Goal: Task Accomplishment & Management: Manage account settings

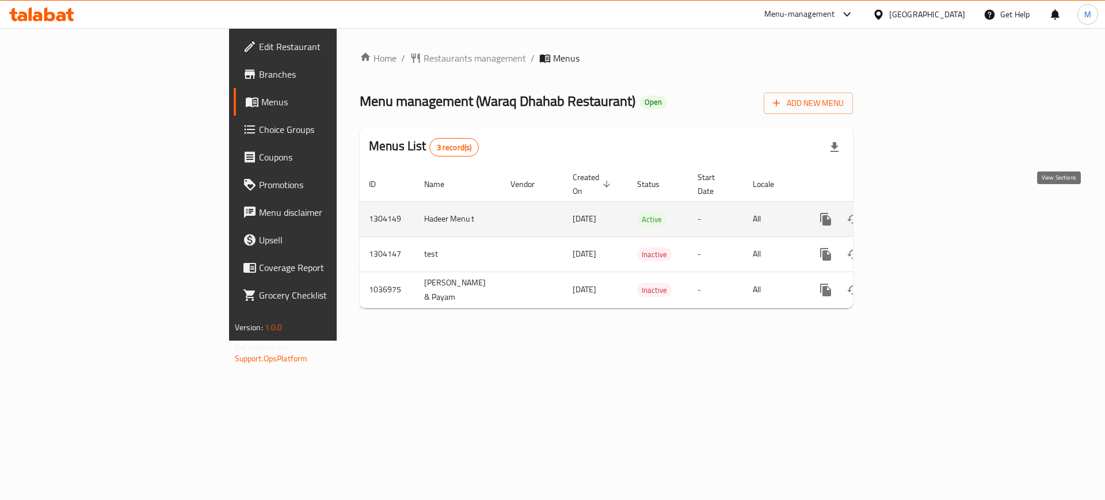
click at [915, 212] on icon "enhanced table" at bounding box center [909, 219] width 14 height 14
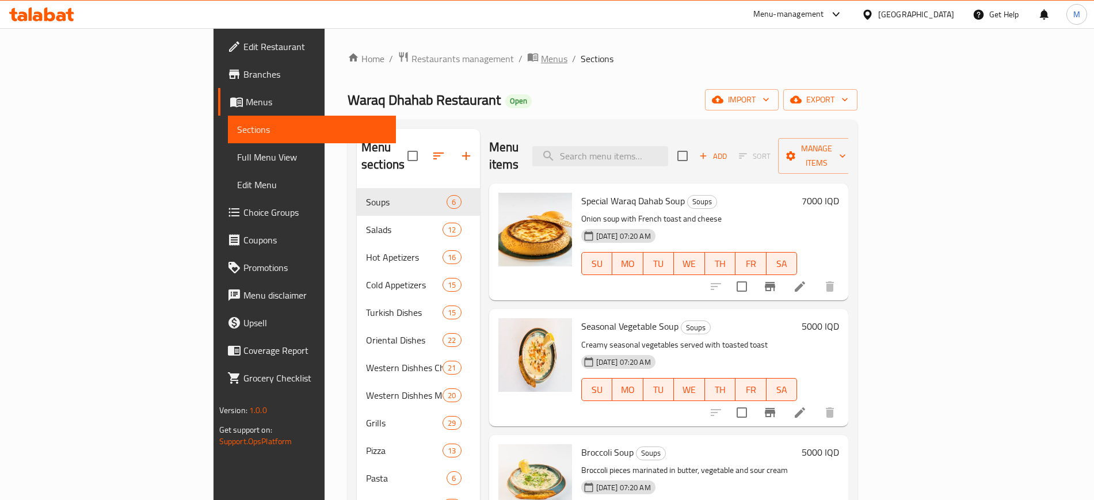
click at [541, 57] on span "Menus" at bounding box center [554, 59] width 26 height 14
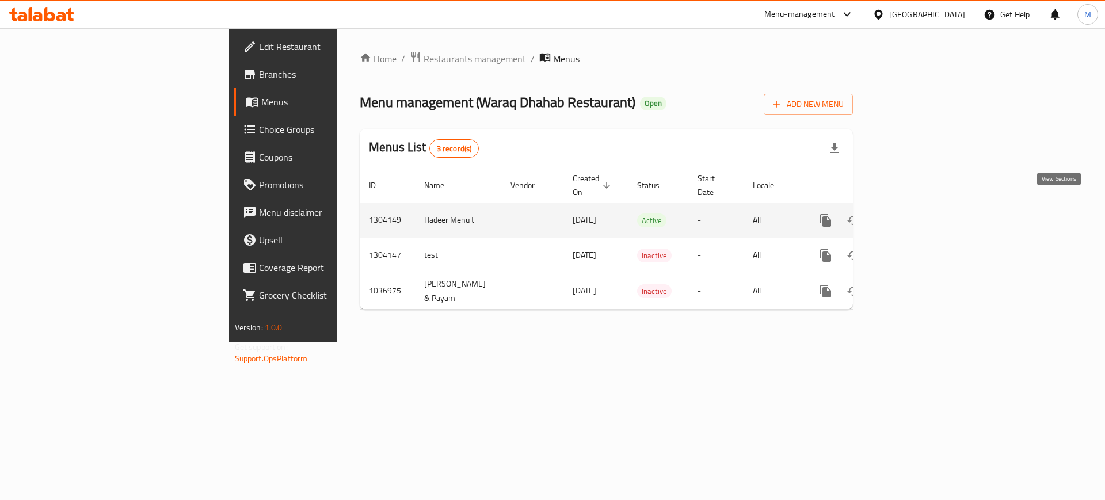
click at [922, 207] on link "enhanced table" at bounding box center [909, 221] width 28 height 28
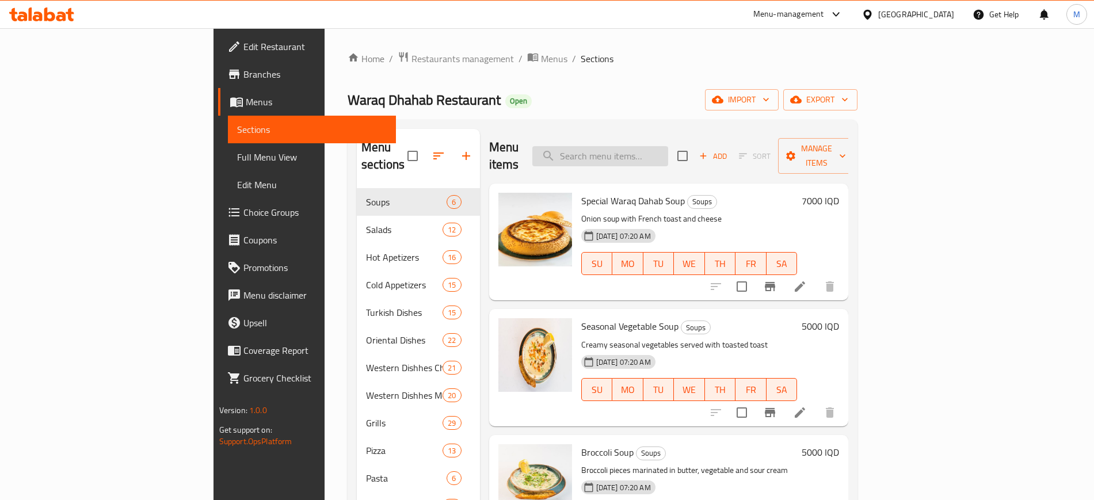
click at [668, 153] on input "search" at bounding box center [600, 156] width 136 height 20
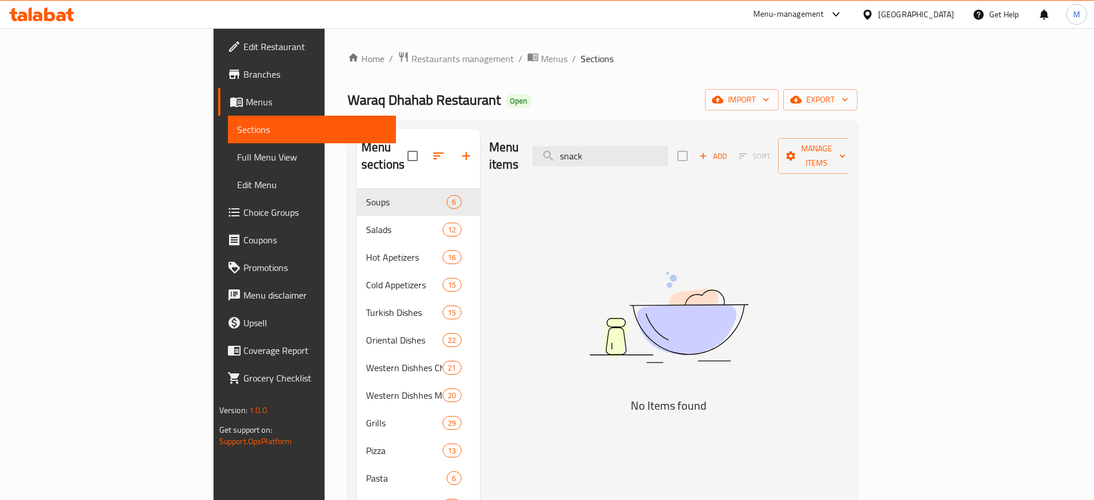
type input "snack"
click at [769, 97] on span "import" at bounding box center [741, 100] width 55 height 14
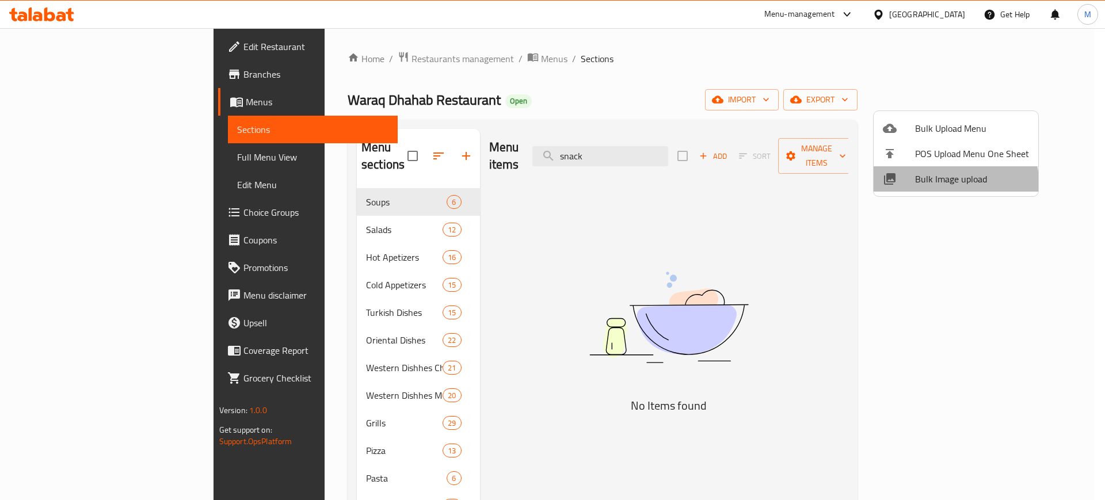
click at [915, 189] on li "Bulk Image upload" at bounding box center [955, 178] width 165 height 25
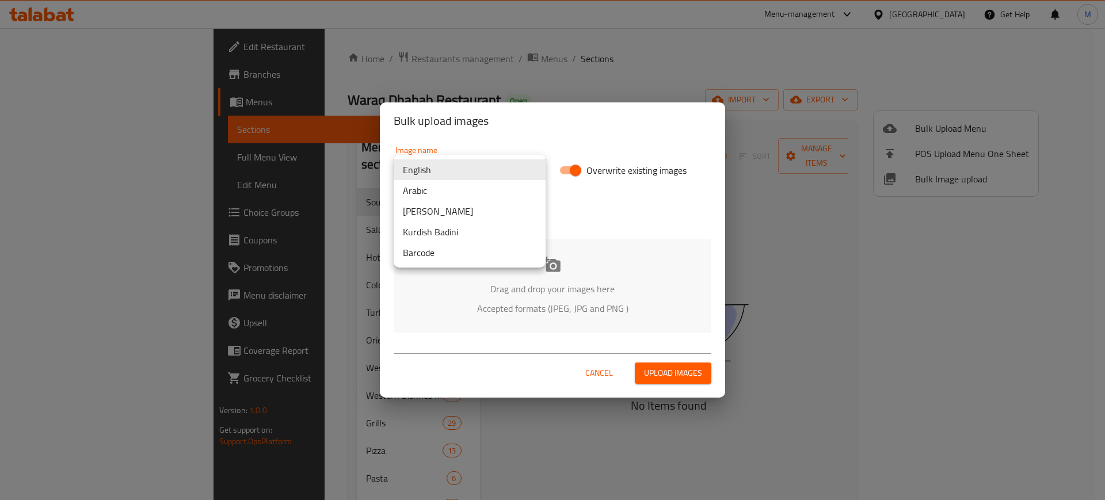
click at [436, 179] on body "​ Menu-management Iraq Get Help M Edit Restaurant Branches Menus Sections Full …" at bounding box center [552, 264] width 1105 height 472
click at [443, 190] on li "Arabic" at bounding box center [470, 190] width 152 height 21
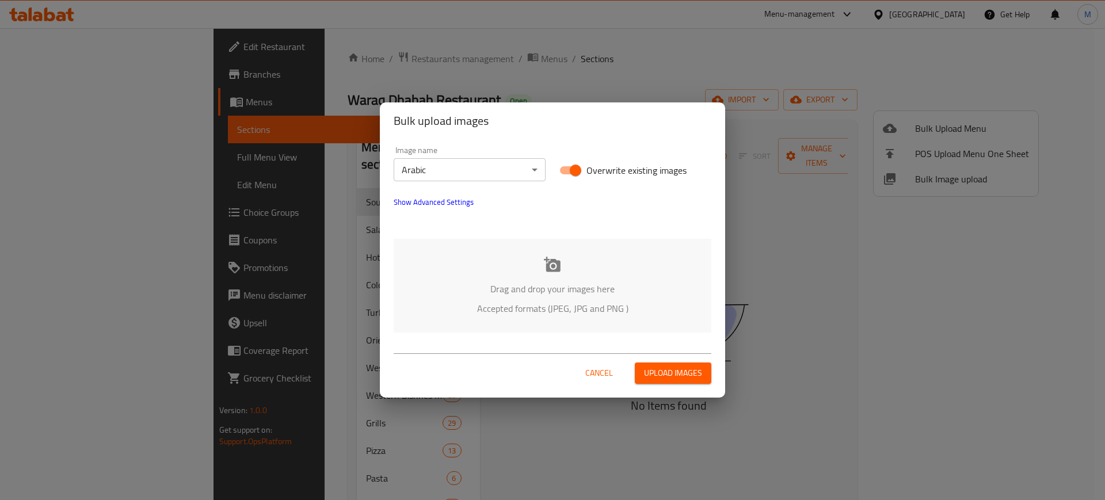
click at [482, 247] on div "Drag and drop your images here Accepted formats (JPEG, JPG and PNG )" at bounding box center [553, 286] width 318 height 94
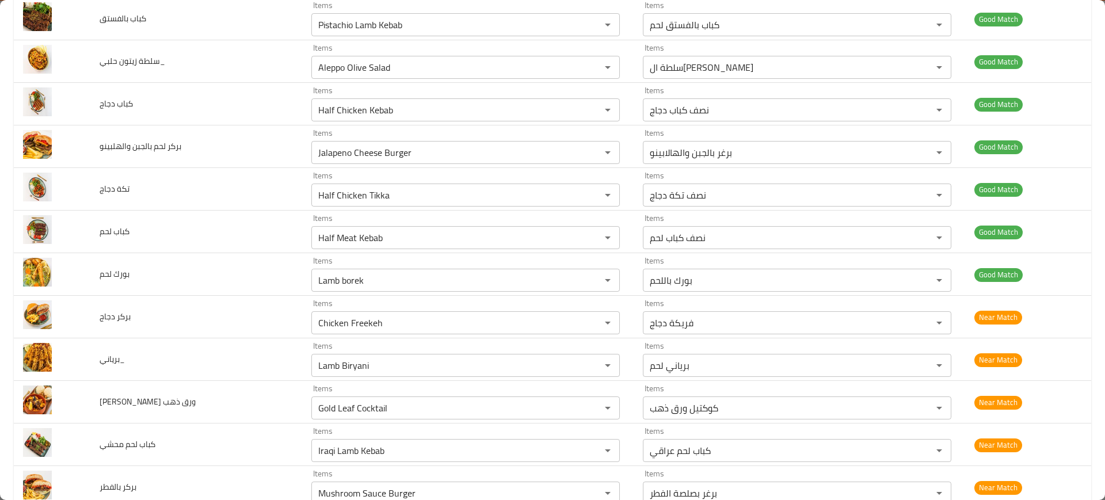
scroll to position [1456, 0]
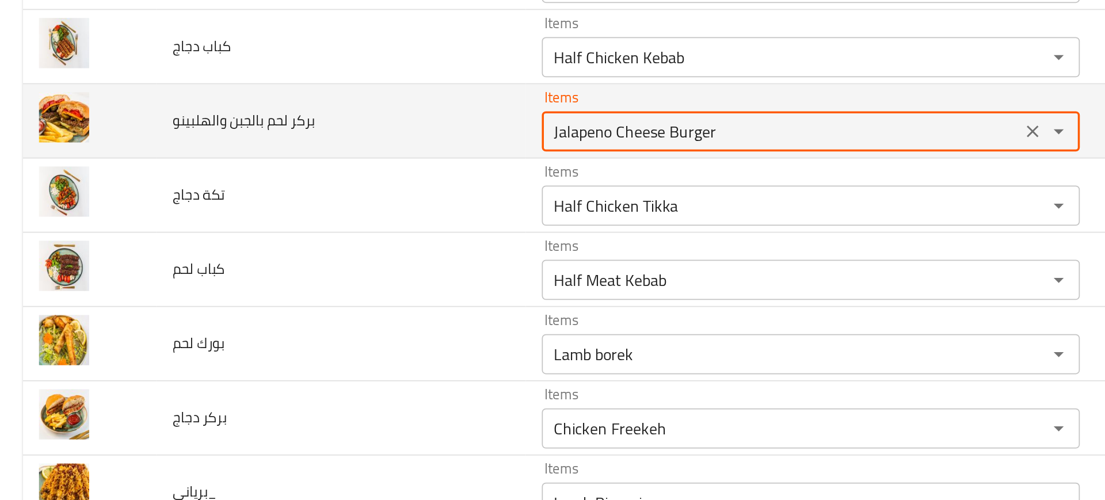
click at [376, 151] on والهلبينو "Jalapeno Cheese Burger" at bounding box center [449, 152] width 268 height 16
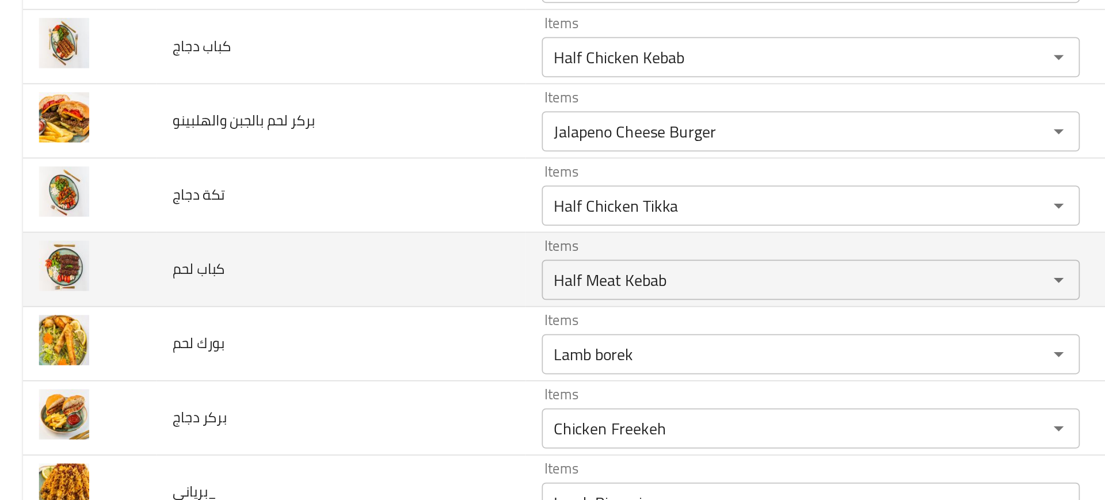
click at [280, 226] on td "كباب لحم" at bounding box center [196, 231] width 212 height 43
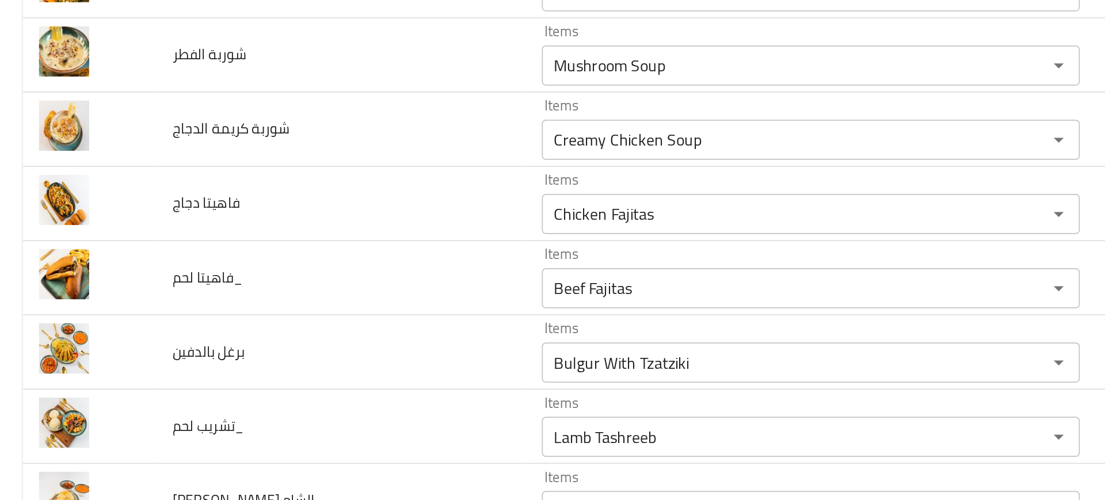
scroll to position [264, 0]
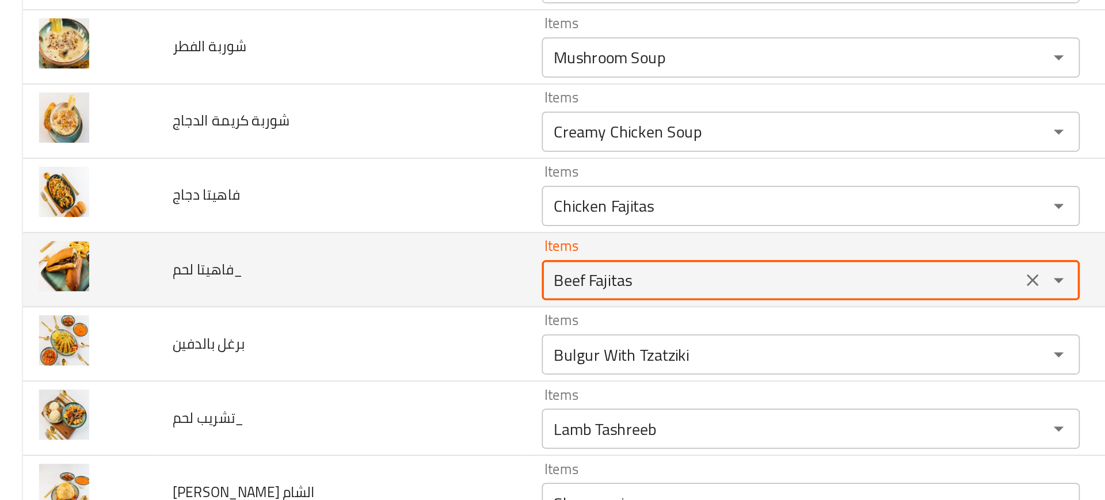
click at [342, 231] on لحم_ "Beef Fajitas" at bounding box center [449, 237] width 268 height 16
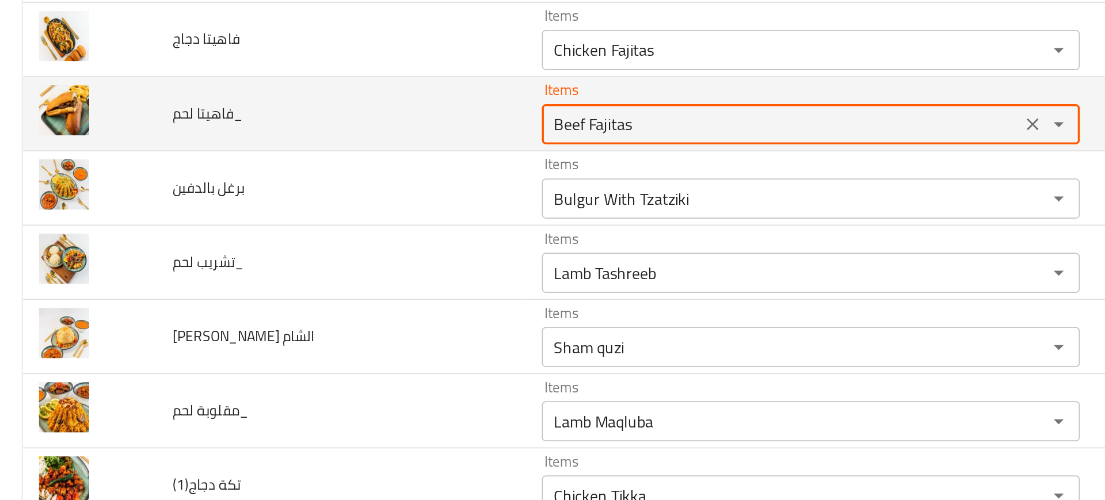
scroll to position [352, 0]
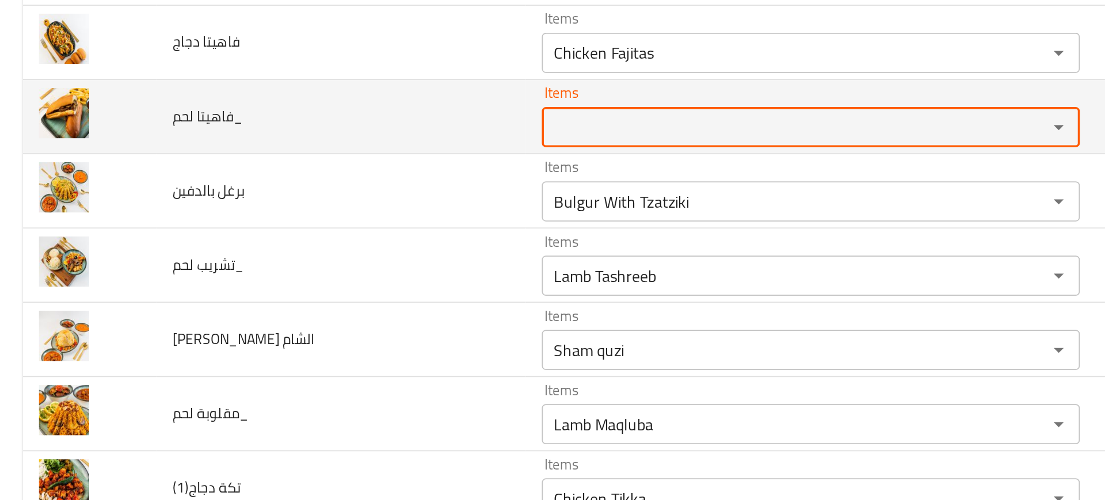
click at [114, 145] on span "فاهيتا لحم_" at bounding box center [120, 143] width 40 height 15
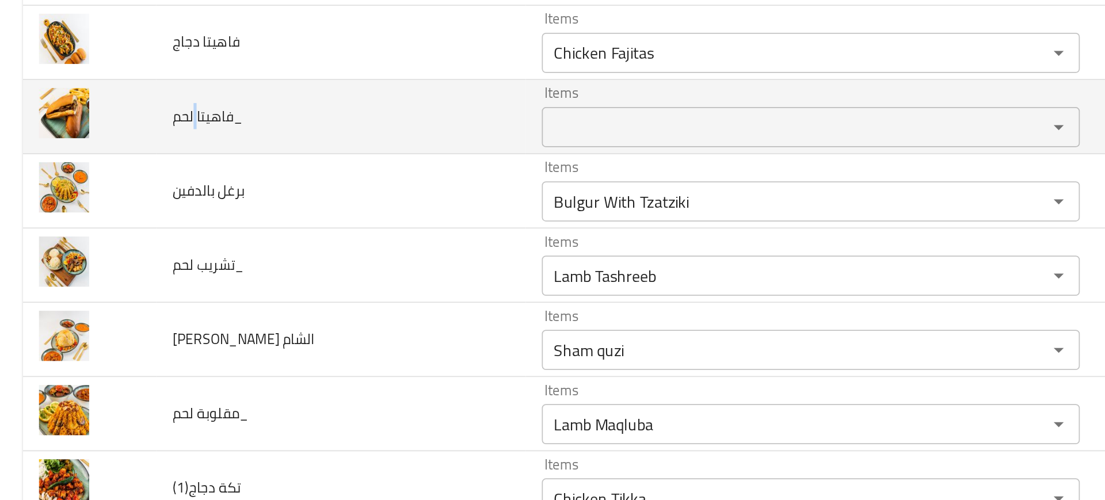
click at [114, 145] on span "فاهيتا لحم_" at bounding box center [120, 143] width 40 height 15
copy span "فاهيتا لحم_"
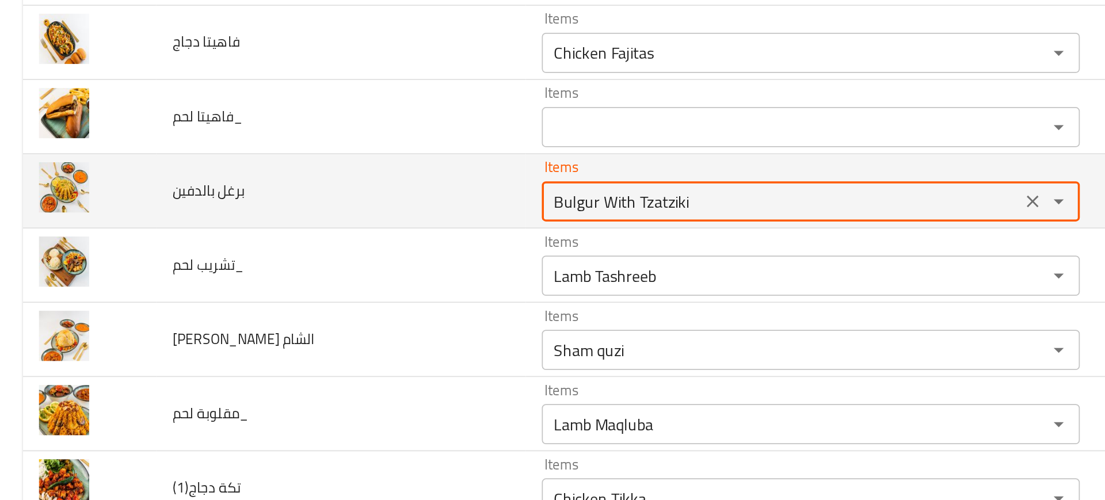
click at [330, 194] on بالدفين "Bulgur With Tzatziki" at bounding box center [449, 192] width 268 height 16
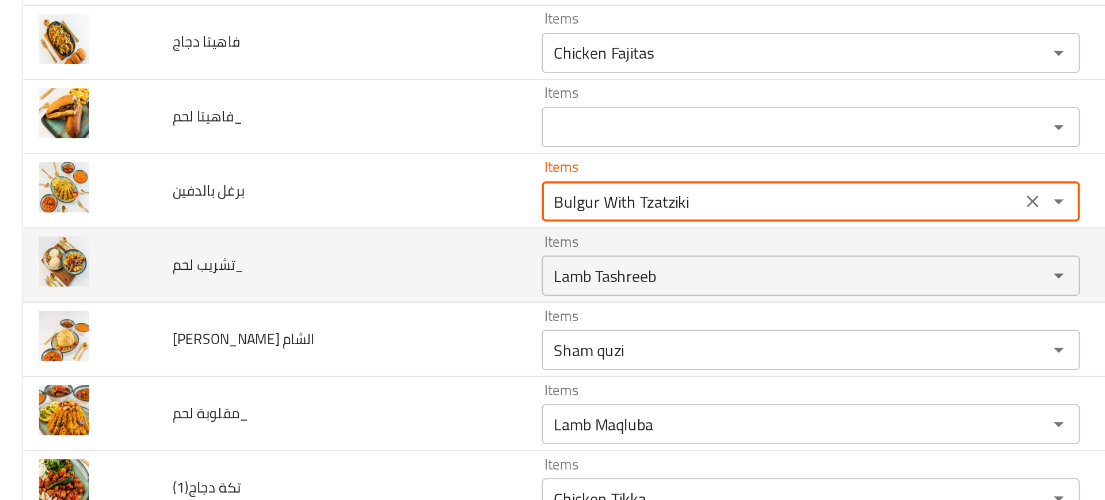
scroll to position [400, 0]
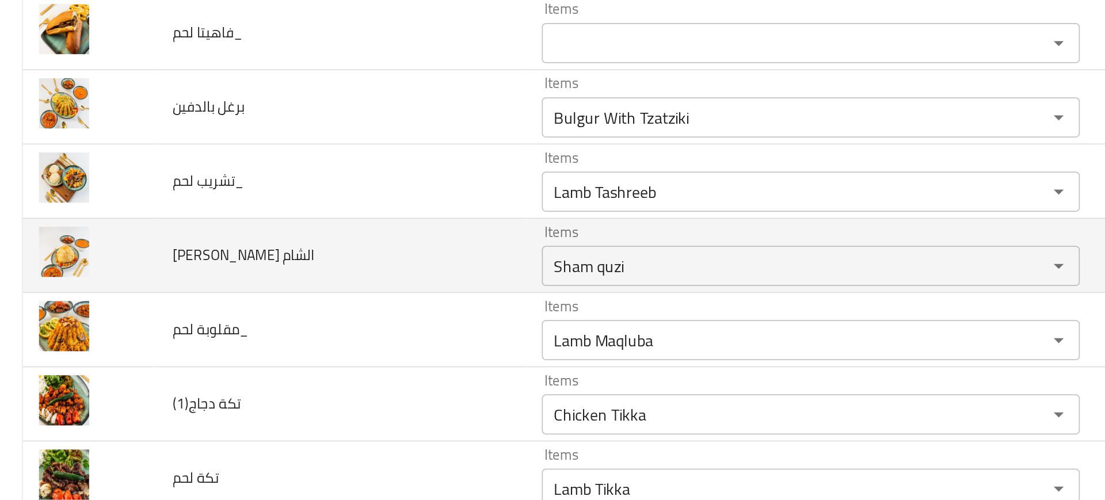
click at [284, 215] on td "قوزي الشام" at bounding box center [196, 223] width 212 height 43
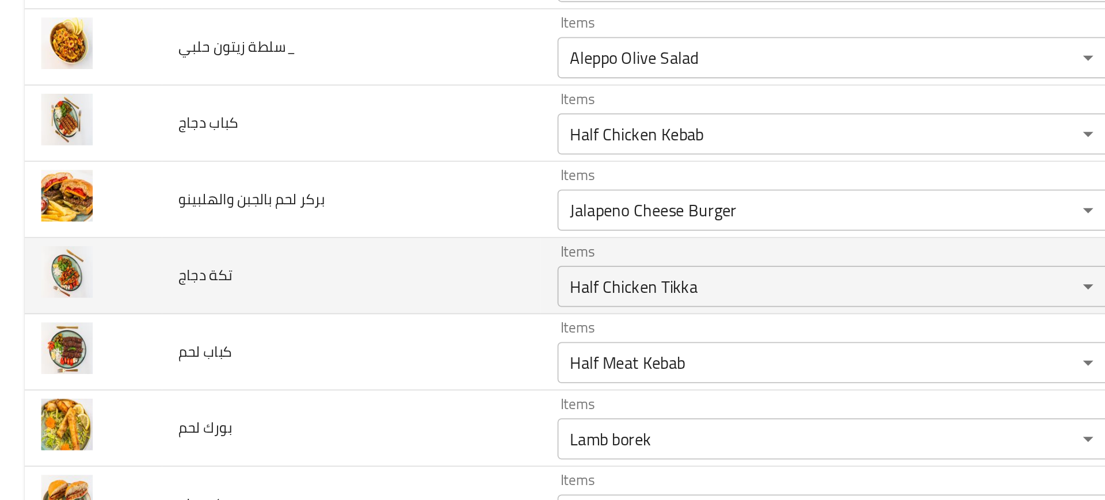
scroll to position [1406, 0]
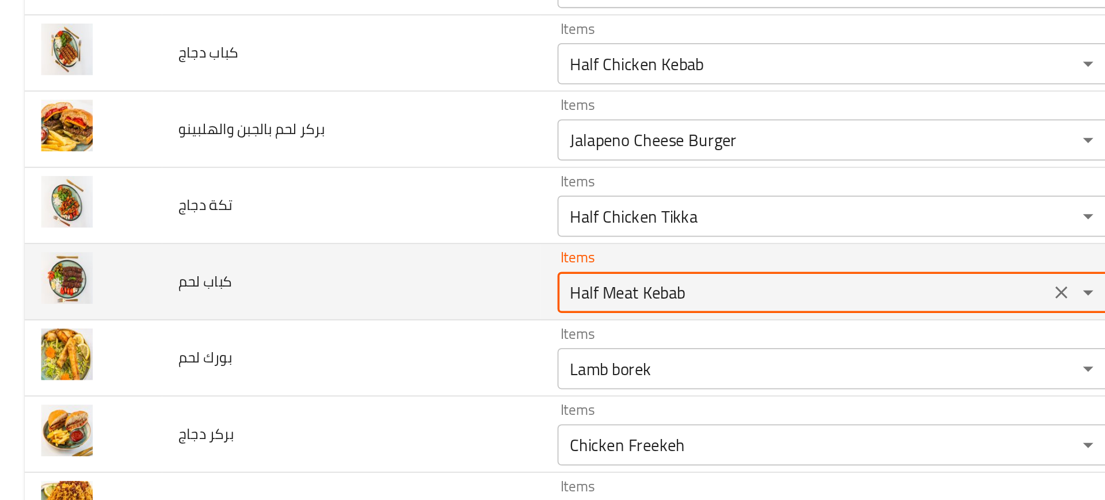
drag, startPoint x: 327, startPoint y: 284, endPoint x: 232, endPoint y: 277, distance: 95.2
click at [232, 277] on tr "كباب لحم Items Half Meat Kebab Items Items نصف كباب لحم Items Good Match" at bounding box center [552, 282] width 1077 height 43
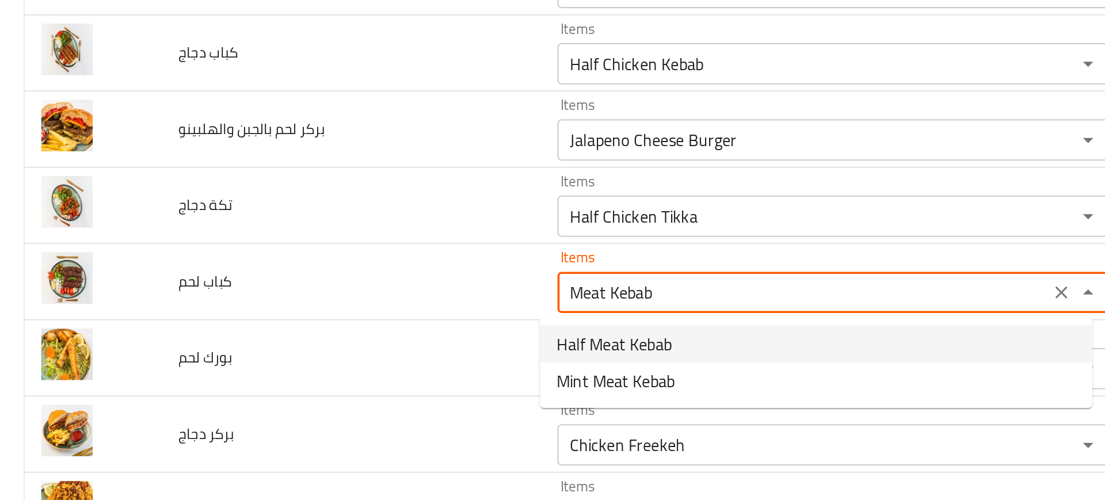
click at [324, 316] on span "Half Meat Kebab" at bounding box center [343, 317] width 64 height 14
type لحم "Half Meat Kebab"
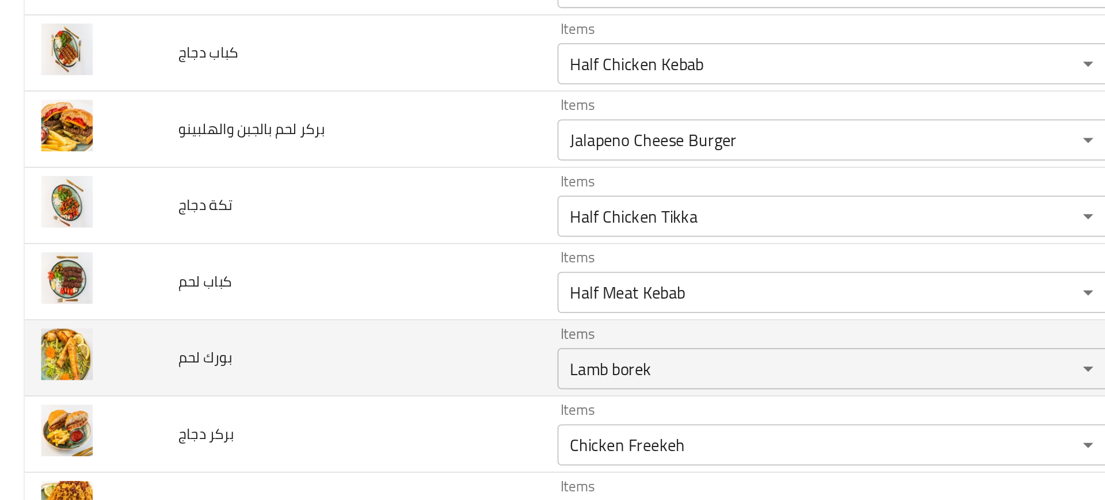
click at [236, 318] on td "بورك لحم" at bounding box center [196, 324] width 212 height 43
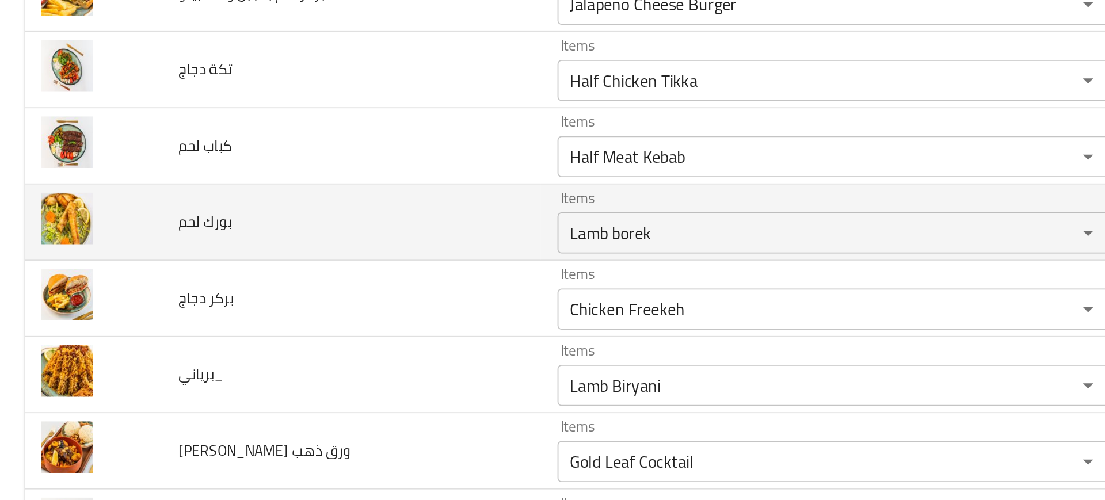
scroll to position [1485, 0]
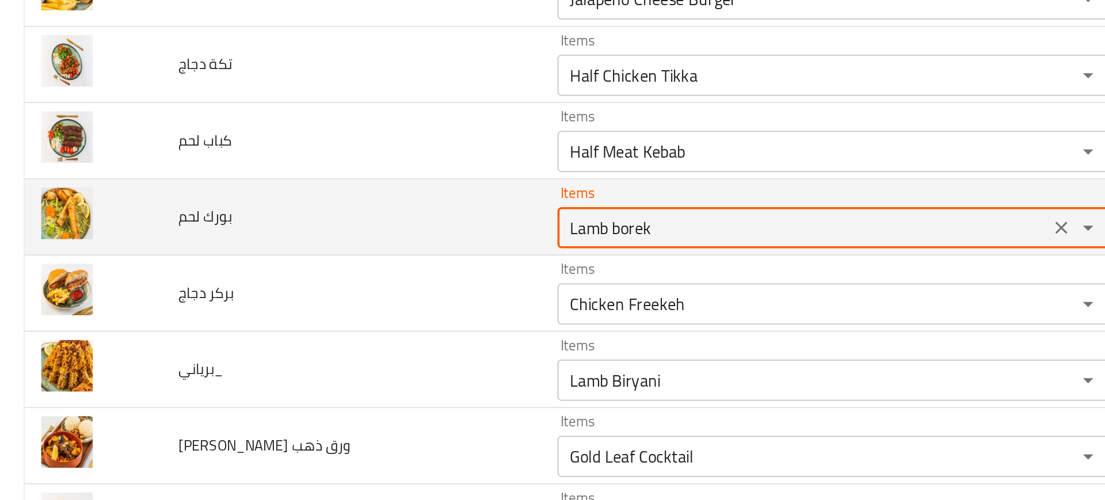
click at [333, 251] on لحم "Lamb borek" at bounding box center [449, 251] width 268 height 16
click at [333, 253] on لحم "Lamb borek" at bounding box center [449, 251] width 268 height 16
drag, startPoint x: 333, startPoint y: 253, endPoint x: 252, endPoint y: 254, distance: 81.1
click at [252, 254] on tr "بورك لحم Items Lamb borek Items Items بورك باللحم Items Good Match" at bounding box center [552, 245] width 1077 height 43
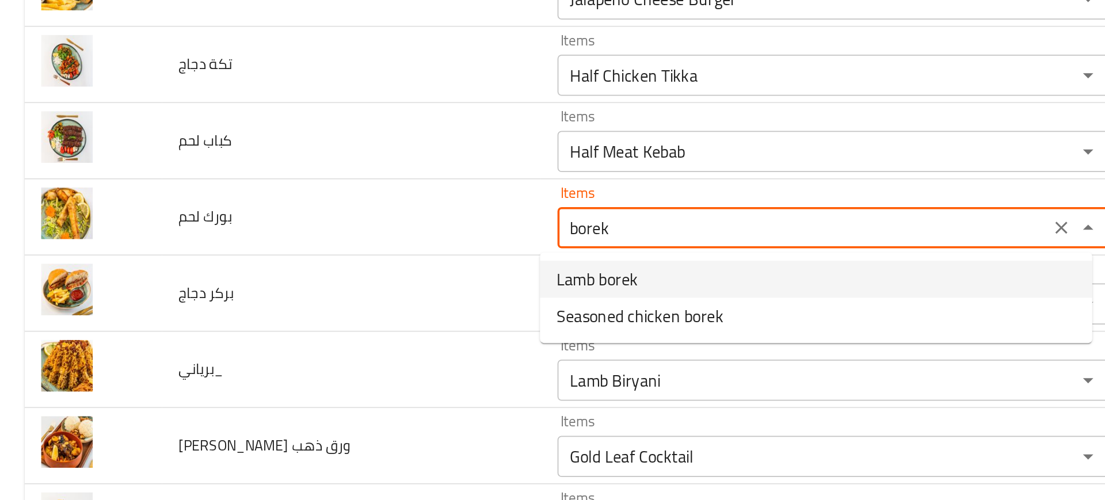
click at [334, 281] on span "Lamb borek" at bounding box center [333, 280] width 45 height 14
type لحم "Lamb borek"
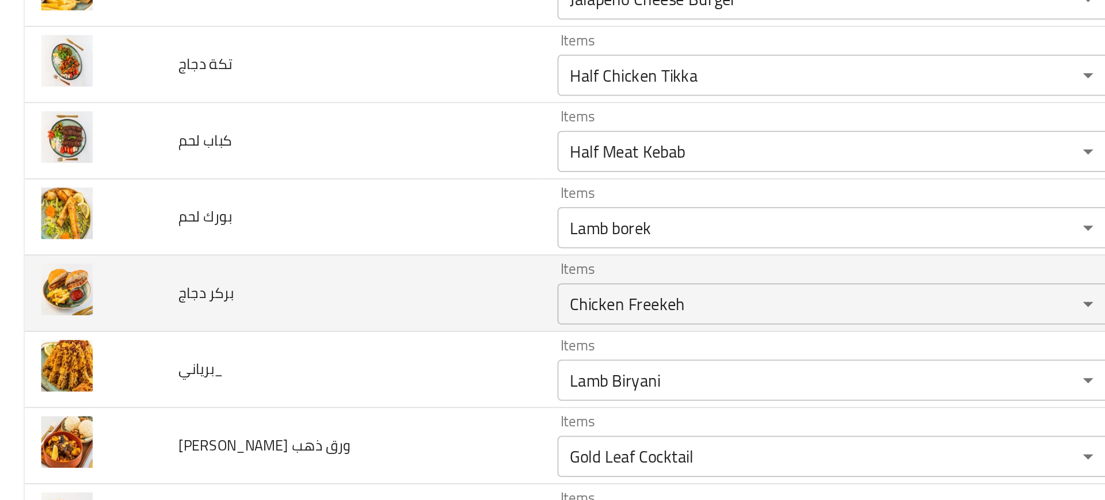
click at [265, 285] on td "بركر دجاج" at bounding box center [196, 288] width 212 height 43
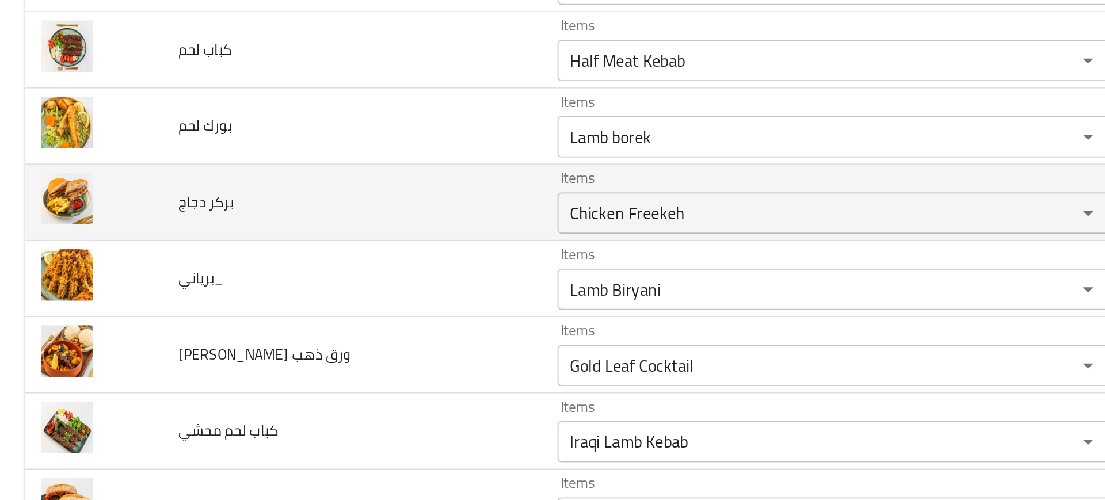
scroll to position [1536, 0]
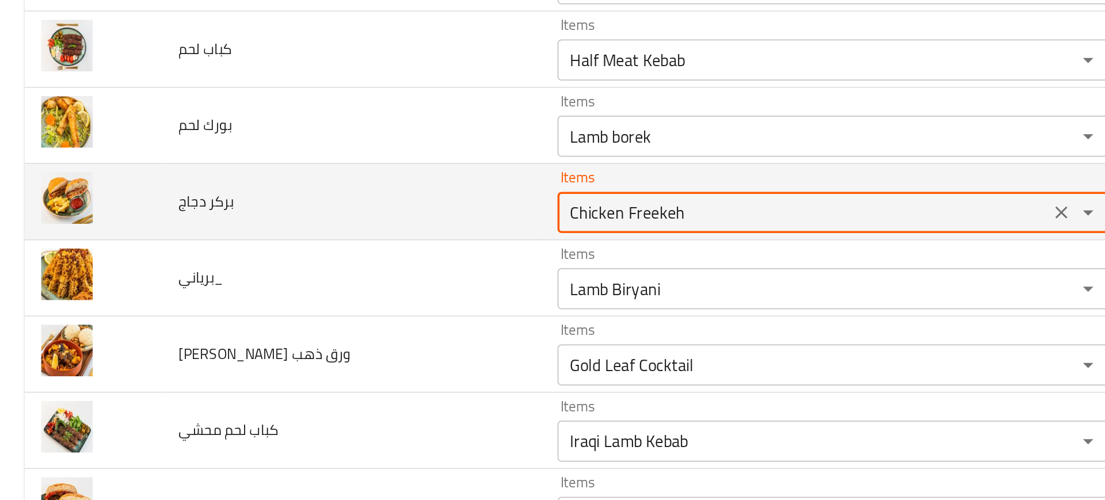
click at [347, 242] on دجاج "Chicken Freekeh" at bounding box center [449, 243] width 268 height 16
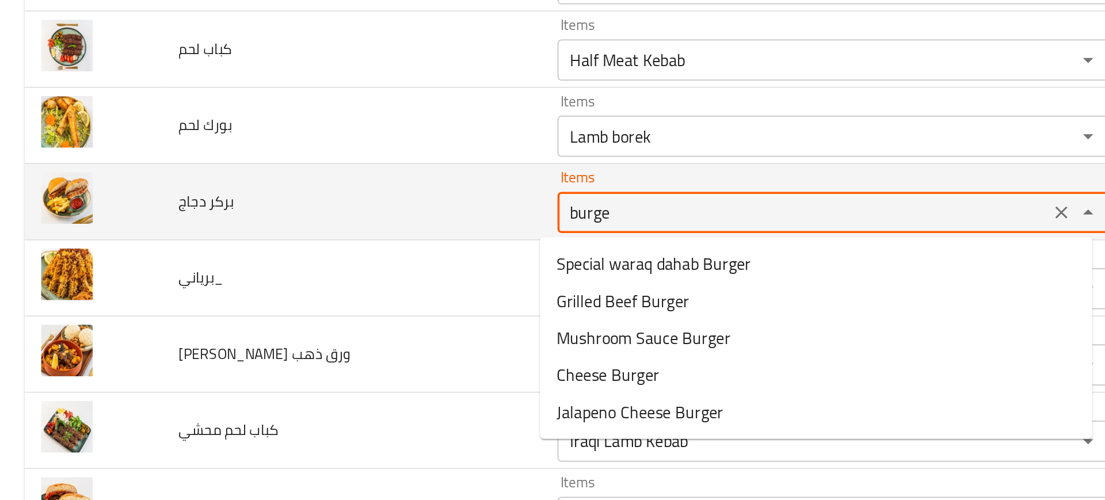
type دجاج "burger"
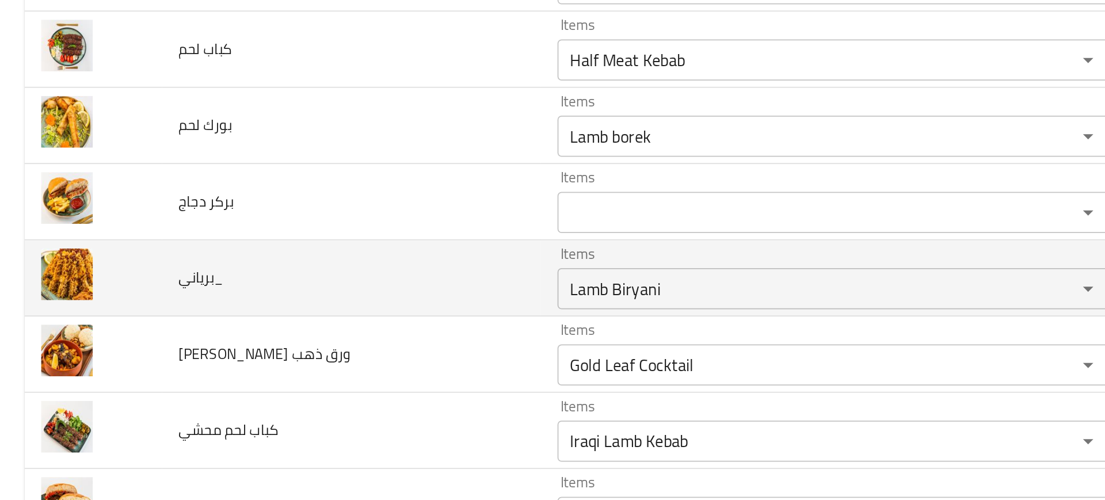
click at [241, 270] on td "برياني_" at bounding box center [196, 279] width 212 height 43
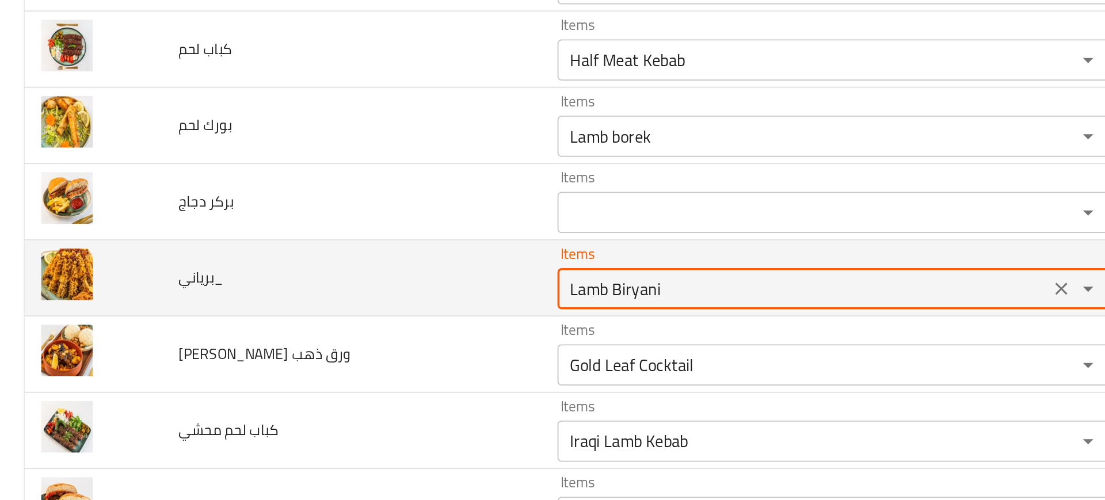
drag, startPoint x: 334, startPoint y: 284, endPoint x: 207, endPoint y: 276, distance: 127.4
click at [207, 276] on tr "برياني_ Items Lamb Biryani Items Items برياني لحم Items Near Match" at bounding box center [552, 279] width 1077 height 43
type input "Biryani"
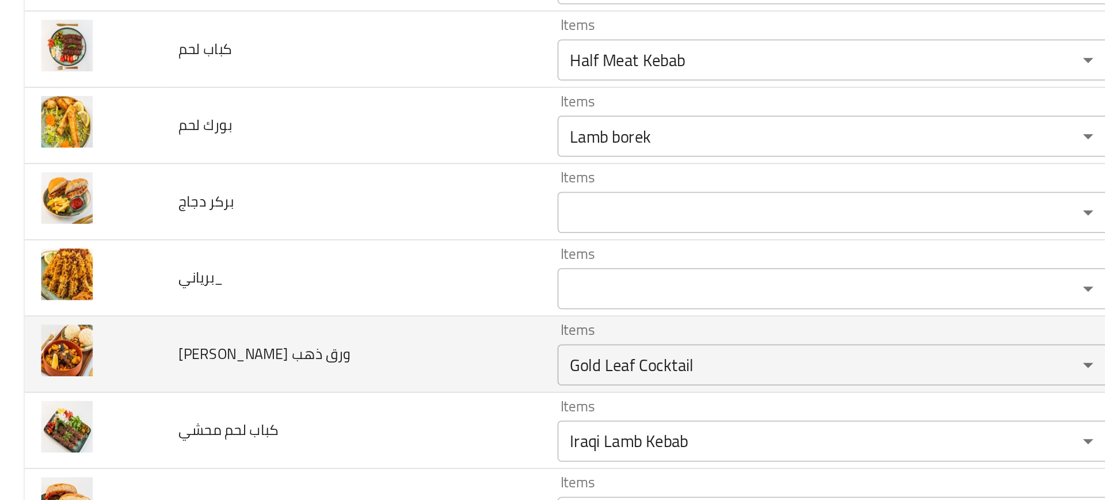
click at [268, 301] on td "قوزي ورق ذهب" at bounding box center [196, 322] width 212 height 43
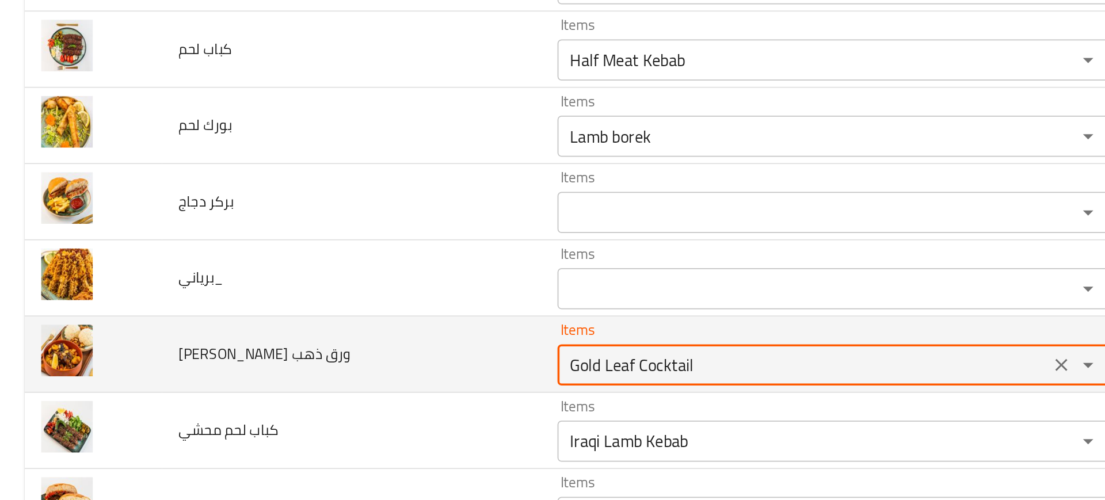
click at [341, 326] on ذهب "Gold Leaf Cocktail" at bounding box center [449, 328] width 268 height 16
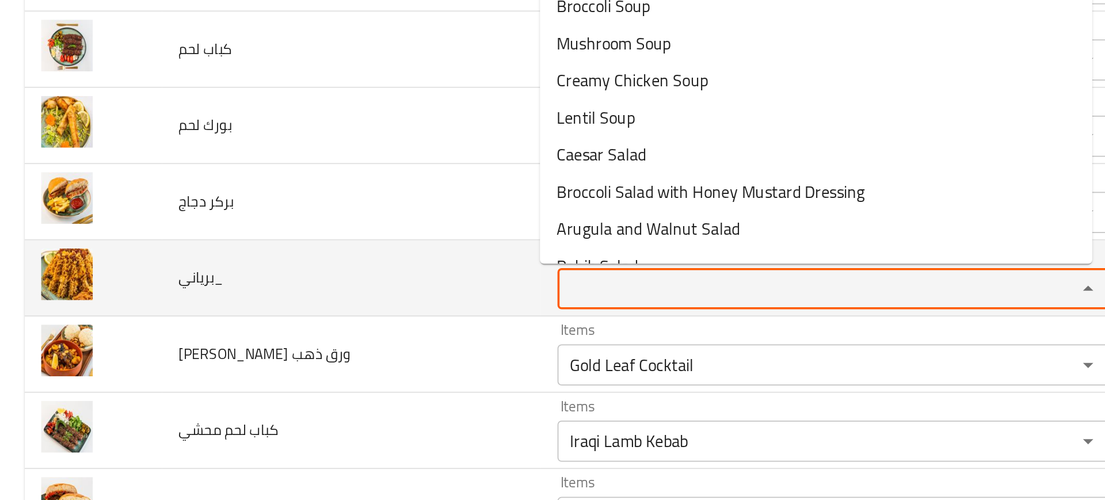
click at [325, 291] on input "Items" at bounding box center [449, 285] width 268 height 16
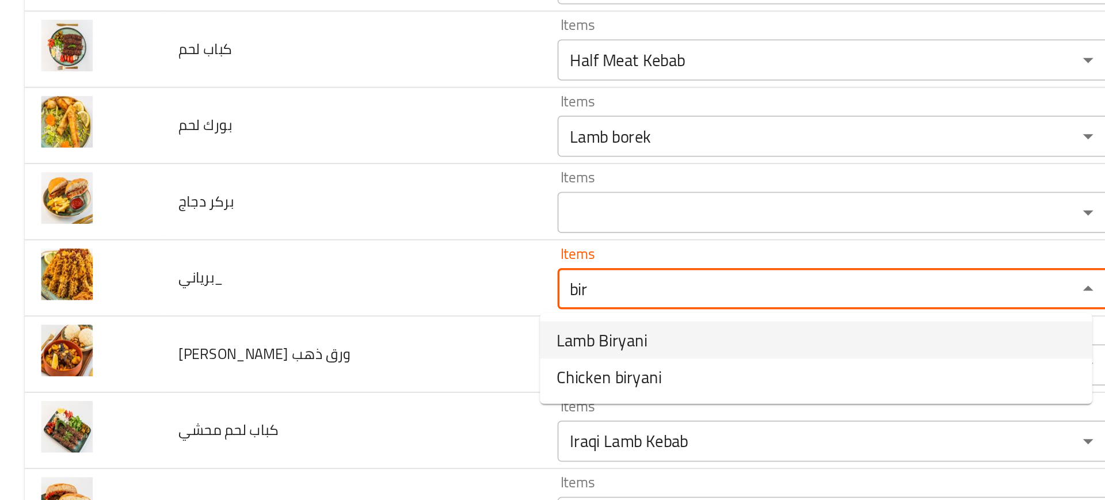
click at [343, 315] on span "Lamb Biryani" at bounding box center [336, 314] width 51 height 14
type input "Lamb Biryani"
type input "برياني لحم"
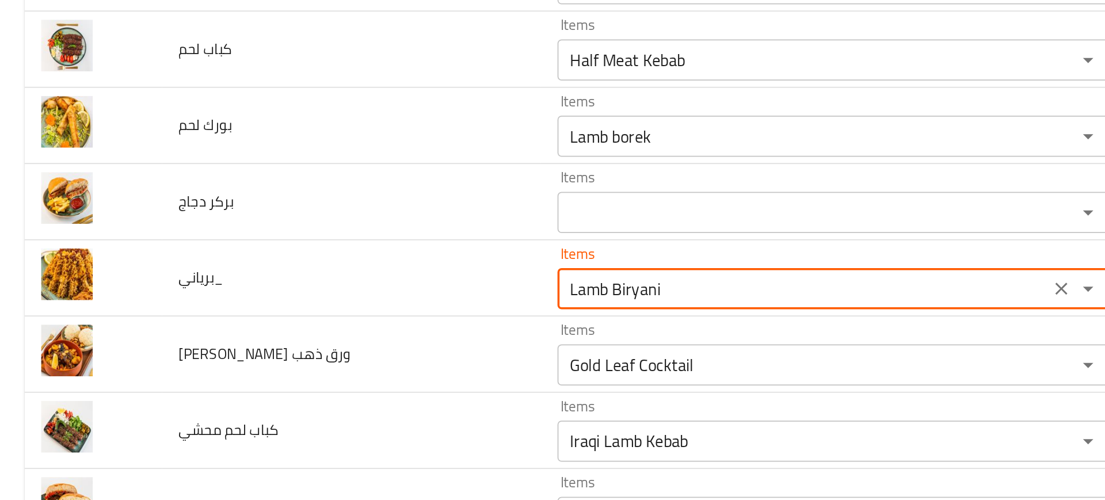
type input "Lamb Biryani"
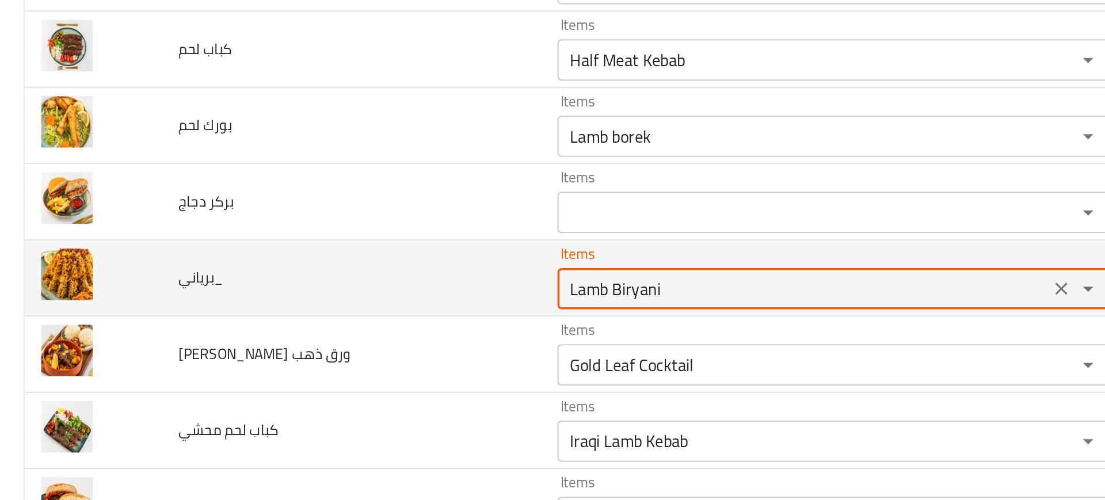
click at [359, 285] on input "Lamb Biryani" at bounding box center [449, 285] width 268 height 16
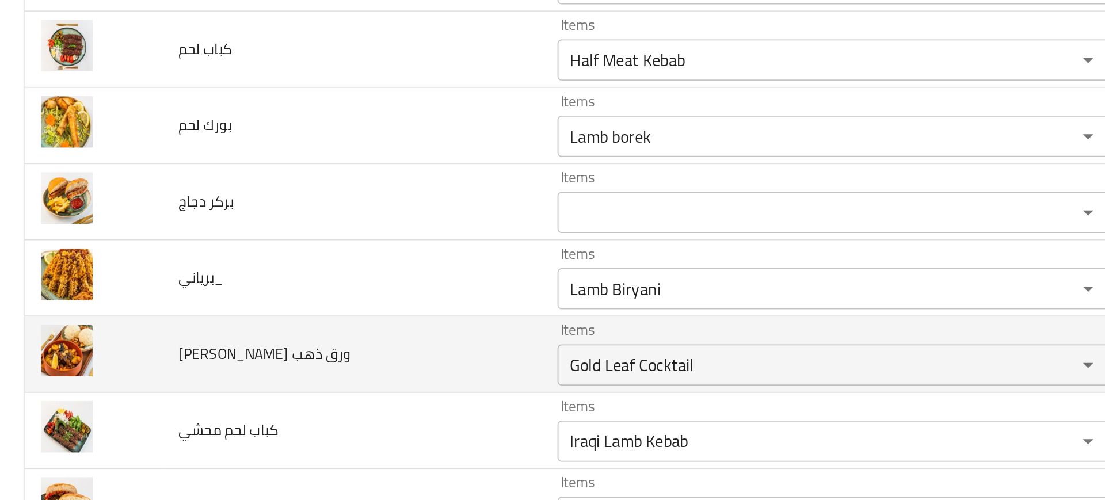
click at [274, 324] on td "قوزي ورق ذهب" at bounding box center [196, 322] width 212 height 43
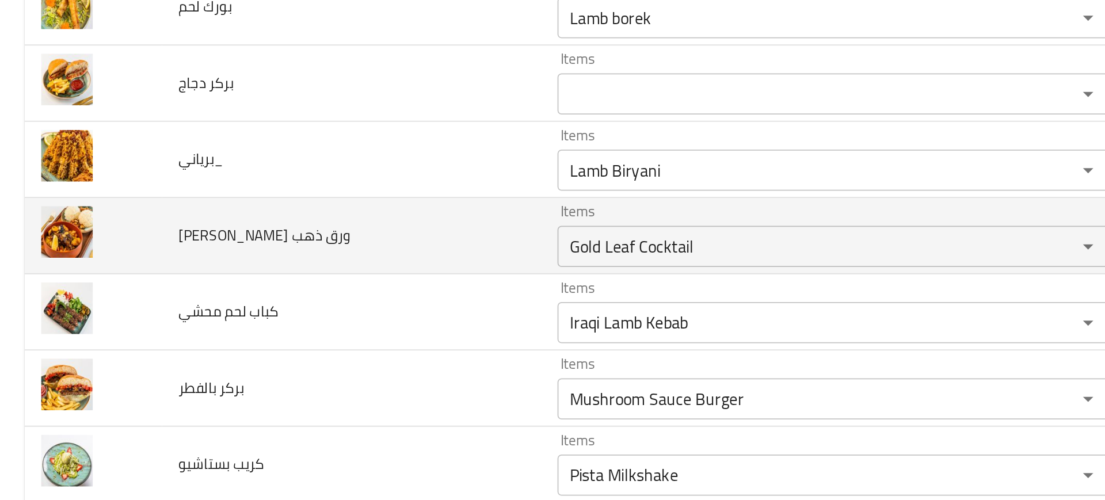
scroll to position [1602, 0]
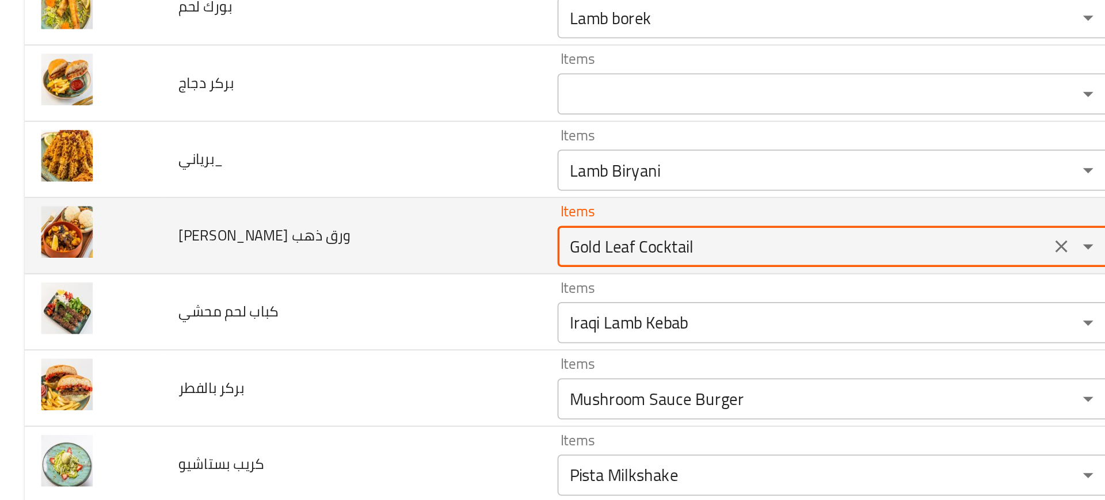
click at [327, 268] on ذهب "Gold Leaf Cocktail" at bounding box center [449, 262] width 268 height 16
type ذهب "ض"
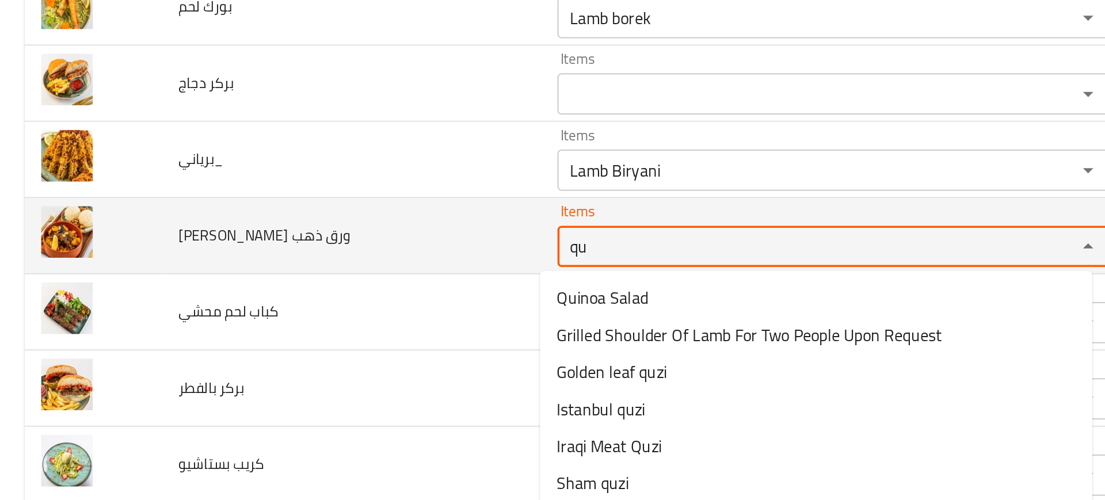
type ذهب "q"
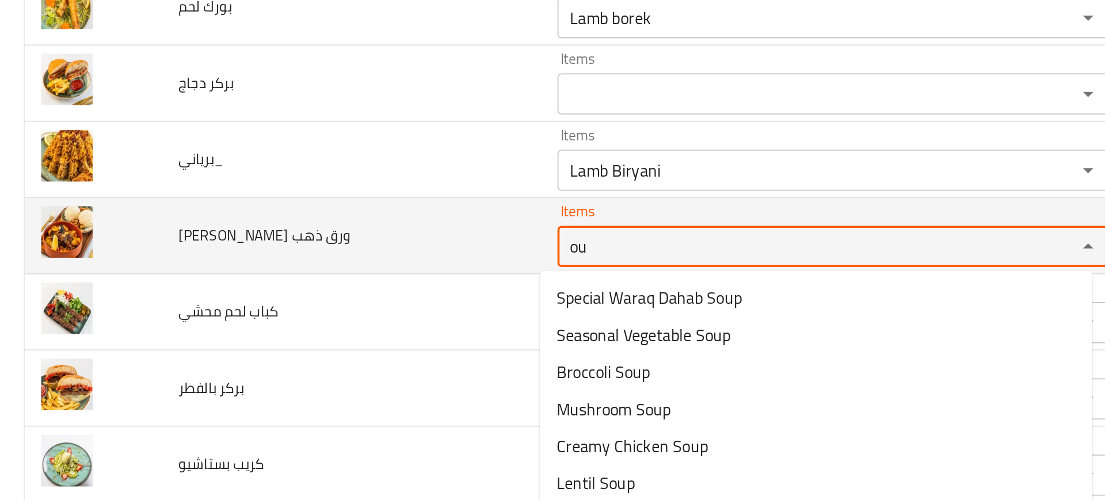
type ذهب "o"
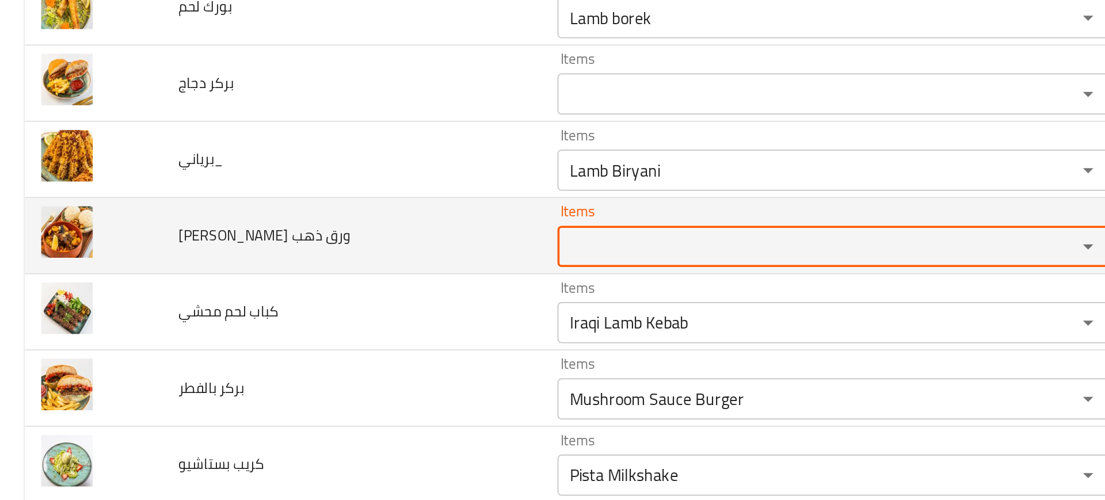
paste ذهب "quzi"
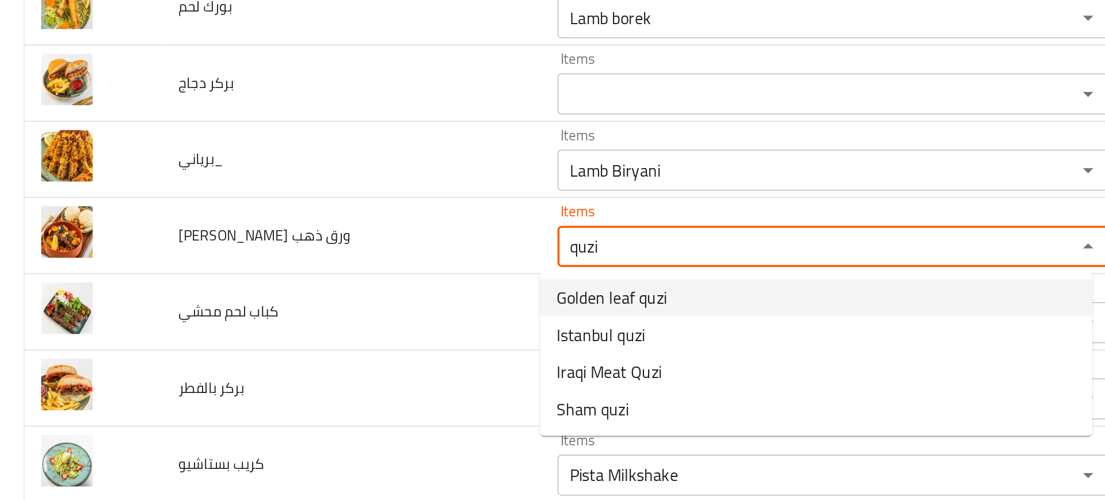
click at [327, 292] on span "Golden leaf quzi" at bounding box center [342, 291] width 62 height 14
type ذهب "Golden leaf quzi"
type ذهب-ar "قوزي ورق ذهب المميز"
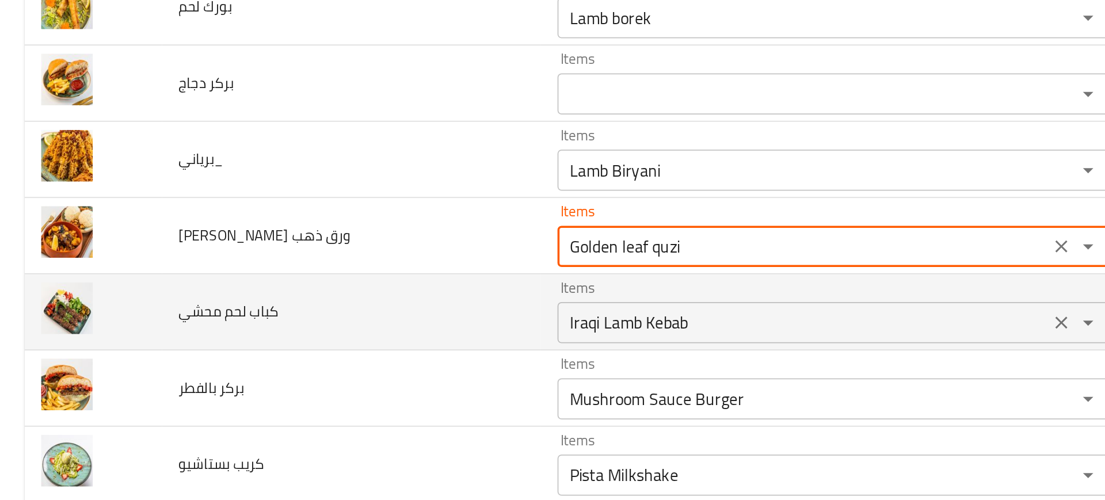
type ذهب "Golden leaf quzi"
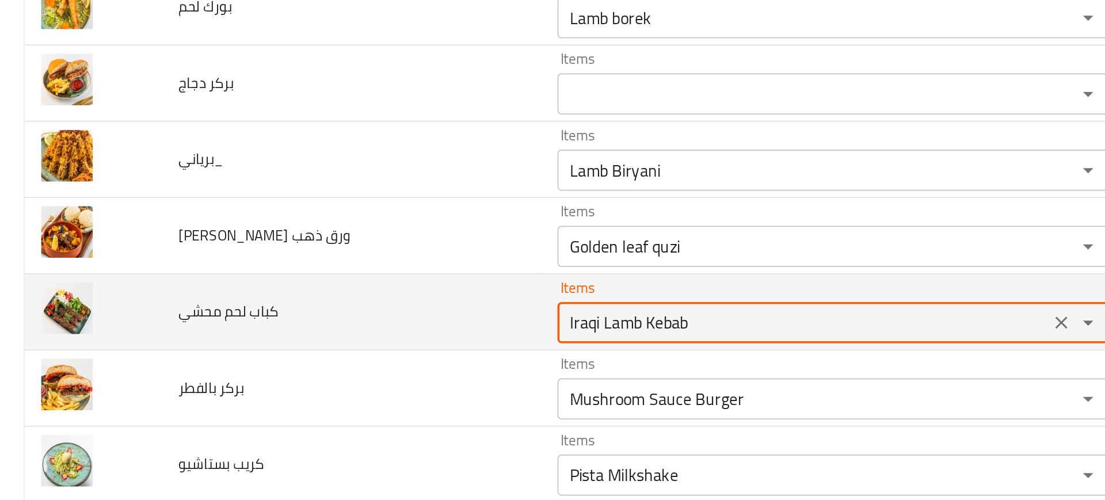
click at [323, 304] on محشي "Iraqi Lamb Kebab" at bounding box center [449, 304] width 268 height 16
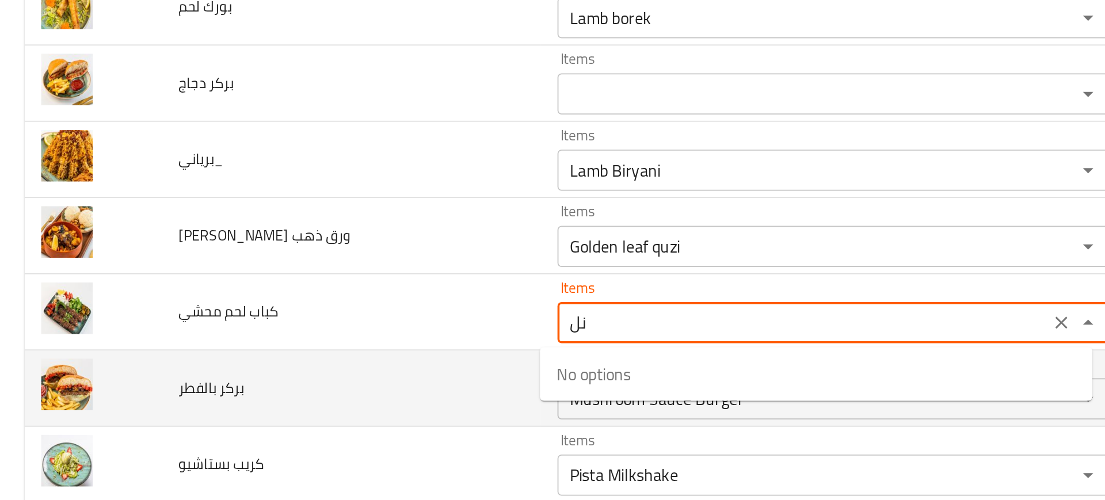
type محشي "ن"
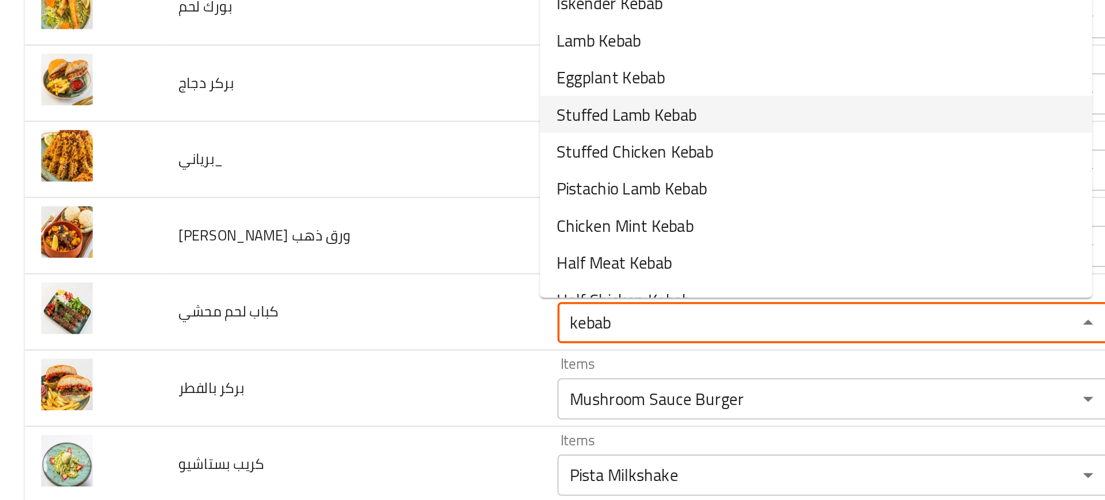
click at [333, 190] on span "Stuffed Lamb Kebab" at bounding box center [350, 188] width 78 height 14
type محشي "Stuffed Lamb Kebab"
type محشي-ar "كباب محشي لحم"
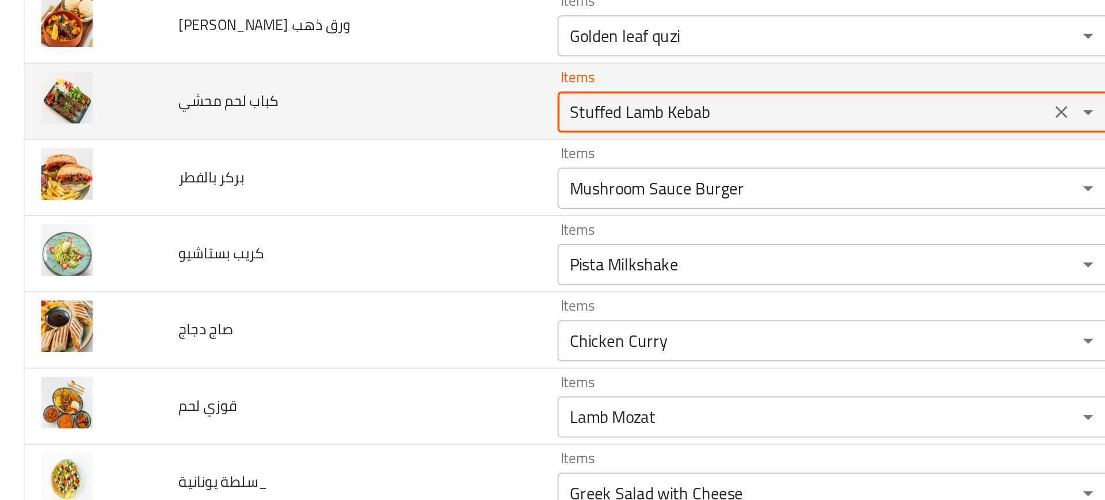
scroll to position [1719, 0]
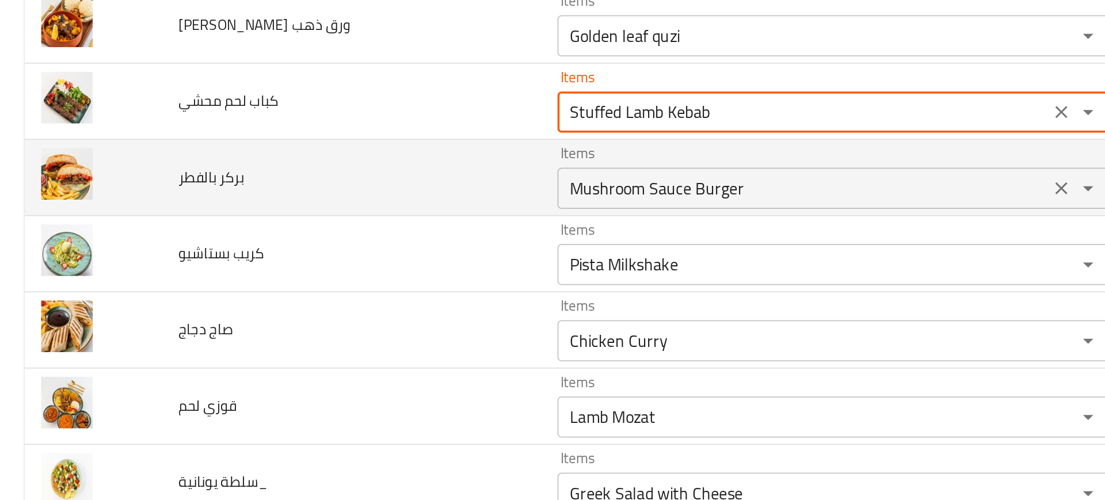
type محشي "Stuffed Lamb Kebab"
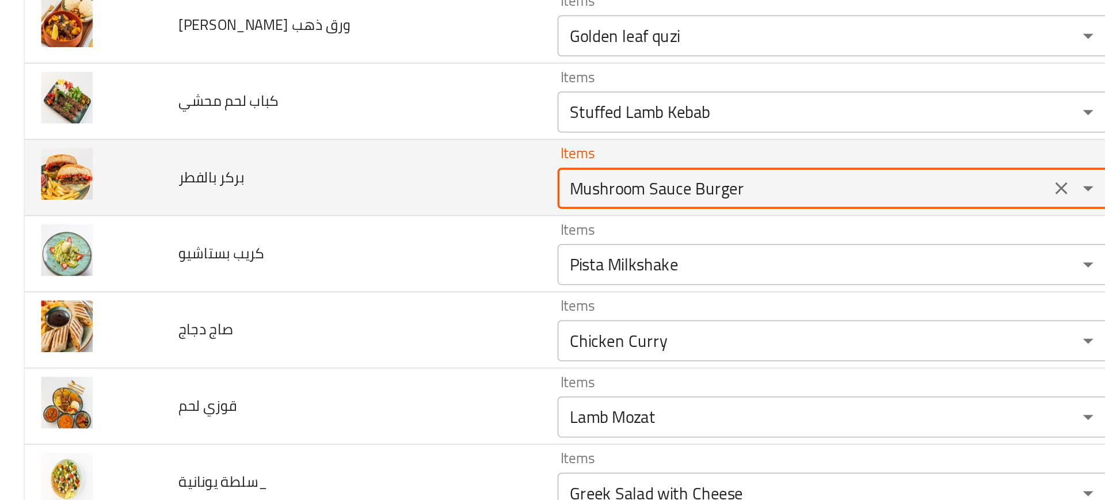
click at [353, 227] on بالفطر "Mushroom Sauce Burger" at bounding box center [449, 230] width 268 height 16
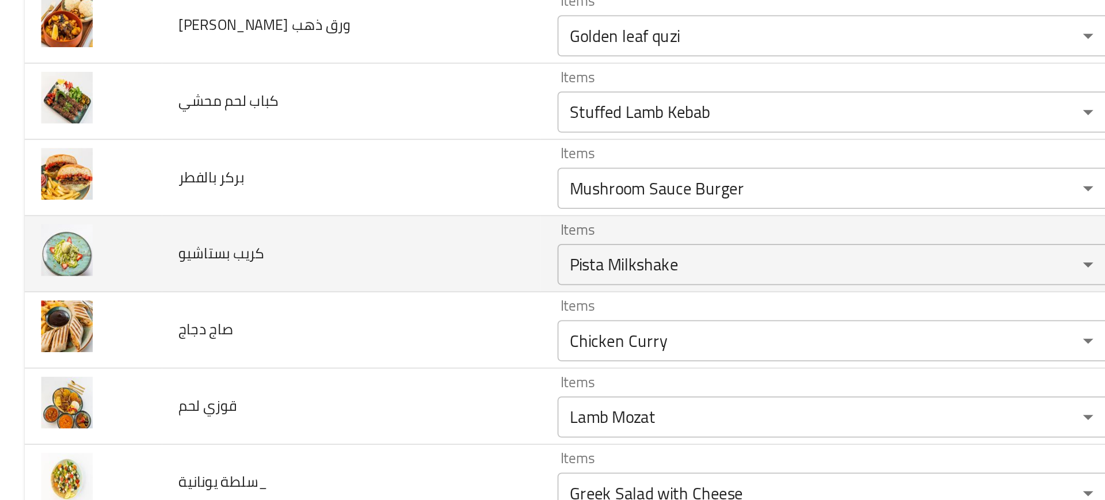
click at [262, 254] on td "كريب بستاشيو" at bounding box center [196, 266] width 212 height 43
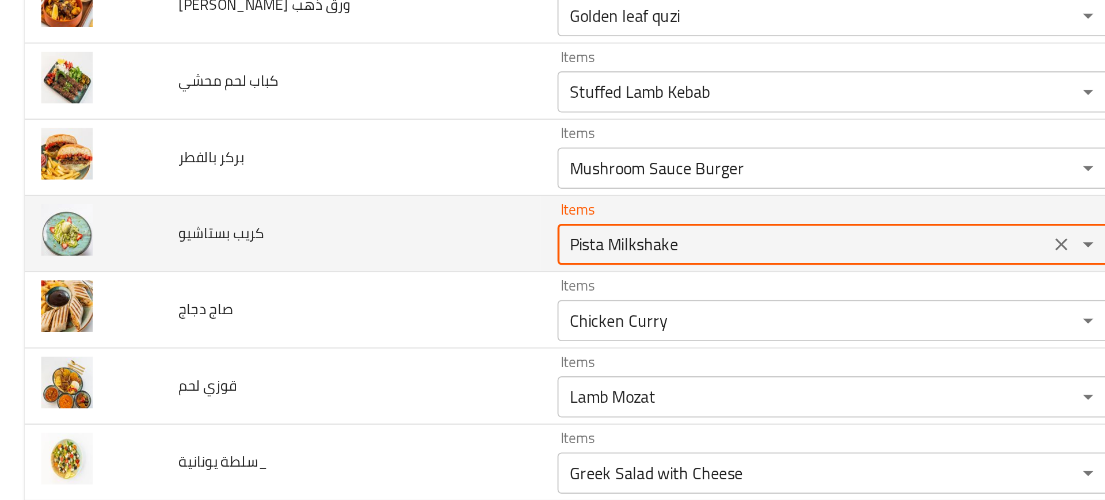
click at [315, 262] on بستاشيو "Pista Milkshake" at bounding box center [449, 261] width 268 height 16
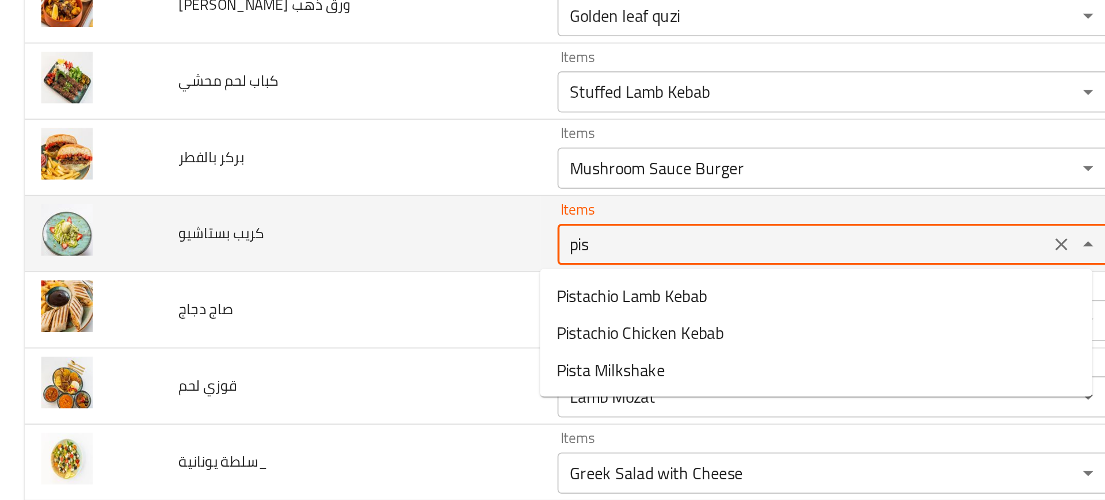
type بستاشيو "pist"
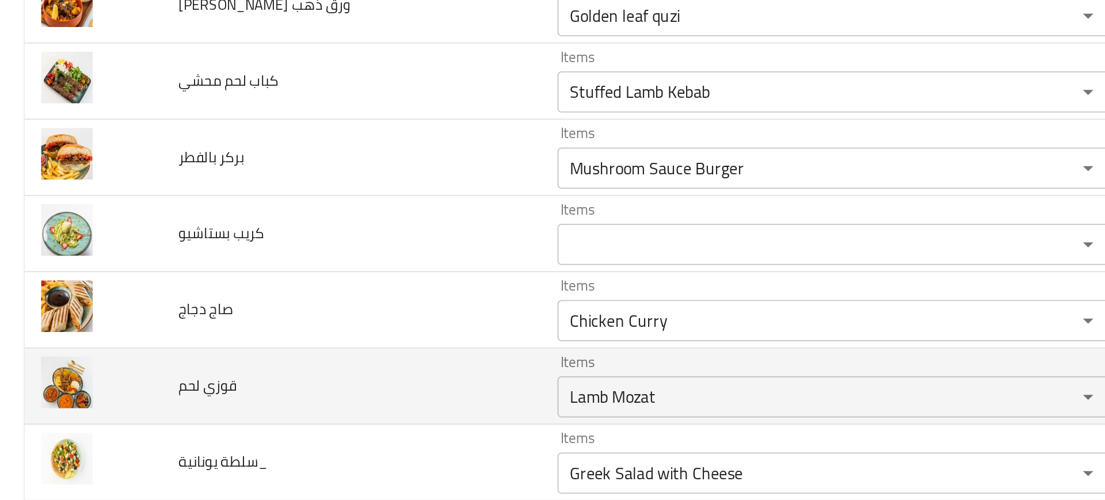
click at [245, 348] on td "قوزي لحم" at bounding box center [196, 340] width 212 height 43
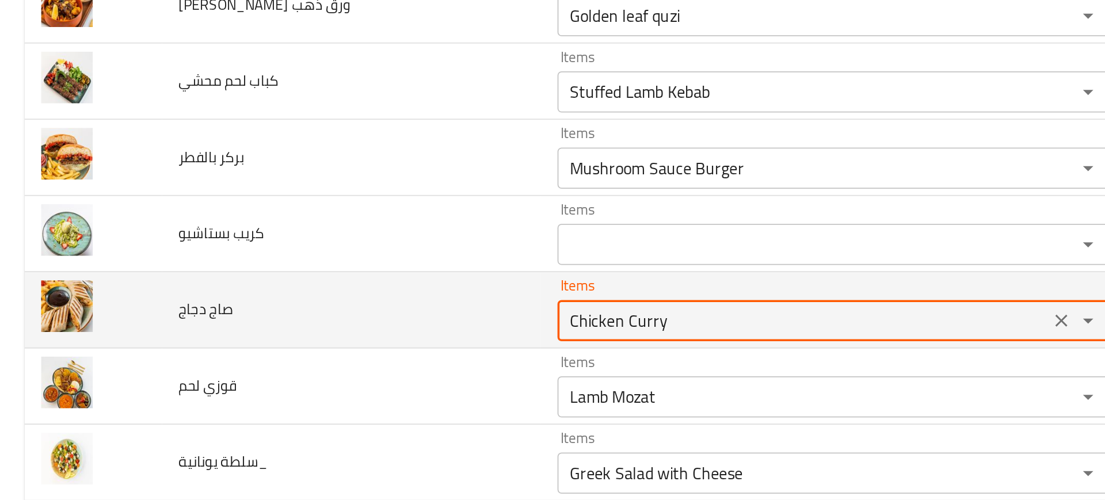
click at [342, 308] on دجاج "Chicken Curry" at bounding box center [449, 303] width 268 height 16
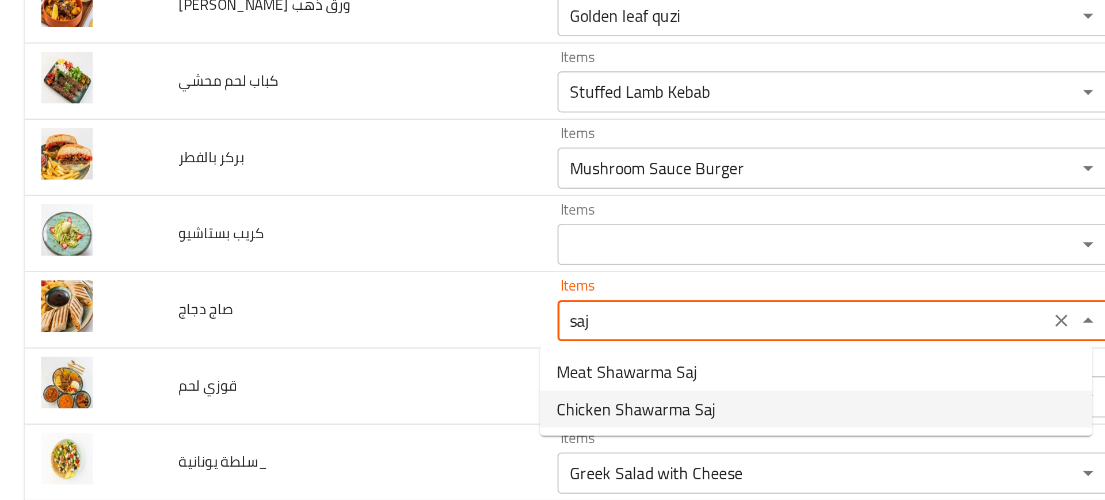
click at [339, 354] on span "Chicken Shawarma Saj" at bounding box center [355, 353] width 89 height 14
type دجاج "Chicken Shawarma Saj"
type دجاج-ar "صاج شاورما دجاج"
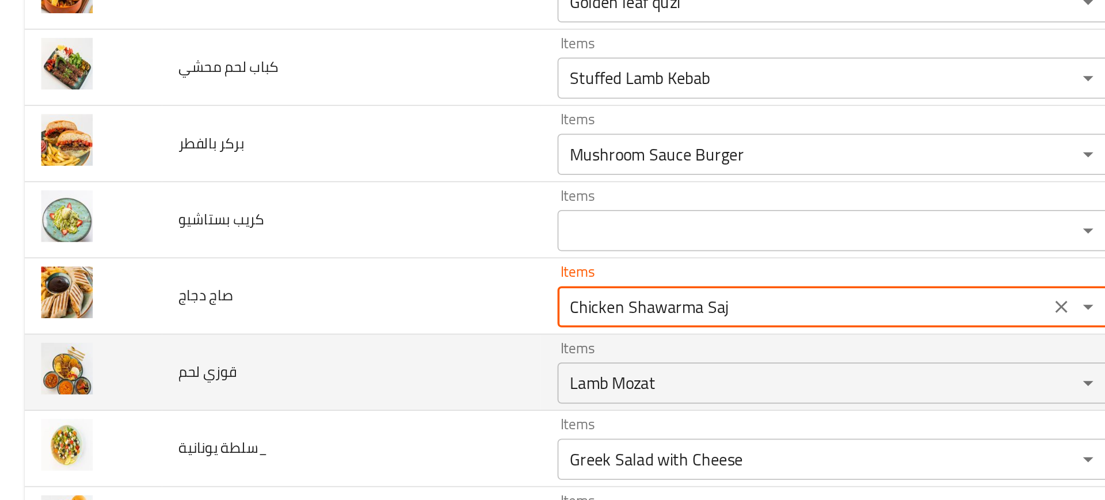
scroll to position [1739, 0]
type دجاج "Chicken Shawarma Saj"
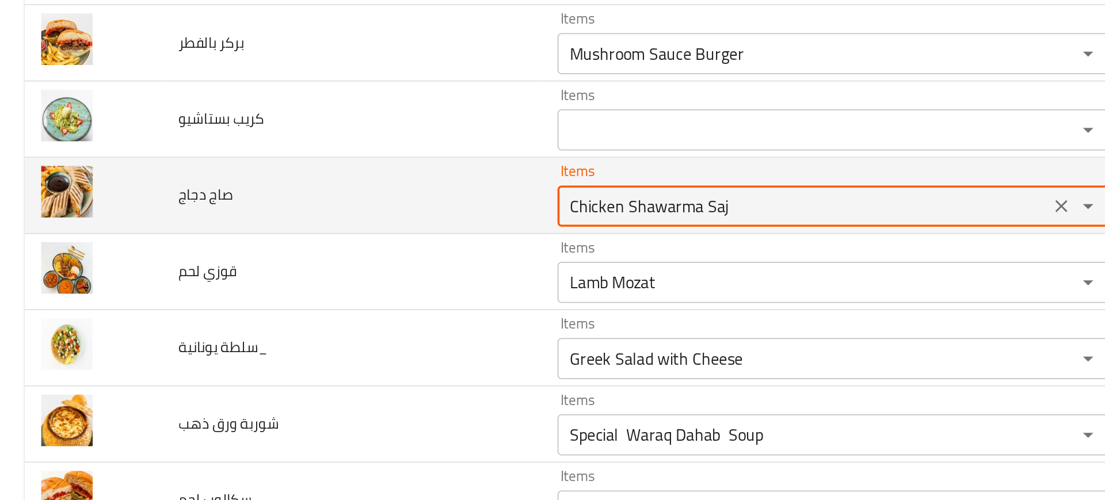
scroll to position [1795, 0]
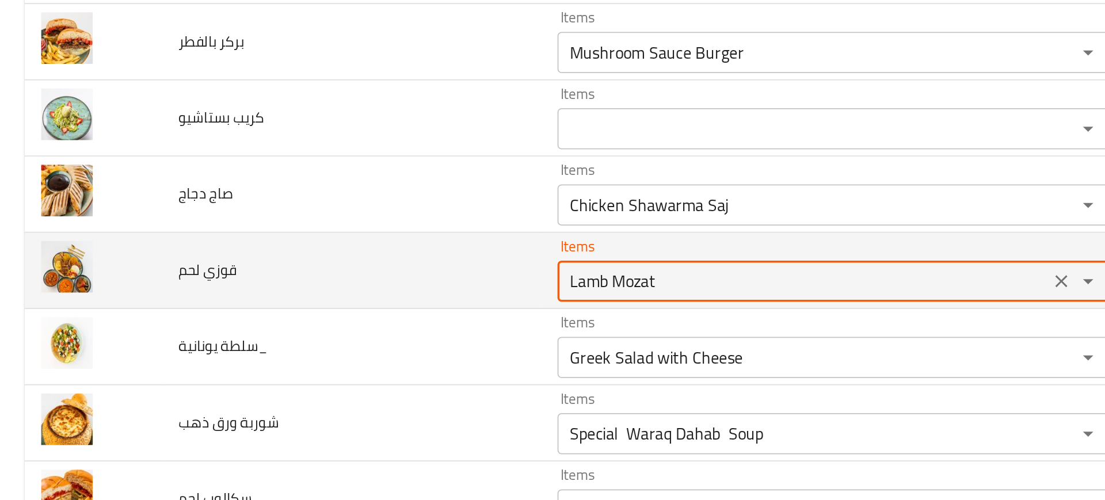
click at [355, 284] on لحم "Lamb Mozat" at bounding box center [449, 281] width 268 height 16
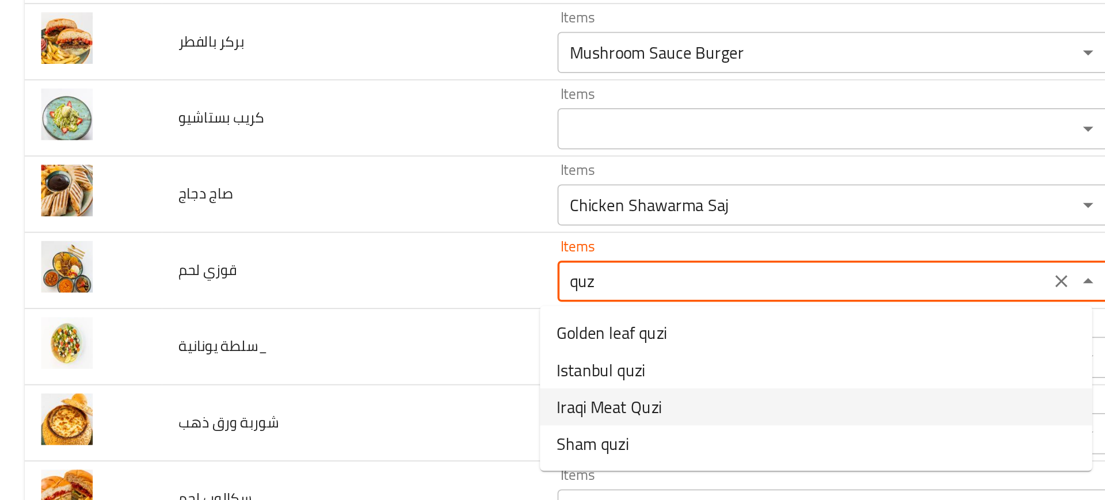
click at [337, 352] on span "Iraqi Meat Quzi" at bounding box center [340, 352] width 59 height 14
type لحم "Iraqi Meat Quzi"
type لحم-ar "قوزي لحم عراقي"
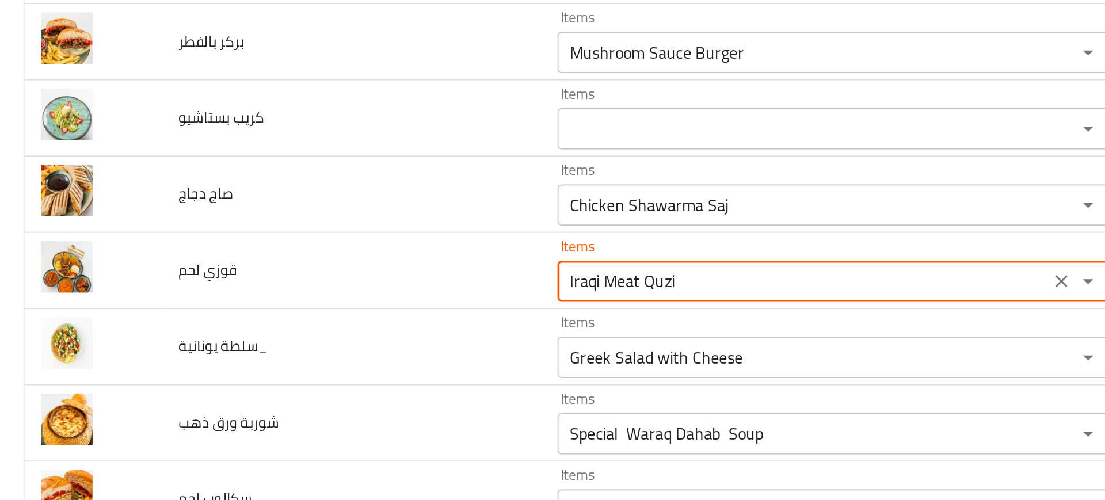
type لحم "Iraqi Meat Quzi"
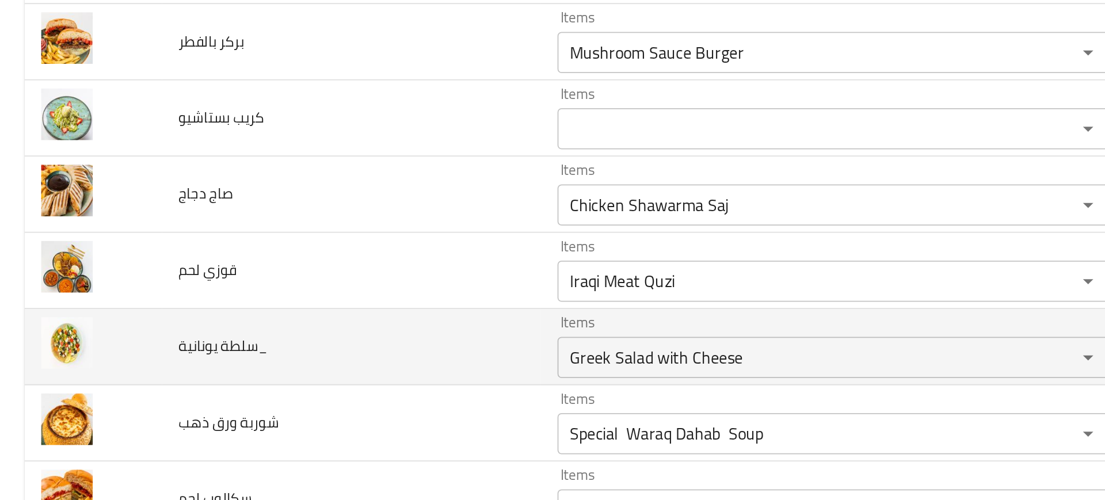
click at [254, 307] on td "سلطة يونانية_" at bounding box center [196, 318] width 212 height 43
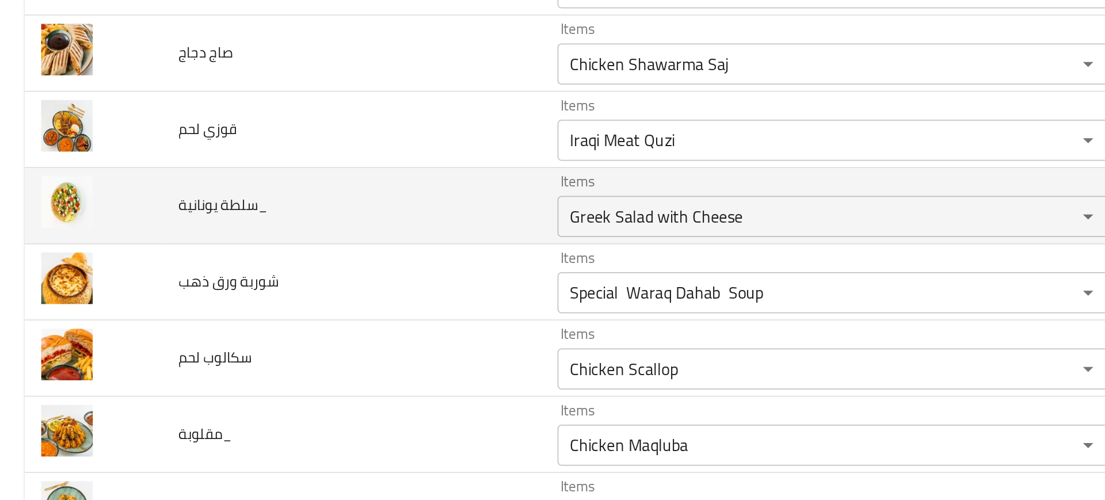
scroll to position [1875, 0]
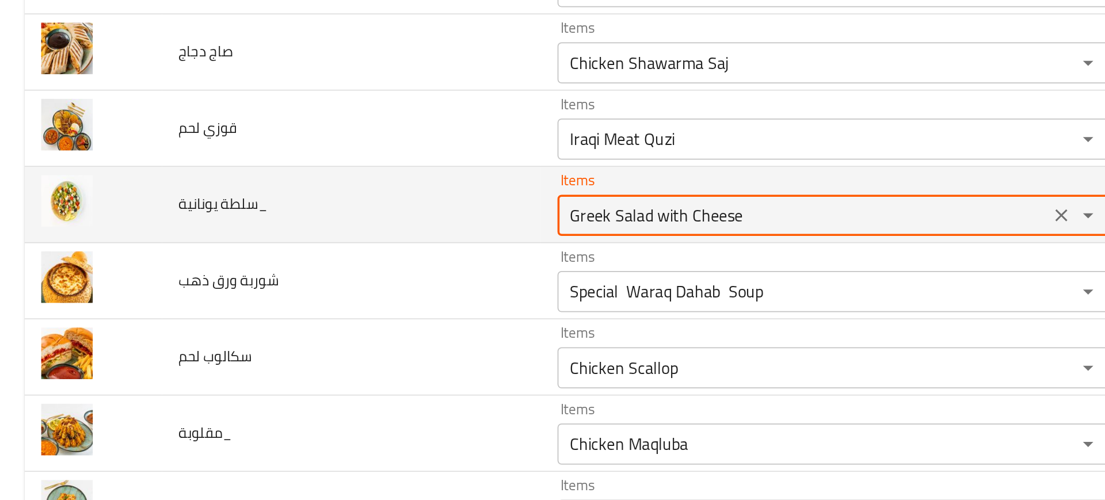
click at [335, 245] on يونانية_ "Greek Salad with Cheese" at bounding box center [449, 244] width 268 height 16
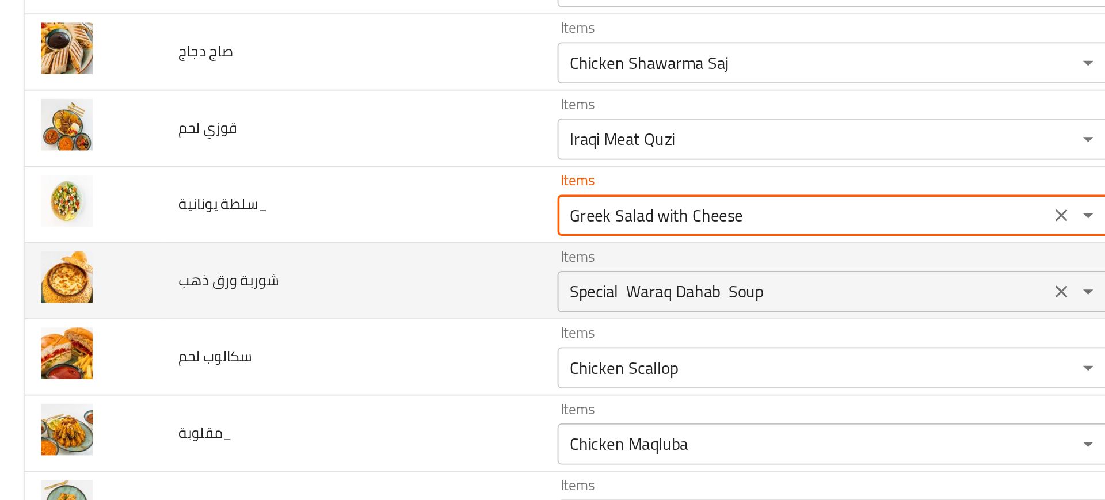
click at [338, 289] on ذهب "Special Waraq Dahab Soup" at bounding box center [449, 287] width 268 height 16
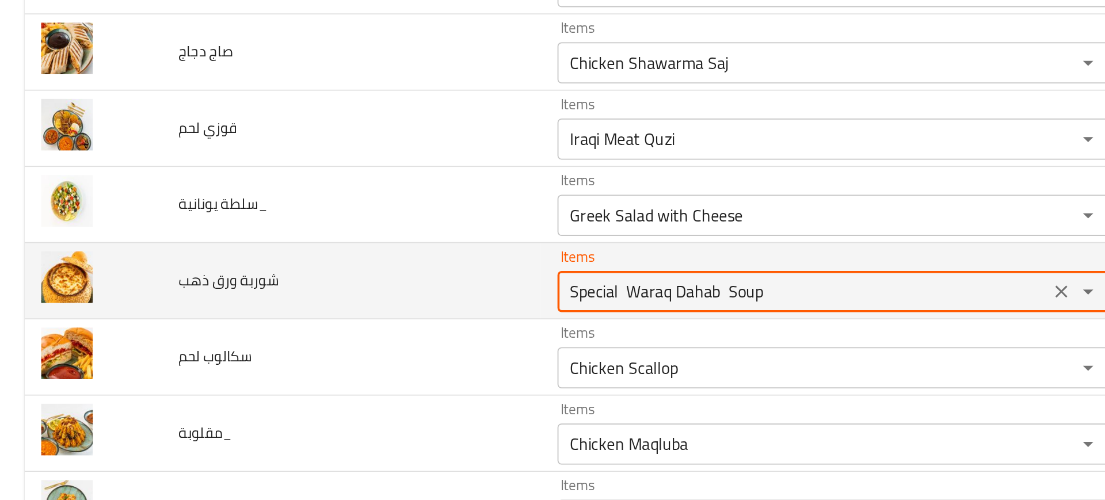
scroll to position [1922, 0]
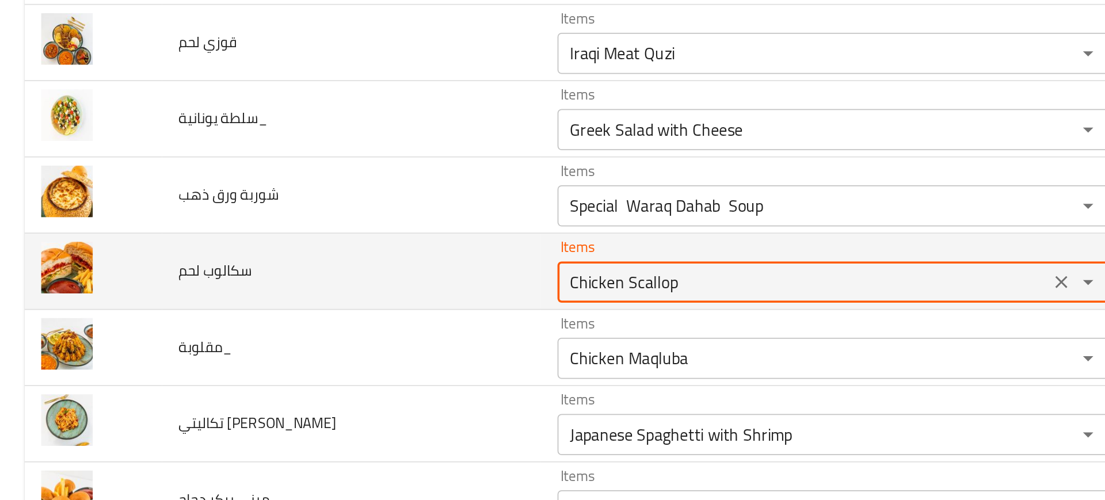
click at [338, 283] on لحم "Chicken Scallop" at bounding box center [449, 282] width 268 height 16
type لحم "e"
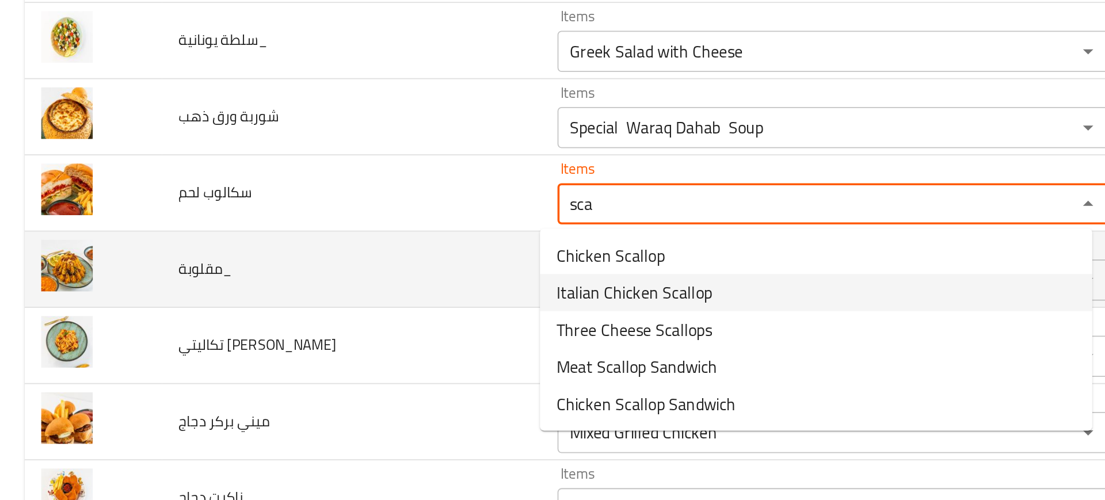
scroll to position [1967, 0]
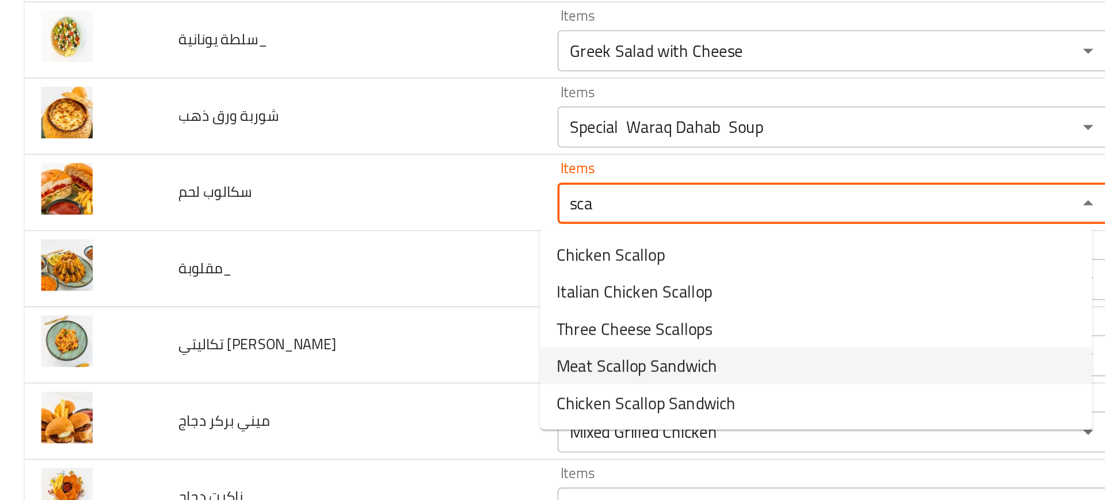
click at [342, 325] on span "Meat Scallop Sandwich" at bounding box center [356, 329] width 90 height 14
type لحم "Meat Scallop Sandwich"
type لحم-ar "سندويش سكالوب لحم"
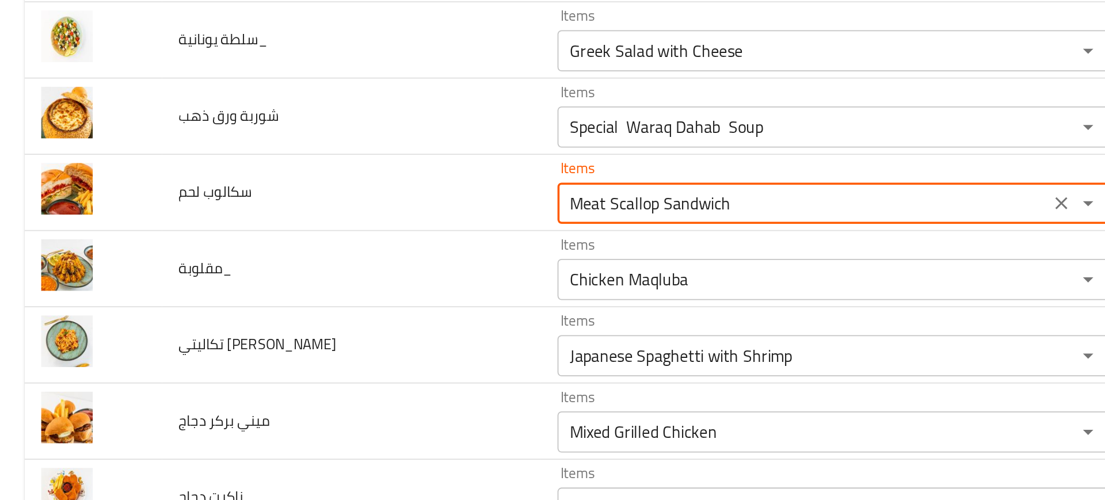
type لحم "Meat Scallop Sandwich"
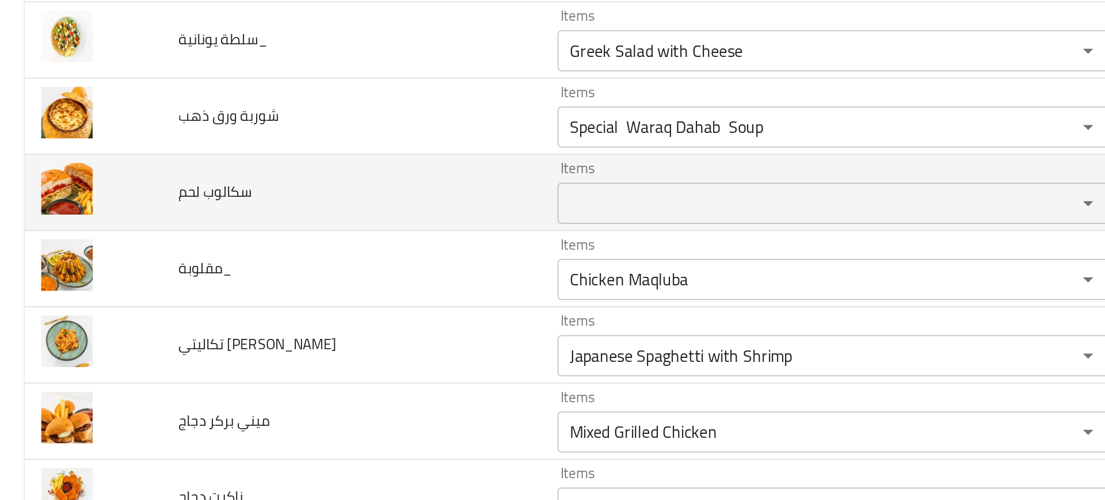
click at [123, 230] on span "سكالوب لحم" at bounding box center [120, 231] width 41 height 15
copy span "سكالوب لحم"
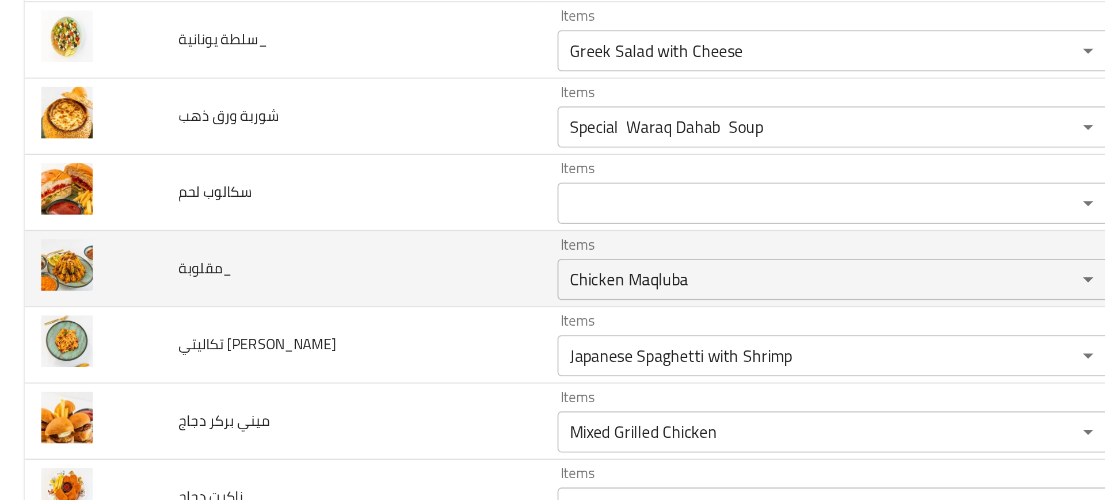
click at [255, 281] on td "مقلوبة_" at bounding box center [196, 274] width 212 height 43
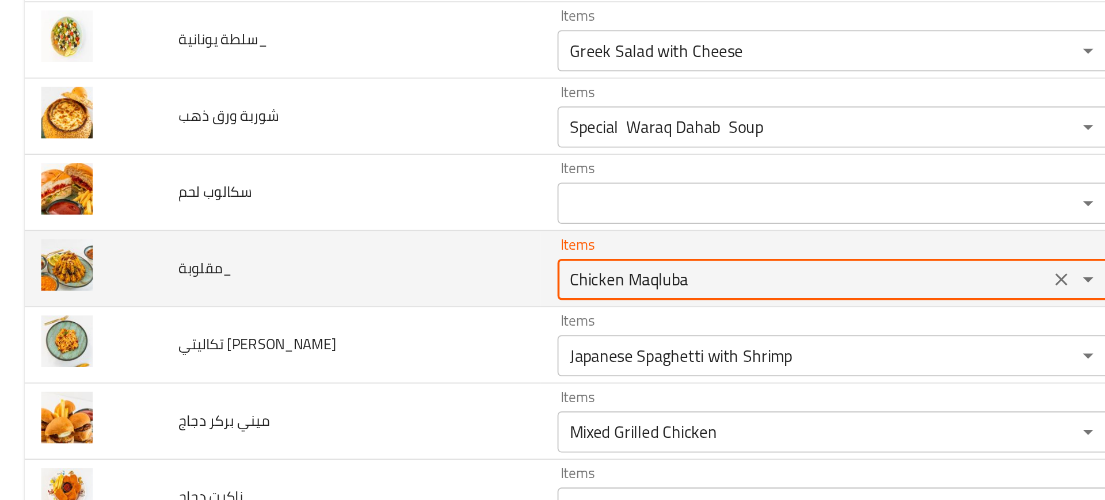
click at [336, 281] on input "Chicken Maqluba" at bounding box center [449, 280] width 268 height 16
click at [352, 281] on input "Chicken Maqluba" at bounding box center [449, 280] width 268 height 16
paste input "enhanced table"
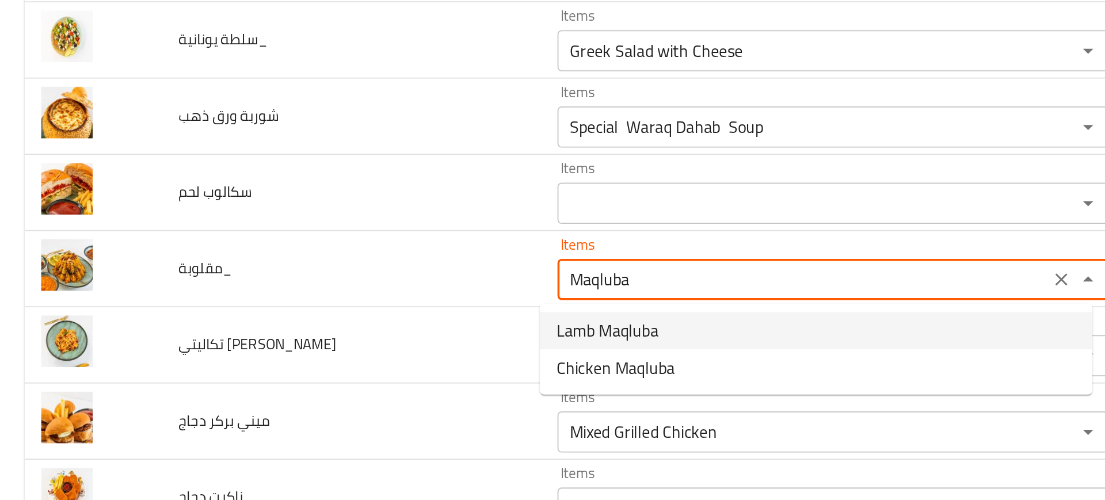
click at [331, 309] on span "Lamb Maqluba" at bounding box center [339, 309] width 57 height 14
type input "Lamb Maqluba"
type input "مقلوبة لحم"
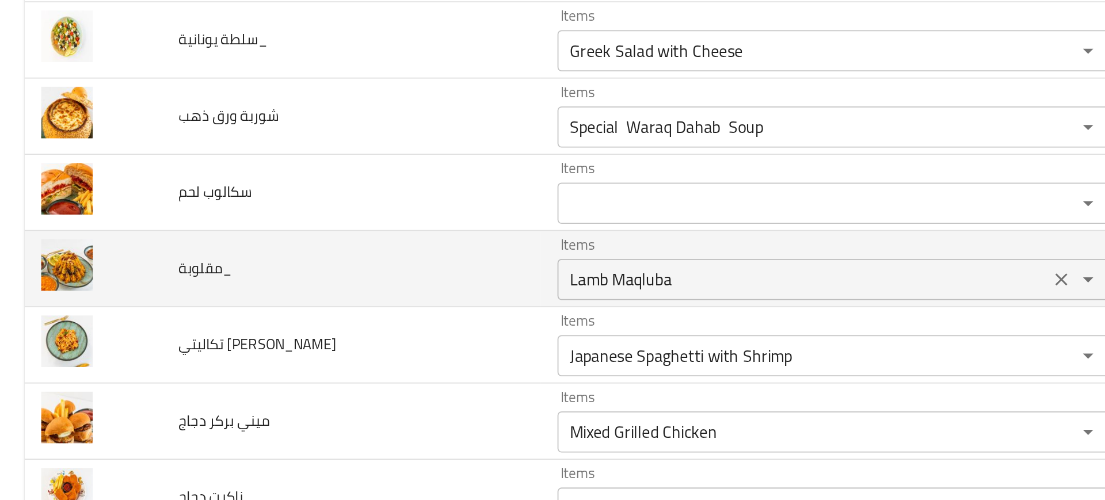
click at [353, 278] on input "Lamb Maqluba" at bounding box center [449, 280] width 268 height 16
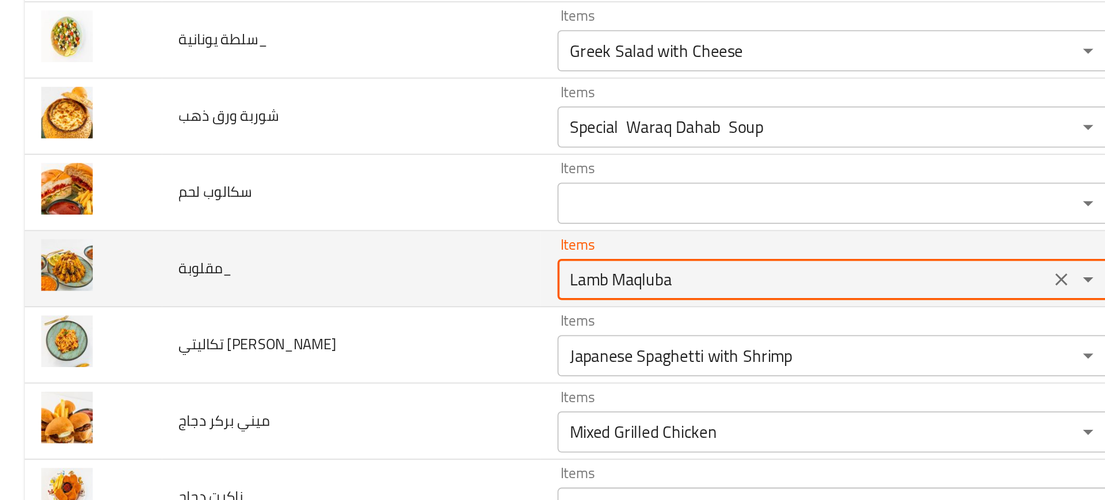
click at [353, 278] on input "Lamb Maqluba" at bounding box center [449, 280] width 268 height 16
click at [322, 278] on input "Lamb Maqluba" at bounding box center [449, 280] width 268 height 16
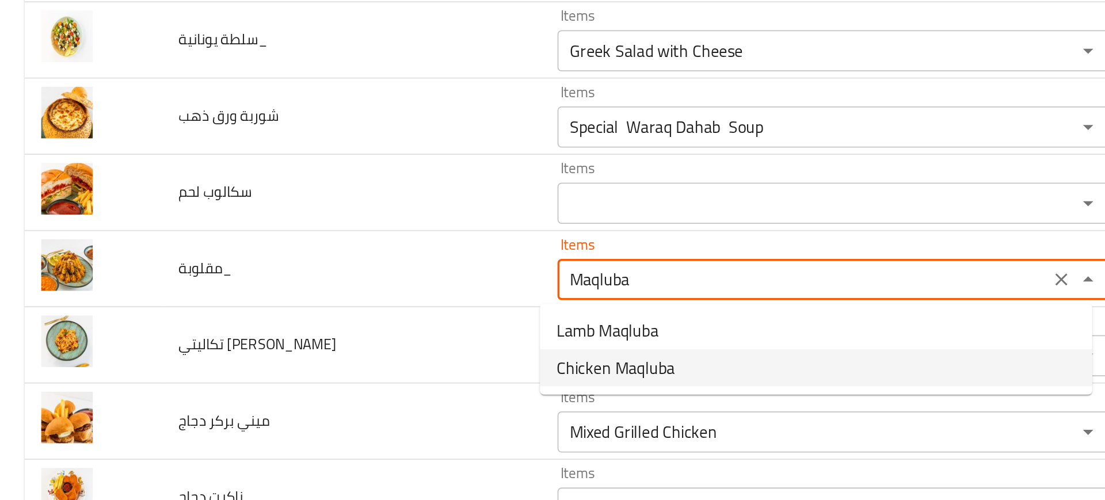
click at [347, 324] on span "Chicken Maqluba" at bounding box center [344, 330] width 66 height 14
type input "Chicken Maqluba"
type input "مقلوبة دجاج"
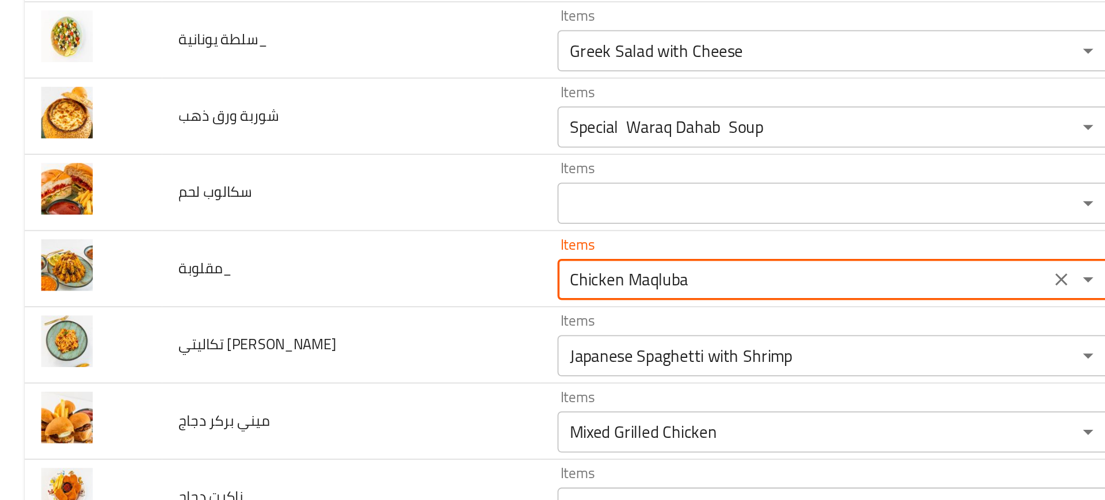
type input "Chicken Maqluba"
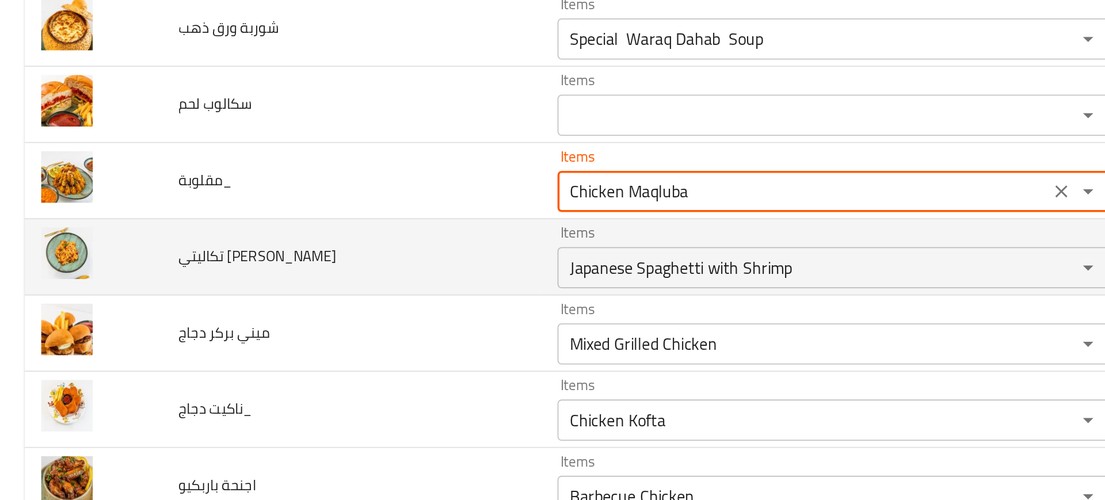
scroll to position [2015, 0]
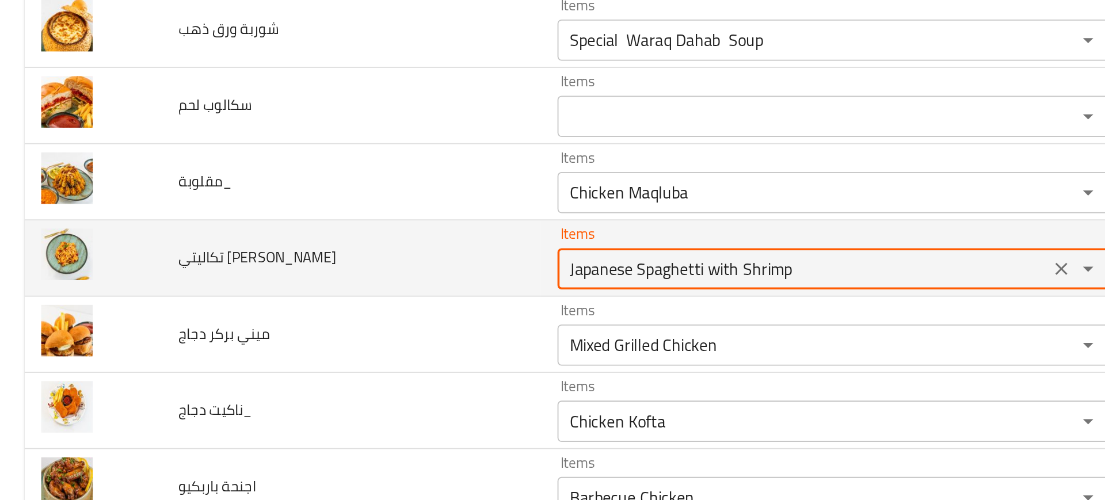
click at [372, 273] on روبيان "Japanese Spaghetti with Shrimp" at bounding box center [449, 274] width 268 height 16
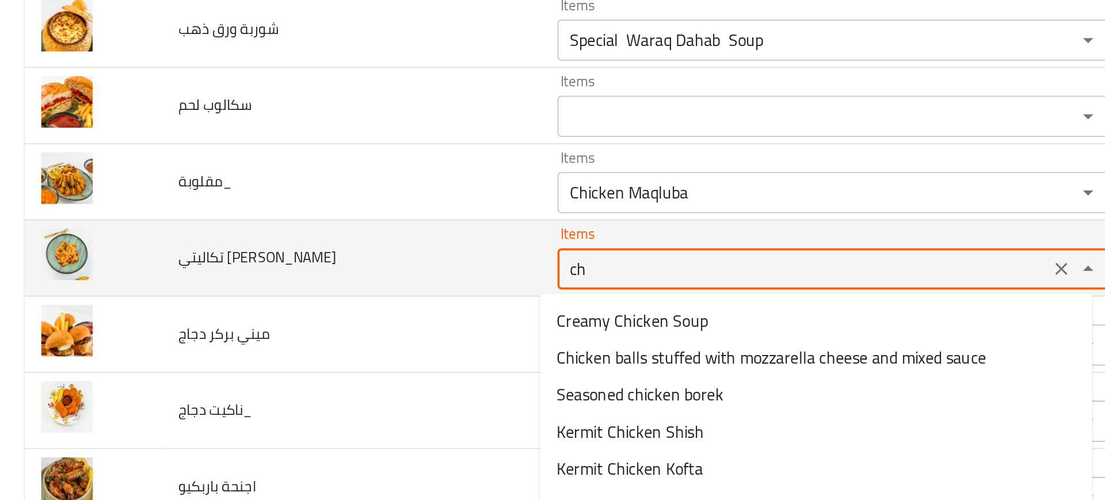
type روبيان "c"
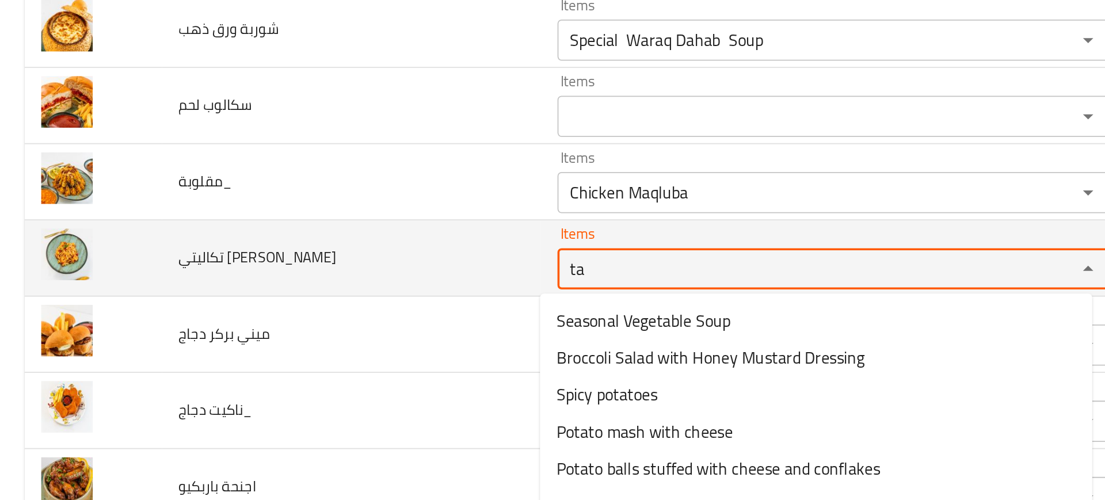
type روبيان "tak"
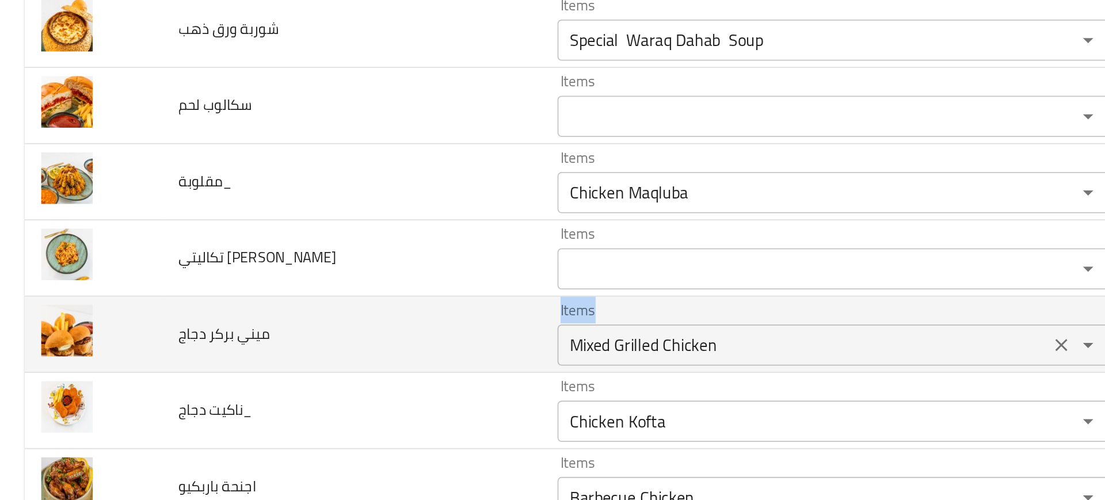
drag, startPoint x: 235, startPoint y: 330, endPoint x: 337, endPoint y: 324, distance: 102.0
click at [337, 324] on tr "ميني بركر دجاج Items Mixed Grilled Chicken Items Items مشوي مشكل دجاج Items Nea…" at bounding box center [552, 311] width 1077 height 43
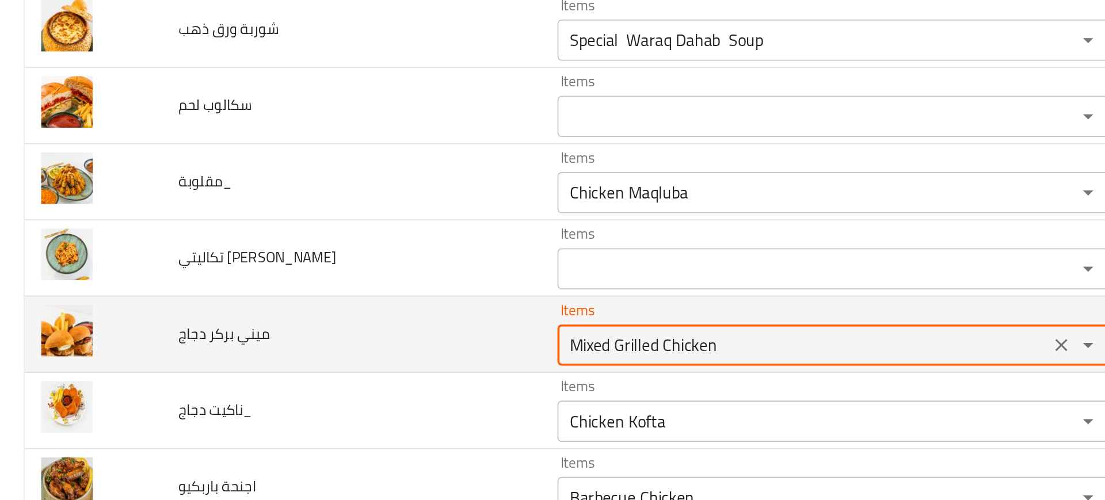
click at [337, 324] on دجاج "Mixed Grilled Chicken" at bounding box center [449, 317] width 268 height 16
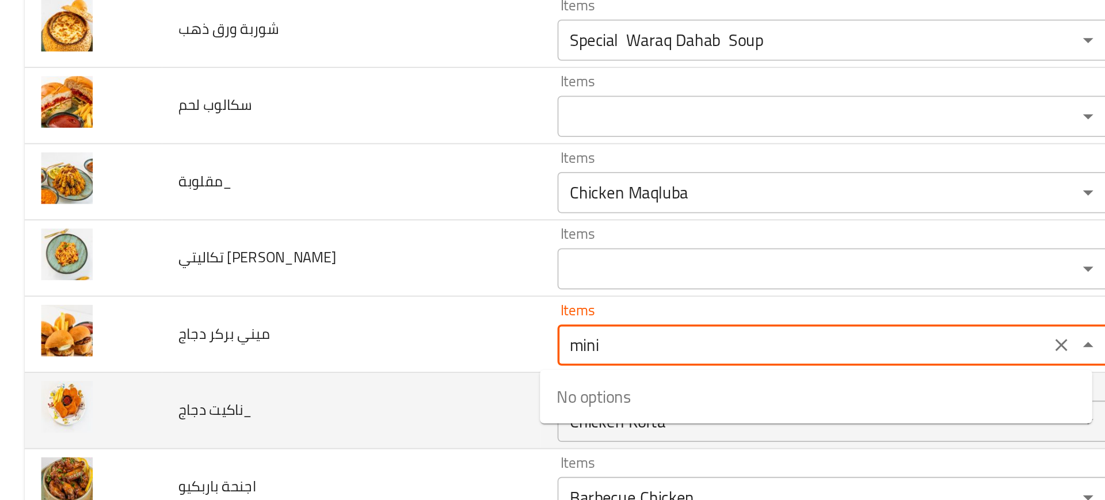
type دجاج "min"
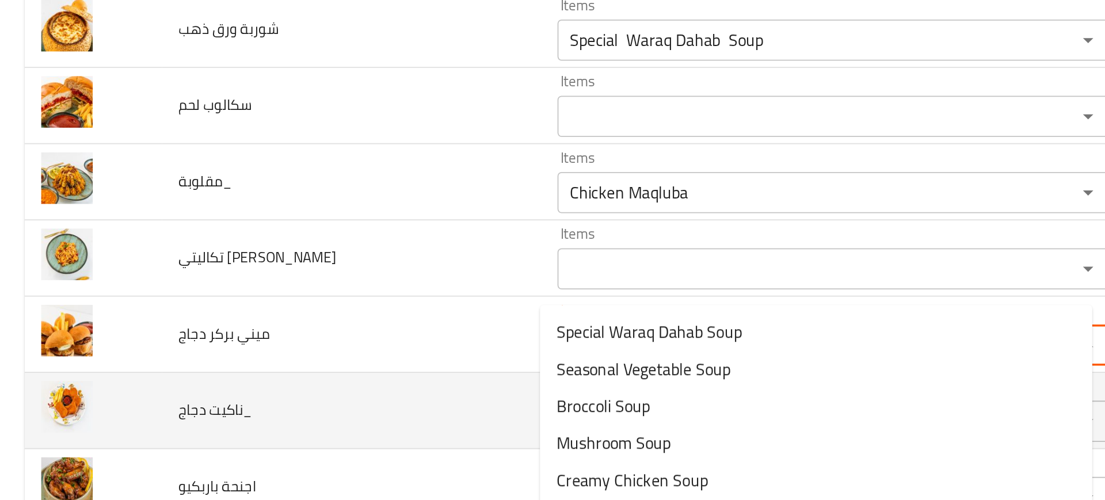
scroll to position [2158, 0]
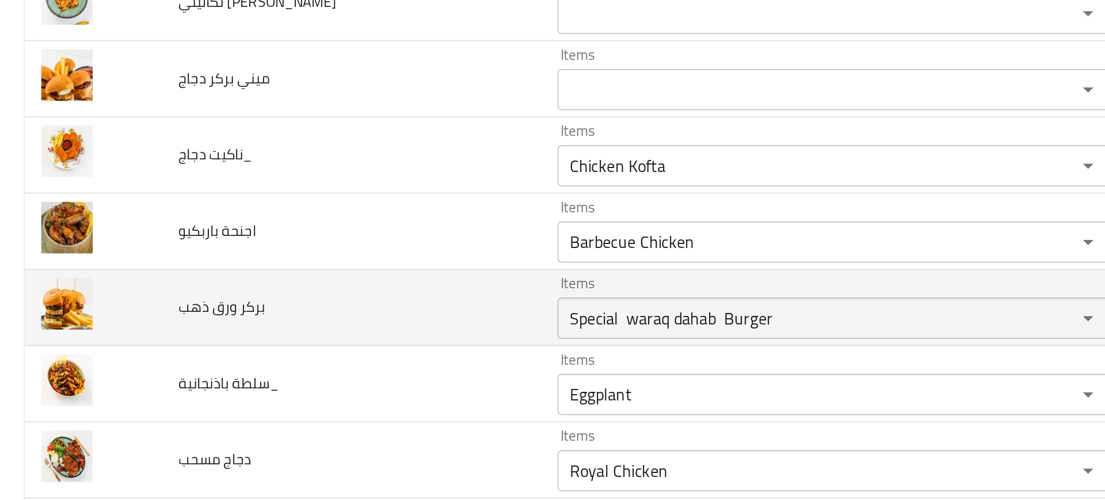
click at [219, 275] on td "بركر ورق ذهب" at bounding box center [196, 296] width 212 height 43
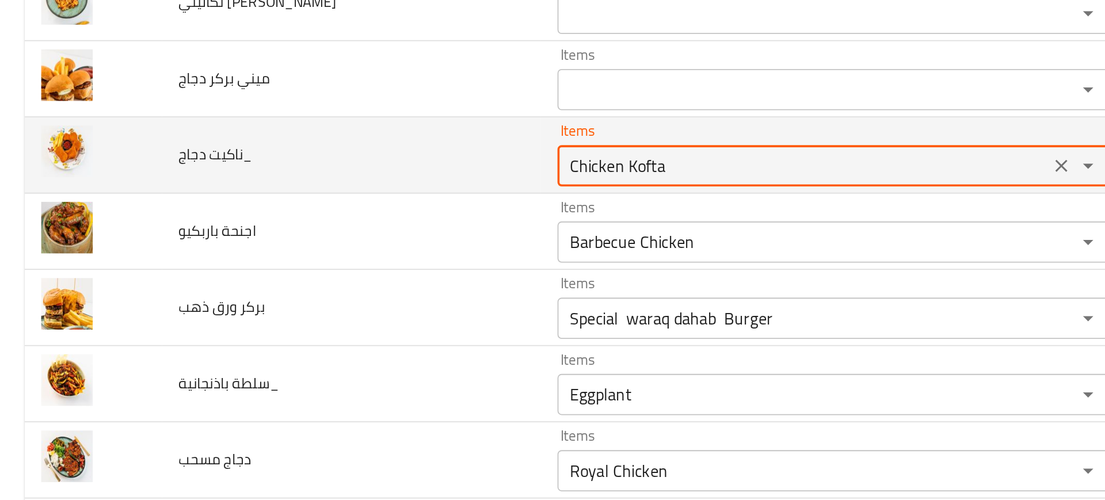
click at [345, 214] on دجاج_ "Chicken Kofta" at bounding box center [449, 217] width 268 height 16
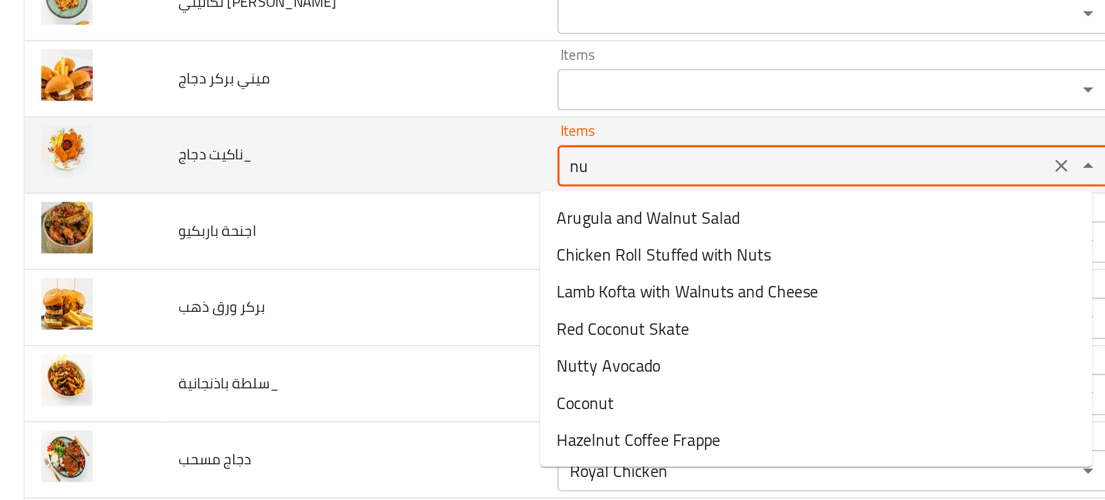
type دجاج_ "nug"
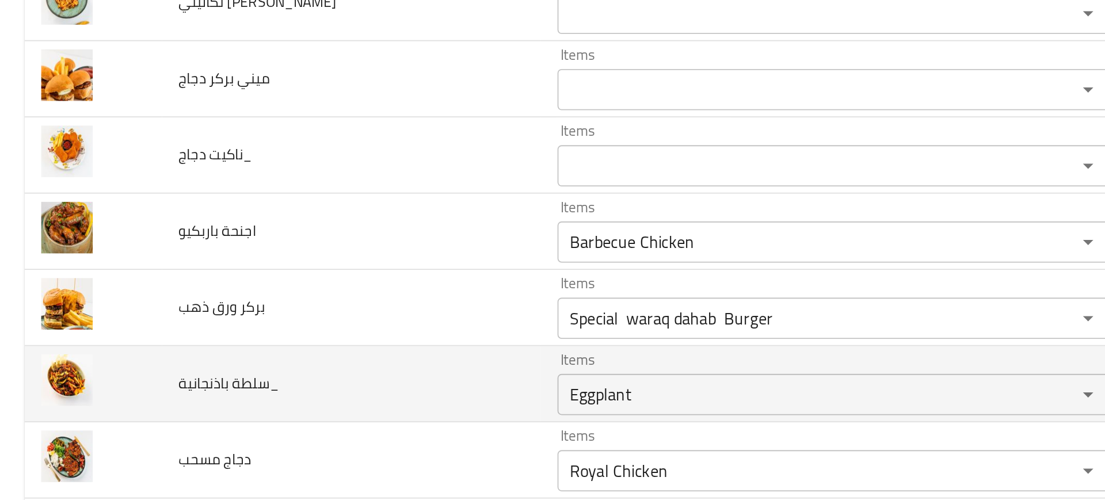
click at [217, 336] on td "سلطة باذنجانية_" at bounding box center [196, 339] width 212 height 43
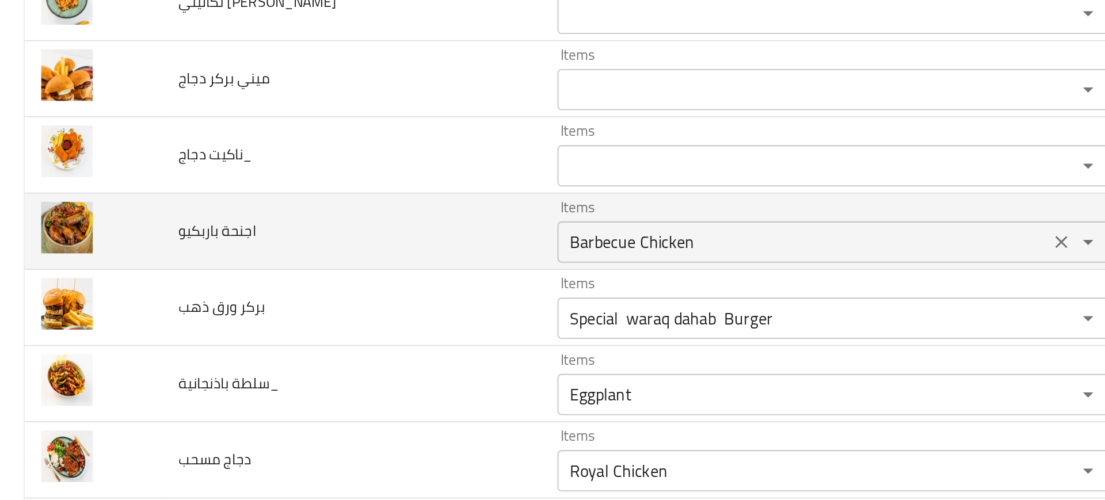
click at [338, 258] on باربكيو "Barbecue Chicken" at bounding box center [449, 259] width 268 height 16
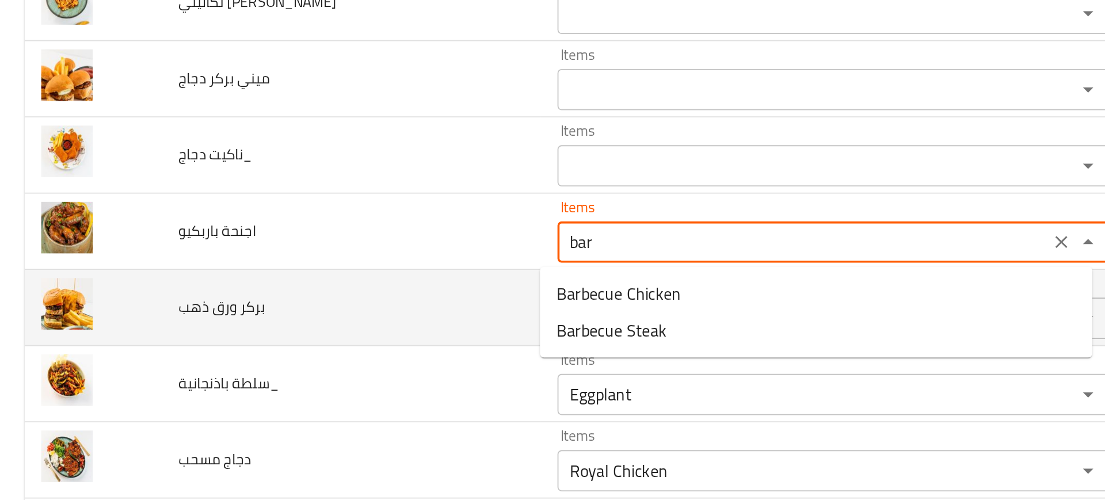
type باربكيو "barb"
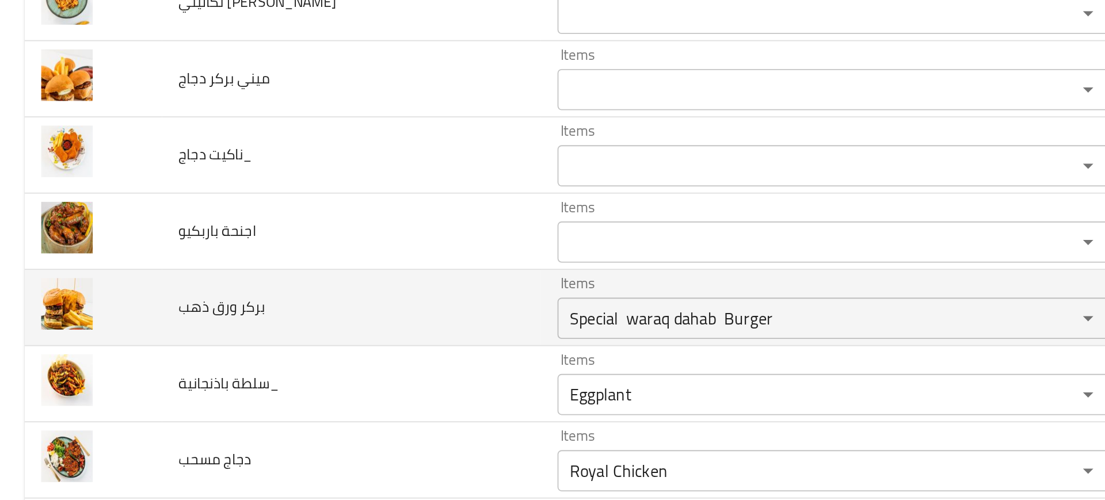
click at [259, 300] on td "بركر ورق ذهب" at bounding box center [196, 296] width 212 height 43
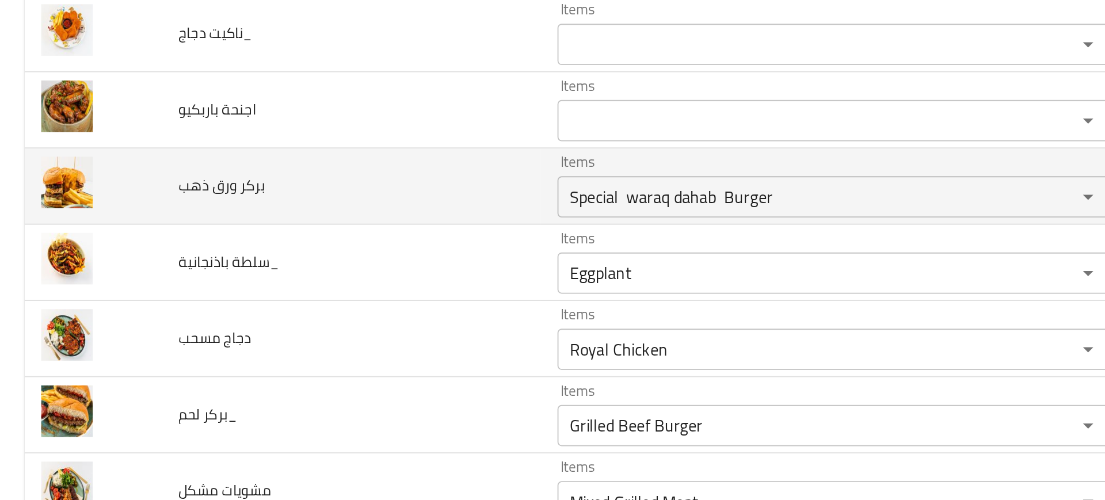
scroll to position [2229, 0]
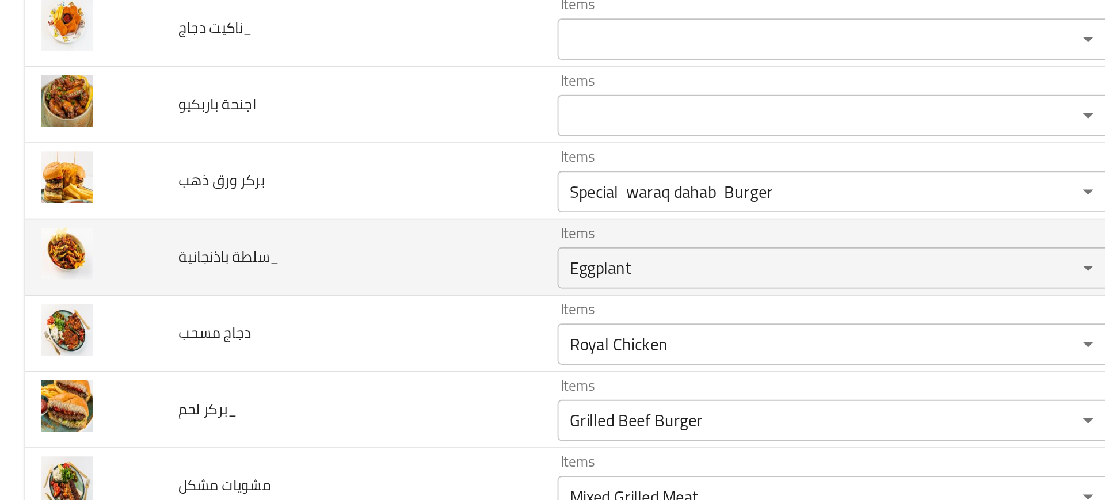
click at [261, 262] on td "سلطة باذنجانية_" at bounding box center [196, 268] width 212 height 43
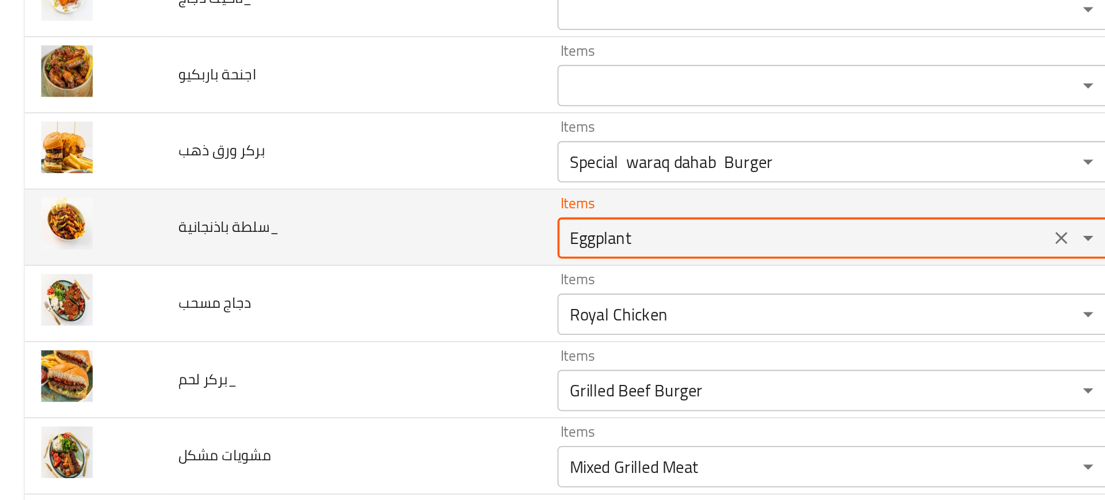
click at [342, 263] on باذنجانية_ "Eggplant" at bounding box center [449, 257] width 268 height 16
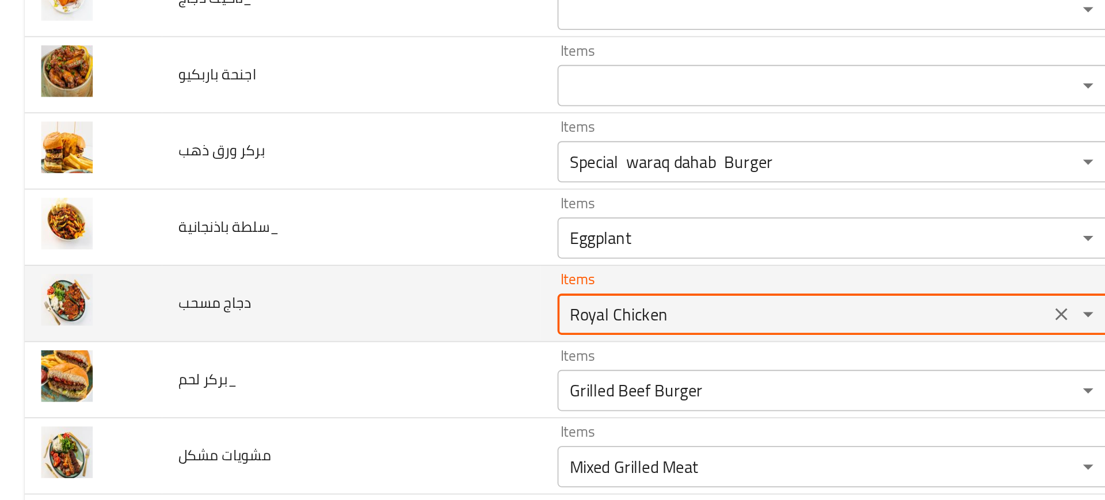
click at [353, 296] on مسحب "Royal Chicken" at bounding box center [449, 300] width 268 height 16
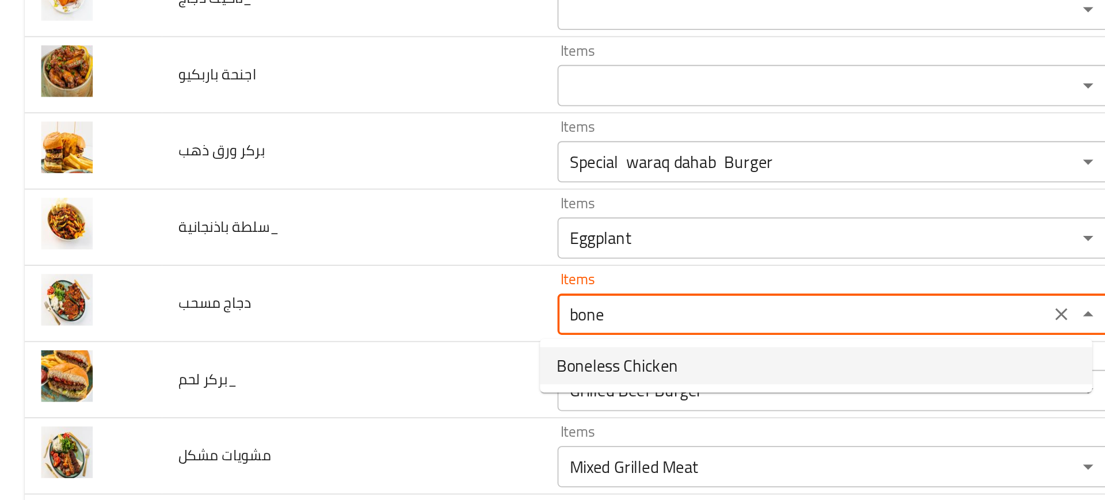
click at [353, 331] on span "Boneless Chicken" at bounding box center [345, 329] width 68 height 14
type مسحب "Boneless Chicken"
type مسحب-ar "مسحب دجاج"
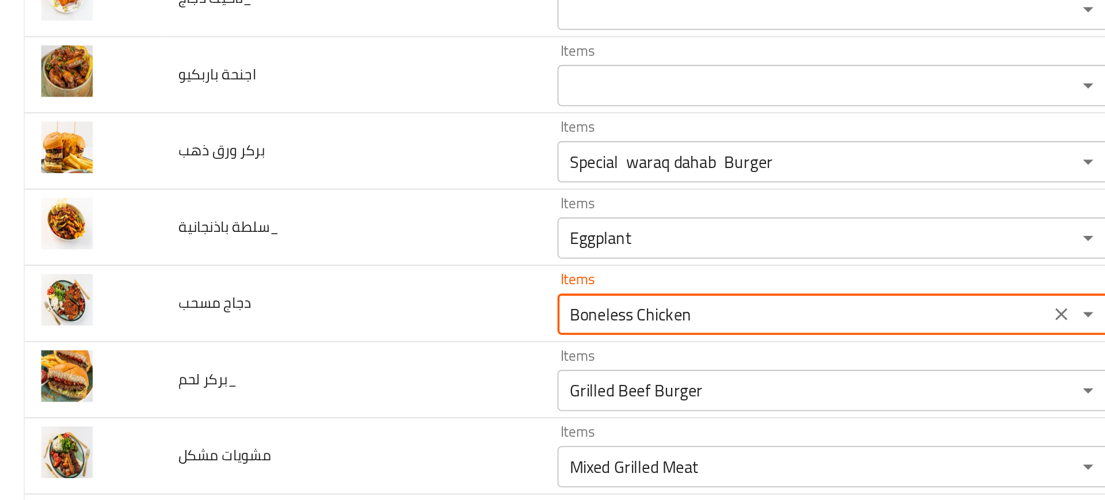
type مسحب "Boneless Chicken"
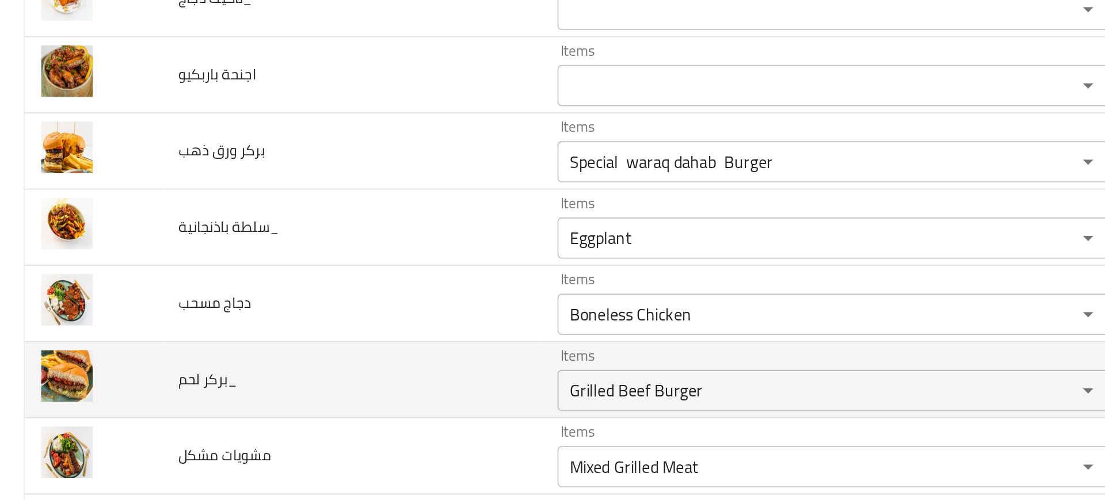
click at [261, 342] on td "بركر لحم_" at bounding box center [196, 336] width 212 height 43
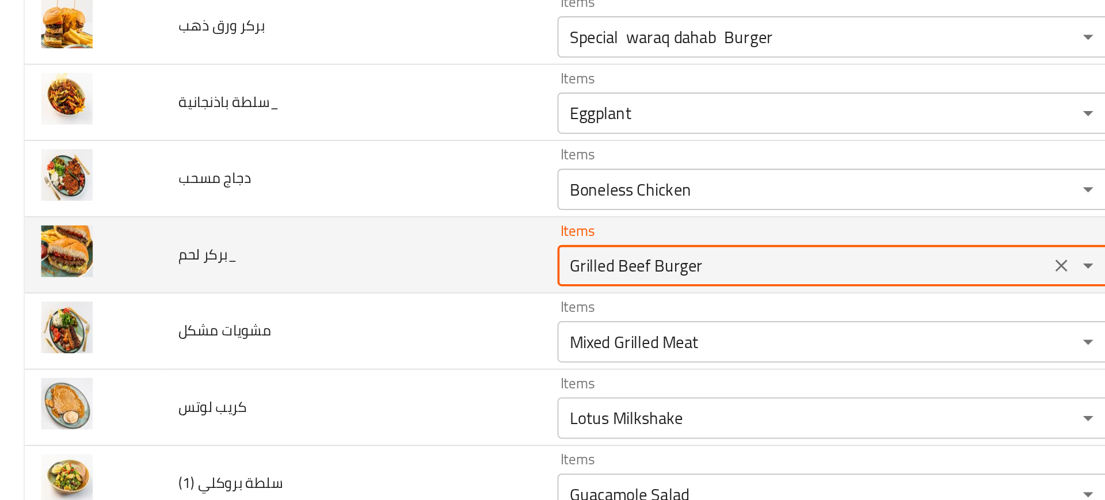
drag, startPoint x: 335, startPoint y: 272, endPoint x: 227, endPoint y: 277, distance: 108.9
click at [227, 277] on tr "بركر لحم_ Items Grilled Beef Burger Items Items برغر لحم مشوي Items Near Match" at bounding box center [552, 267] width 1077 height 43
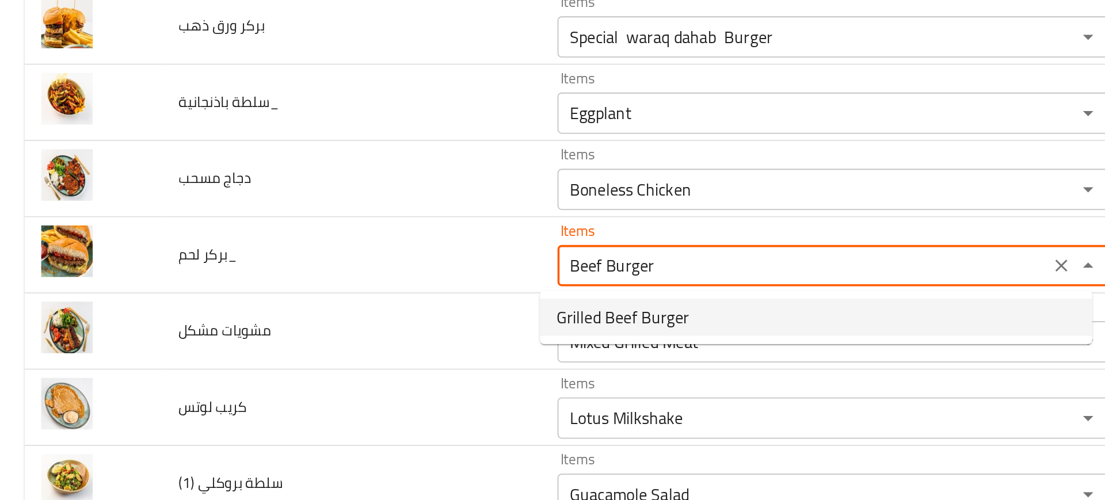
click at [320, 296] on span "Grilled Beef Burger" at bounding box center [348, 302] width 74 height 14
type لحم_ "Grilled Beef Burger"
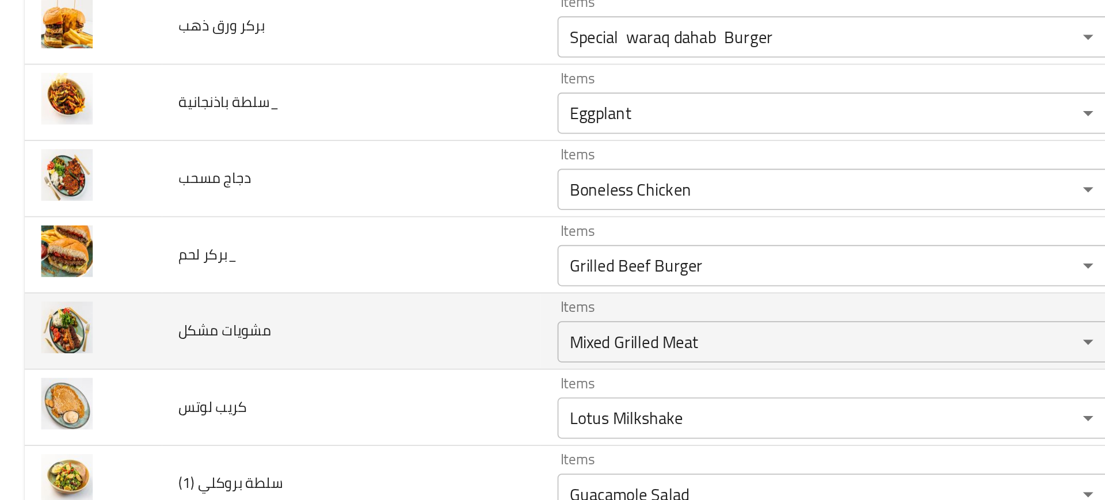
click at [253, 297] on td "مشويات مشكل" at bounding box center [196, 309] width 212 height 43
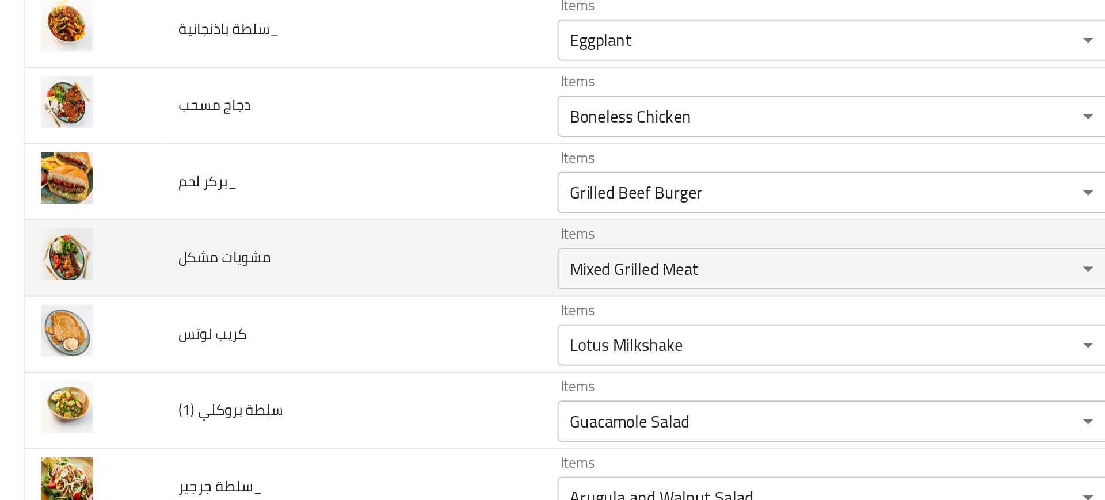
scroll to position [2356, 0]
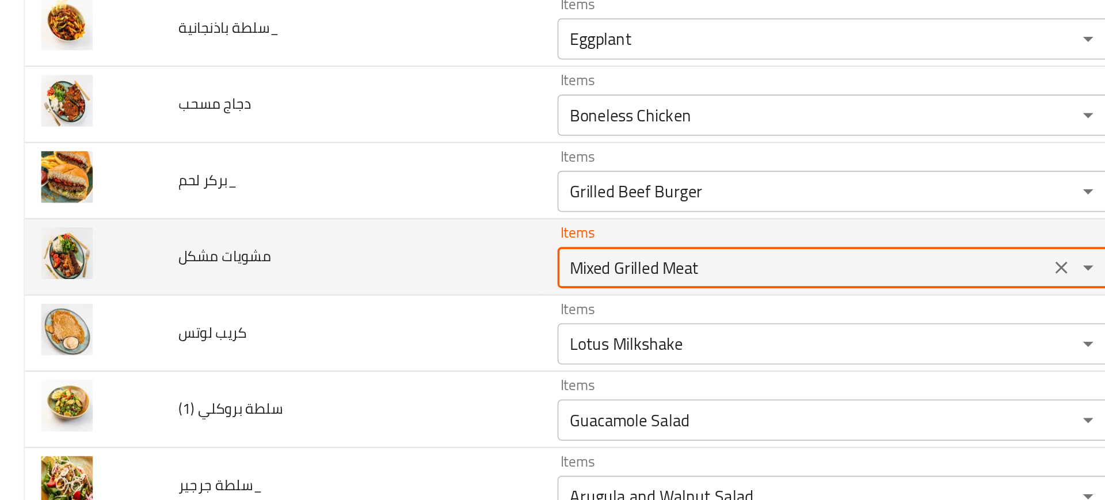
click at [375, 266] on مشكل "Mixed Grilled Meat" at bounding box center [449, 274] width 268 height 16
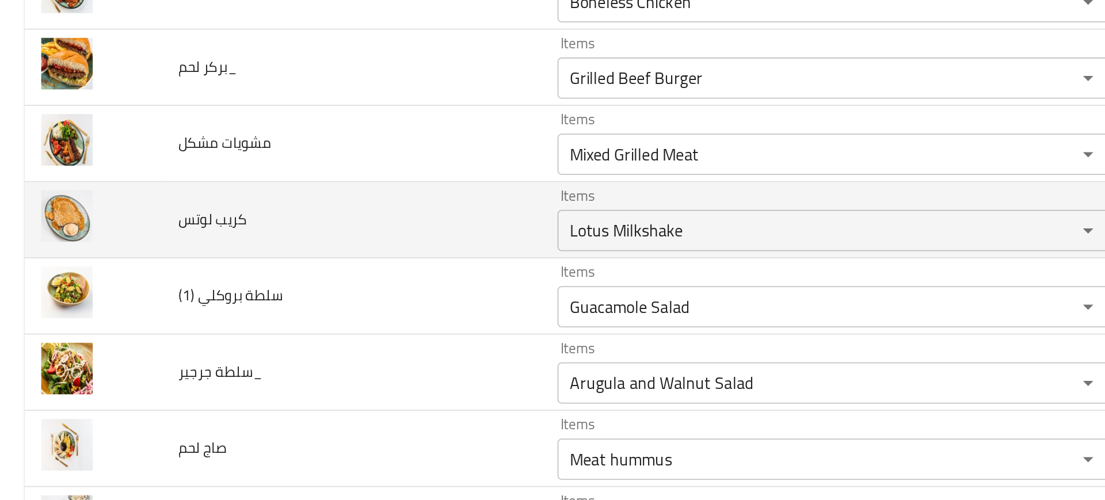
scroll to position [2419, 0]
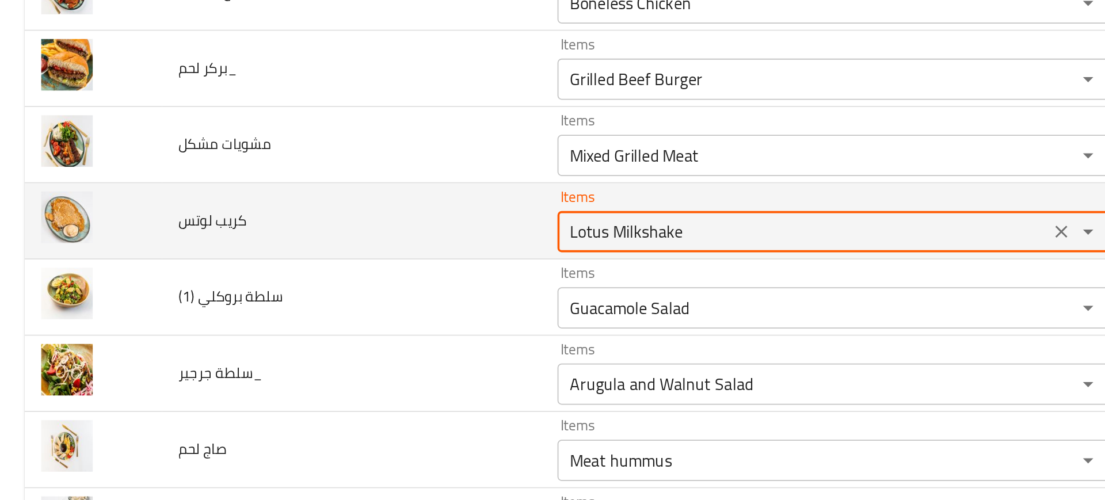
drag, startPoint x: 330, startPoint y: 255, endPoint x: 473, endPoint y: 238, distance: 143.7
click at [473, 238] on div "Items Lotus Milkshake Items" at bounding box center [465, 247] width 308 height 35
type لوتس "Lotus"
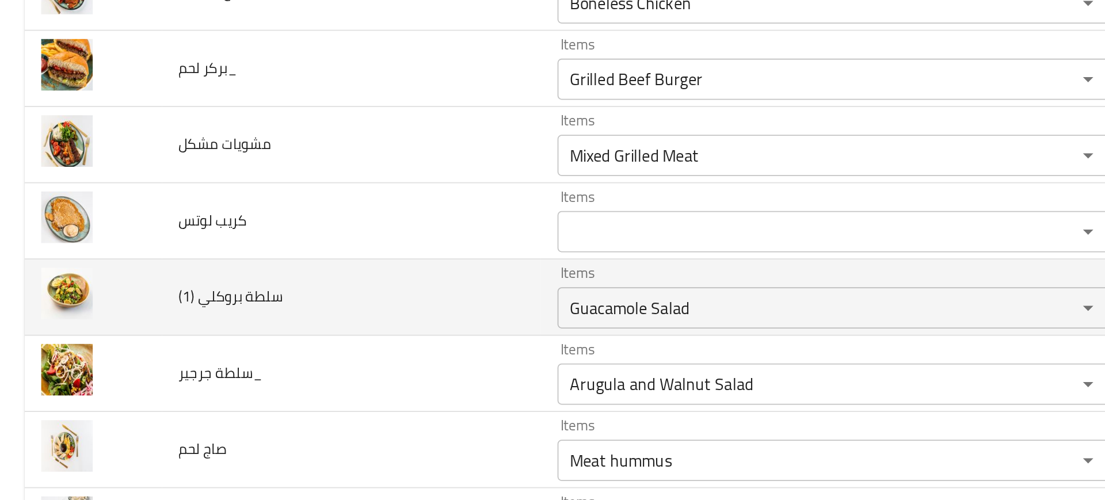
click at [252, 288] on td "سلطة بروكلي (1)" at bounding box center [196, 290] width 212 height 43
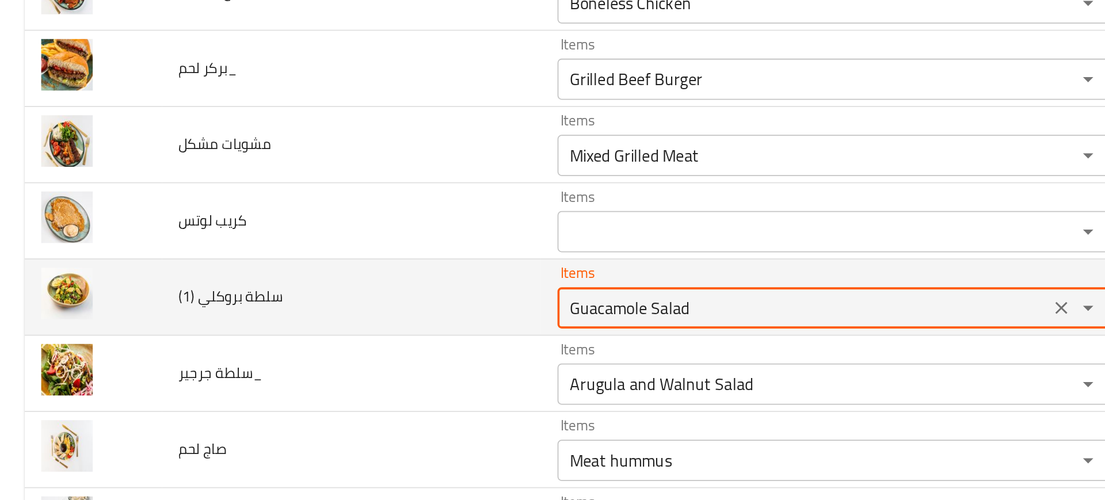
click at [342, 302] on \(1\) "Guacamole Salad" at bounding box center [449, 296] width 268 height 16
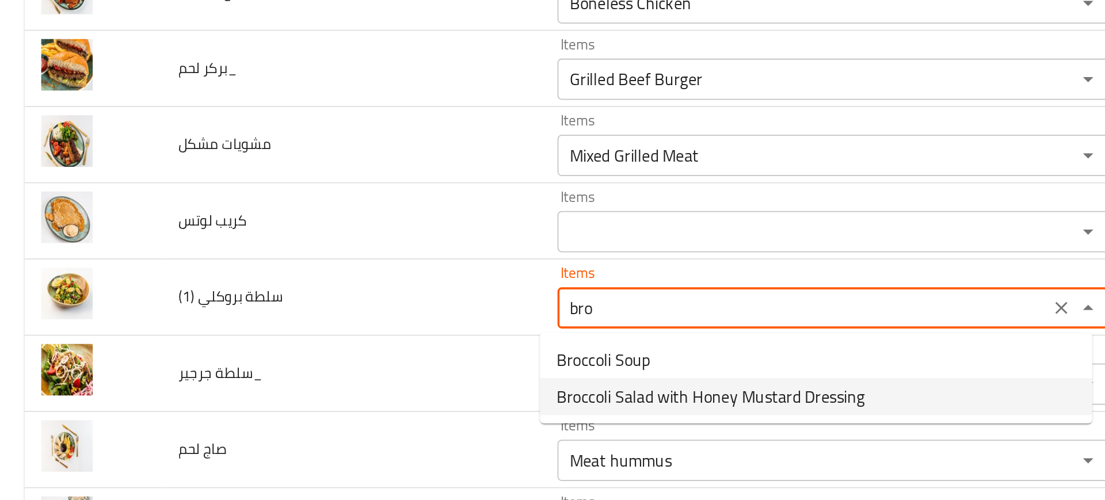
click at [339, 344] on span "Broccoli Salad with Honey Mustard Dressing" at bounding box center [397, 346] width 172 height 14
type \(1\) "Broccoli Salad with Honey Mustard Dressing"
type \(1\)-ar "سلطة البروكلي بصلصة هاني ماسترد"
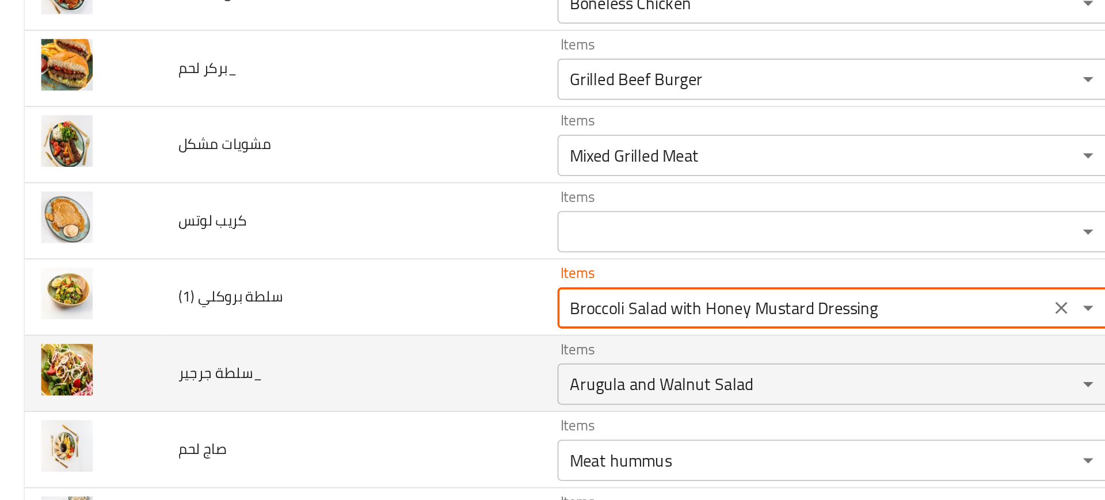
type \(1\) "Broccoli Salad with Honey Mustard Dressing"
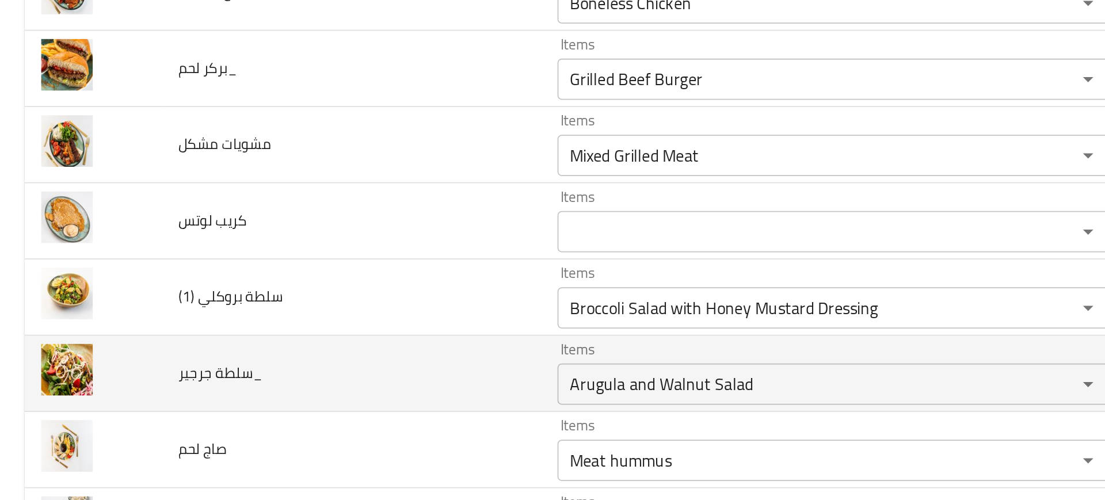
click at [302, 335] on td "Items Arugula and Walnut Salad Items" at bounding box center [467, 333] width 331 height 43
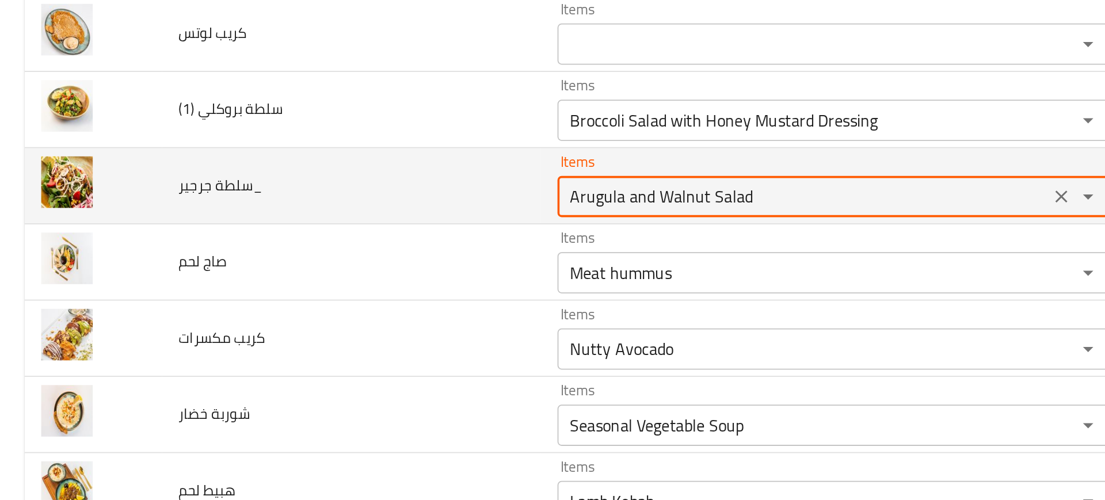
click at [352, 230] on جرجير_ "Arugula and Walnut Salad" at bounding box center [449, 234] width 268 height 16
click at [337, 230] on جرجير_ "Arugula and Walnut Salad" at bounding box center [449, 234] width 268 height 16
drag, startPoint x: 337, startPoint y: 230, endPoint x: 551, endPoint y: 214, distance: 214.7
click at [551, 214] on div "Items Arugula and Walnut Salad Items" at bounding box center [465, 228] width 308 height 35
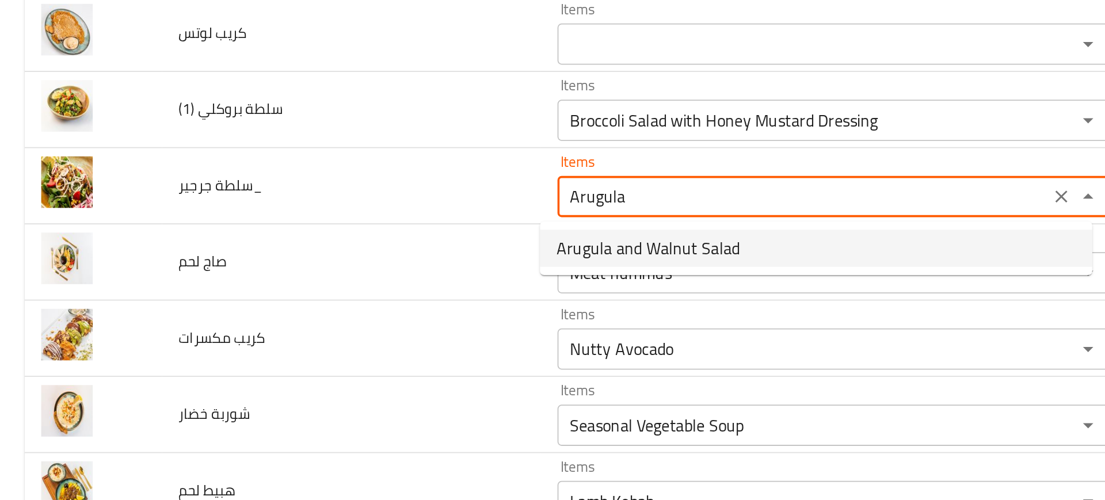
click at [365, 262] on span "Arugula and Walnut Salad" at bounding box center [362, 263] width 102 height 14
type جرجير_ "Arugula and Walnut Salad"
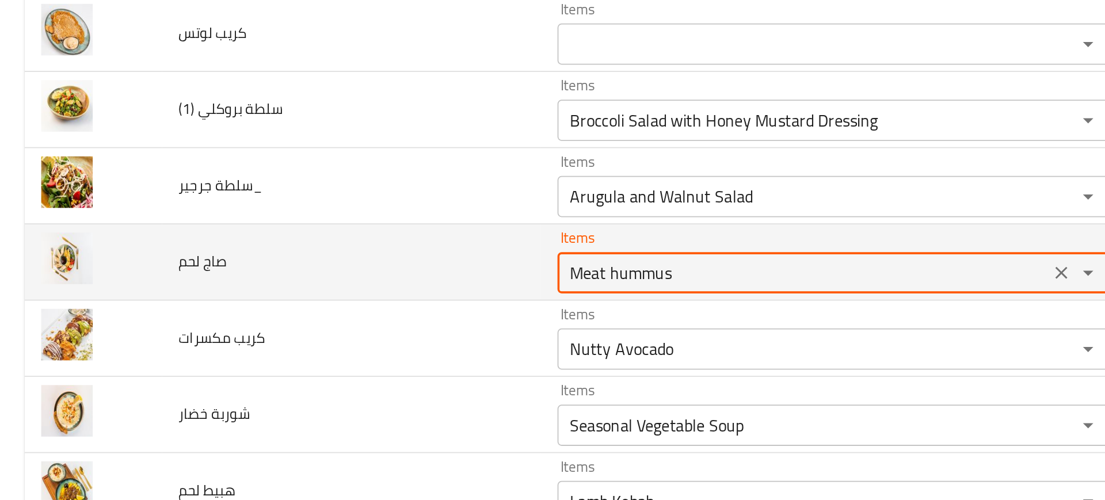
click at [337, 276] on لحم "Meat hummus" at bounding box center [449, 277] width 268 height 16
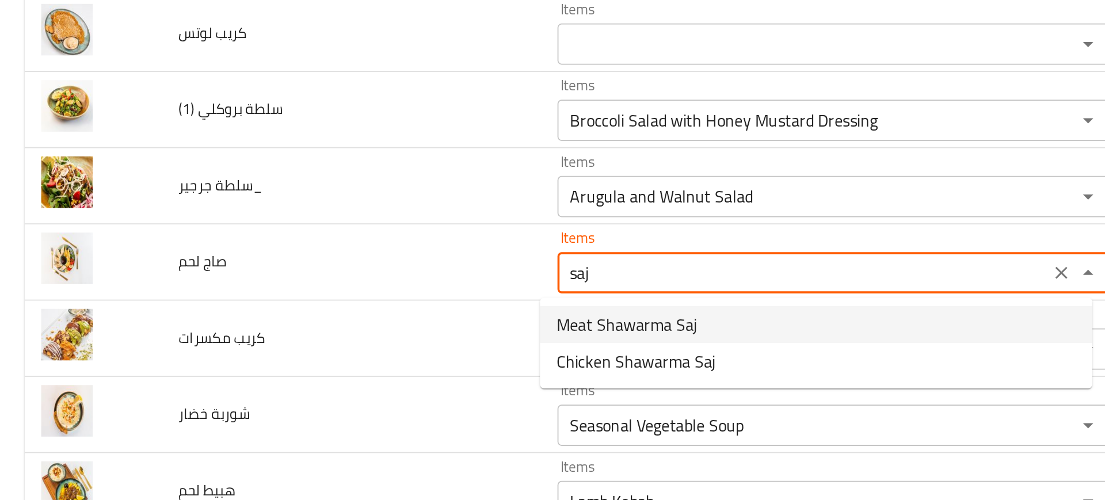
click at [344, 304] on span "Meat Shawarma Saj" at bounding box center [350, 306] width 79 height 14
type لحم "Meat Shawarma Saj"
type لحم-ar "صاج شاورما لحم"
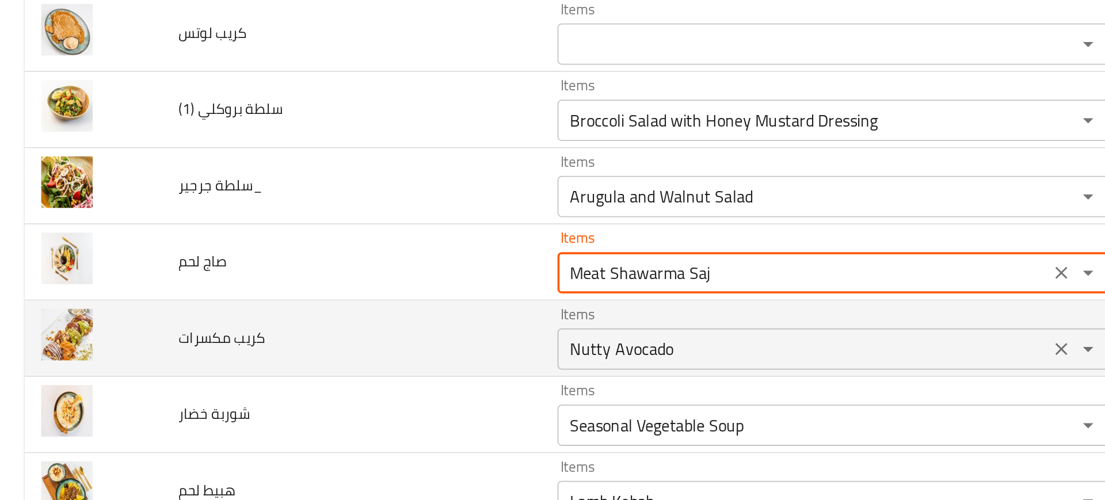
type لحم "Meat Shawarma Saj"
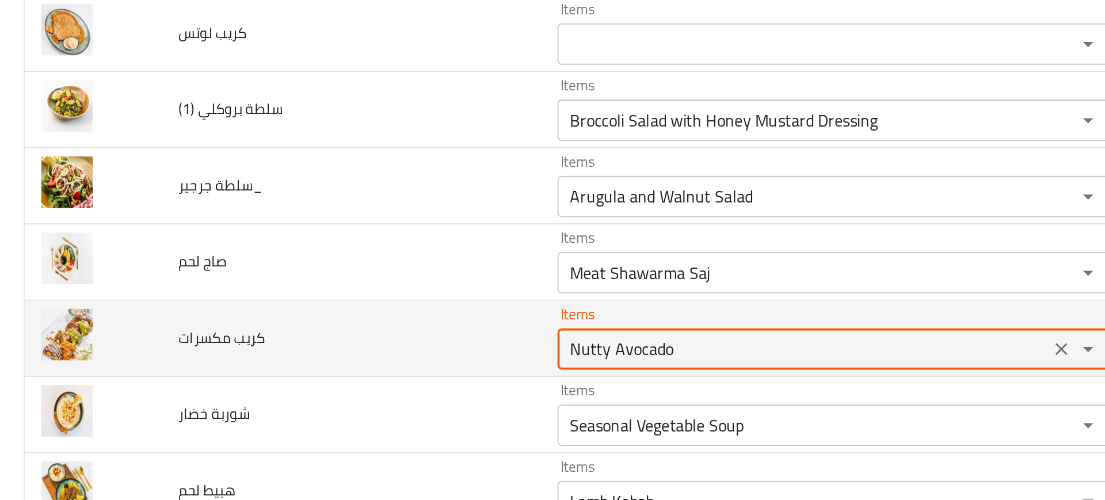
click at [357, 319] on مكسرات "Nutty Avocado" at bounding box center [449, 319] width 268 height 16
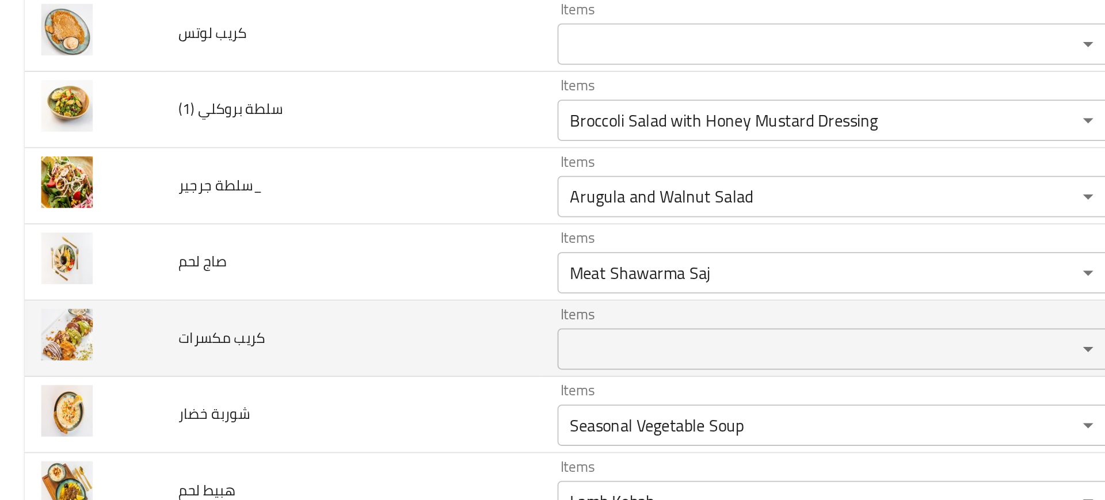
click at [225, 329] on td "كريب مكسرات" at bounding box center [196, 313] width 212 height 43
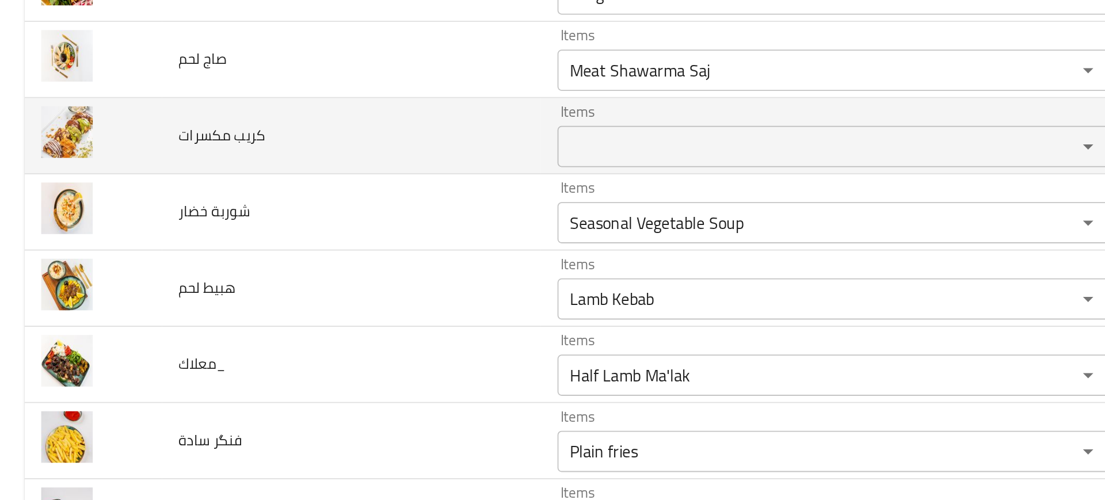
scroll to position [2636, 0]
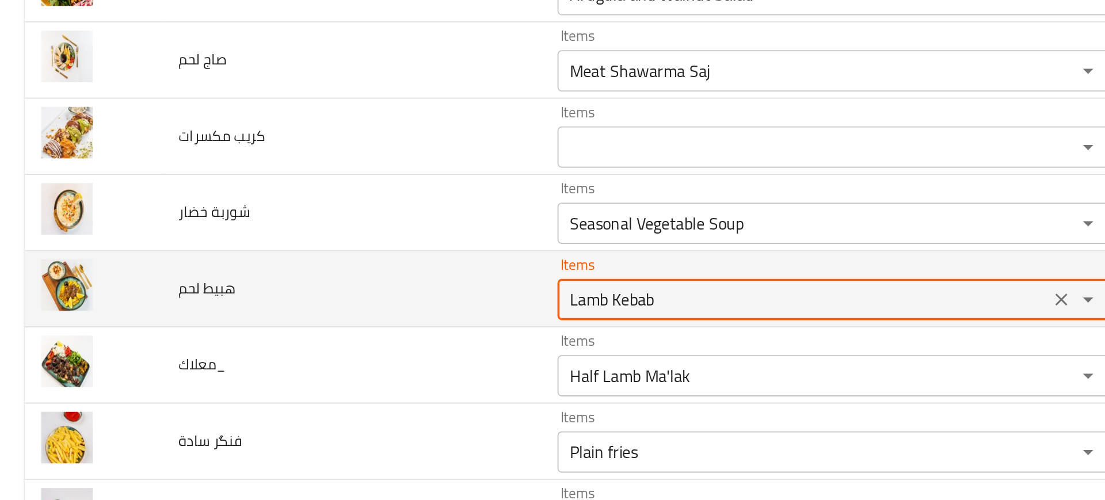
click at [325, 291] on لحم "Lamb Kebab" at bounding box center [449, 292] width 268 height 16
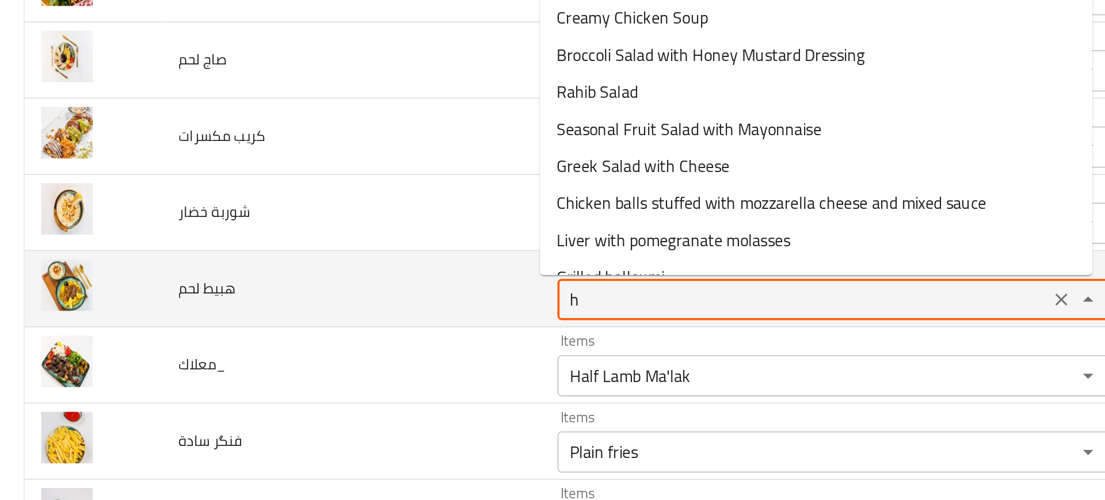
type لحم "hu"
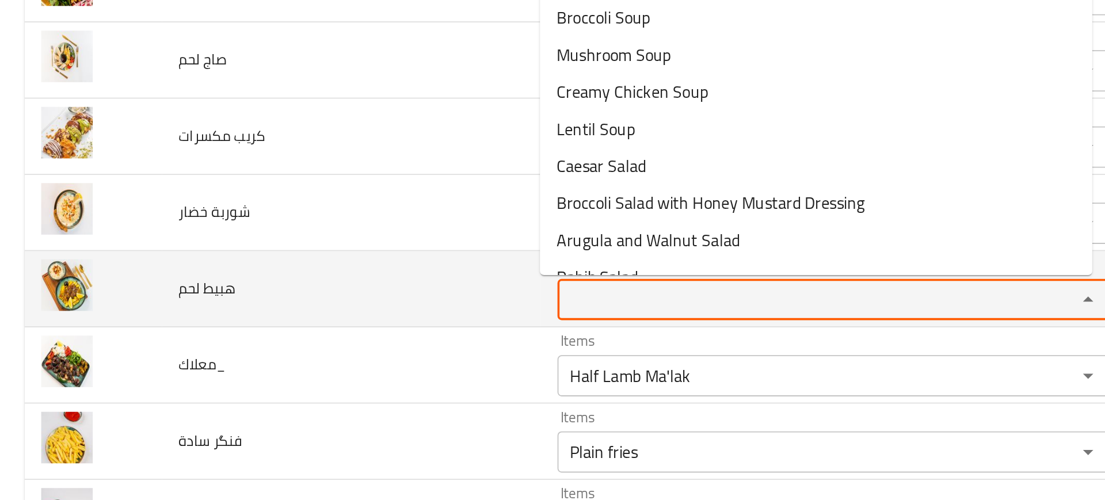
click at [212, 302] on td "هبيط لحم" at bounding box center [196, 286] width 212 height 43
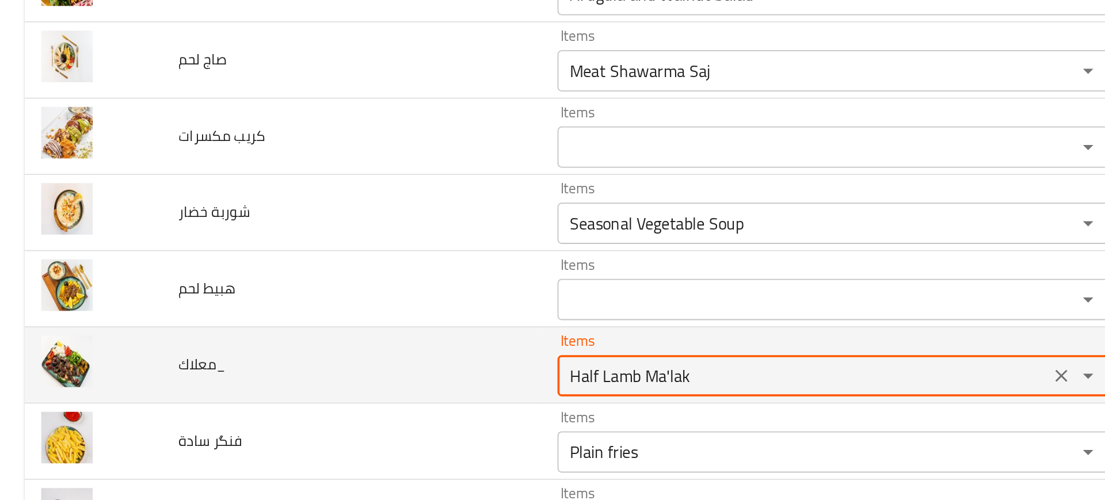
click at [344, 338] on input "Half Lamb Ma'lak" at bounding box center [449, 334] width 268 height 16
click at [358, 337] on input "Half Lamb Ma'lak" at bounding box center [449, 334] width 268 height 16
paste input "enhanced table"
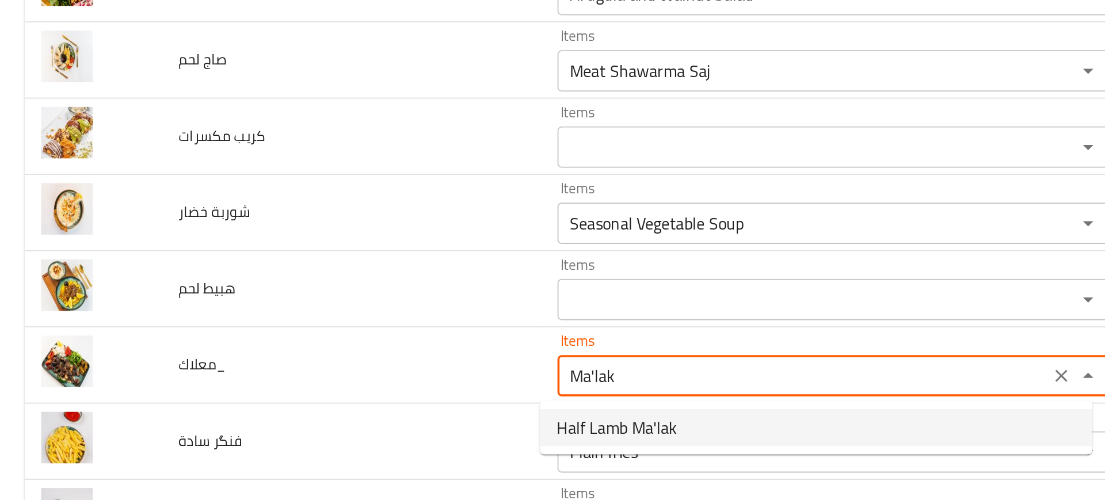
click at [327, 362] on span "Half Lamb Ma'lak" at bounding box center [344, 363] width 67 height 14
type input "Half Lamb Ma'lak"
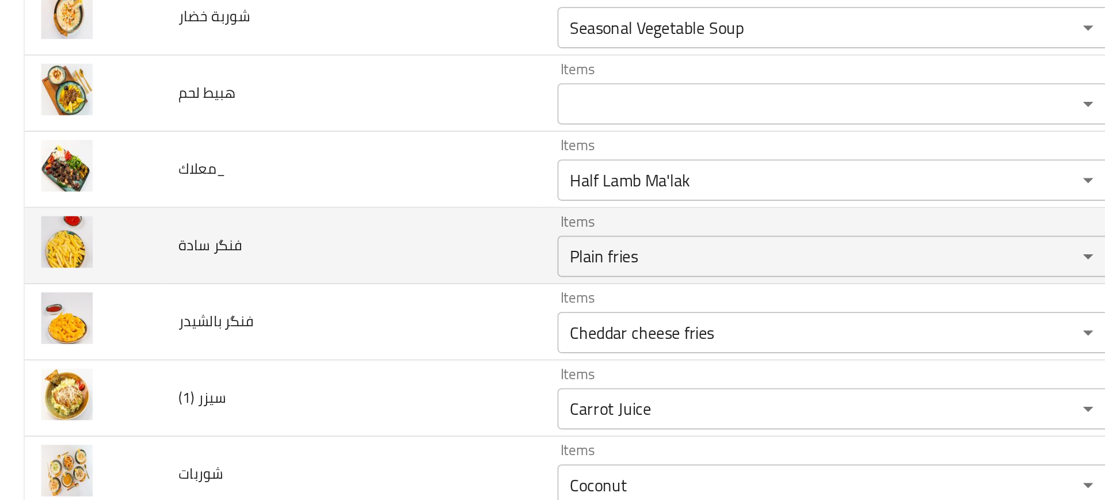
scroll to position [2746, 0]
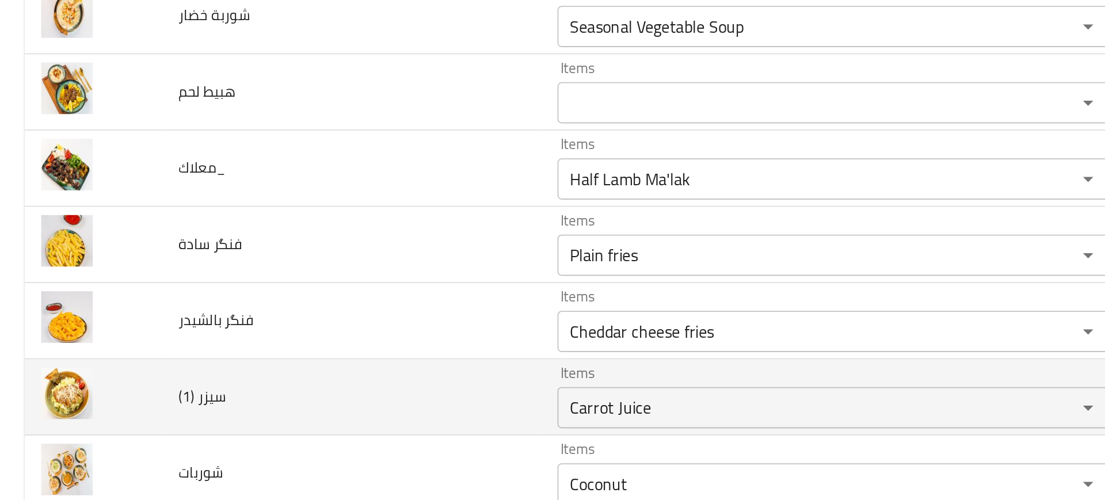
click at [262, 336] on td "سيزر (1)" at bounding box center [196, 346] width 212 height 43
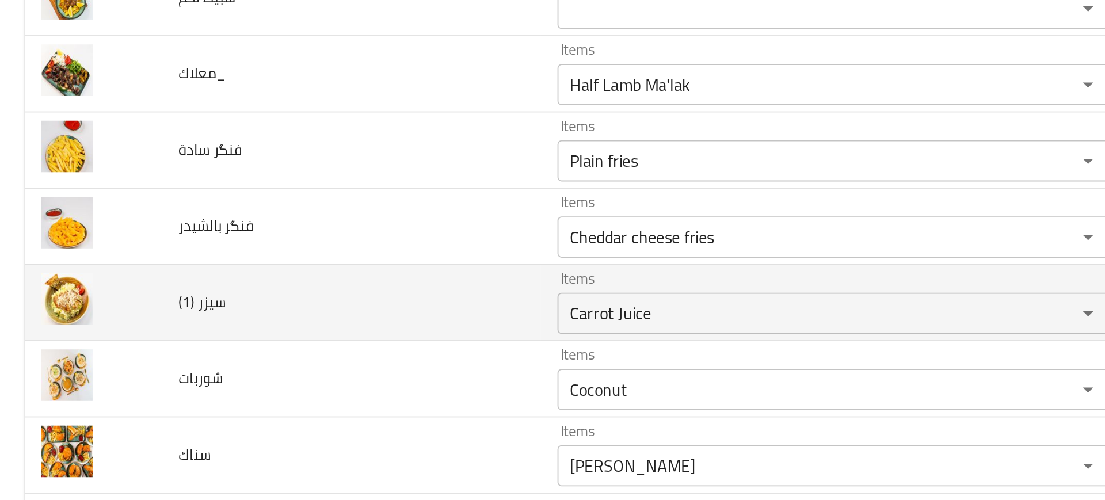
scroll to position [2817, 0]
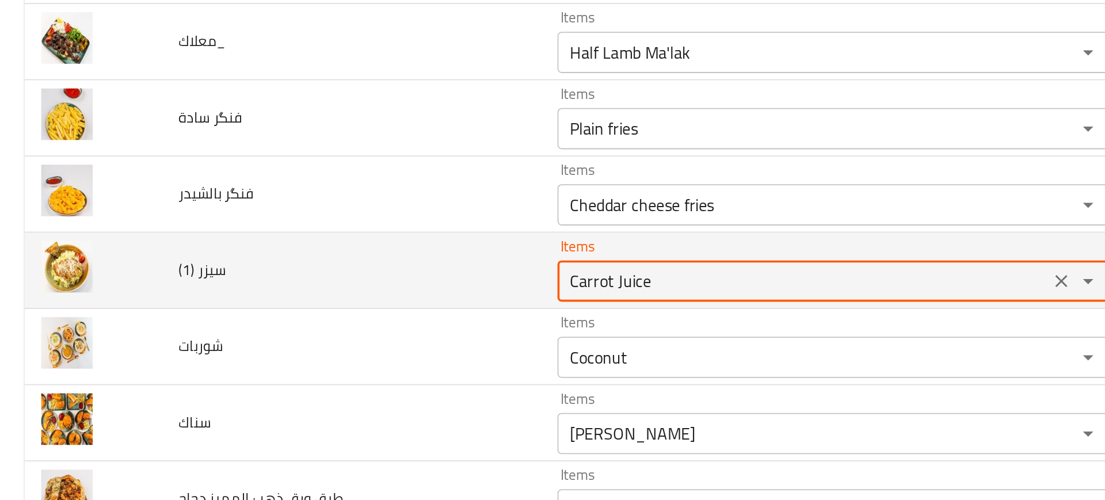
click at [329, 283] on \(1\) "Carrot Juice" at bounding box center [449, 281] width 268 height 16
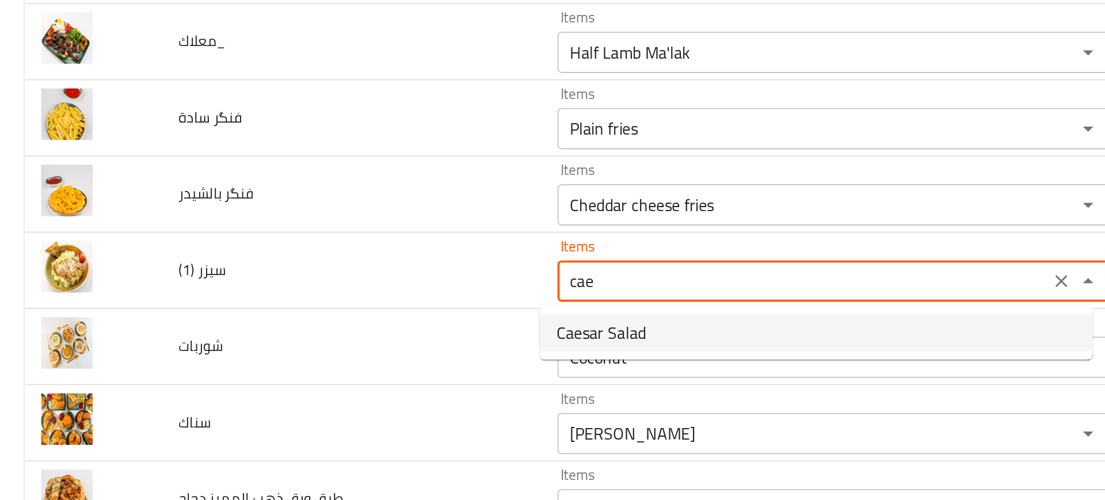
click at [337, 313] on span "Caesar Salad" at bounding box center [336, 310] width 50 height 14
type \(1\) "Caesar Salad"
type \(1\)-ar "سلطة السيزر"
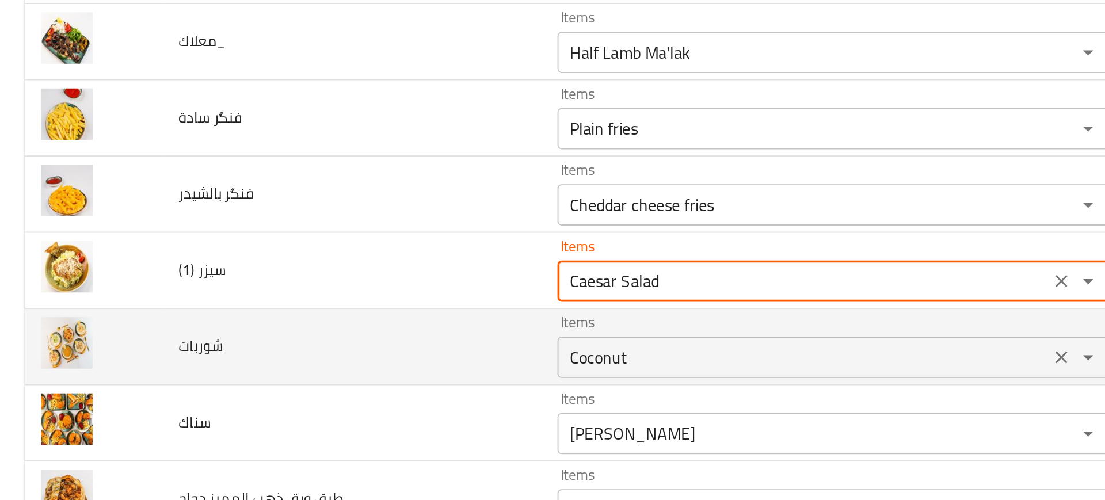
type \(1\) "Caesar Salad"
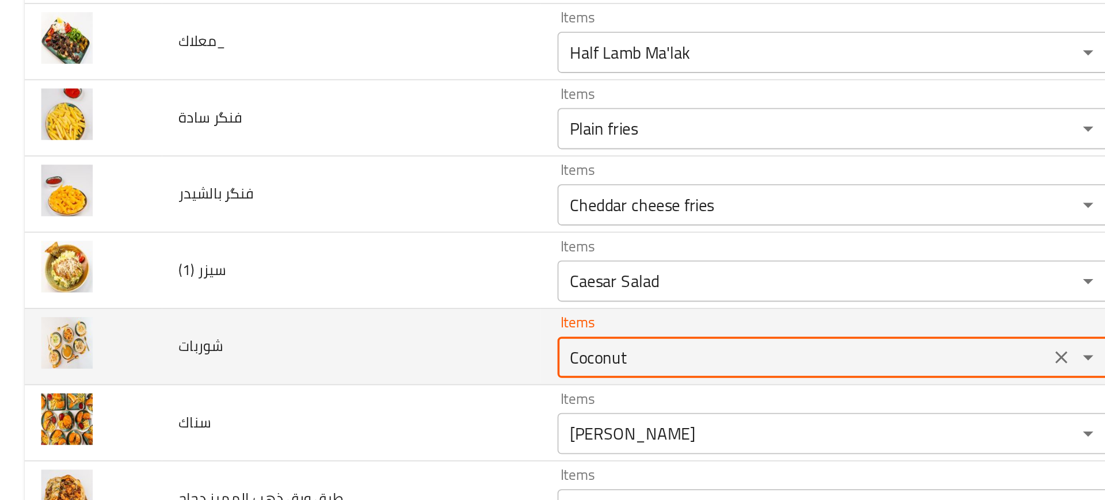
click at [353, 319] on input "Coconut" at bounding box center [449, 324] width 268 height 16
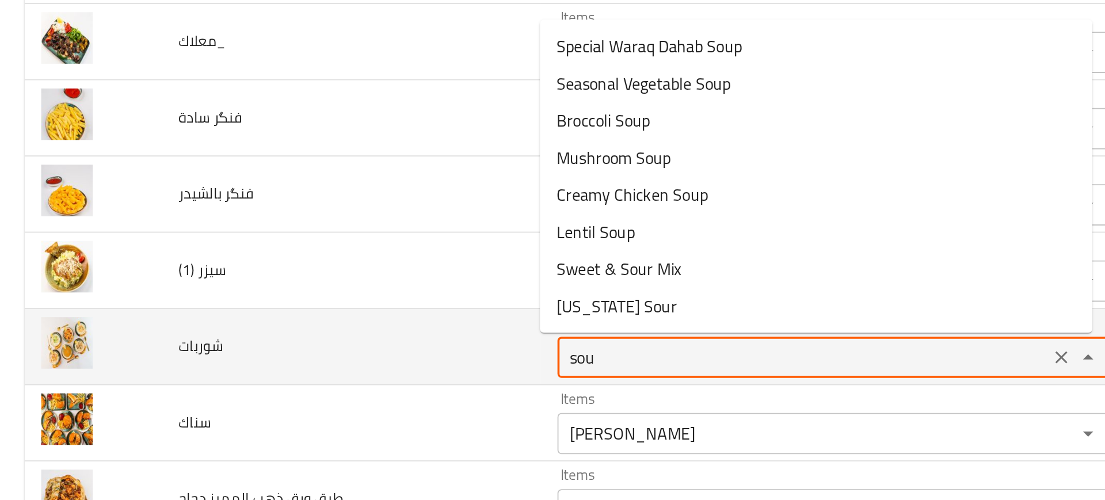
type input "soup"
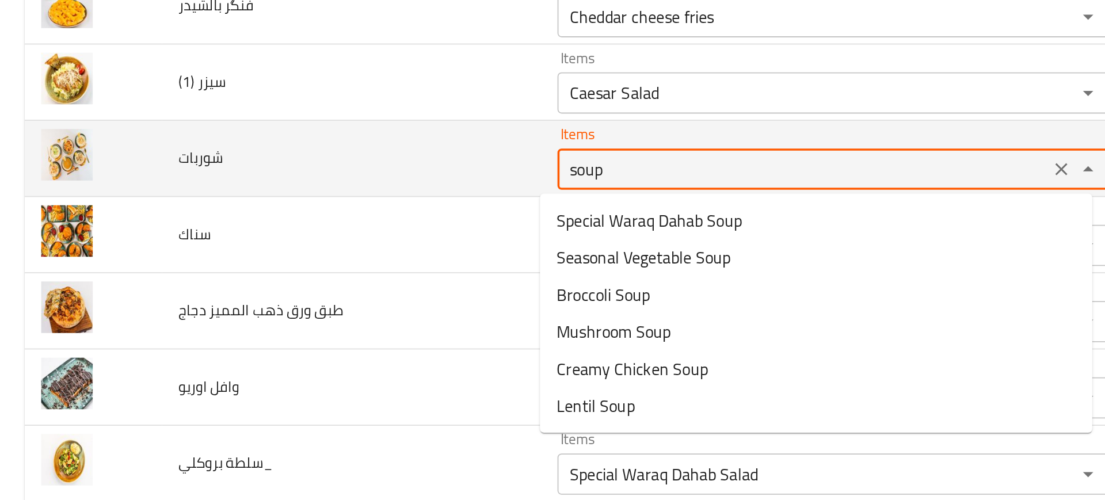
scroll to position [2923, 0]
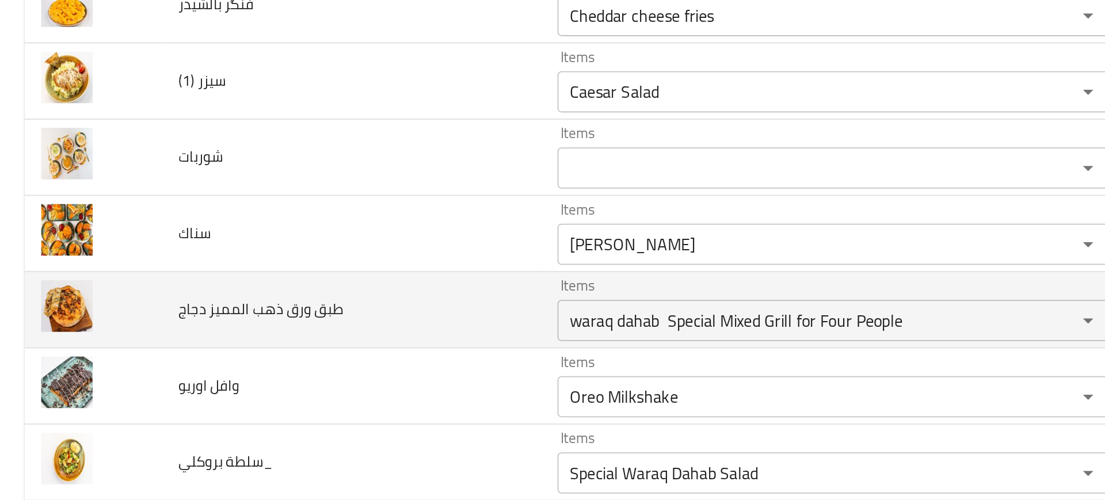
click at [215, 303] on td "طبق ورق ذهب المميز دجاج" at bounding box center [196, 297] width 212 height 43
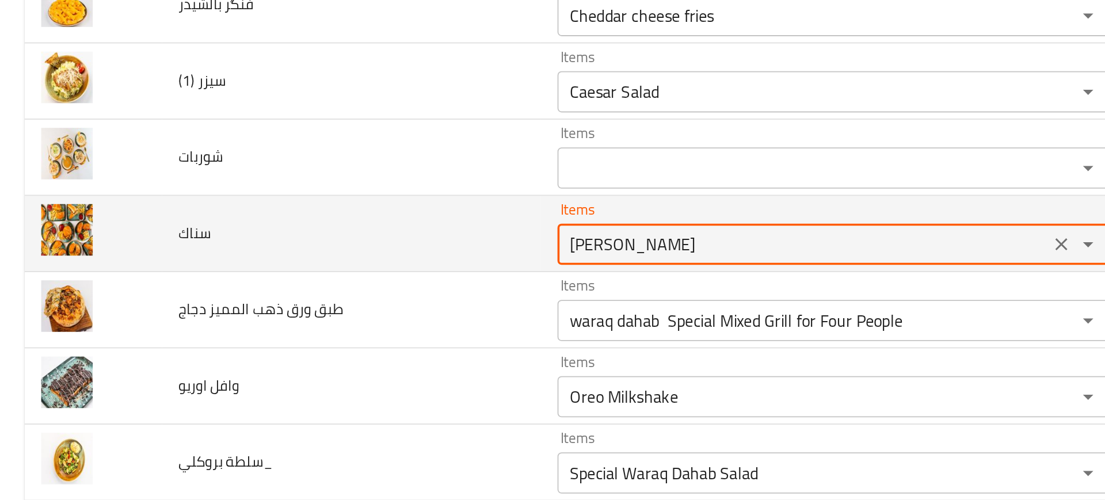
click at [328, 264] on input "Ali Nazik" at bounding box center [449, 261] width 268 height 16
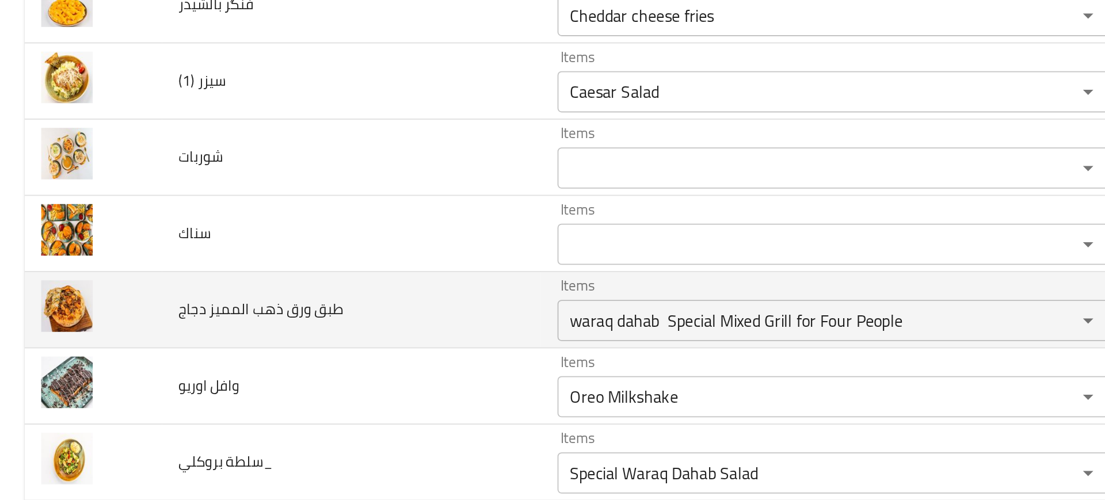
click at [218, 311] on td "طبق ورق ذهب المميز دجاج" at bounding box center [196, 297] width 212 height 43
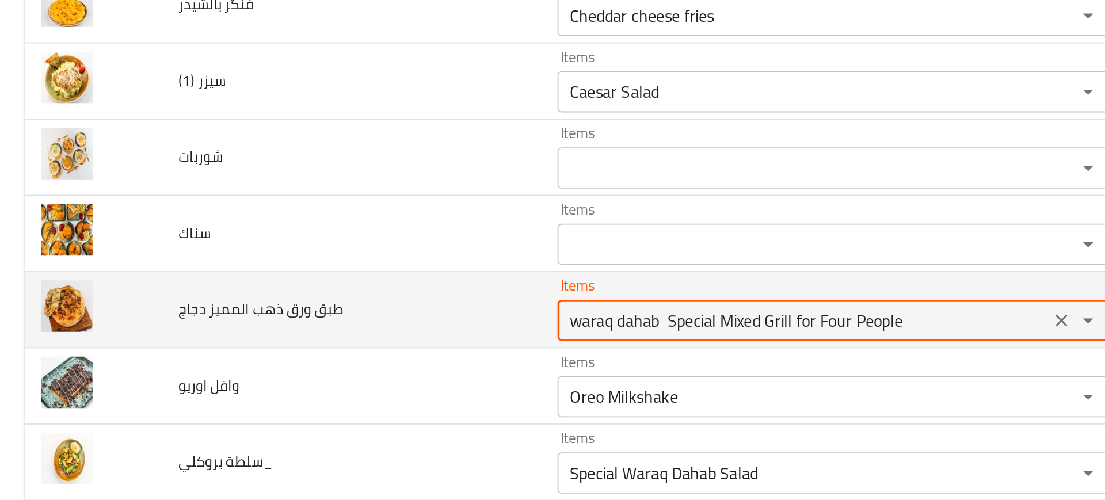
click at [329, 304] on دجاج "waraq dahab Special Mixed Grill for Four People" at bounding box center [449, 303] width 268 height 16
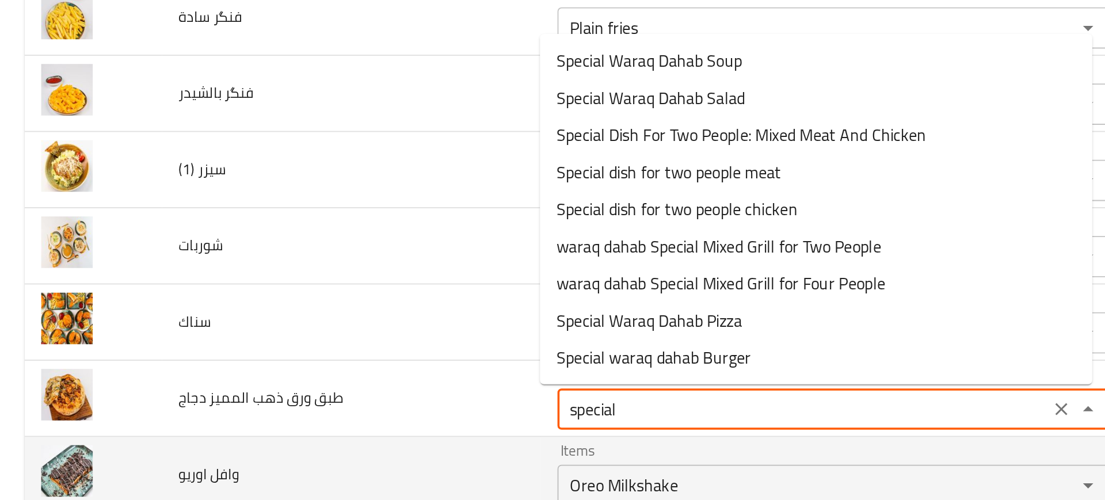
scroll to position [2874, 0]
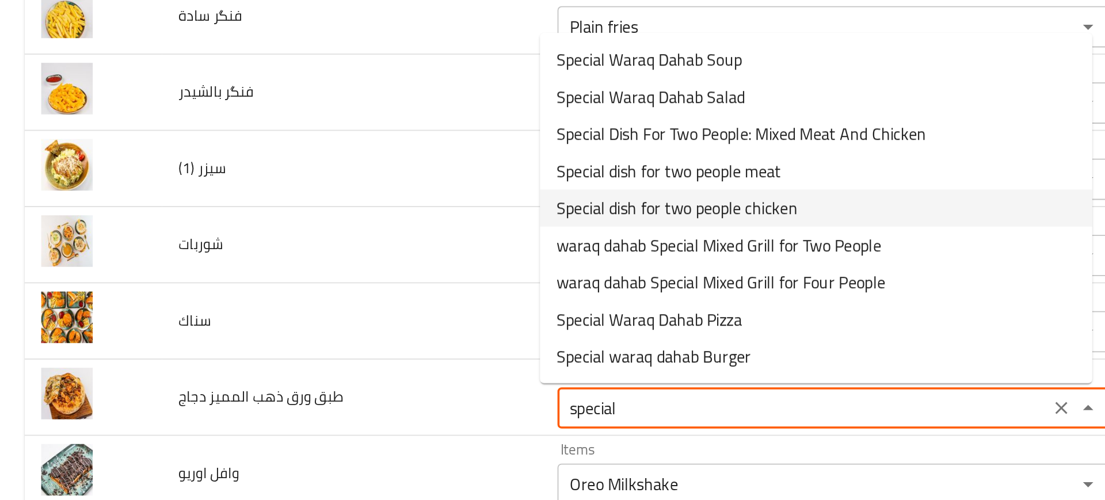
click at [357, 239] on span "Special dish for two people chicken" at bounding box center [378, 241] width 135 height 14
type دجاج "Special dish for two people chicken"
type دجاج-ar "طبق خاص لشخصين دجاج"
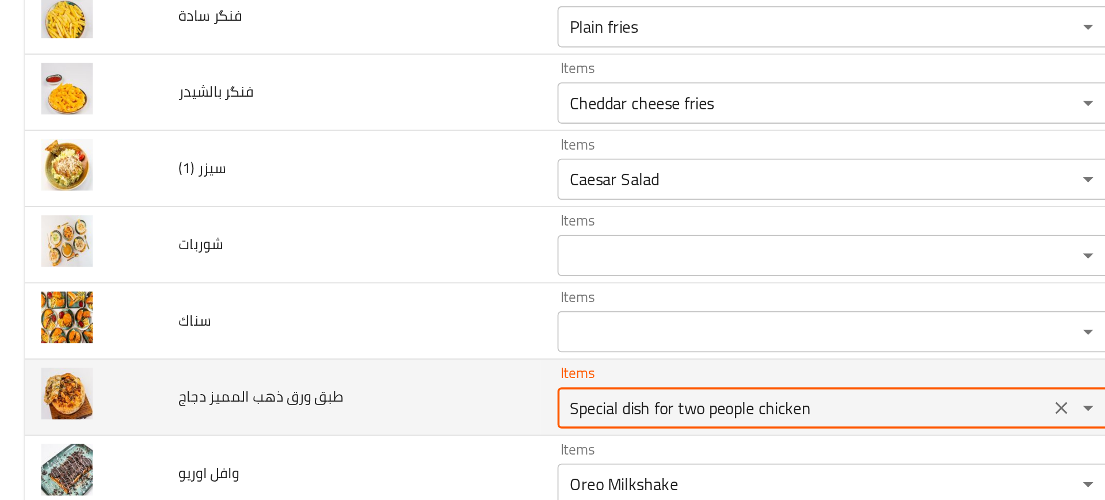
click at [342, 351] on دجاج "Special dish for two people chicken" at bounding box center [449, 352] width 268 height 16
type دجاج "Special dish for two people chicken"
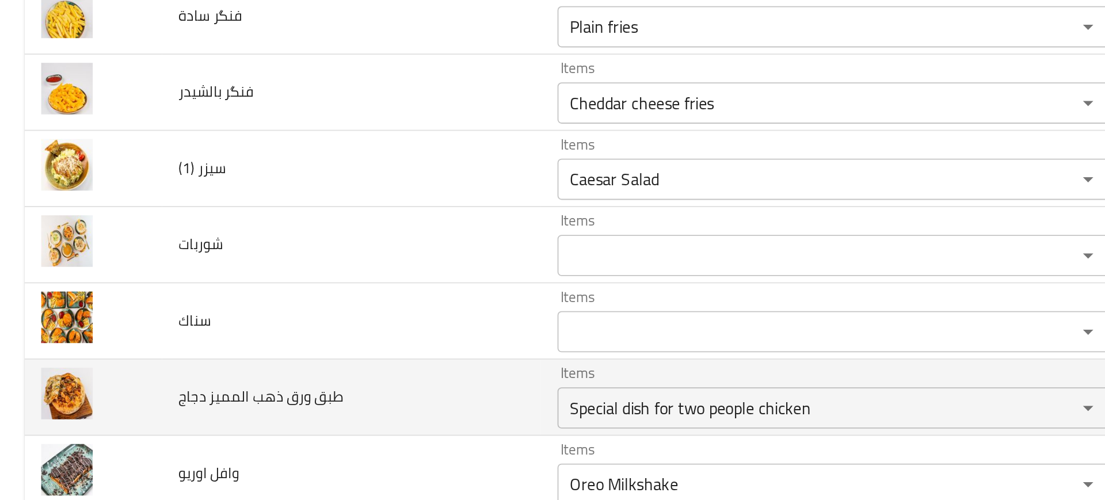
click at [255, 345] on td "طبق ورق ذهب المميز دجاج" at bounding box center [196, 346] width 212 height 43
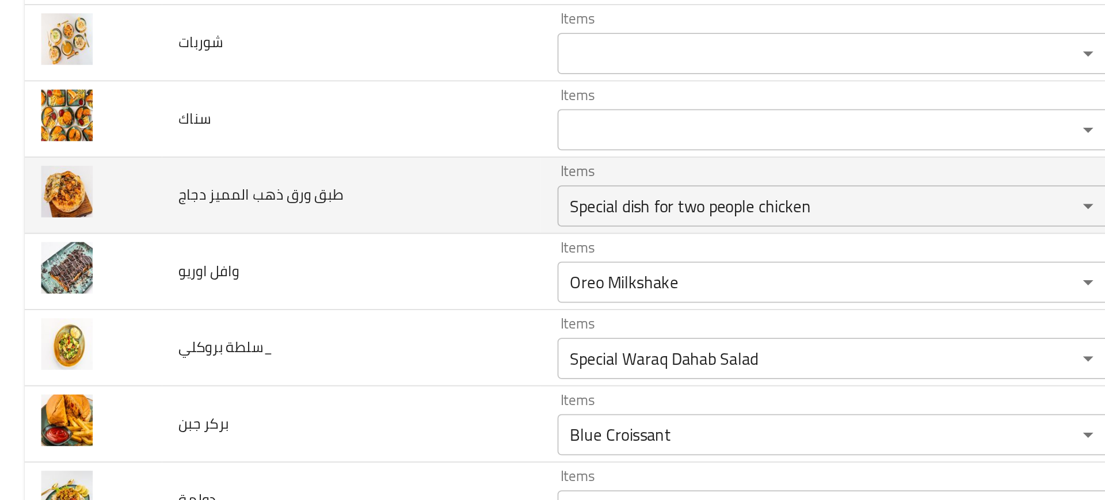
scroll to position [3017, 0]
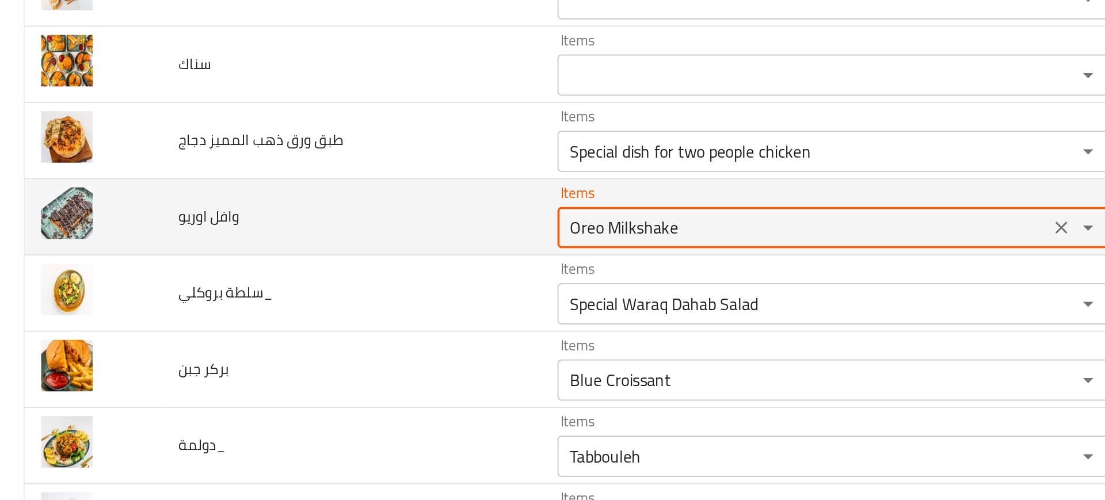
click at [337, 250] on اوريو "Oreo Milkshake" at bounding box center [449, 251] width 268 height 16
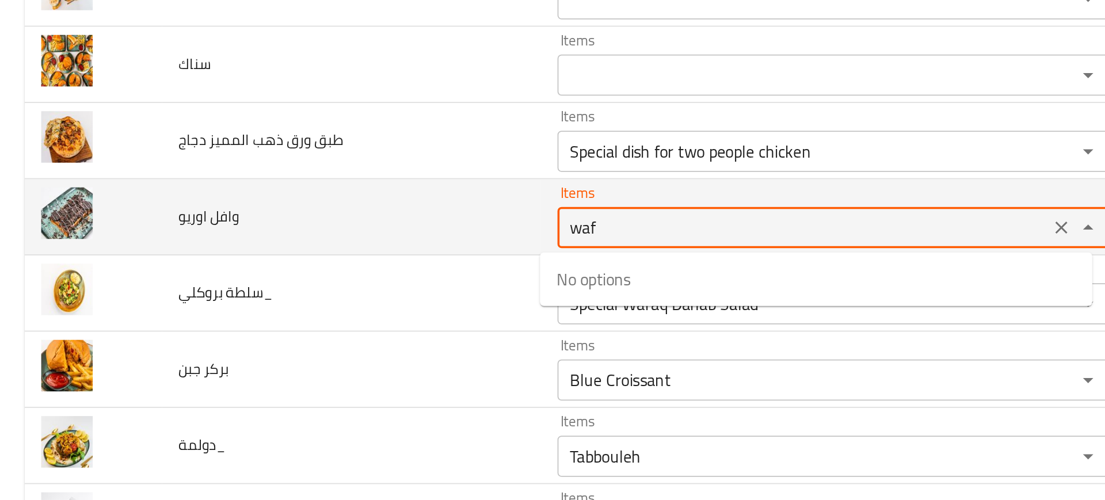
type اوريو "waff"
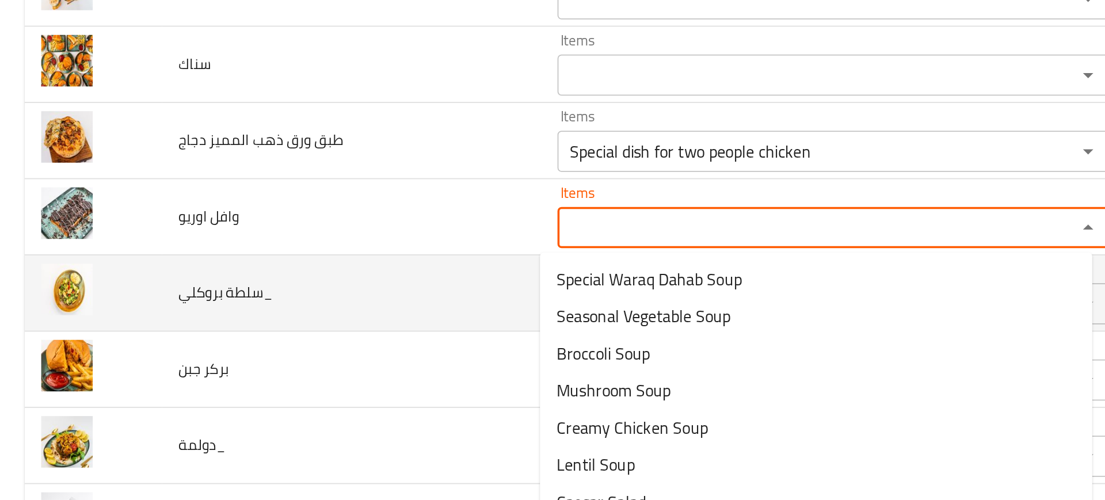
click at [287, 268] on td "سلطة بروكلي_" at bounding box center [196, 288] width 212 height 43
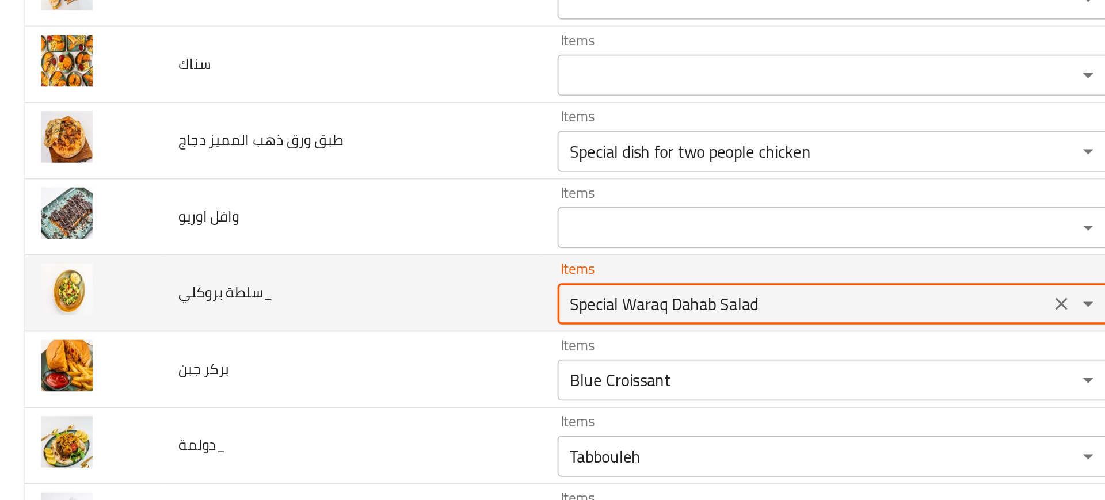
click at [345, 296] on بروكلي_ "Special Waraq Dahab Salad" at bounding box center [449, 294] width 268 height 16
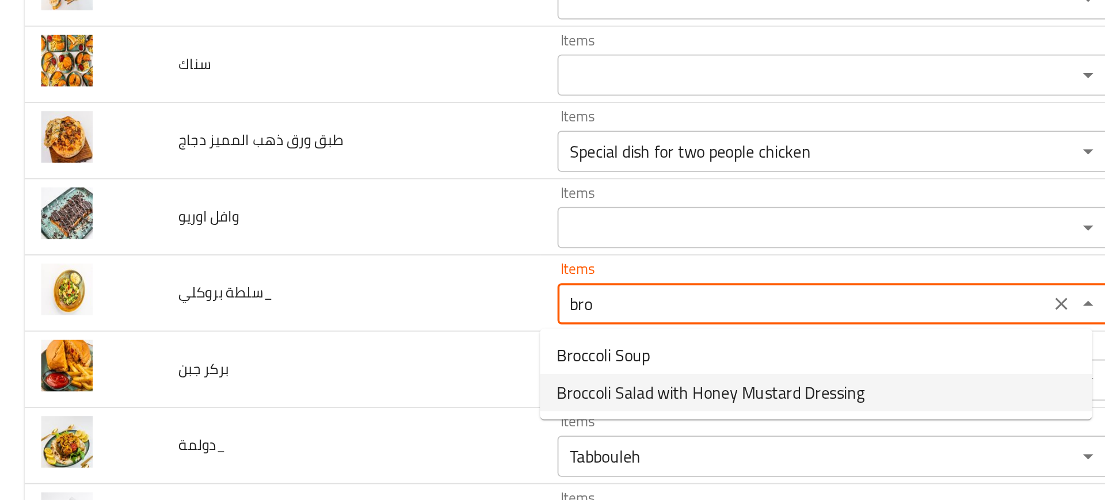
click at [339, 349] on span "Broccoli Salad with Honey Mustard Dressing" at bounding box center [397, 344] width 172 height 14
type بروكلي_ "Broccoli Salad with Honey Mustard Dressing"
type بروكلي_-ar "سلطة البروكلي بصلصة هاني ماسترد"
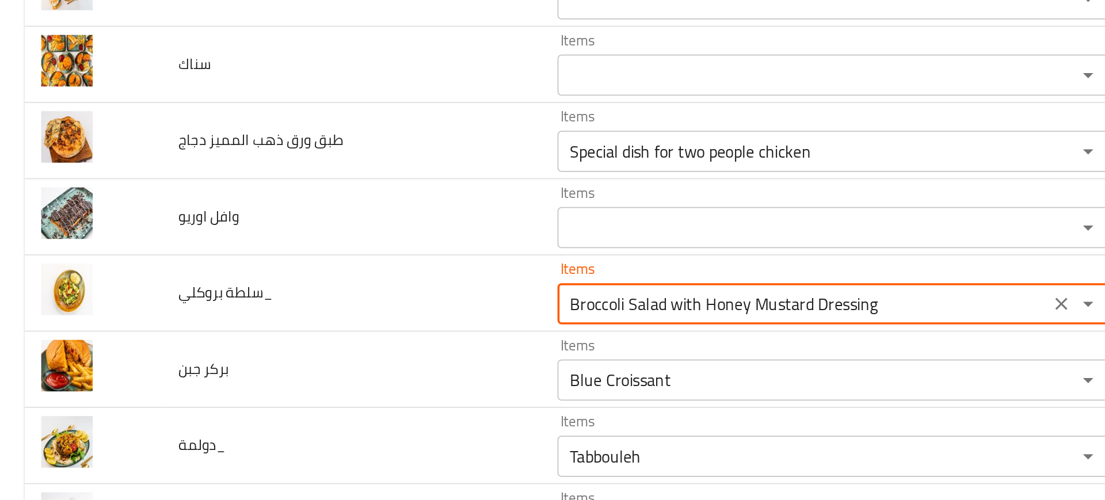
type بروكلي_ "Broccoli Salad with Honey Mustard Dressing"
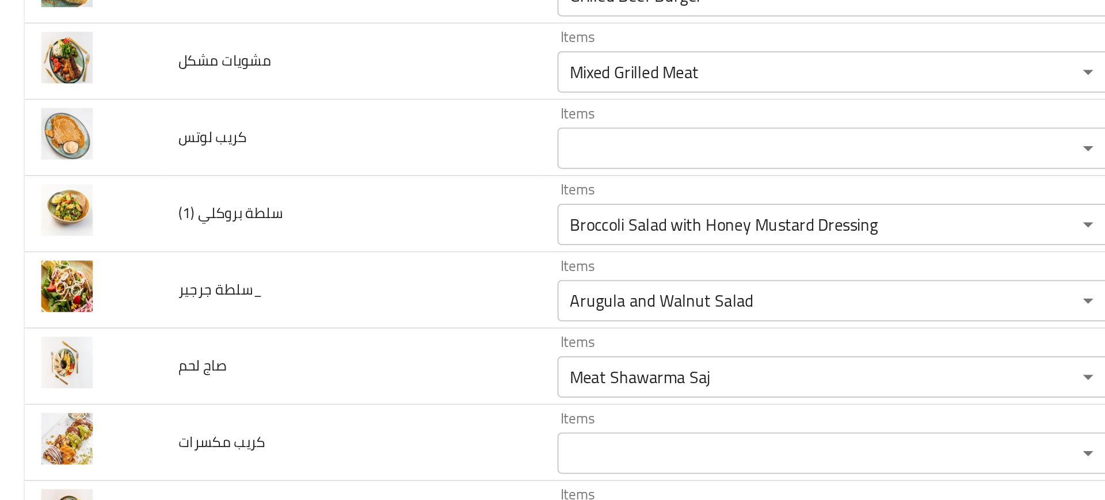
scroll to position [3062, 0]
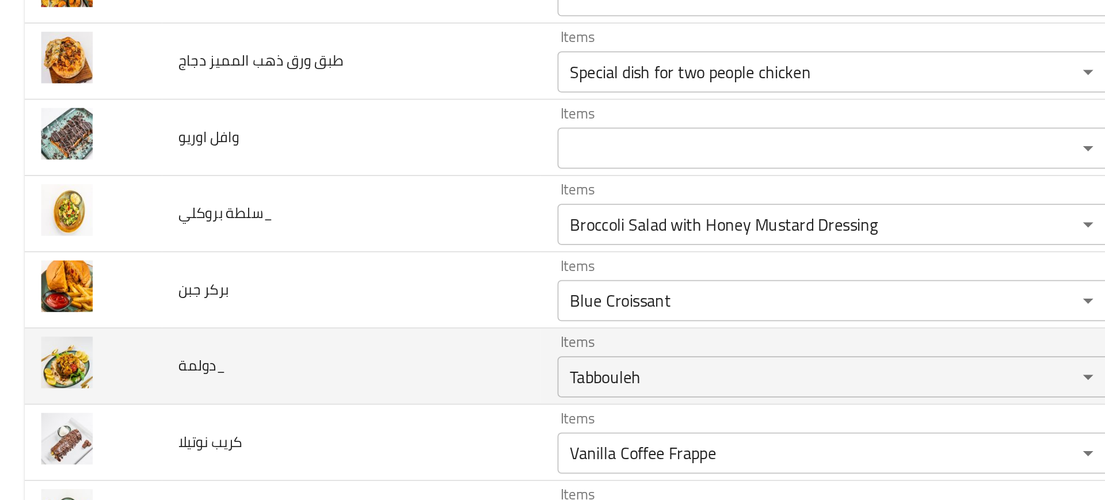
click at [270, 316] on td "دولمة_" at bounding box center [196, 329] width 212 height 43
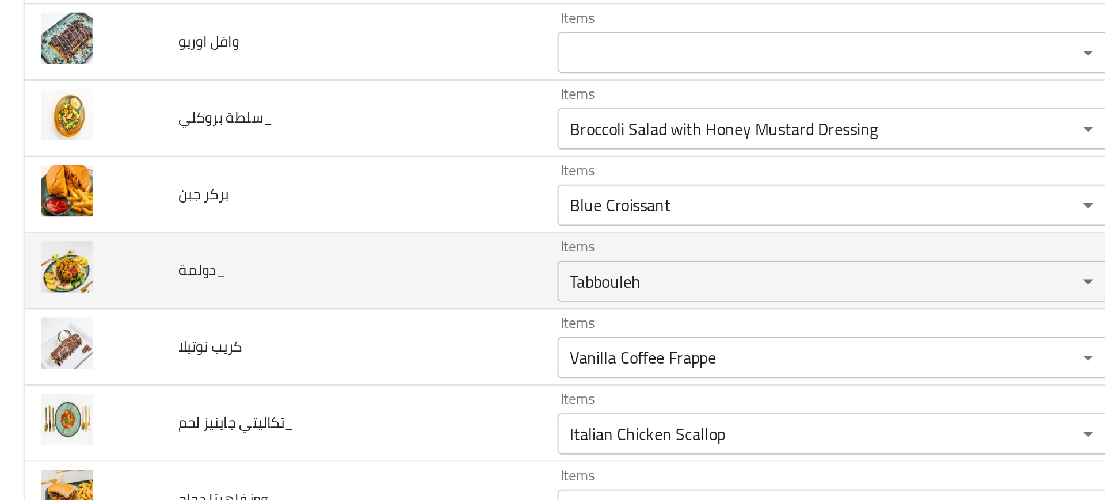
scroll to position [3116, 0]
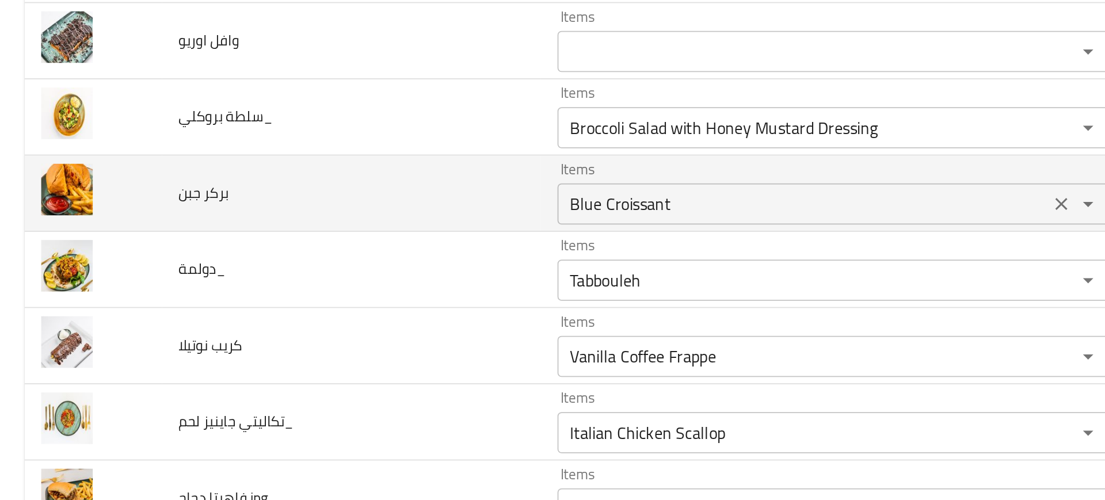
click at [360, 232] on جبن "Blue Croissant" at bounding box center [449, 238] width 268 height 16
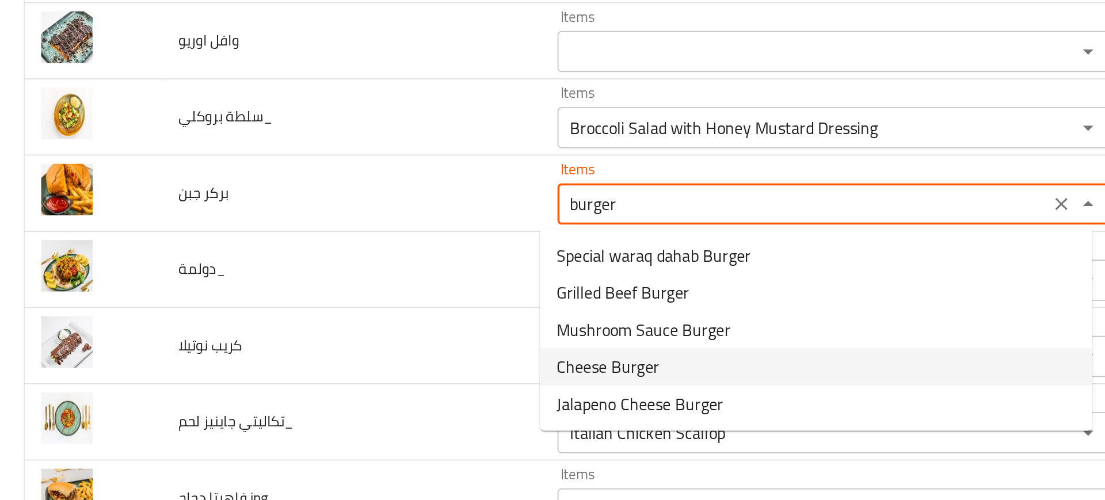
click at [353, 327] on span "Cheese Burger" at bounding box center [340, 329] width 58 height 14
type جبن "Cheese Burger"
type جبن-ar "برغر بالجبن"
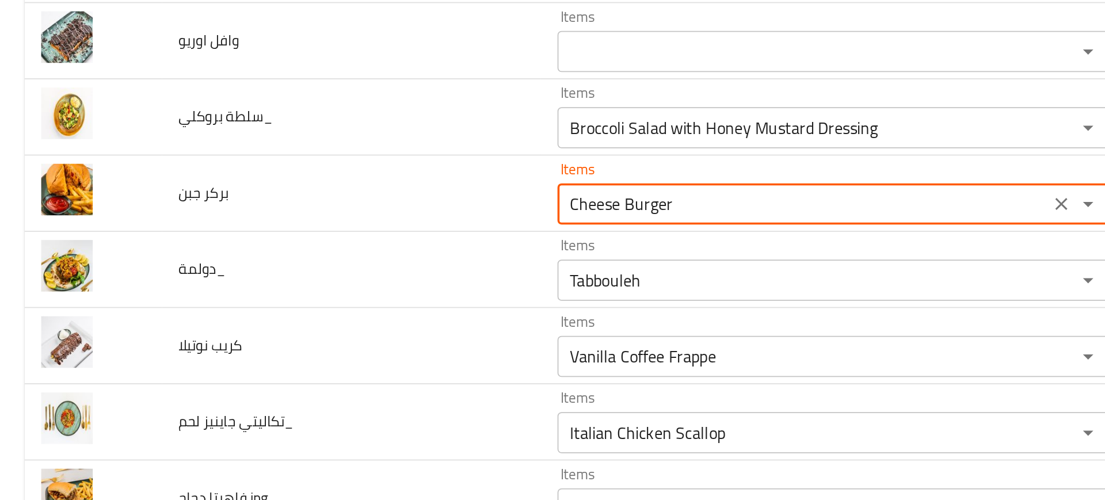
type جبن "Cheese Burger"
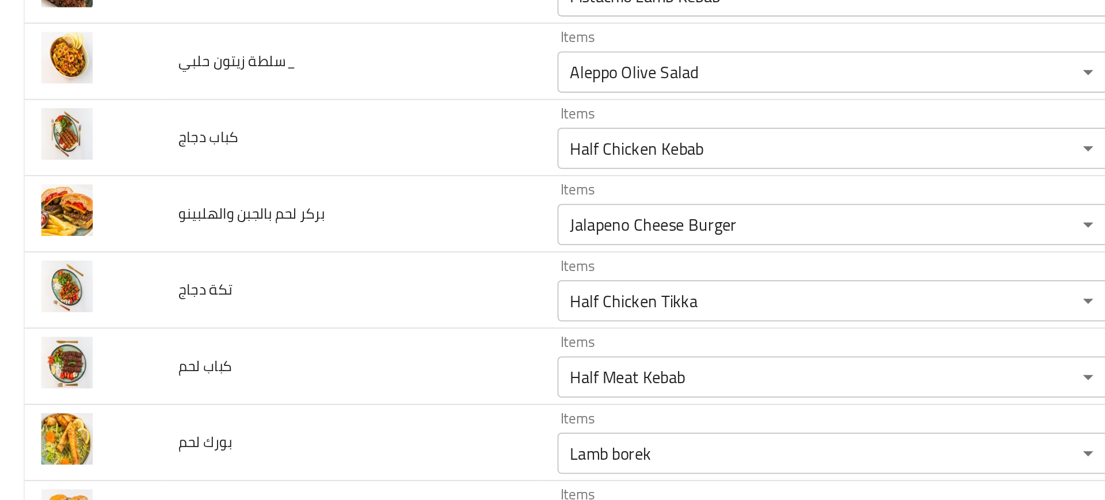
scroll to position [3104, 0]
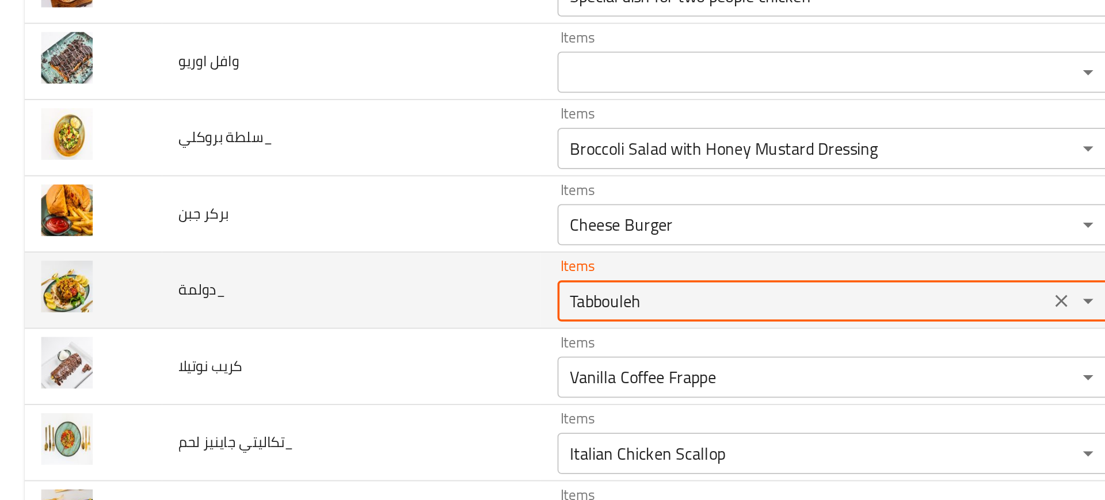
click at [330, 297] on input "Tabbouleh" at bounding box center [449, 292] width 268 height 16
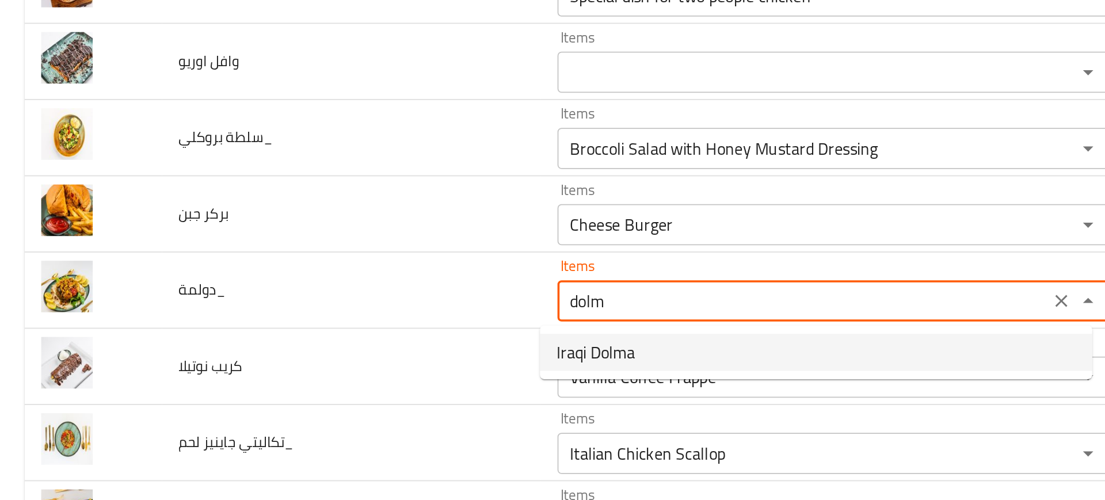
click at [339, 314] on span "Iraqi Dolma" at bounding box center [333, 321] width 44 height 14
type input "Iraqi Dolma"
type input "دولمة عراقيه"
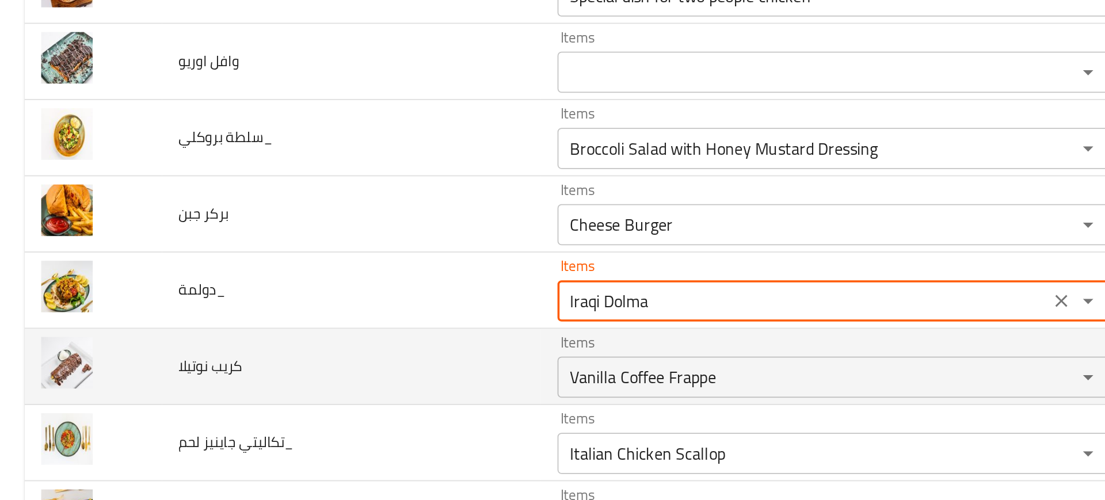
type input "Iraqi Dolma"
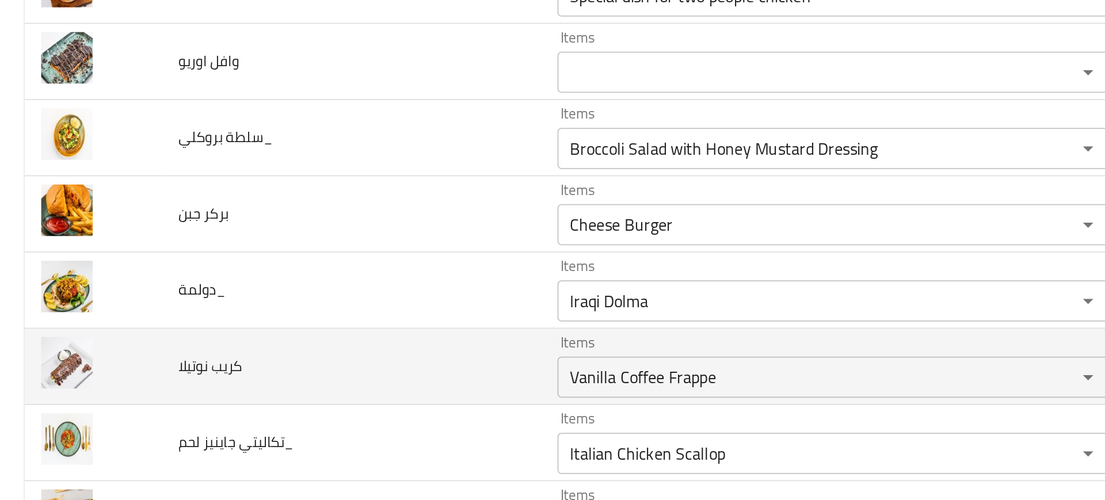
click at [270, 319] on td "كريب نوتيلا" at bounding box center [196, 329] width 212 height 43
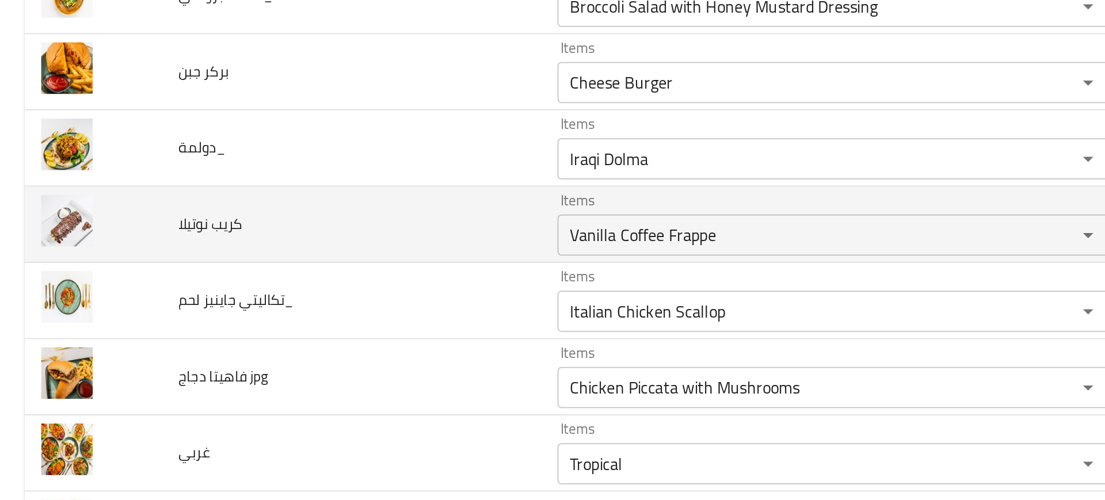
scroll to position [3184, 0]
click at [369, 245] on div "Vanilla Coffee Frappe Items" at bounding box center [465, 254] width 308 height 23
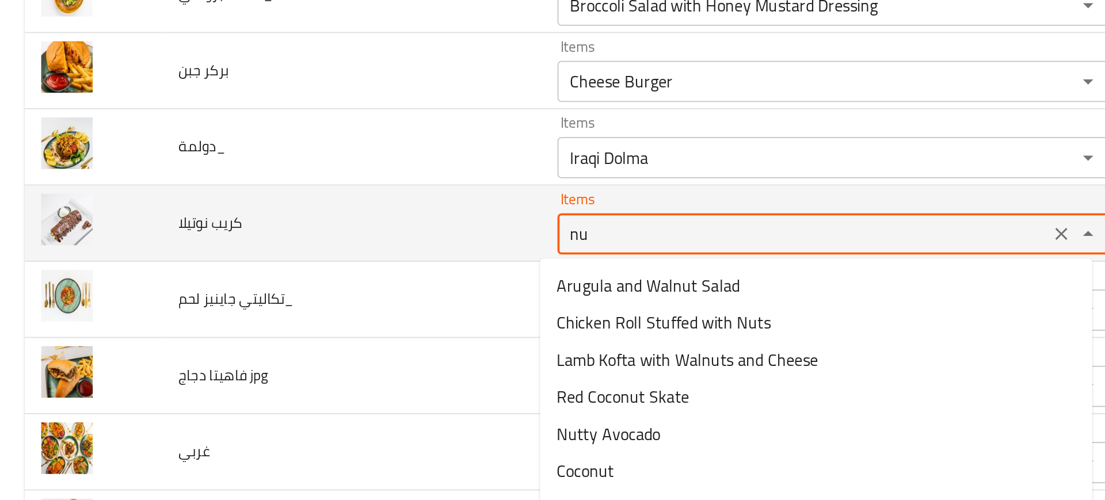
type نوتيلا "n"
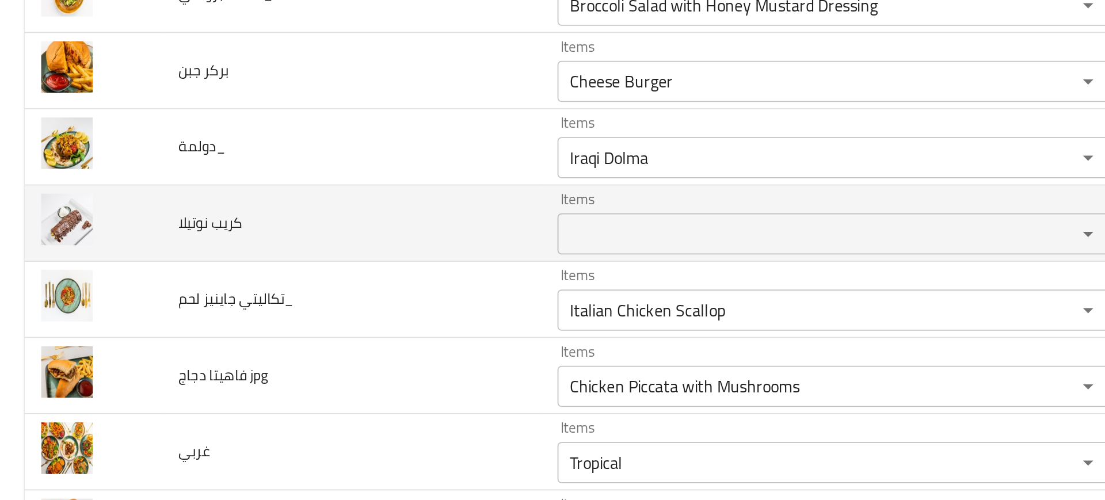
click at [279, 264] on td "كريب نوتيلا" at bounding box center [196, 249] width 212 height 43
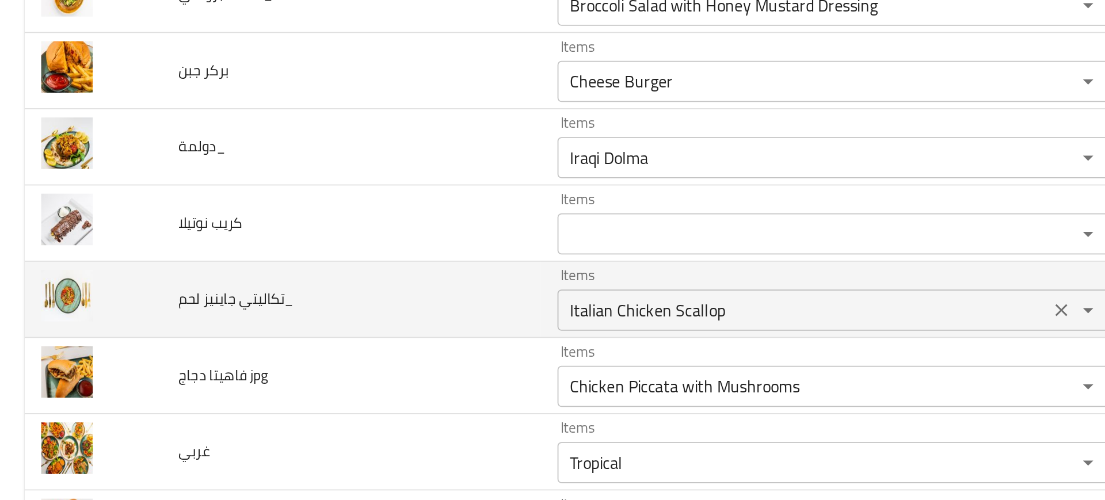
click at [330, 298] on لحم_ "Italian Chicken Scallop" at bounding box center [449, 297] width 268 height 16
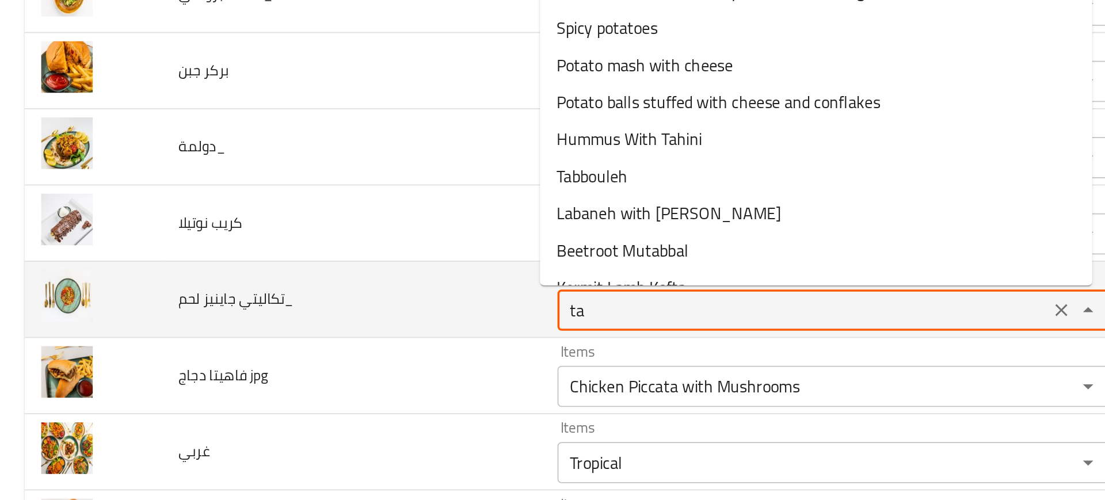
type لحم_ "tak"
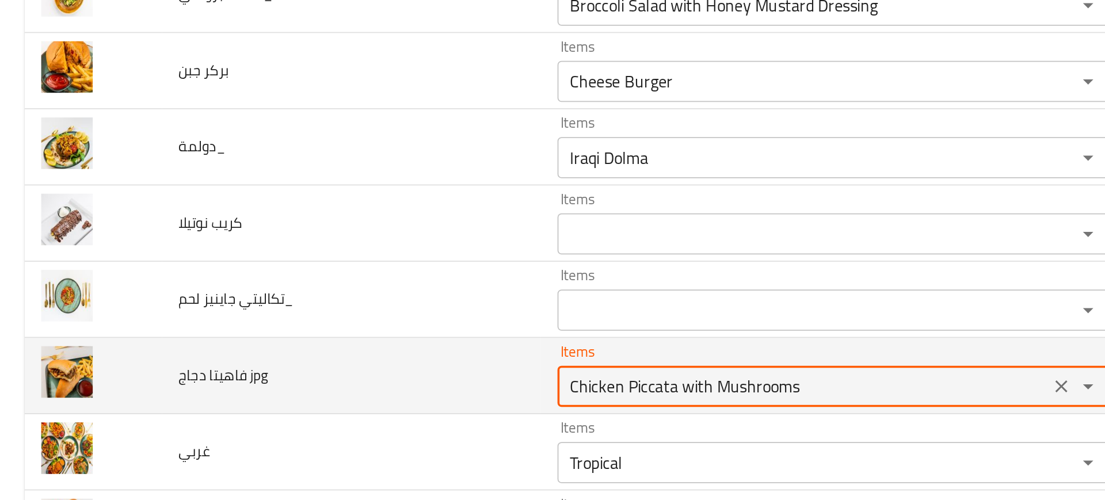
click at [364, 339] on jpg "Chicken Piccata with Mushrooms" at bounding box center [449, 340] width 268 height 16
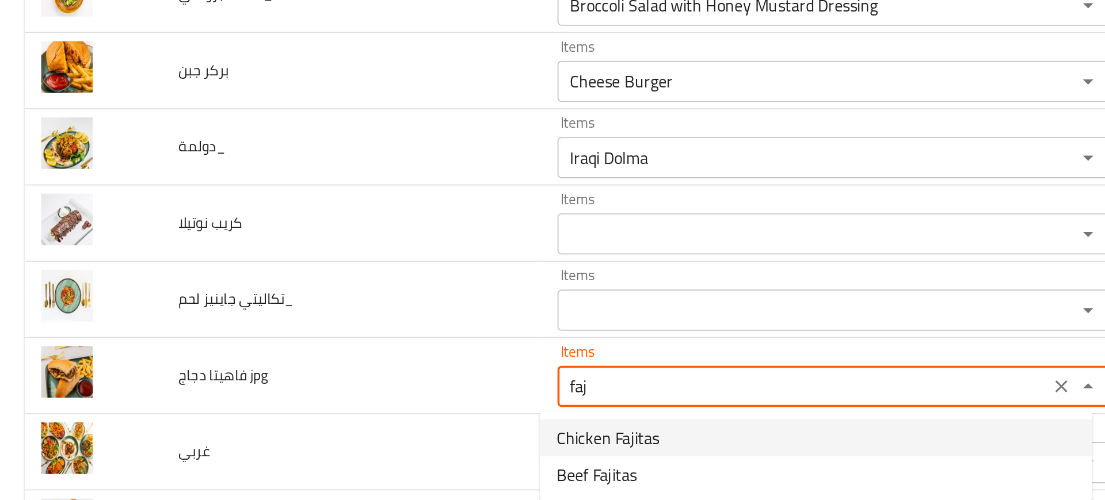
click at [342, 362] on span "Chicken Fajitas" at bounding box center [340, 369] width 58 height 14
type jpg "Chicken Fajitas"
type jpg-ar "فاهيتا دجاج"
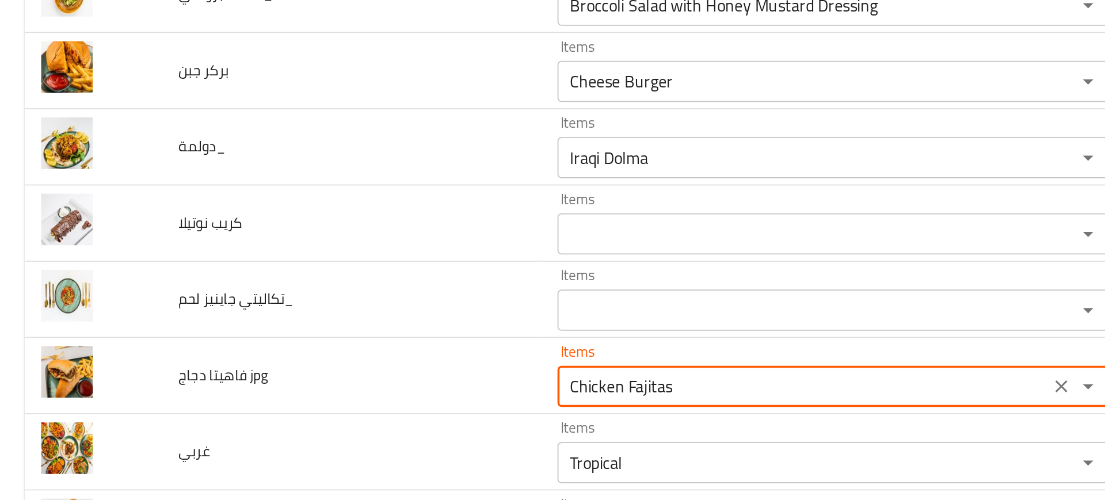
type jpg "Chicken Fajitas"
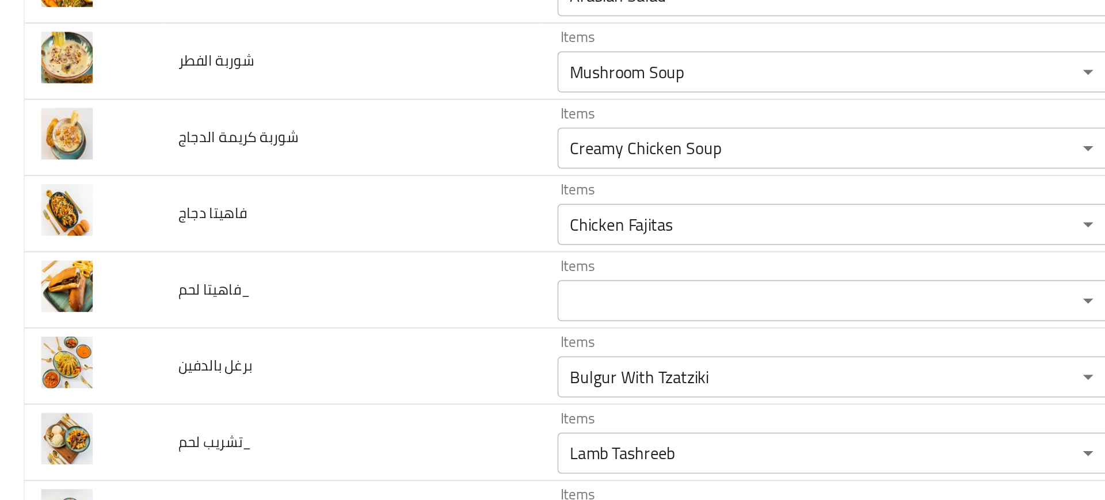
scroll to position [3275, 0]
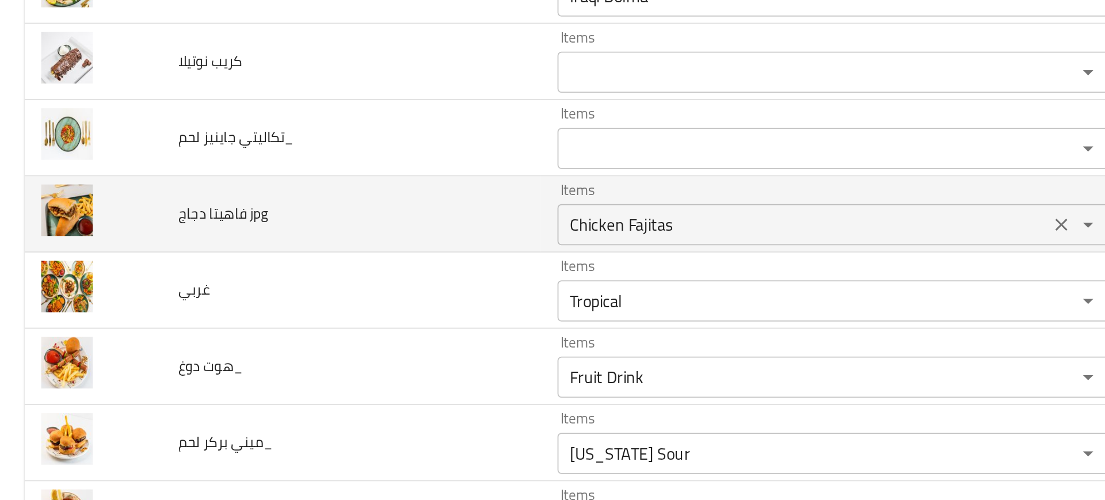
click at [333, 251] on jpg "Chicken Fajitas" at bounding box center [449, 250] width 268 height 16
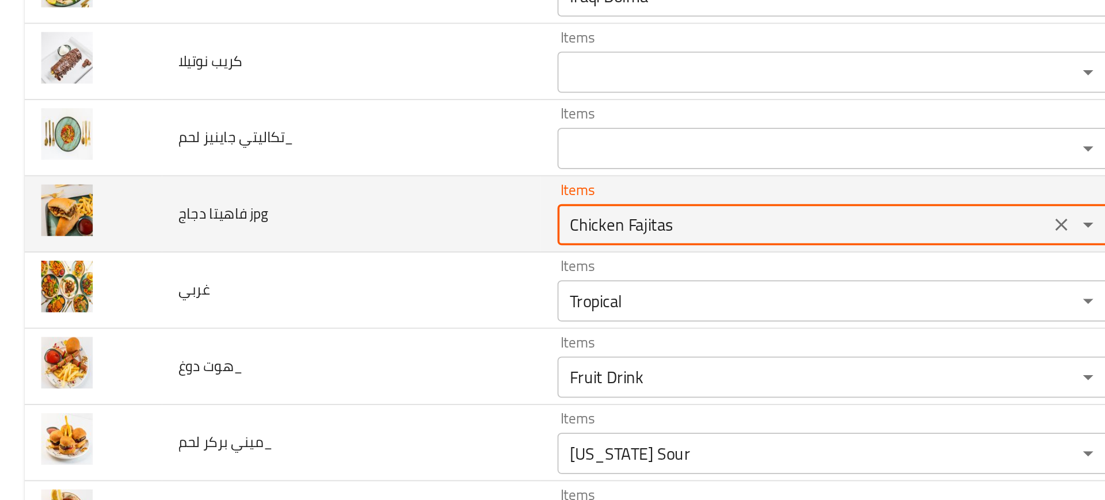
click at [333, 251] on jpg "Chicken Fajitas" at bounding box center [449, 250] width 268 height 16
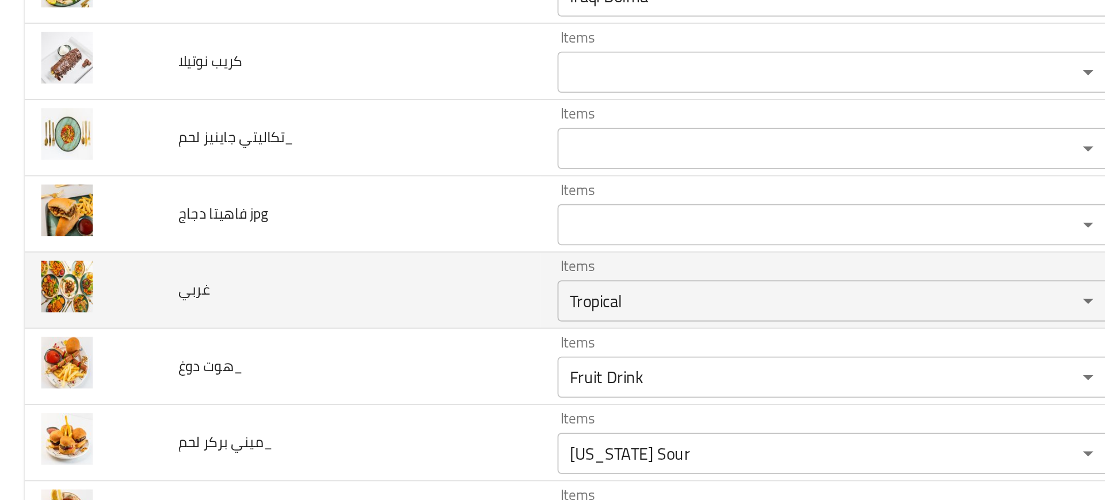
click at [258, 273] on td "غربي" at bounding box center [196, 286] width 212 height 43
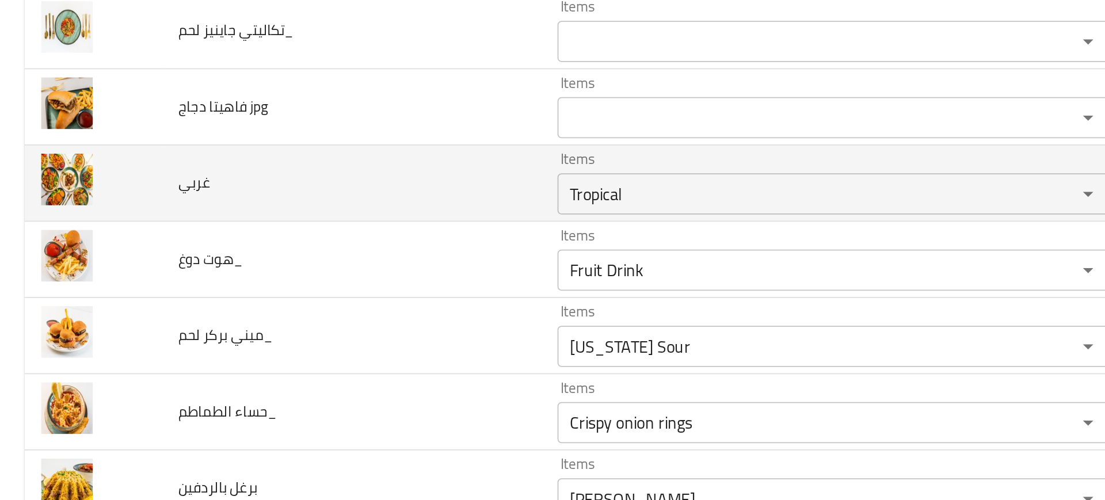
scroll to position [3335, 0]
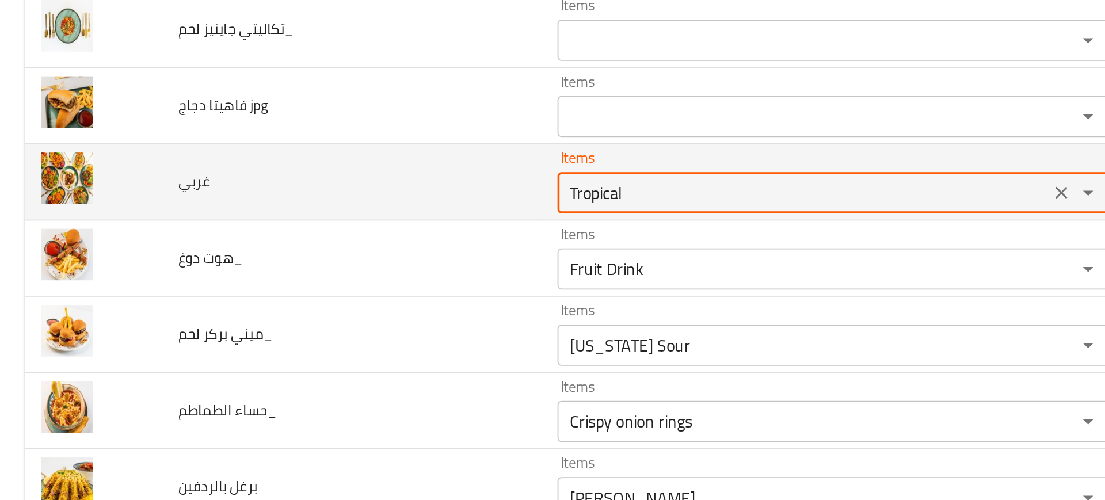
click at [333, 233] on input "Tropical" at bounding box center [449, 232] width 268 height 16
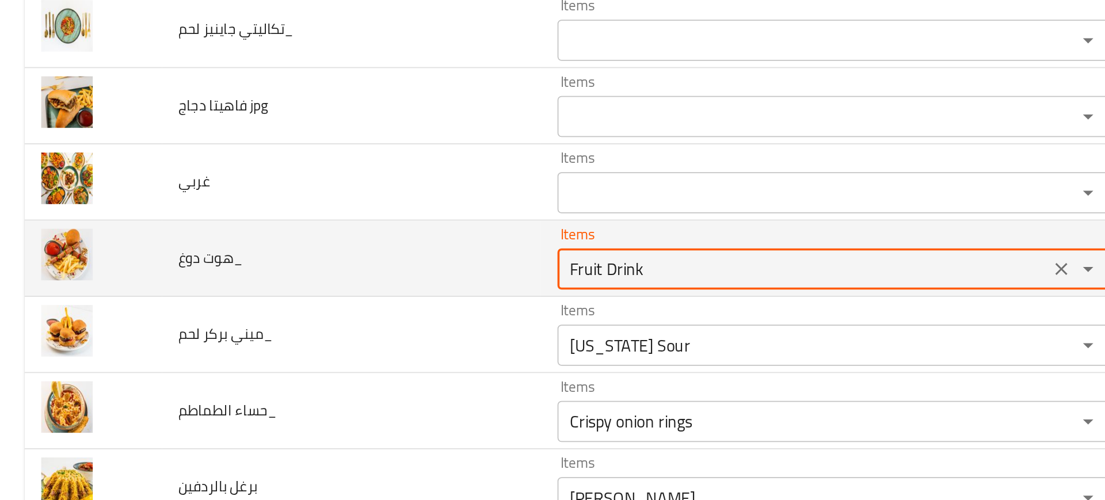
click at [353, 269] on دوغ_ "Fruit Drink" at bounding box center [449, 274] width 268 height 16
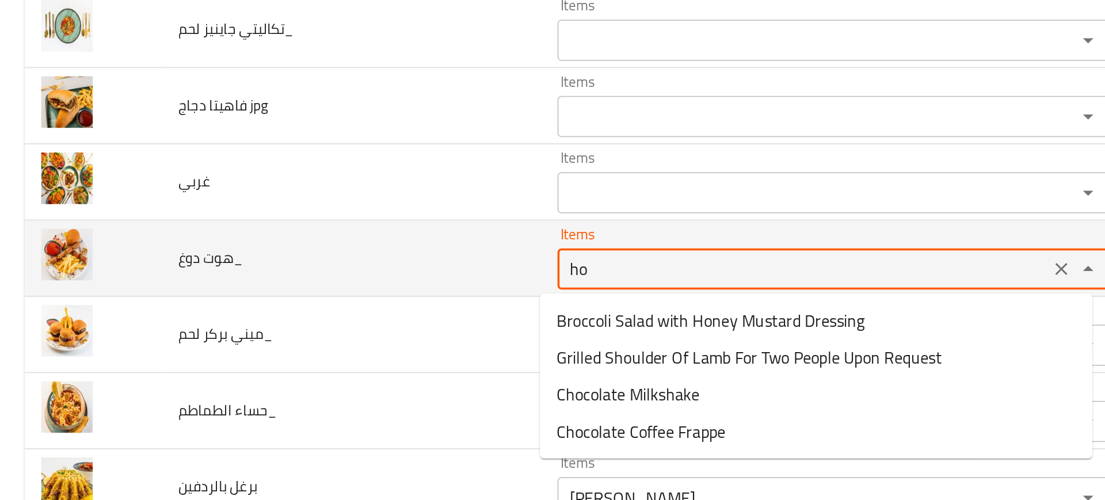
type دوغ_ "h"
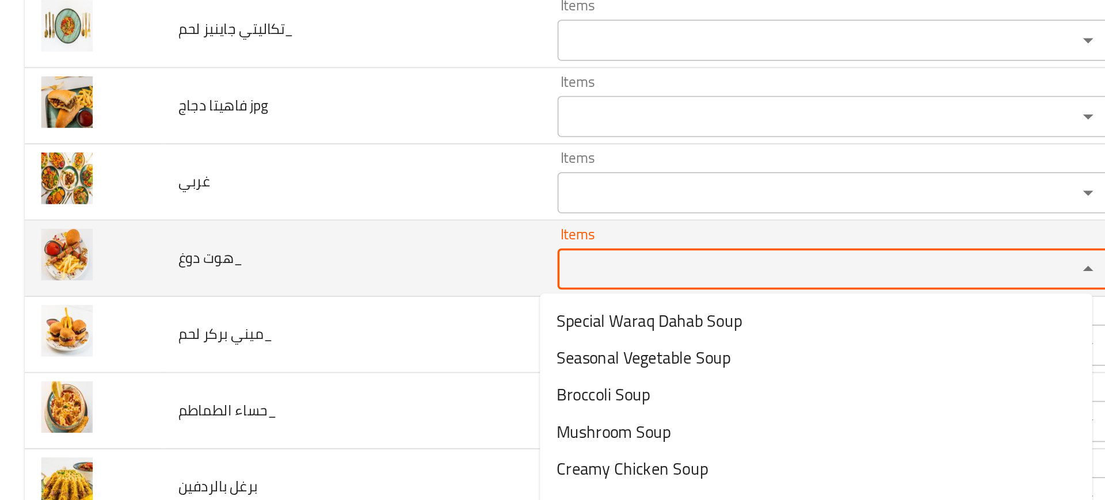
click at [257, 276] on td "هوت دوغ_" at bounding box center [196, 268] width 212 height 43
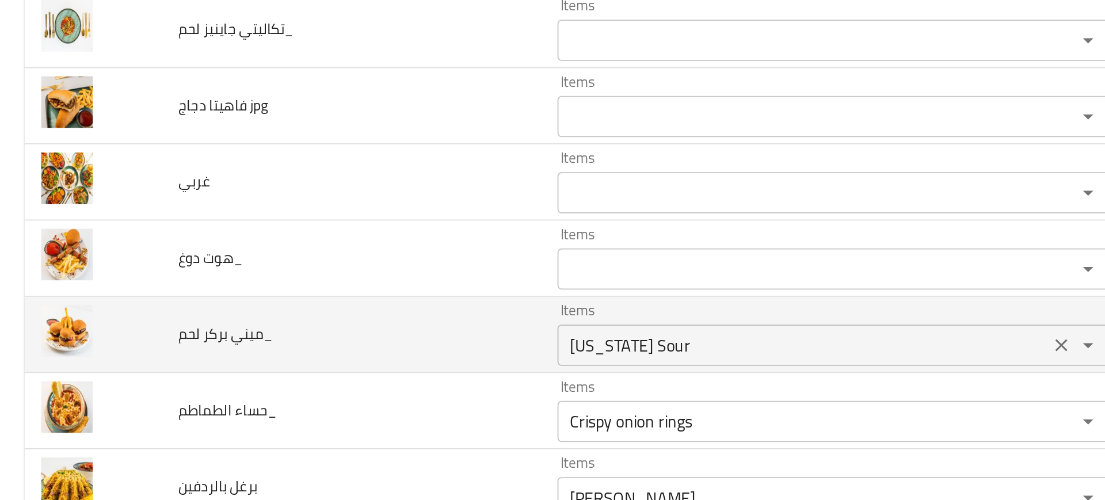
click at [326, 307] on div "New York Sour Items" at bounding box center [465, 317] width 308 height 23
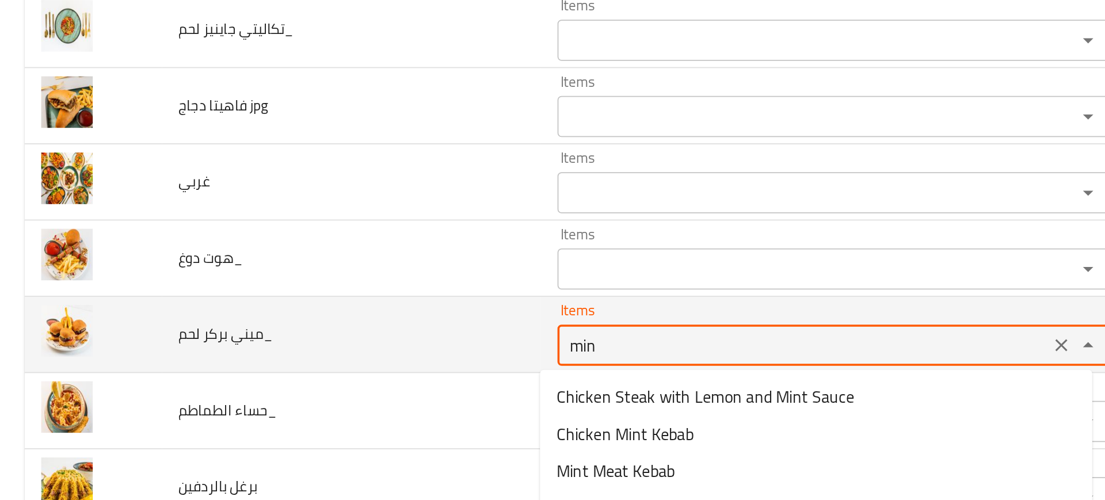
type لحم_ "mini"
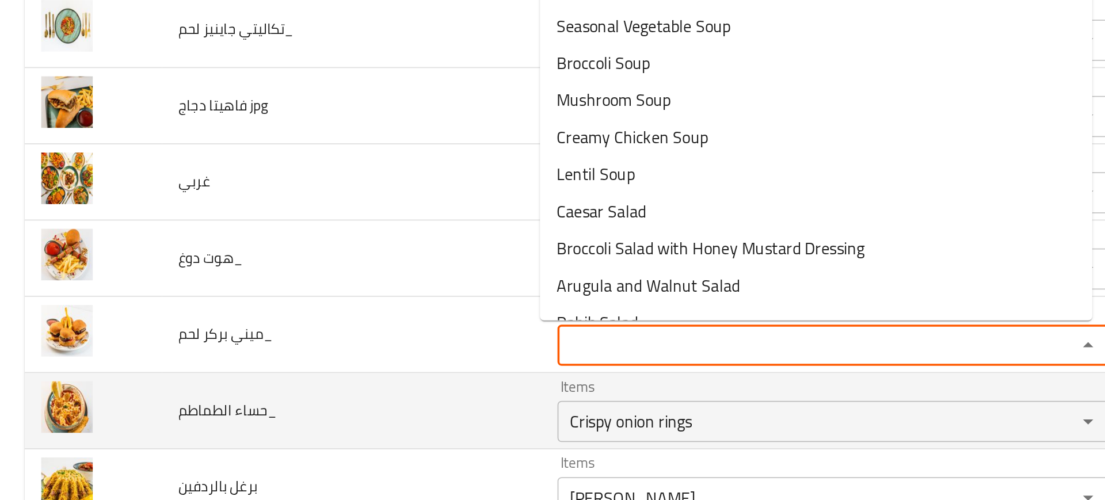
scroll to position [3421, 0]
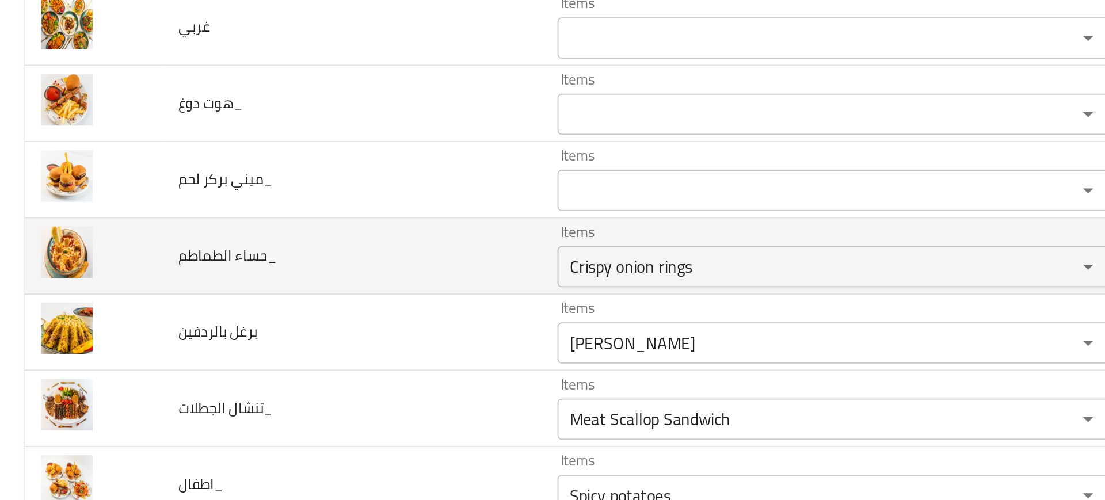
click at [258, 264] on td "حساء الطماطم_" at bounding box center [196, 267] width 212 height 43
click at [336, 264] on div "Crispy onion rings Items" at bounding box center [465, 273] width 308 height 23
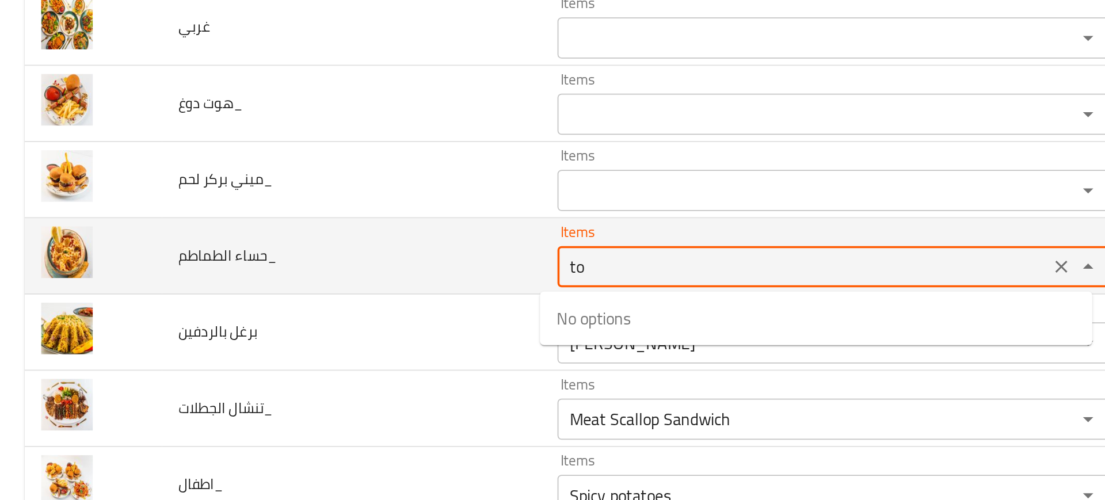
type الطماطم_ "t"
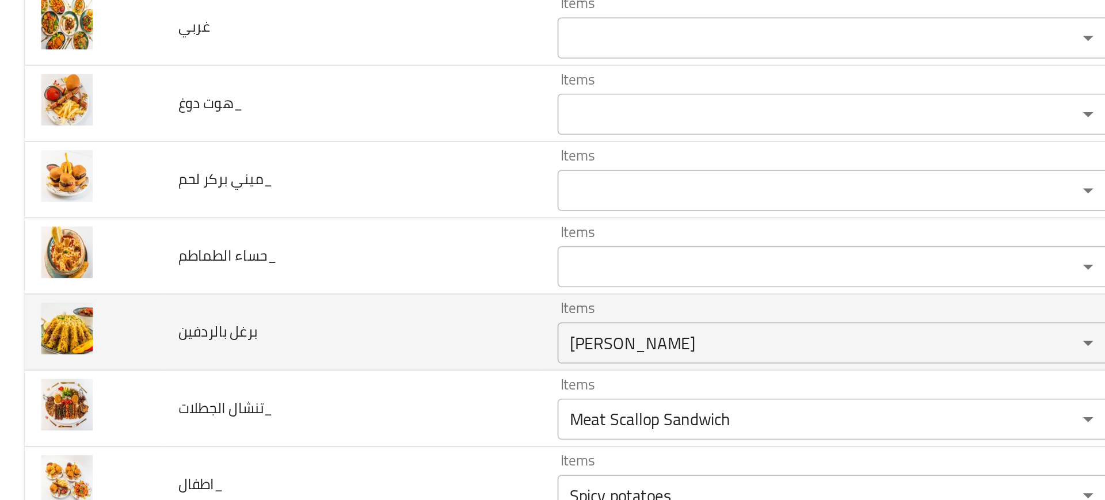
click at [235, 304] on td "برغل بالردفين" at bounding box center [196, 310] width 212 height 43
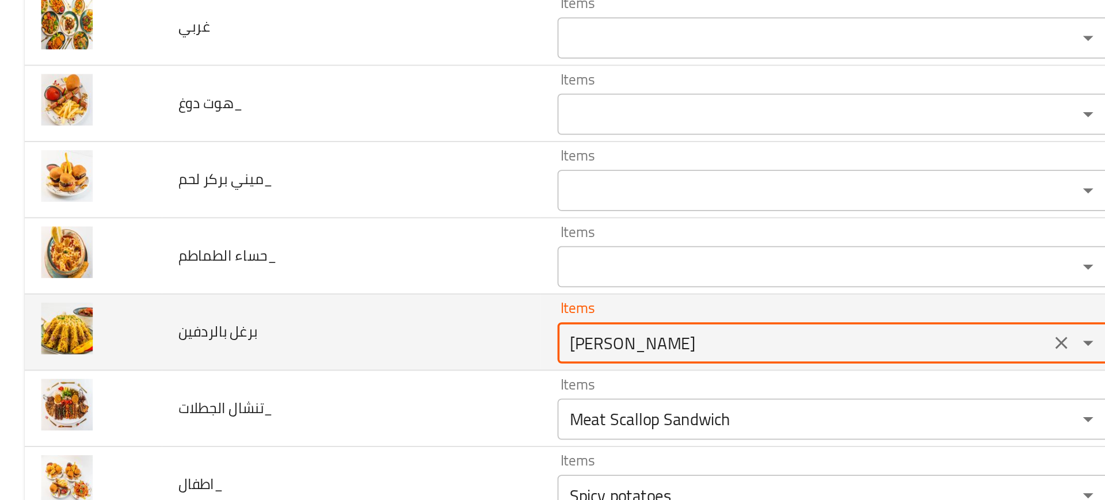
click at [344, 313] on بالردفين "Margherita Pizza" at bounding box center [449, 316] width 268 height 16
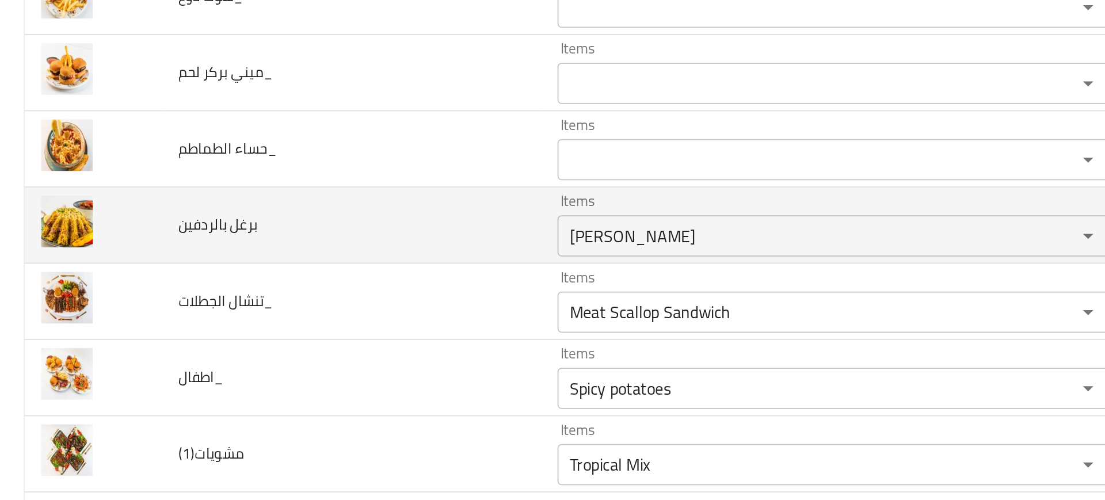
scroll to position [288, 0]
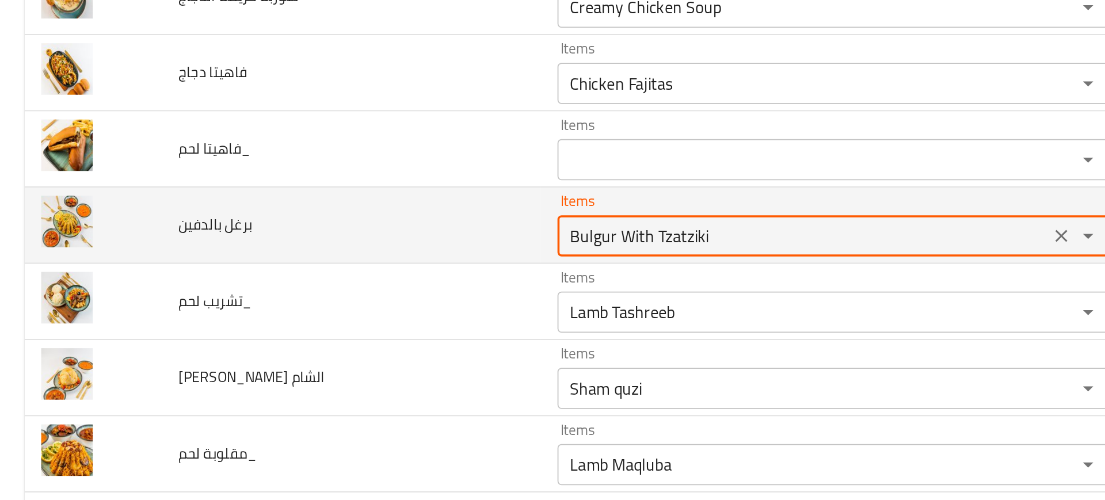
click at [373, 255] on بالدفين "Bulgur With Tzatziki" at bounding box center [449, 256] width 268 height 16
click at [364, 255] on بالدفين "Bulgur With Tzatziki" at bounding box center [449, 256] width 268 height 16
click at [326, 253] on بالدفين "Bulgur With Tzatziki" at bounding box center [449, 256] width 268 height 16
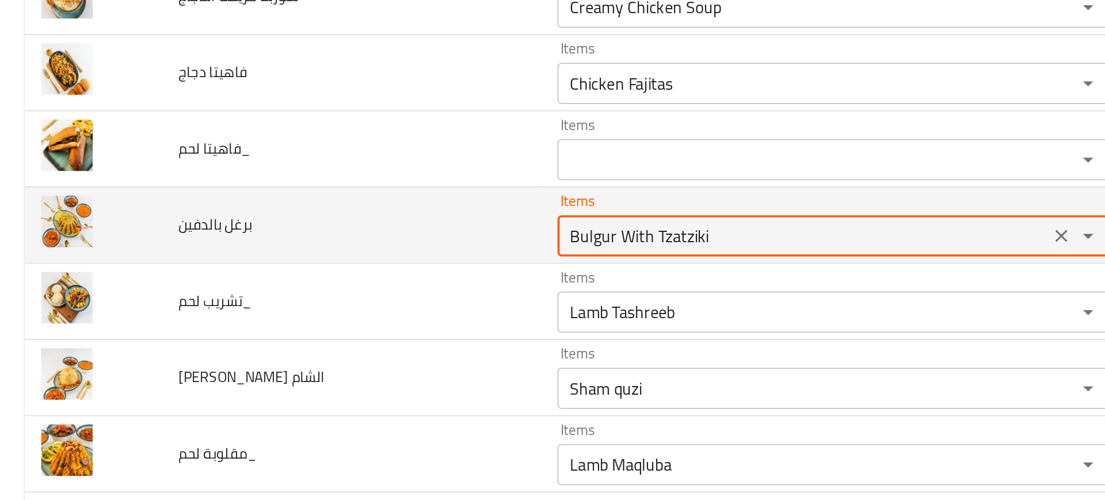
click at [326, 253] on بالدفين "Bulgur With Tzatziki" at bounding box center [449, 256] width 268 height 16
click at [322, 253] on بالدفين "Bulgur With Tzatziki" at bounding box center [449, 256] width 268 height 16
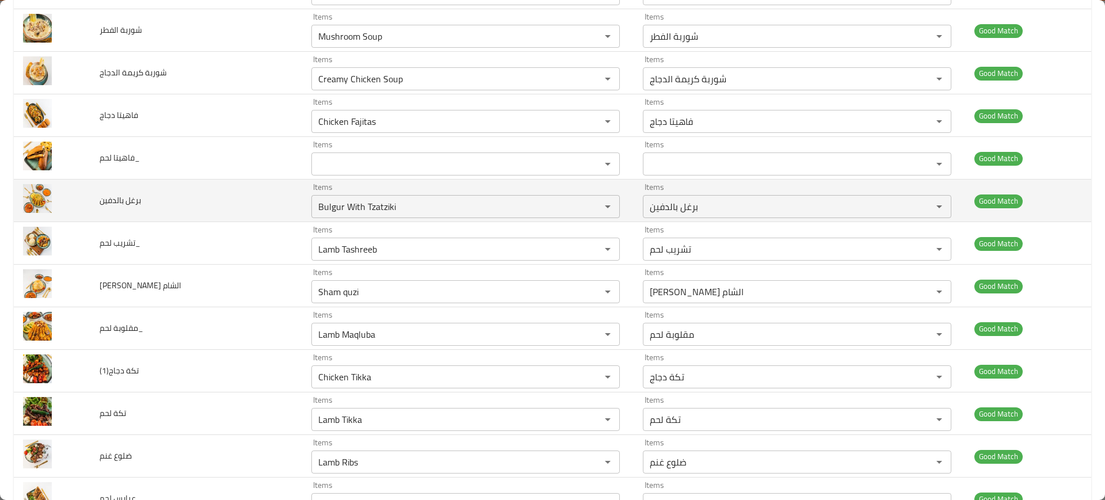
scroll to position [334, 0]
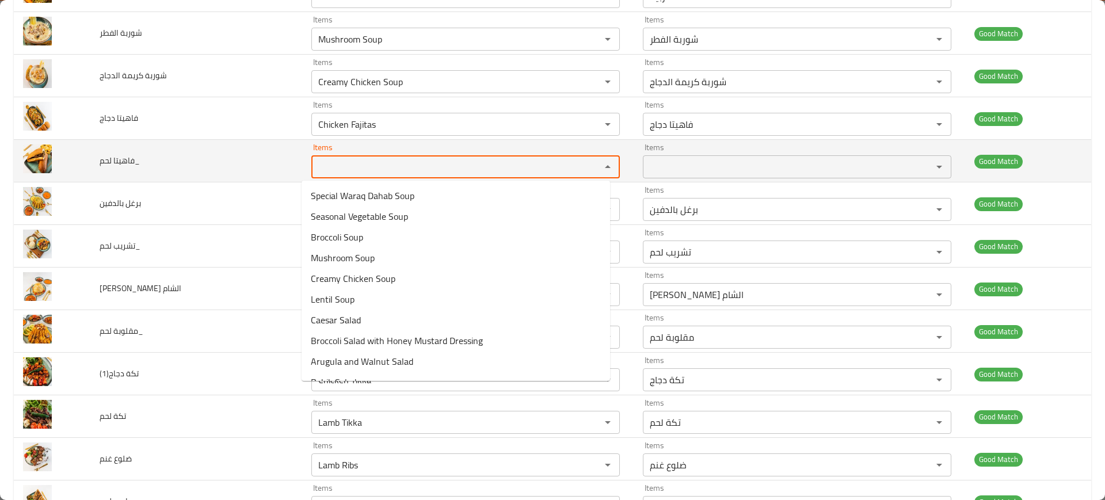
click at [338, 167] on لحم_ "Items" at bounding box center [449, 167] width 268 height 16
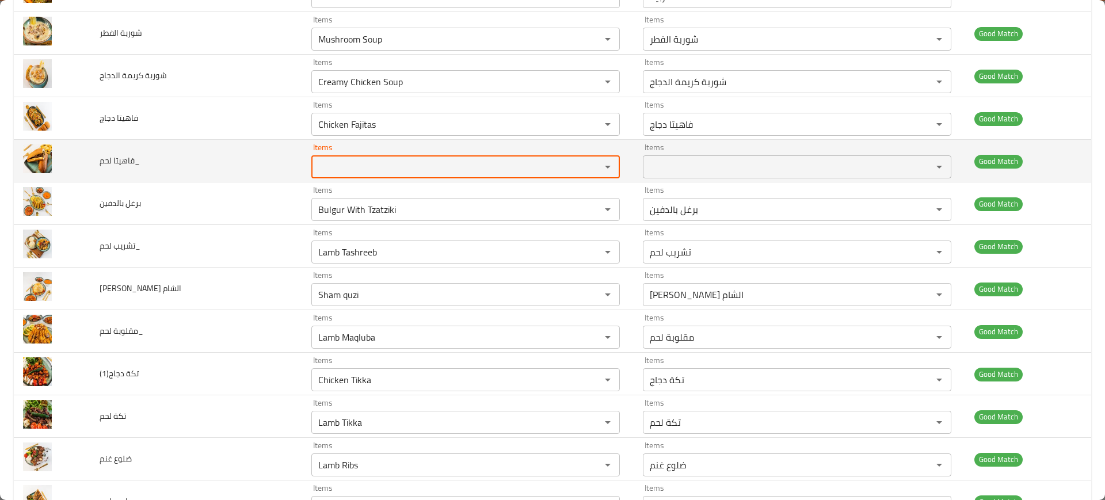
click at [338, 167] on لحم_ "Items" at bounding box center [449, 167] width 268 height 16
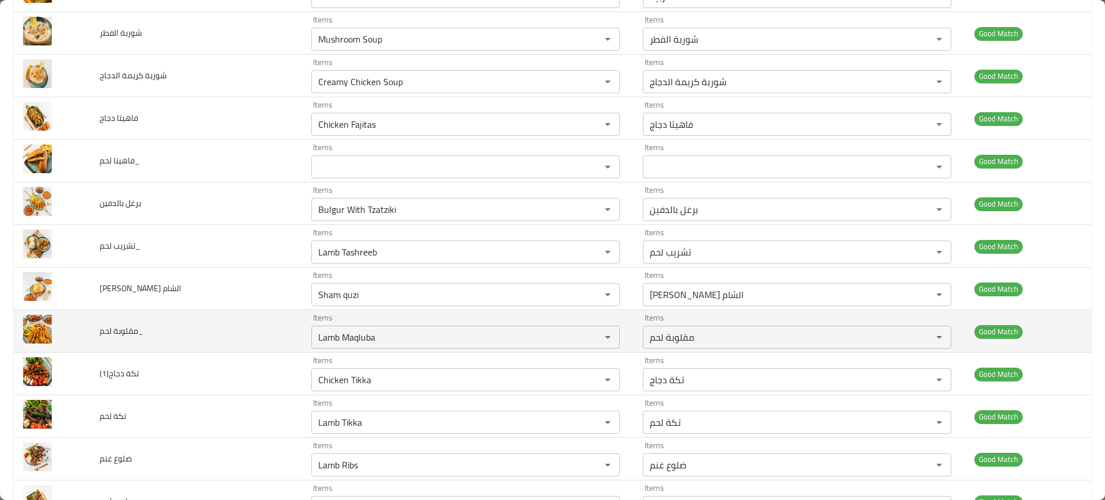
click at [185, 319] on td "مقلوبة لحم_" at bounding box center [196, 331] width 212 height 43
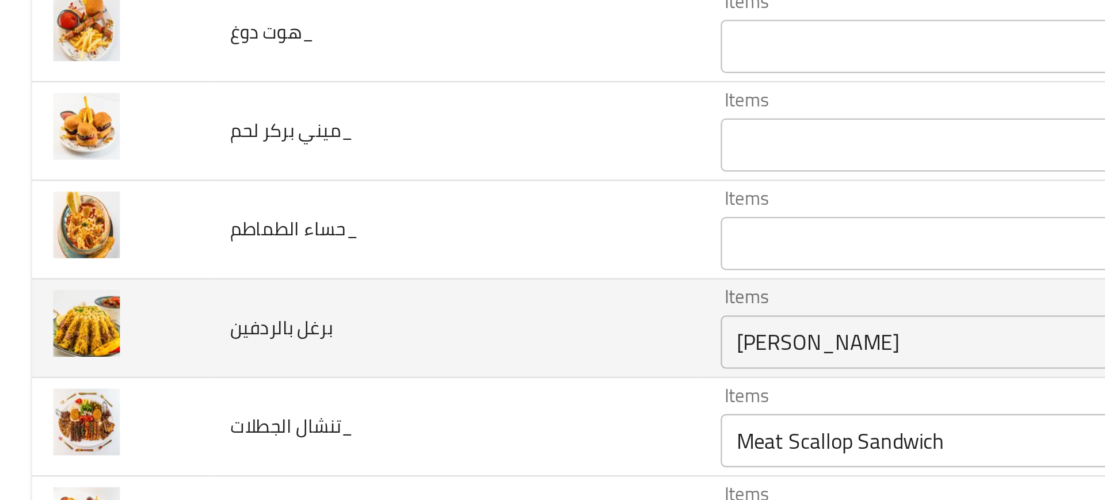
scroll to position [3517, 0]
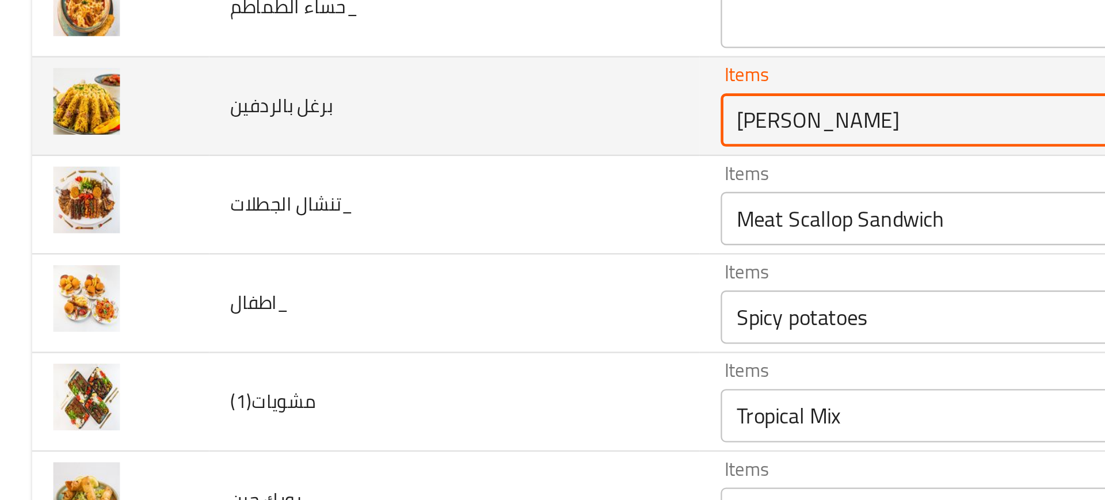
click at [319, 221] on بالردفين "Margherita Pizza" at bounding box center [449, 220] width 268 height 16
paste بالردفين "Bulgur"
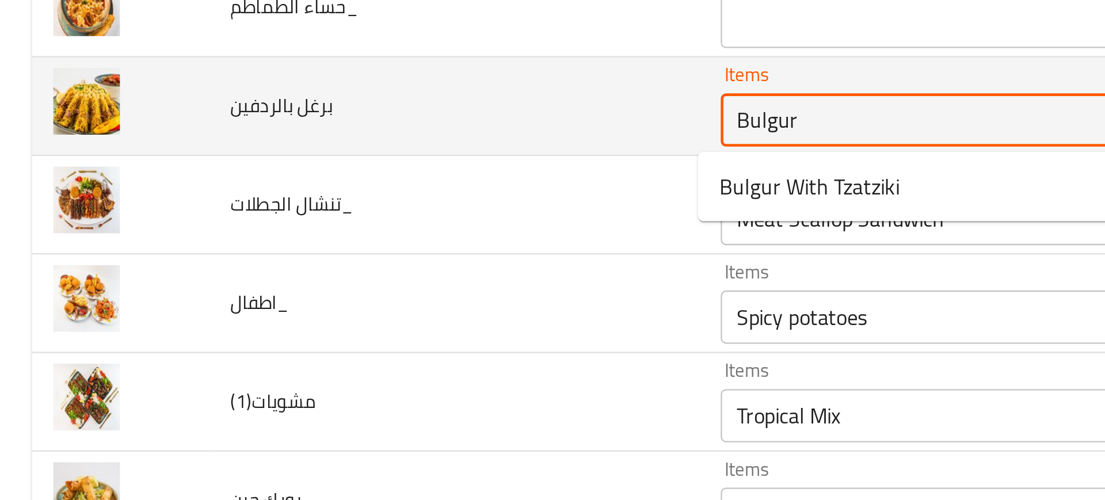
type بالردفين "Bulgur"
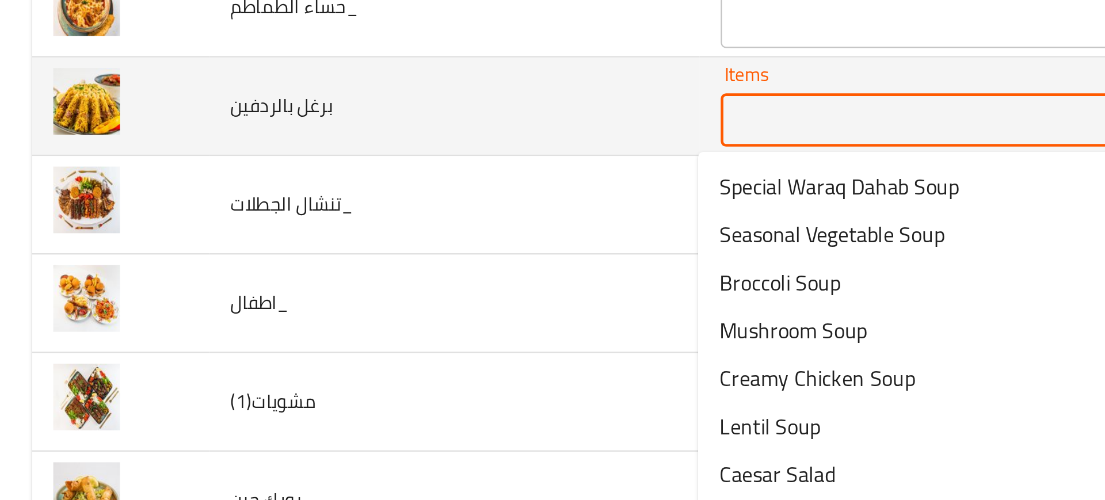
click at [265, 234] on td "برغل بالردفين" at bounding box center [196, 214] width 212 height 43
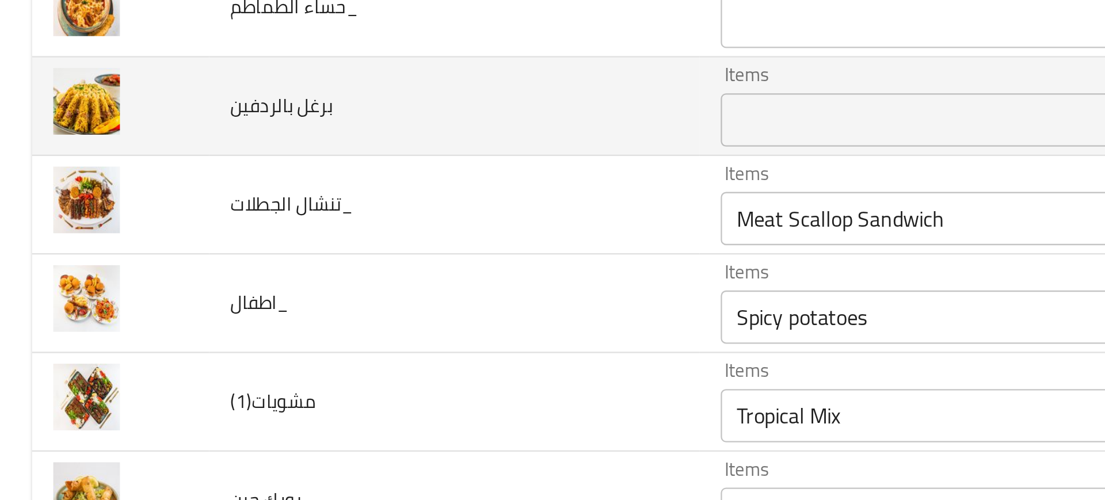
scroll to position [294, 0]
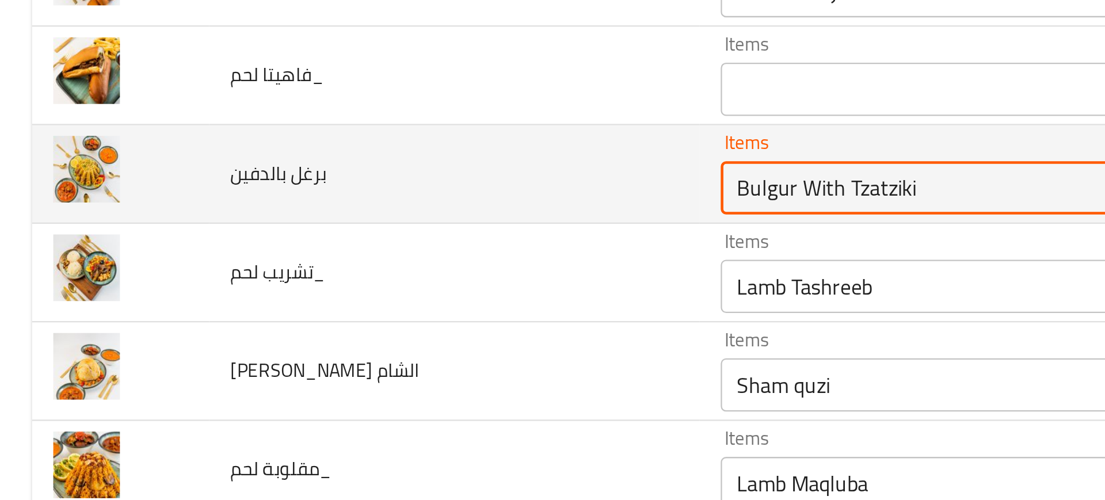
click at [371, 254] on بالدفين "Bulgur With Tzatziki" at bounding box center [449, 250] width 268 height 16
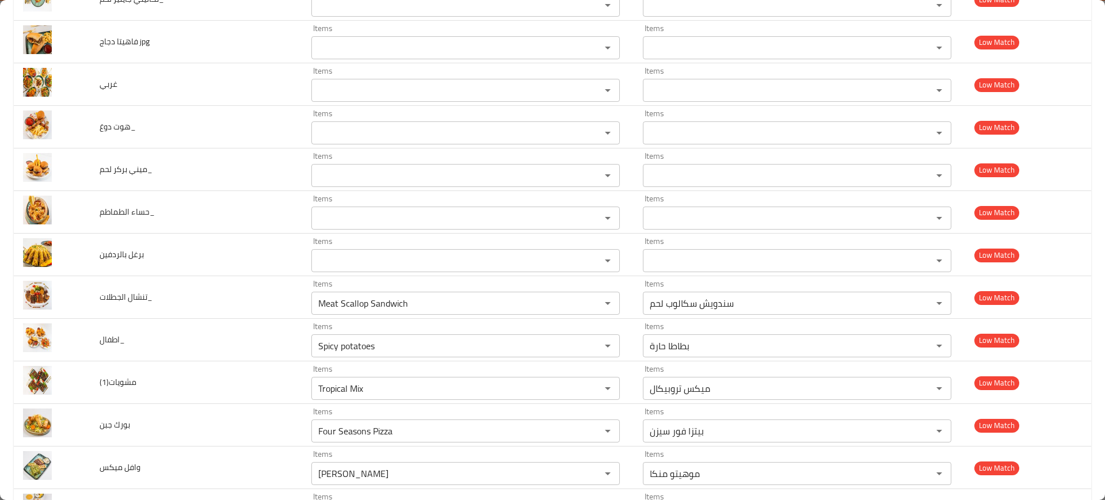
scroll to position [3659, 0]
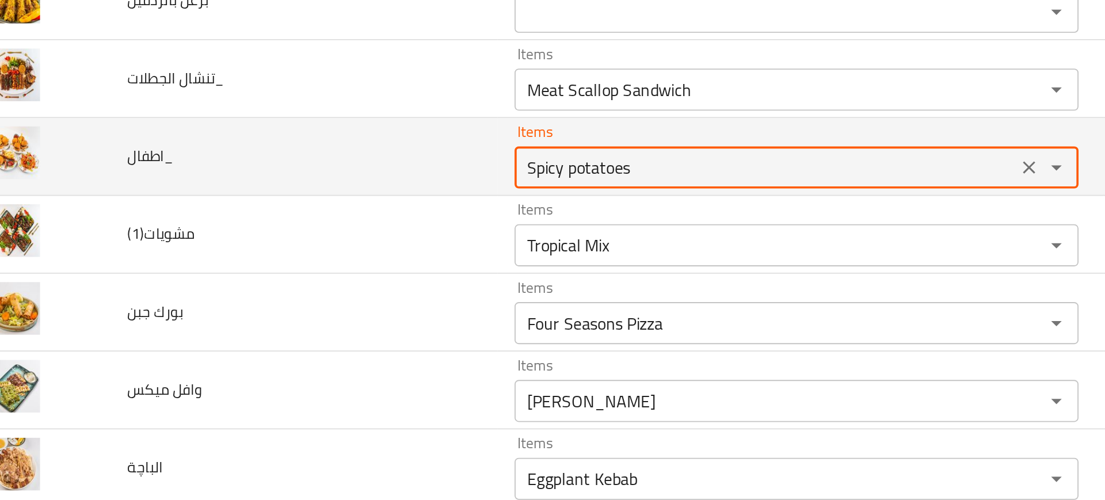
click at [346, 171] on input "Spicy potatoes" at bounding box center [449, 163] width 268 height 16
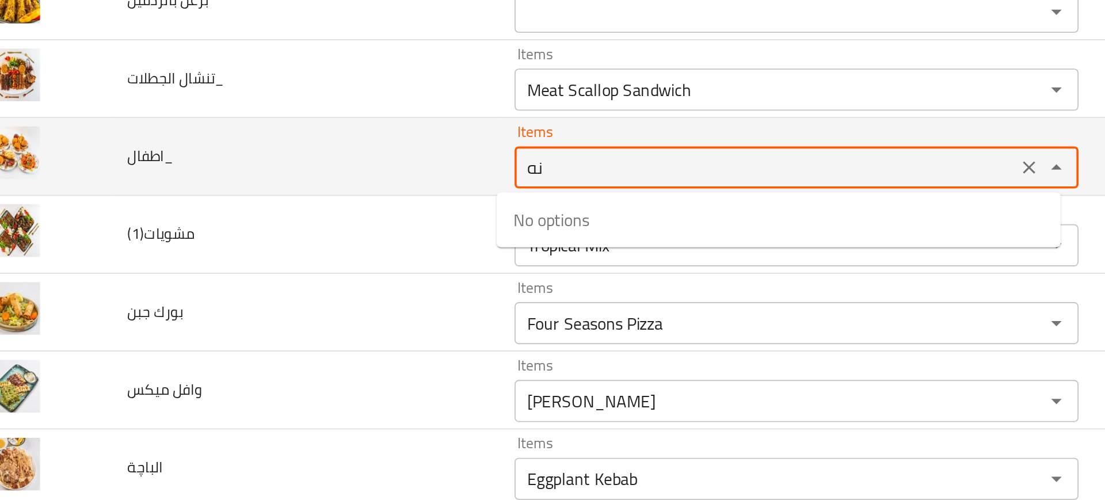
type input "ن"
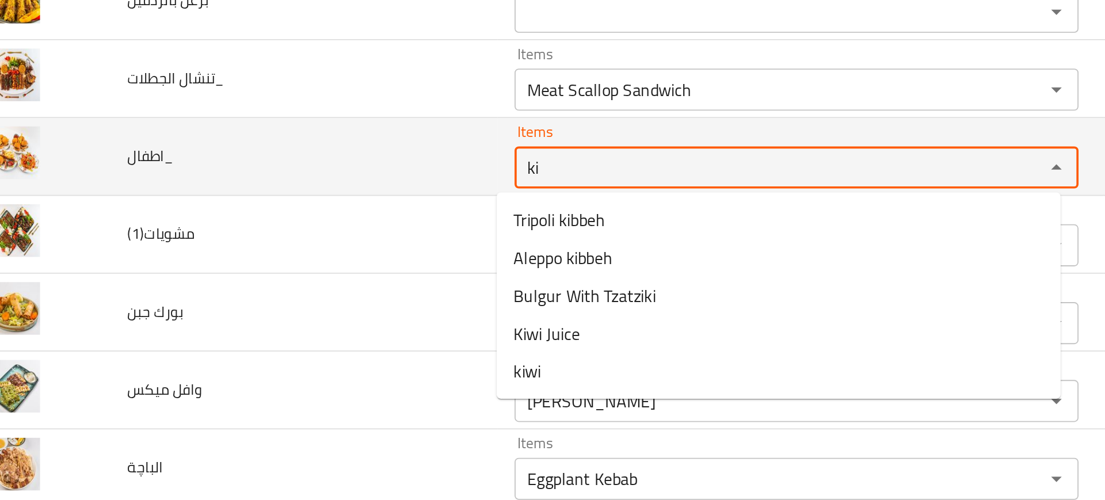
type input "k"
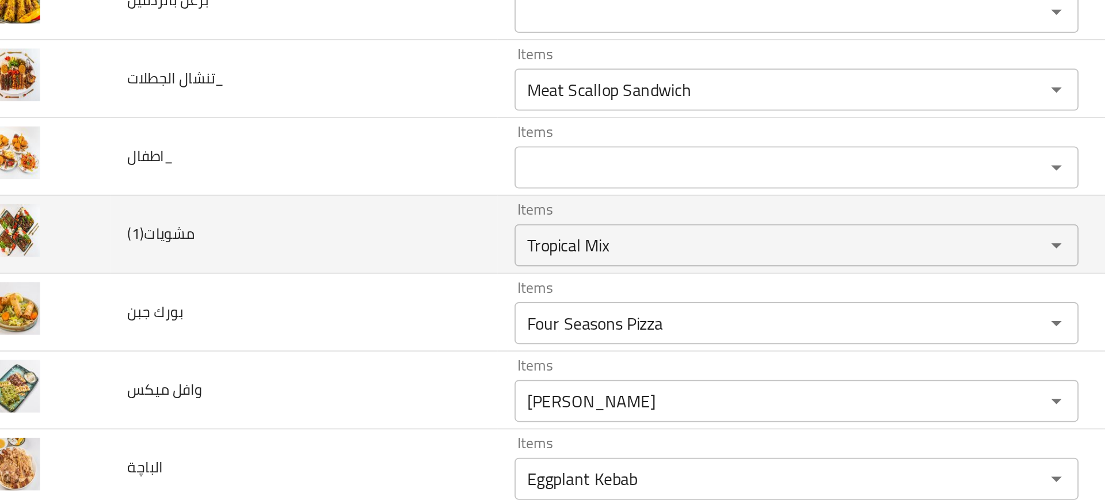
click at [238, 211] on td "مشويات(1)" at bounding box center [196, 200] width 212 height 43
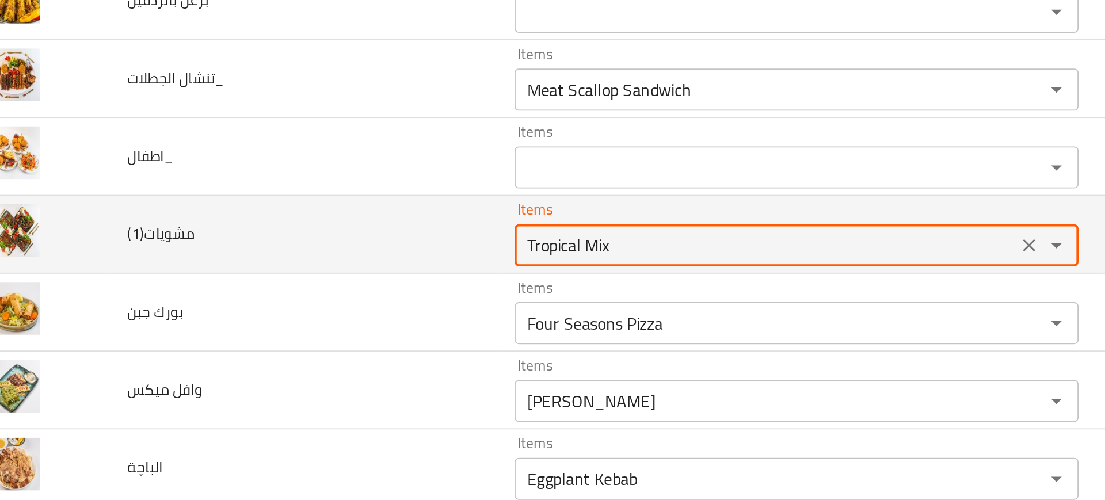
click at [335, 208] on input "Tropical Mix" at bounding box center [449, 206] width 268 height 16
type input "grill"
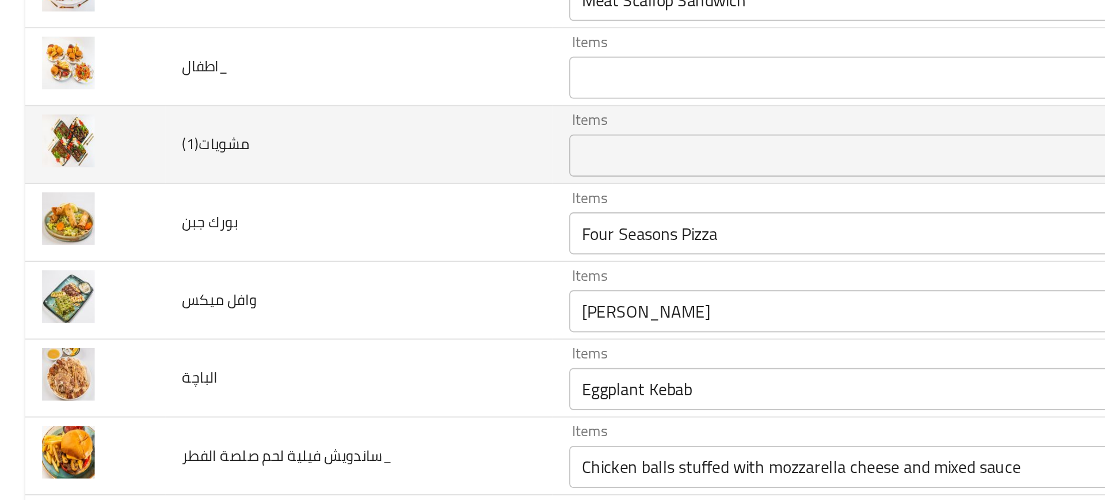
click at [195, 260] on td "بورك جبن" at bounding box center [196, 243] width 212 height 43
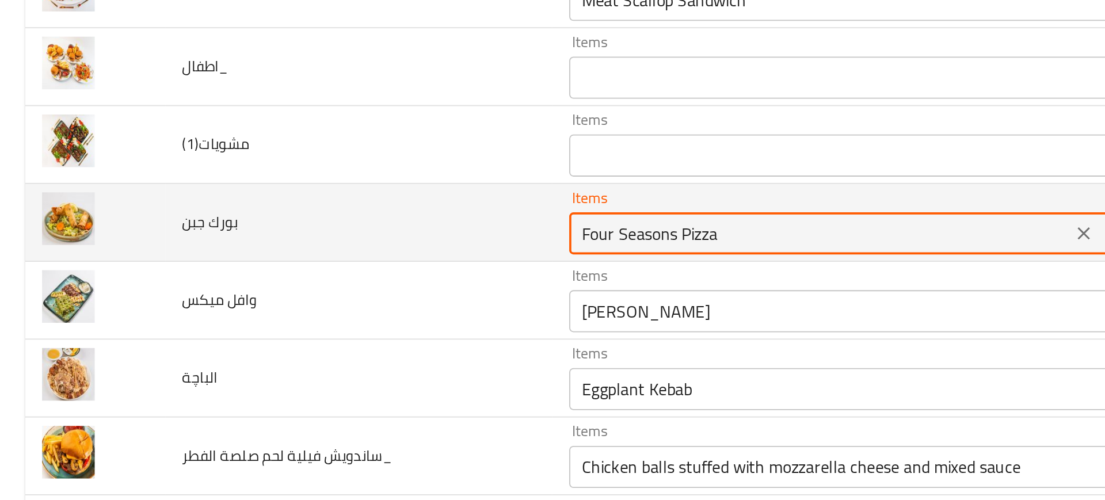
click at [345, 252] on جبن "Four Seasons Pizza" at bounding box center [449, 249] width 268 height 16
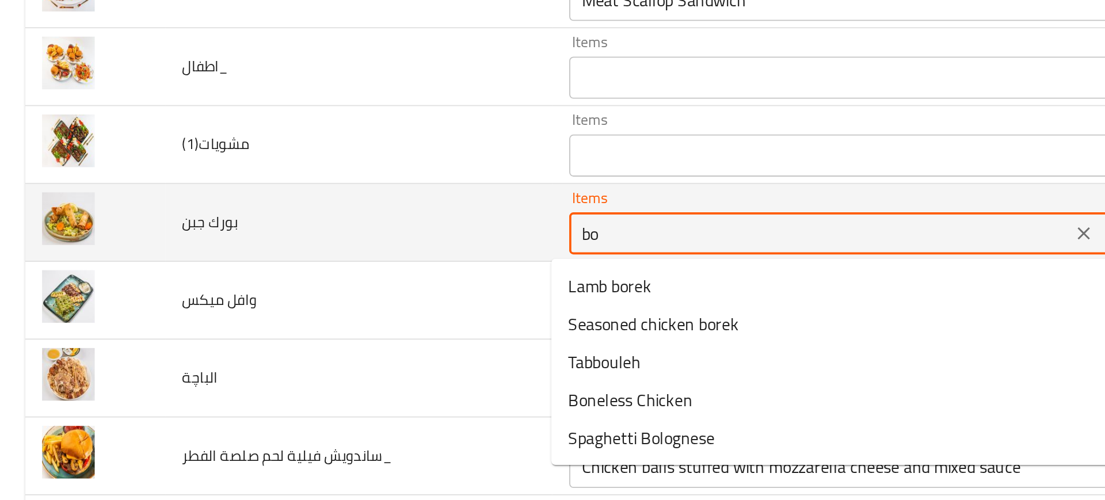
type جبن "bor"
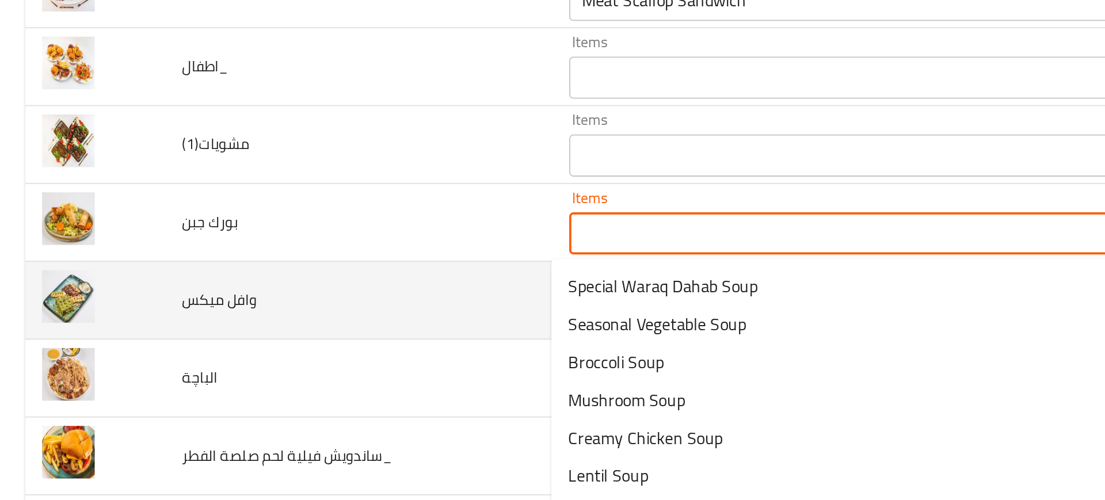
click at [224, 274] on td "وافل ميكس" at bounding box center [196, 285] width 212 height 43
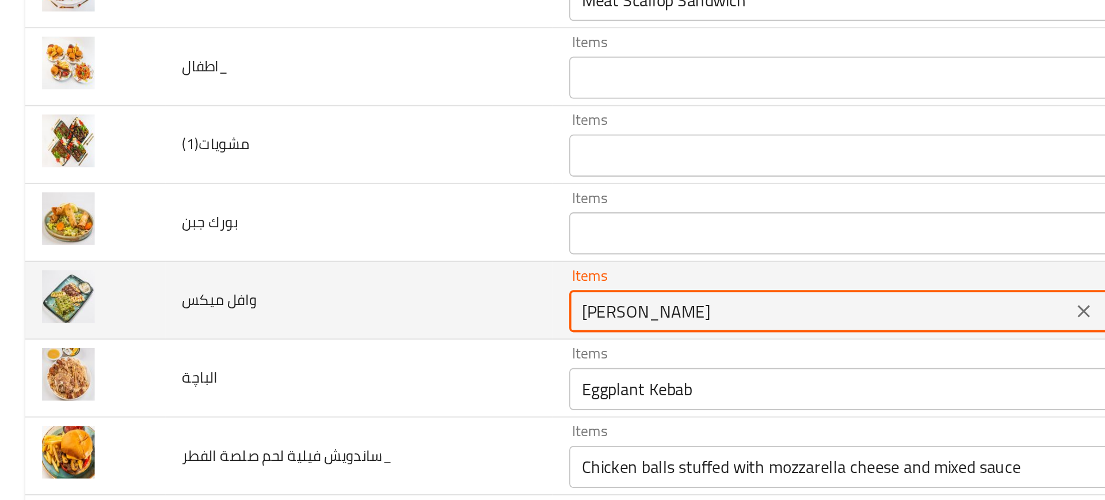
click at [321, 285] on ميكس "Manca Mojito" at bounding box center [449, 291] width 268 height 16
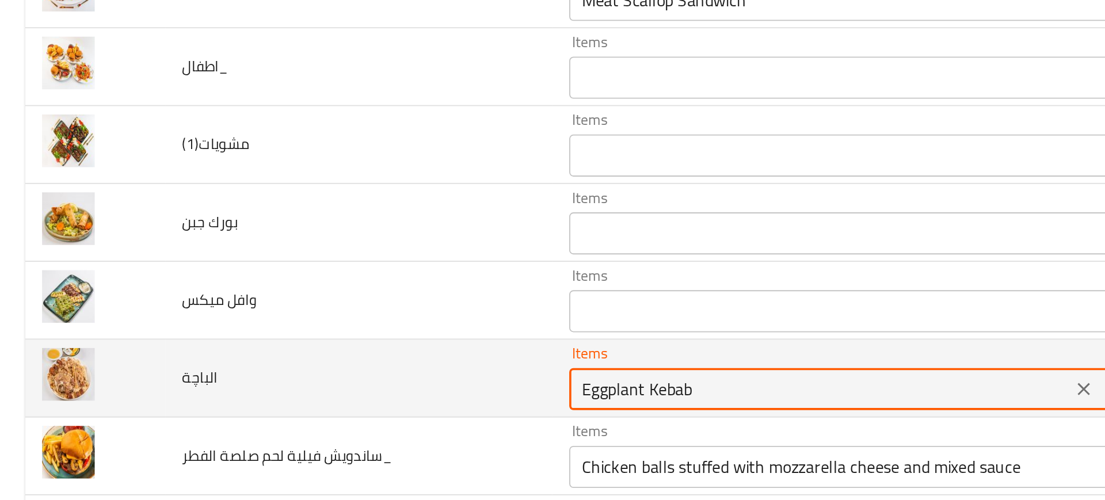
click at [333, 326] on input "Eggplant Kebab" at bounding box center [449, 334] width 268 height 16
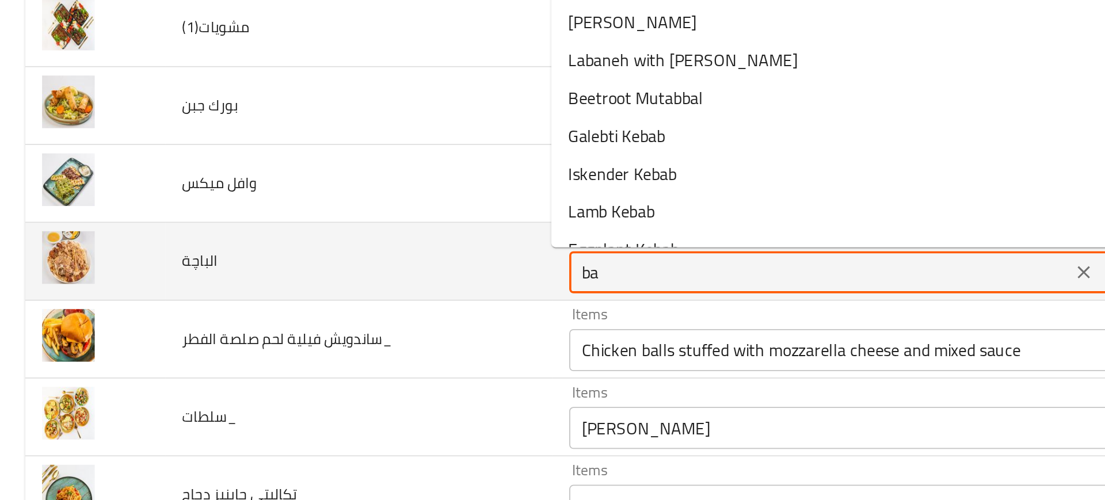
type input "baj"
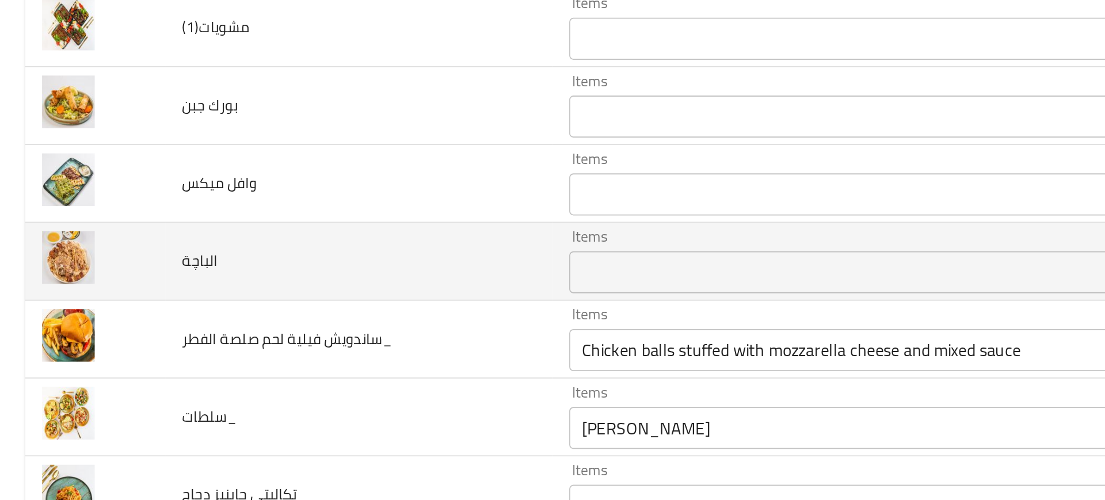
click at [234, 385] on td "ساندويش فيلية لحم صلصة الفطر_" at bounding box center [196, 370] width 212 height 43
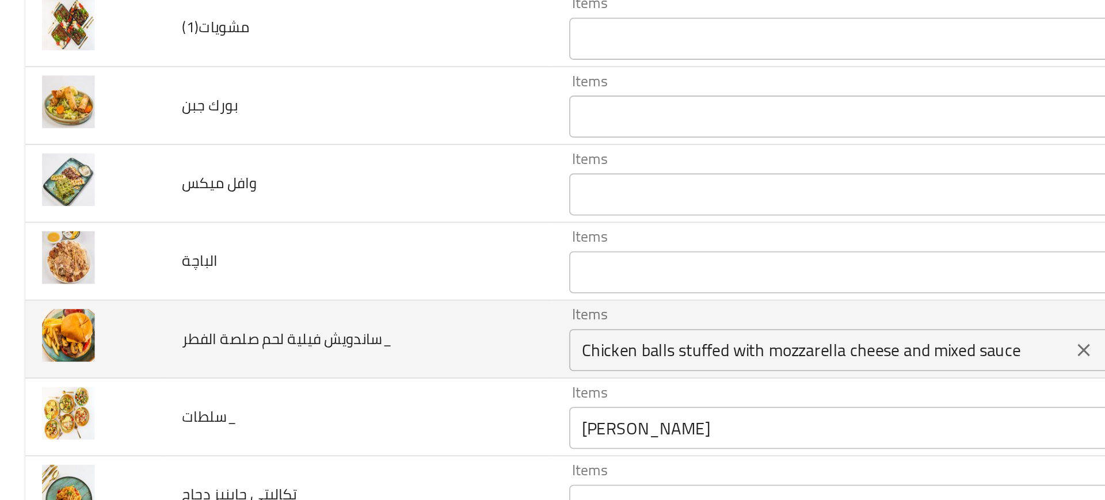
click at [391, 371] on الفطر_ "Chicken balls stuffed with mozzarella cheese and mixed sauce" at bounding box center [449, 376] width 268 height 16
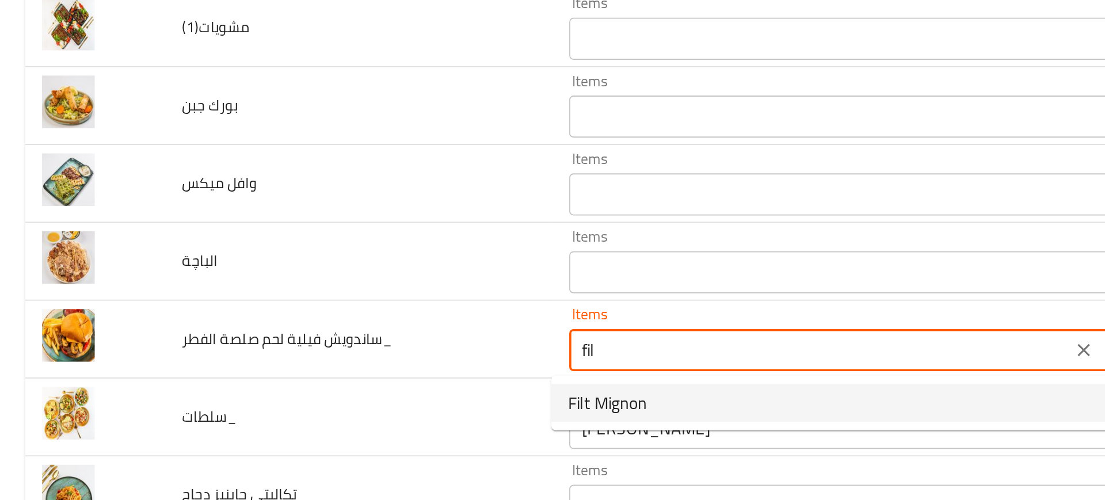
click at [326, 403] on span "Filt Mignon" at bounding box center [332, 405] width 43 height 14
type الفطر_ "Filt Mignon"
type الفطر_-ar "فيليه مينيون"
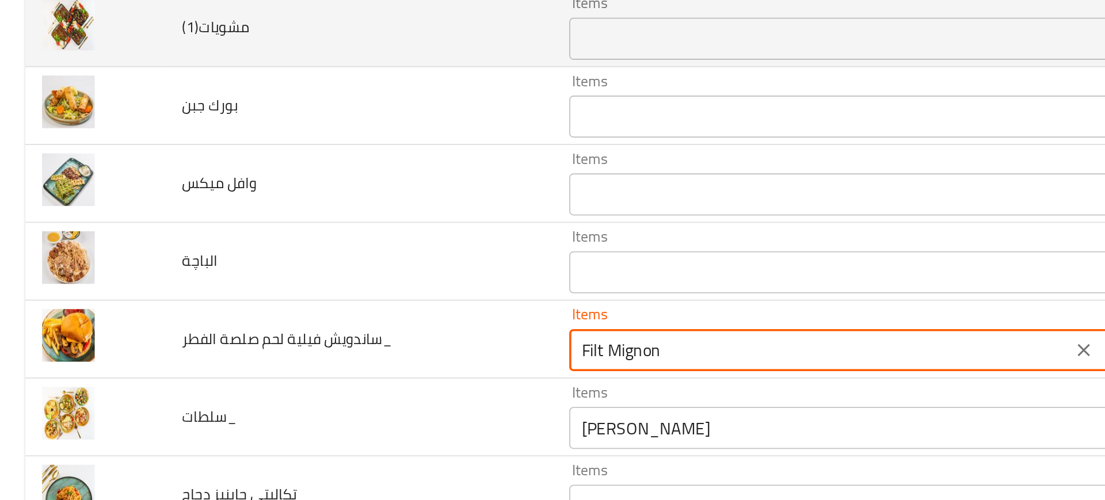
type الفطر_ "Filt Mignon"
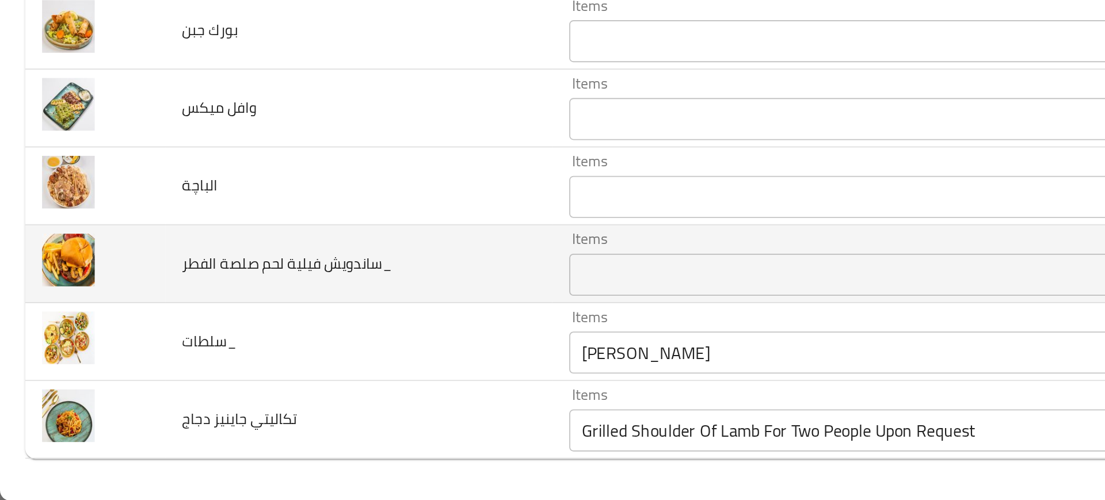
click at [249, 414] on td "سلطات_" at bounding box center [196, 413] width 212 height 43
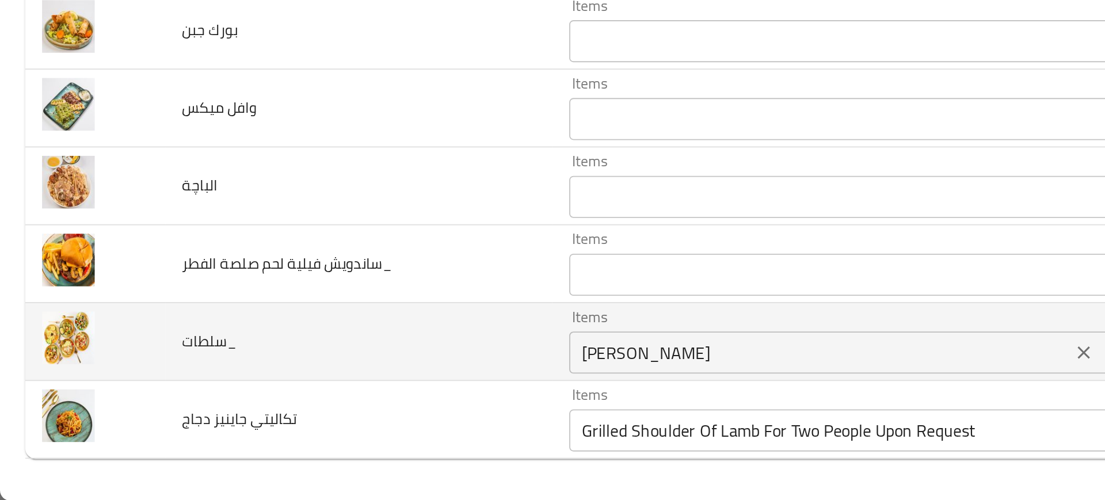
click at [350, 410] on div "Shish Tawook Items" at bounding box center [465, 418] width 308 height 23
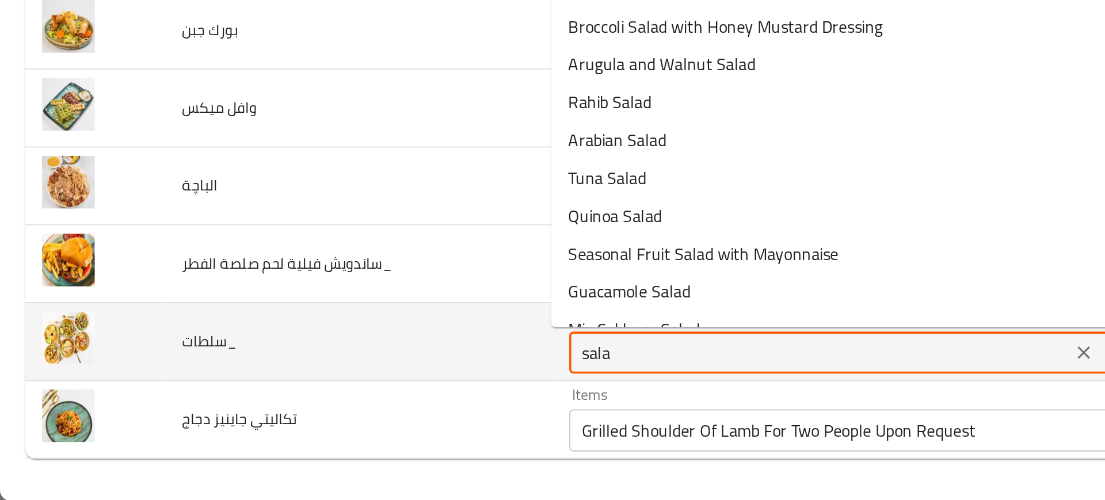
type input "salad"
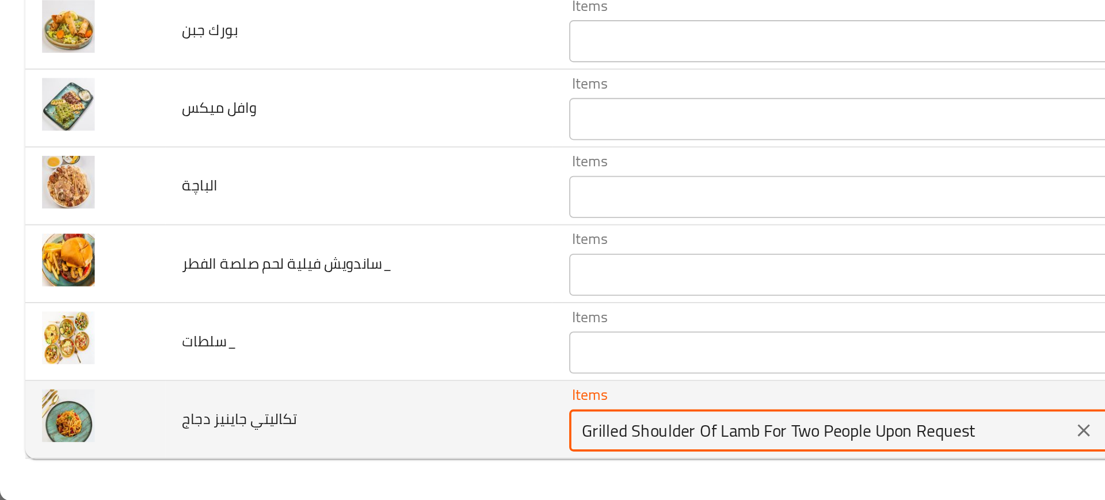
click at [387, 460] on دجاج "Grilled Shoulder Of Lamb For Two People Upon Request" at bounding box center [449, 461] width 268 height 16
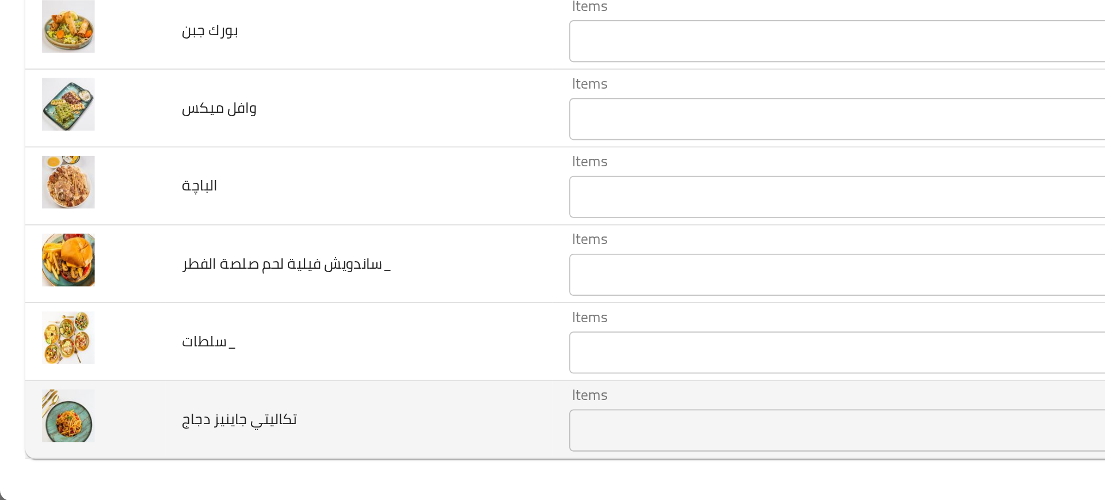
click at [275, 449] on td "تكاليتي جاينيز دجاج" at bounding box center [196, 455] width 212 height 43
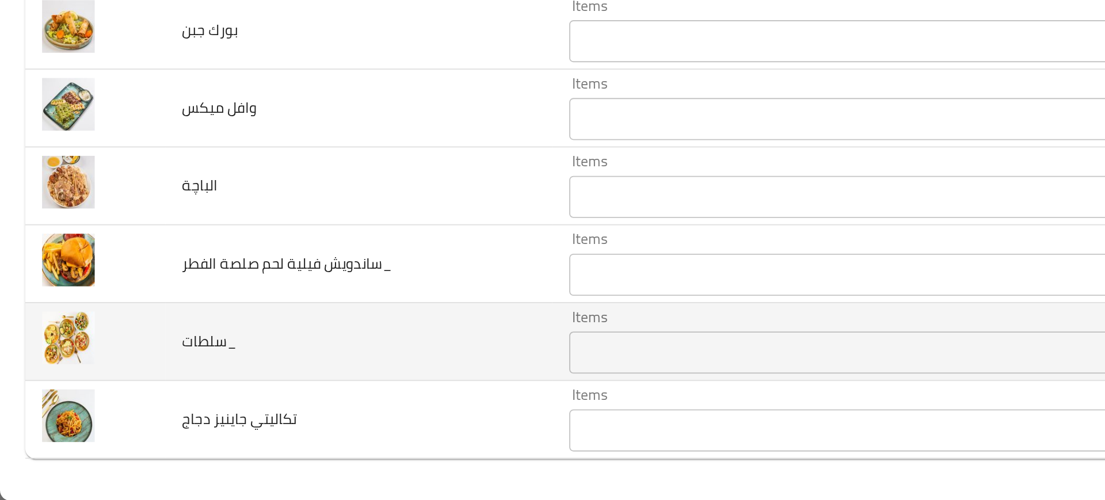
click at [181, 401] on td "سلطات_" at bounding box center [196, 413] width 212 height 43
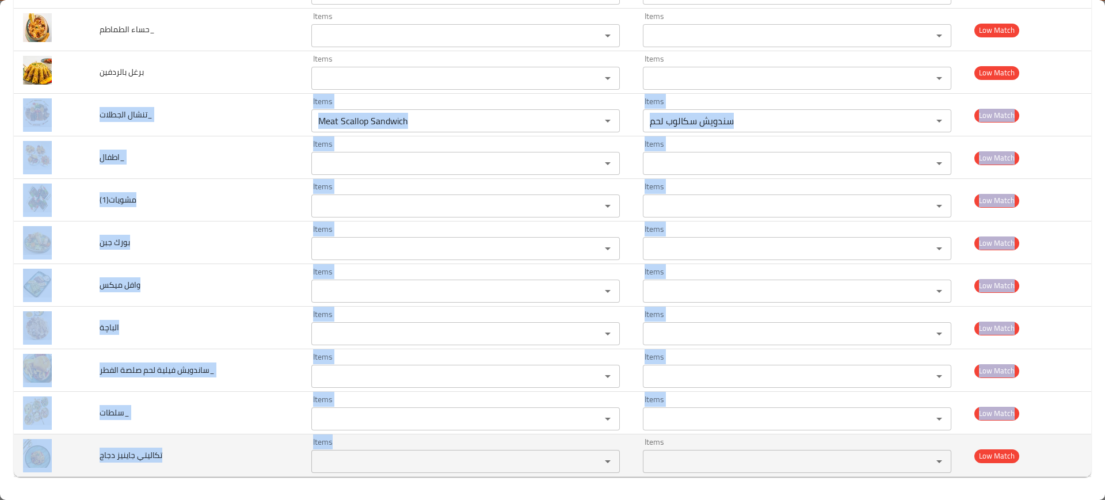
drag, startPoint x: 88, startPoint y: 112, endPoint x: 363, endPoint y: 442, distance: 429.8
copy tbody "تنشال الجطلات_ Items Items Items Items Low Match اطفال_ Items Items Items Items…"
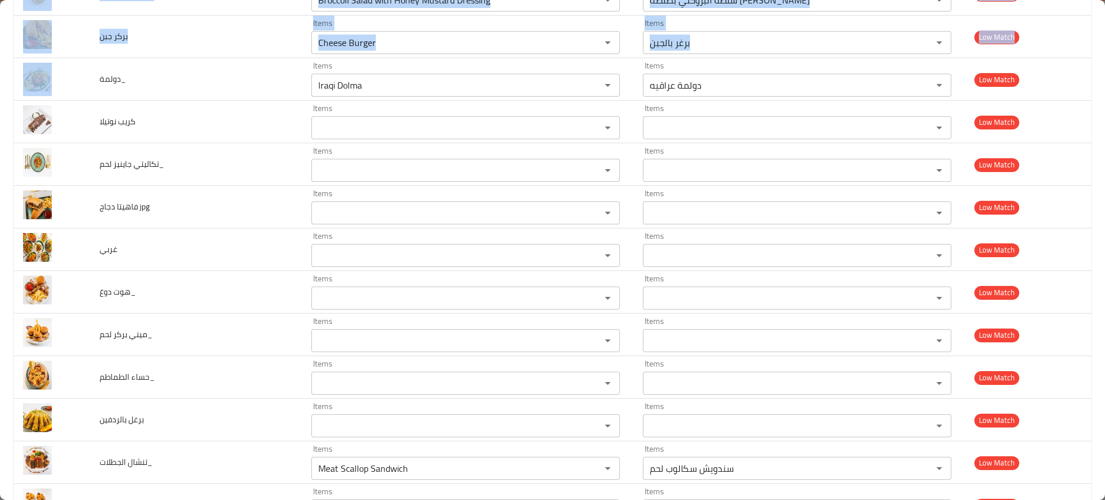
scroll to position [3494, 0]
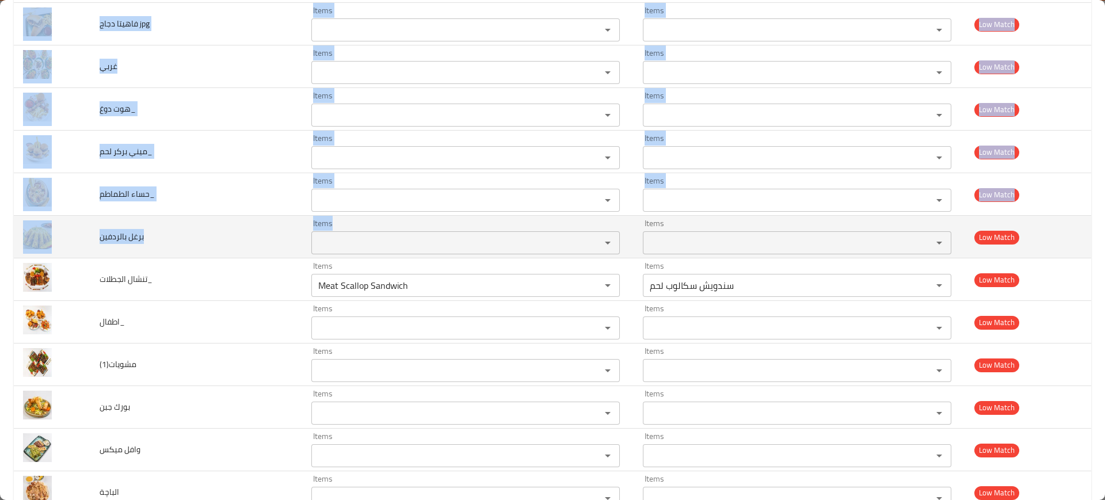
drag, startPoint x: 90, startPoint y: 201, endPoint x: 365, endPoint y: 252, distance: 279.1
copy tbody "دولمة_ Items Items Items Items Low Match كريب نوتيلا Items Items Items Items Lo…"
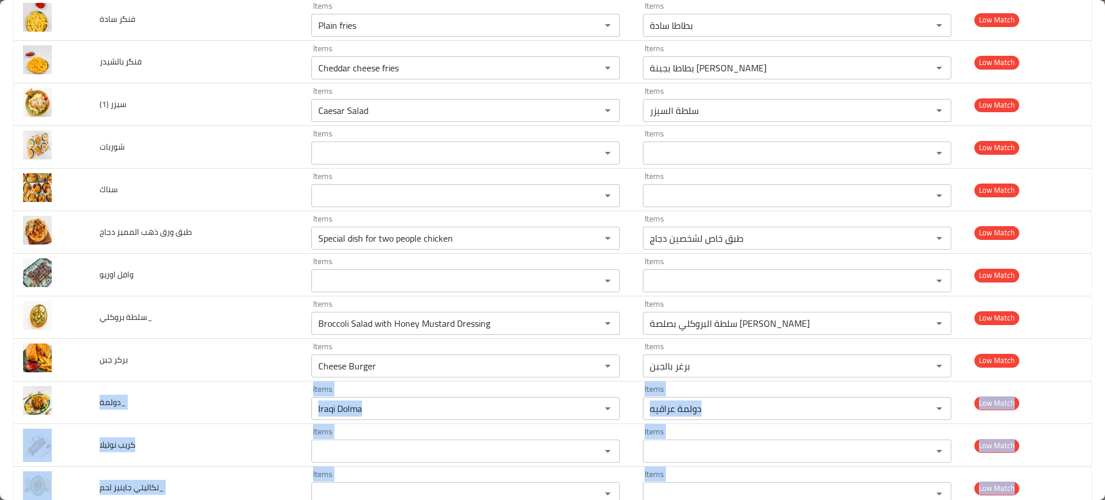
scroll to position [2982, 0]
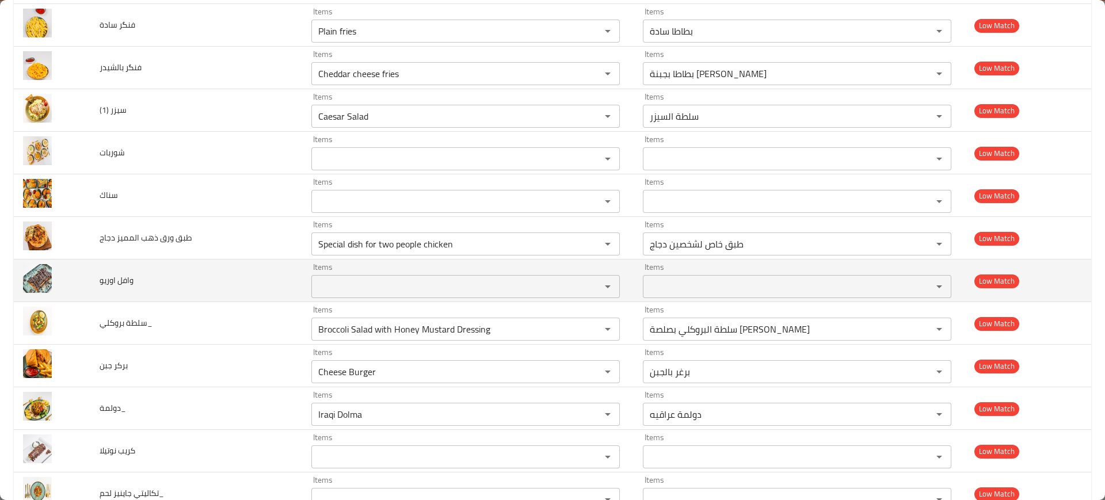
click at [115, 282] on span "وافل اوريو" at bounding box center [117, 280] width 34 height 15
copy span "وافل اوريو"
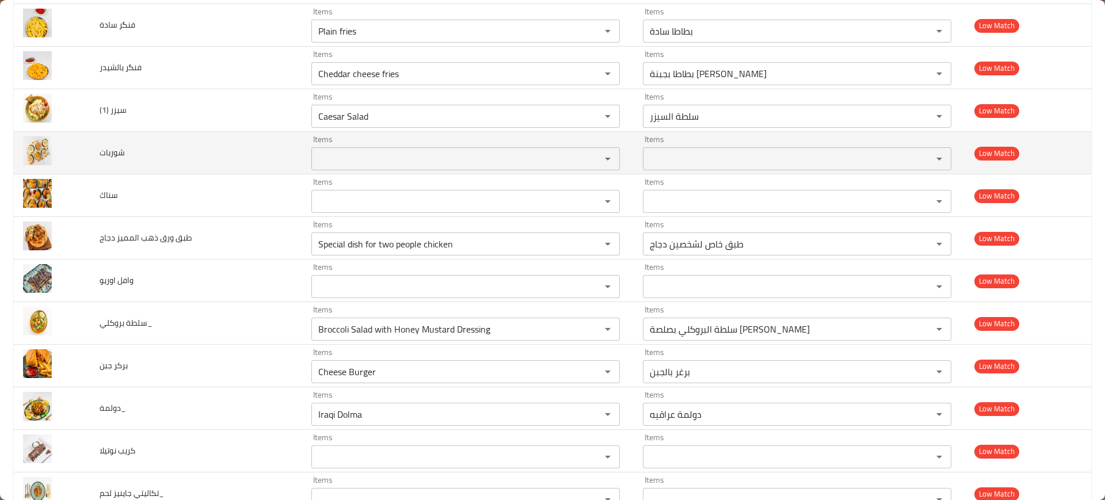
click at [117, 152] on span "شوربات" at bounding box center [112, 152] width 25 height 15
copy span "شوربات"
click at [117, 152] on span "شوربات" at bounding box center [112, 152] width 25 height 15
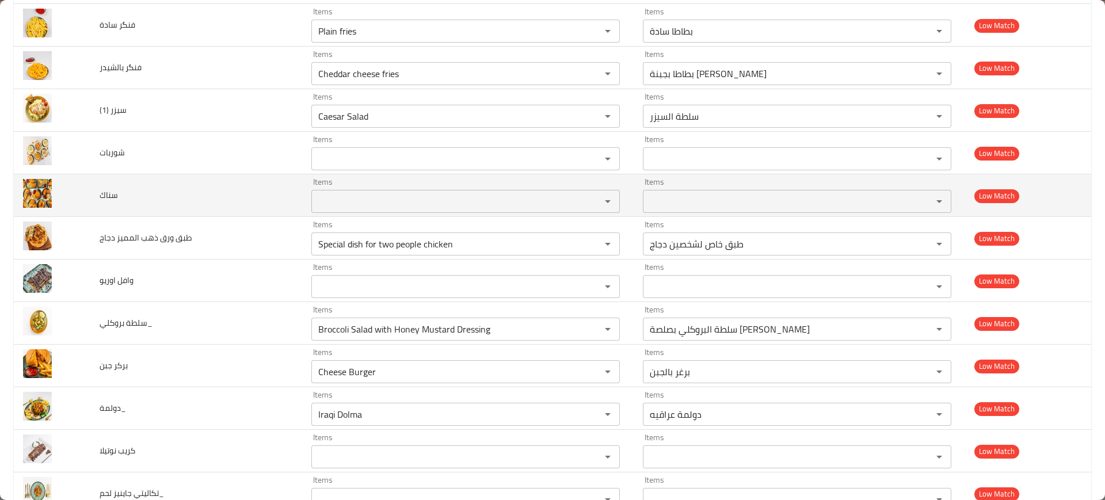
click at [96, 199] on td "سناك" at bounding box center [196, 195] width 212 height 43
click at [101, 199] on span "سناك" at bounding box center [109, 195] width 18 height 15
copy span "سناك"
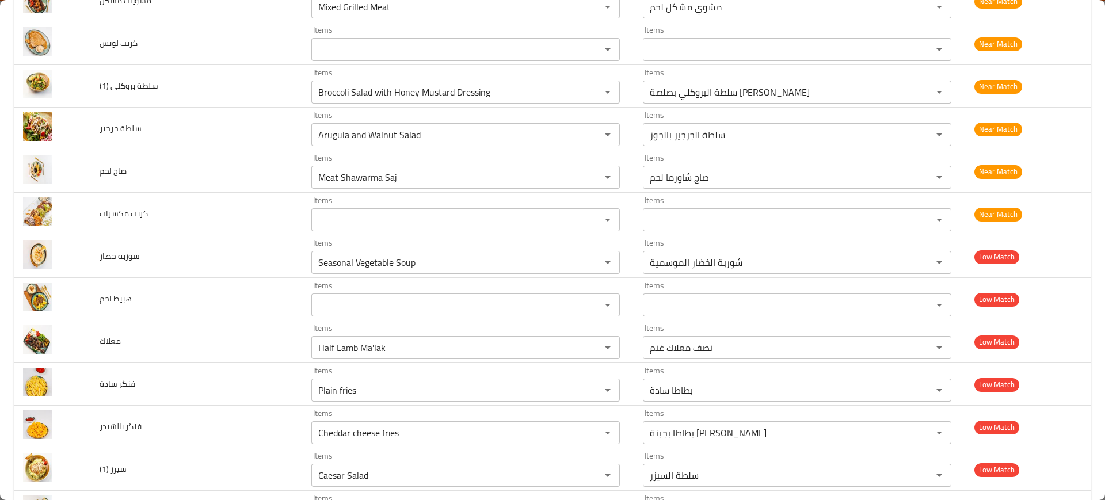
scroll to position [2623, 0]
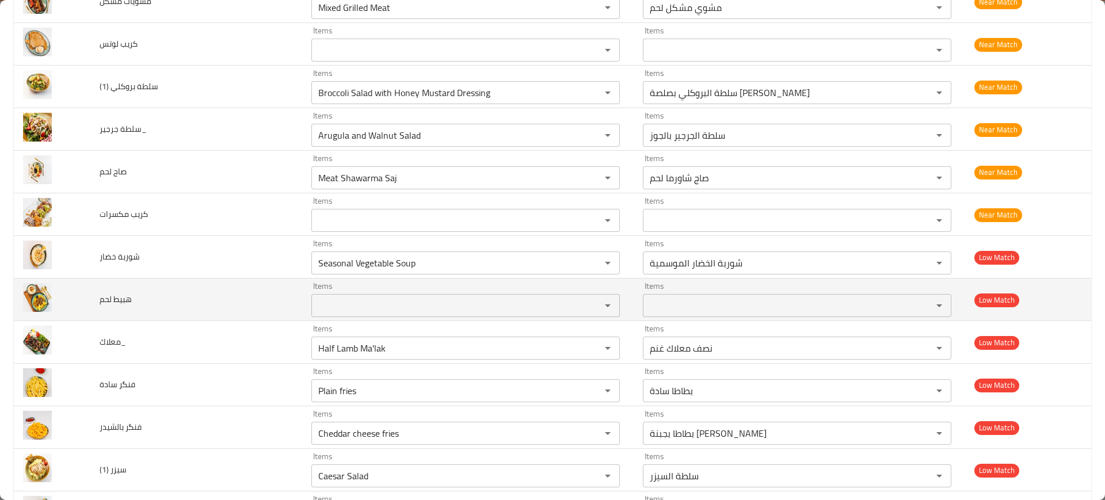
click at [103, 296] on span "هبيط لحم" at bounding box center [116, 299] width 32 height 15
copy span "هبيط لحم"
click at [103, 296] on span "هبيط لحم" at bounding box center [116, 299] width 32 height 15
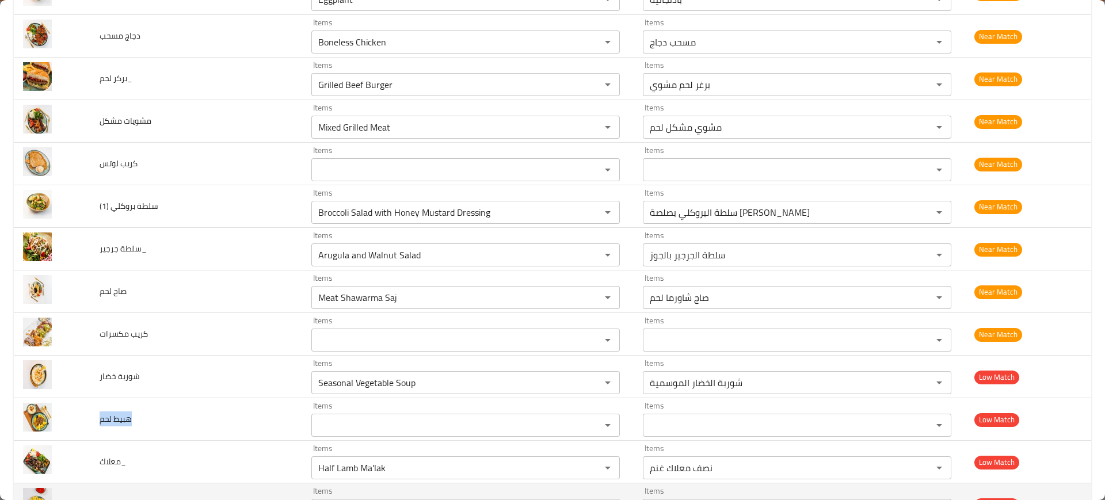
scroll to position [2479, 0]
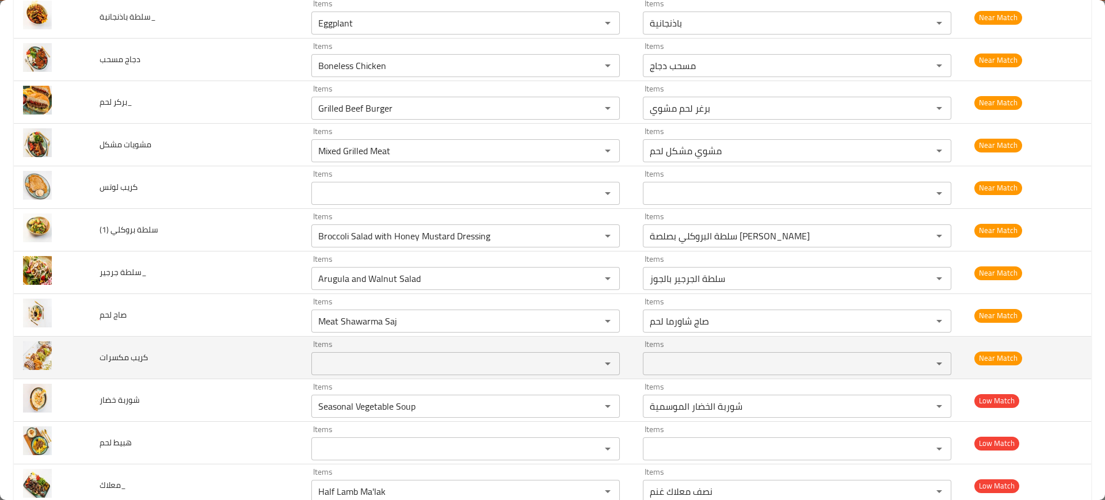
click at [109, 358] on span "كريب مكسرات" at bounding box center [124, 357] width 48 height 15
copy span "كريب مكسرات"
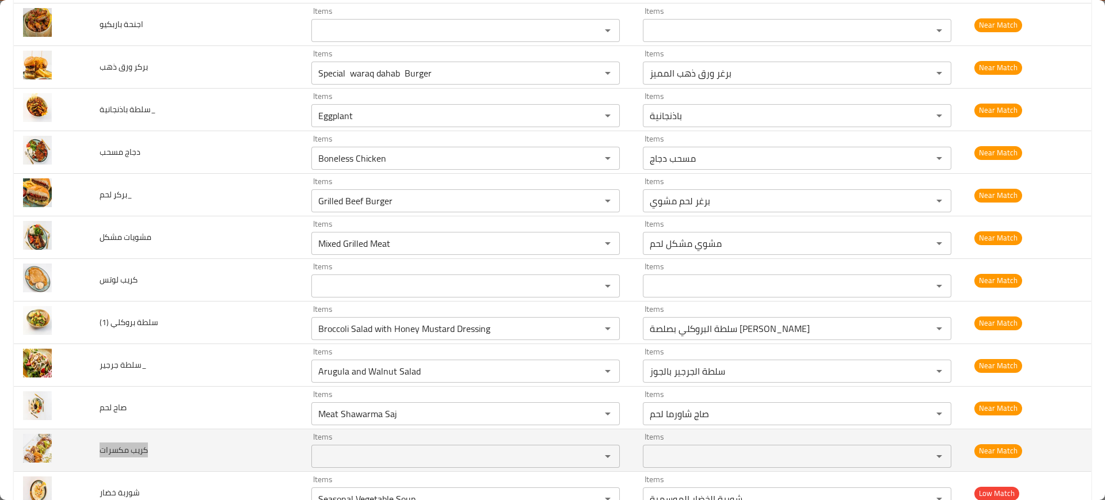
scroll to position [2370, 0]
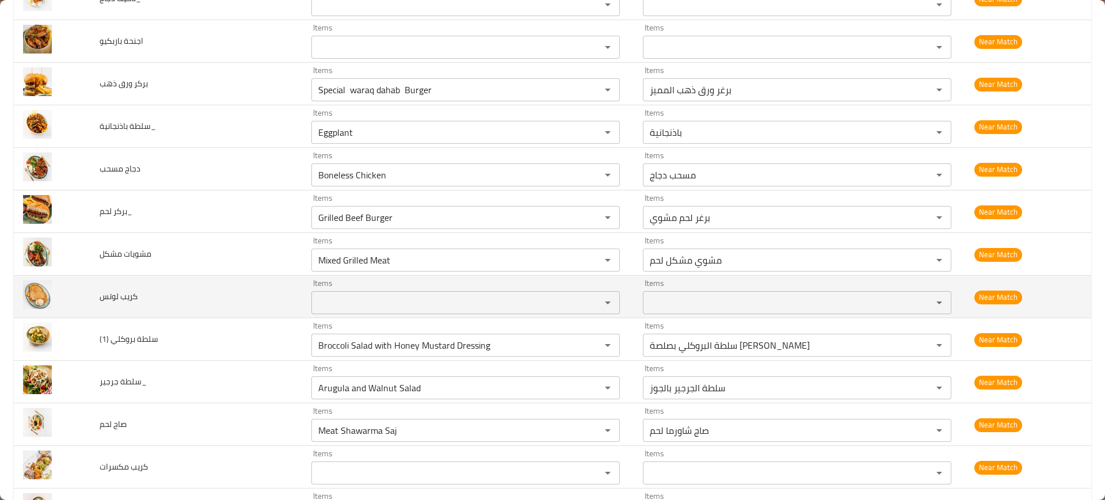
click at [119, 300] on span "كريب لوتس" at bounding box center [119, 296] width 38 height 15
copy span "كريب لوتس"
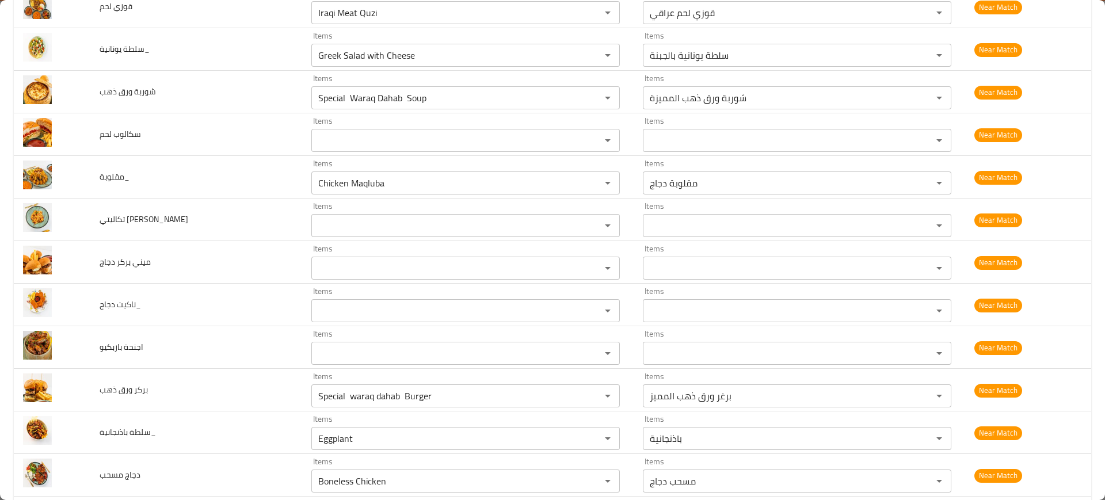
scroll to position [2064, 0]
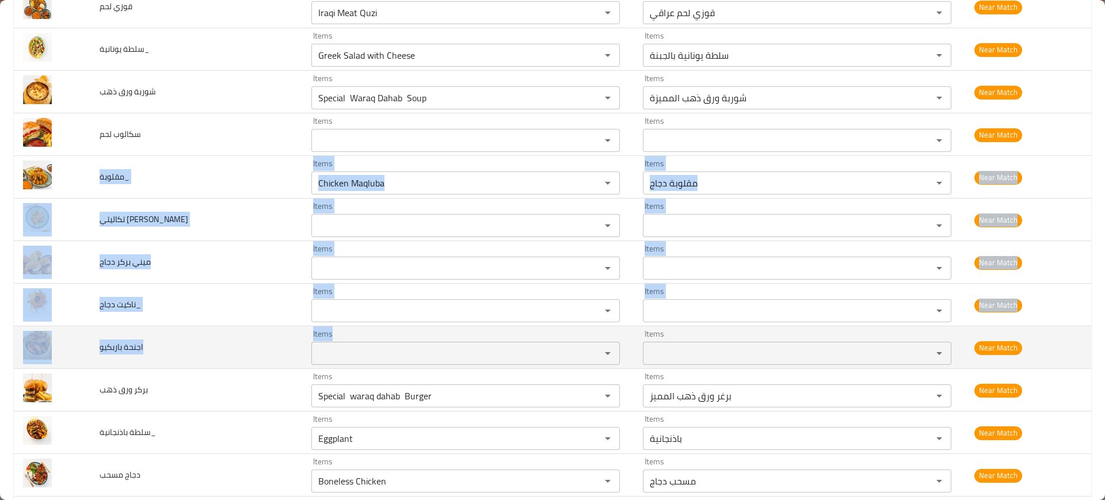
drag, startPoint x: 96, startPoint y: 179, endPoint x: 340, endPoint y: 339, distance: 292.2
click at [340, 339] on tbody "سلطة التونة_ Items Tuna Salad Items Items سلطة التونة Items Good Match سلطة الر…" at bounding box center [552, 92] width 1077 height 3960
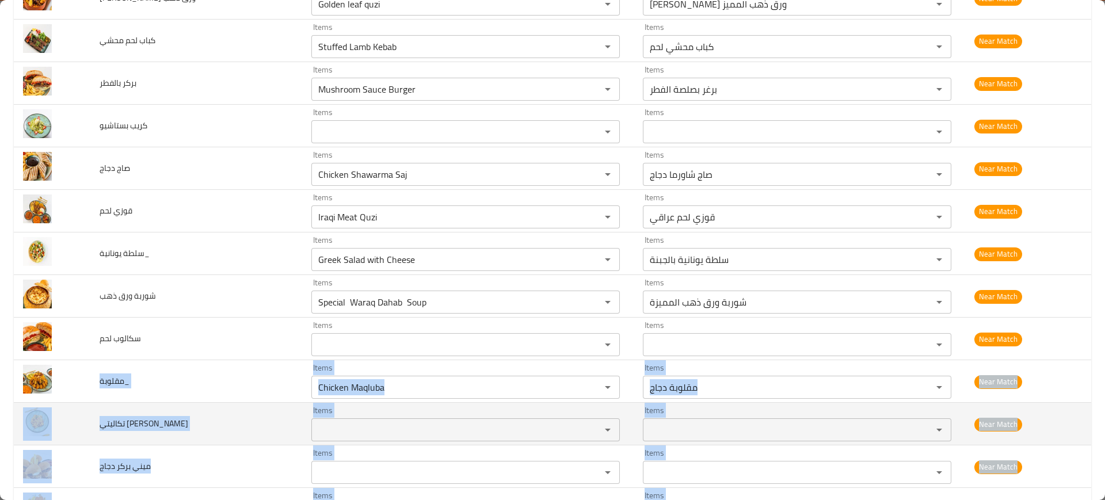
scroll to position [1859, 0]
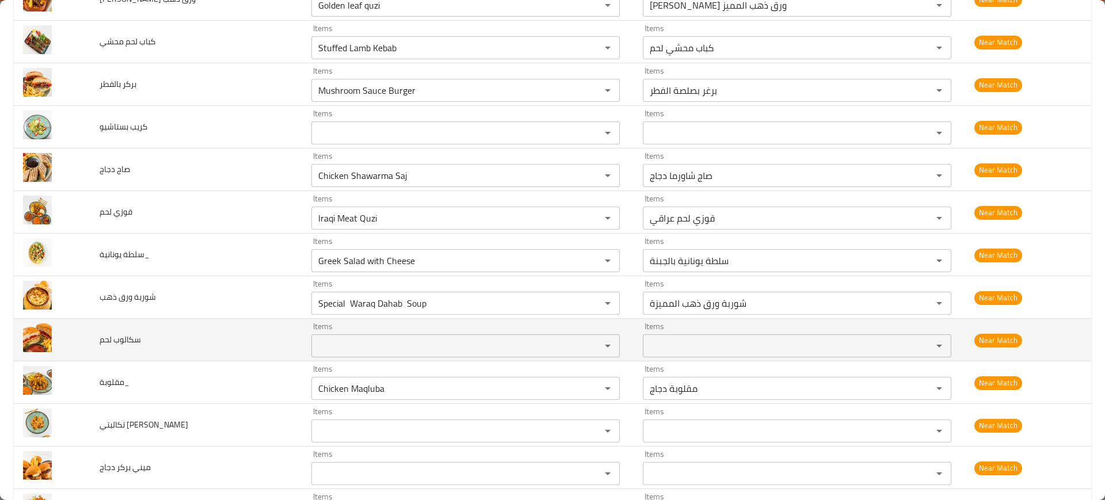
click at [115, 338] on span "سكالوب لحم" at bounding box center [120, 339] width 41 height 15
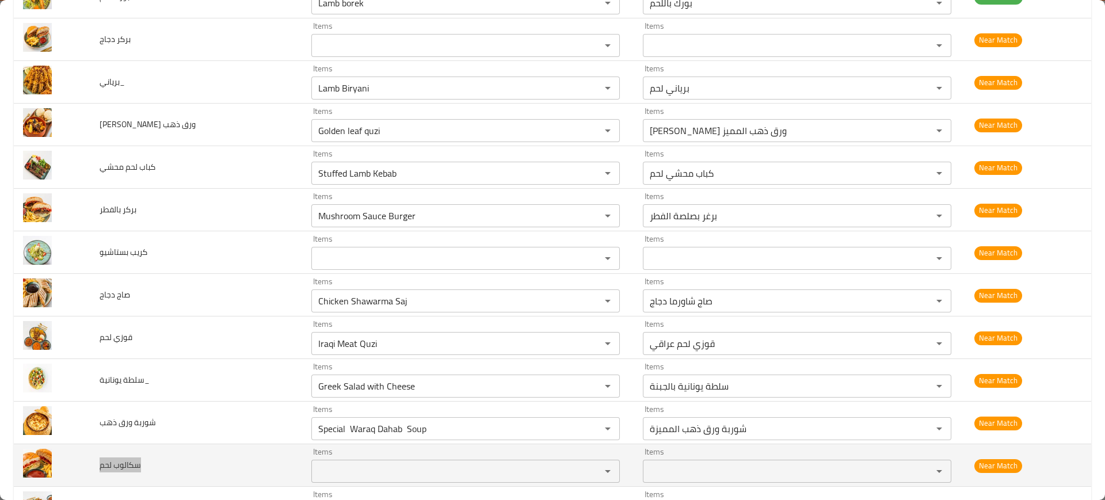
scroll to position [1732, 0]
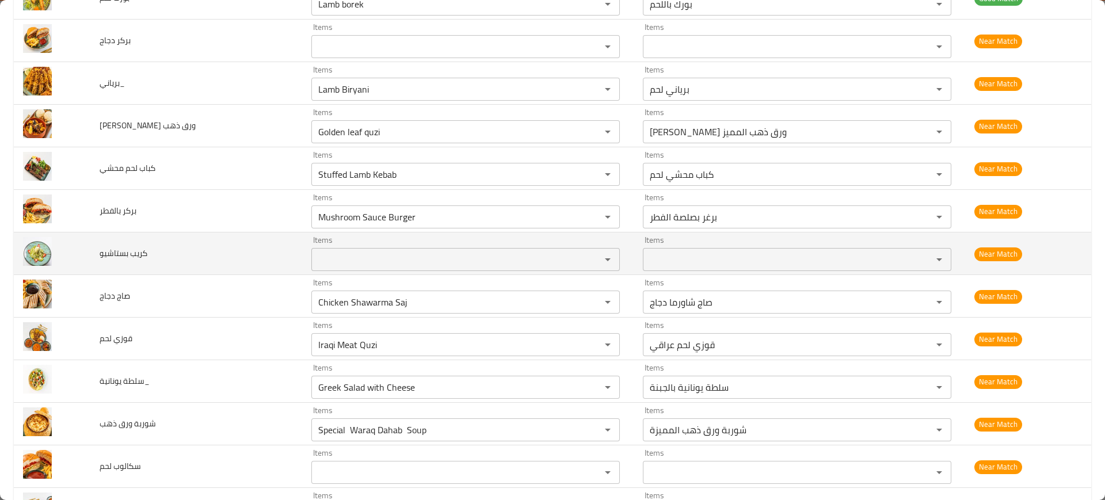
click at [108, 252] on span "كريب بستاشيو" at bounding box center [124, 253] width 48 height 15
click at [133, 254] on span "كريب بستاشيو" at bounding box center [124, 253] width 48 height 15
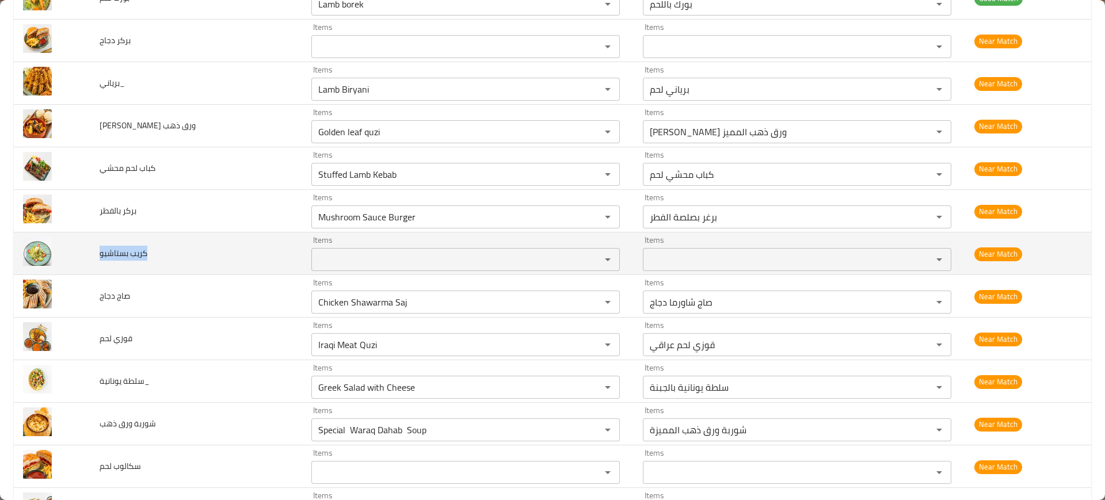
click at [133, 254] on span "كريب بستاشيو" at bounding box center [124, 253] width 48 height 15
click at [189, 246] on td "كريب بستاشيو" at bounding box center [196, 253] width 212 height 43
click at [130, 257] on span "كريب بستاشيو" at bounding box center [124, 253] width 48 height 15
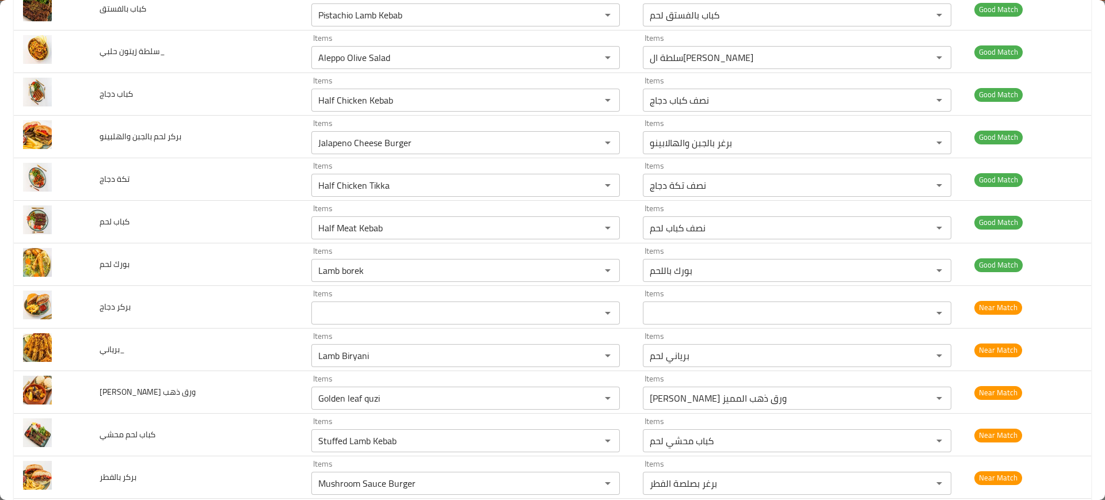
scroll to position [1456, 0]
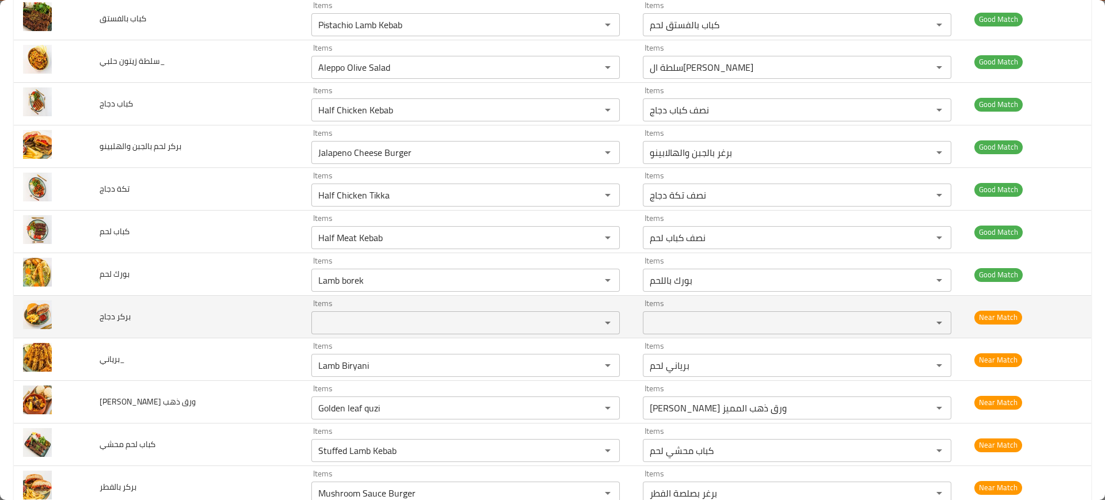
click at [110, 319] on span "بركر دجاج" at bounding box center [115, 316] width 31 height 15
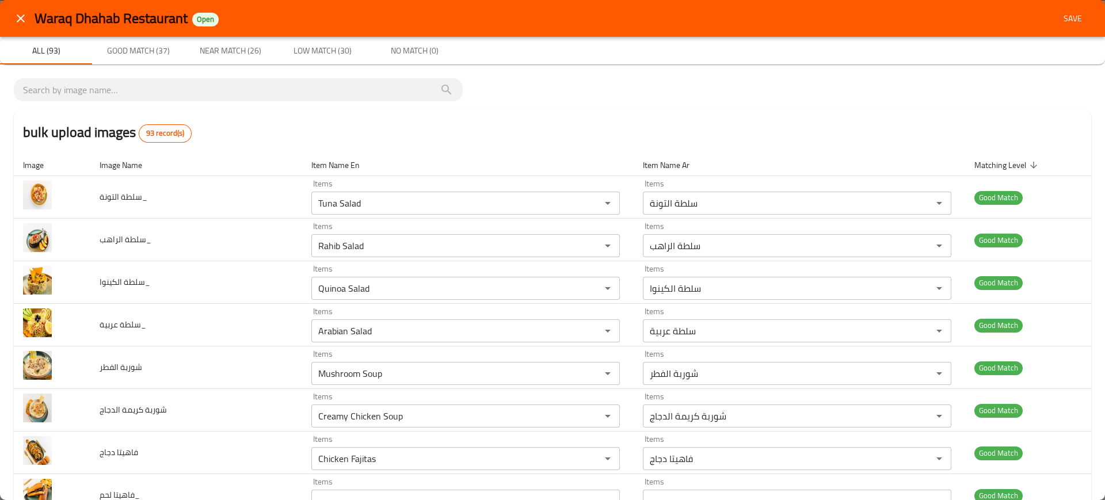
scroll to position [132, 0]
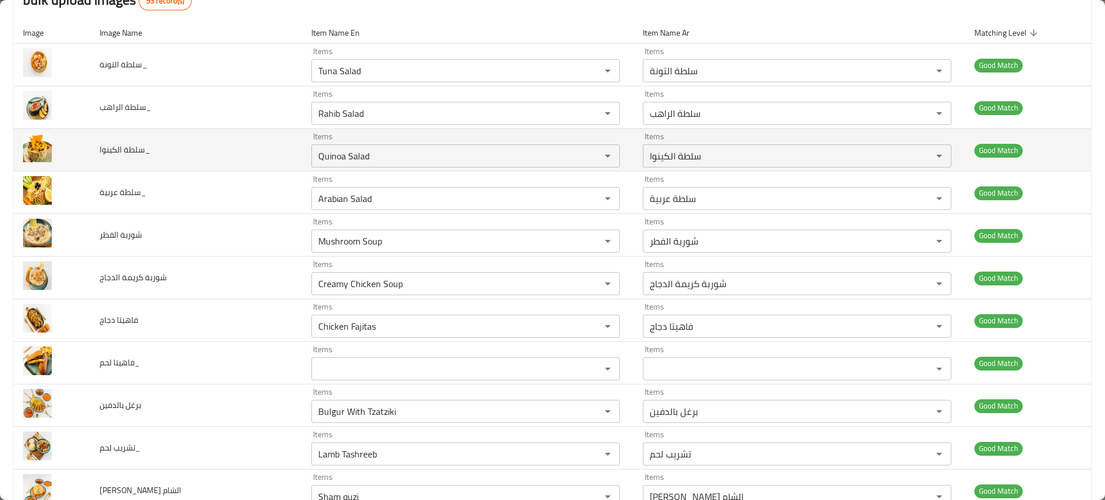
click at [634, 161] on td "Items سلطة الكينوا Items" at bounding box center [799, 150] width 331 height 43
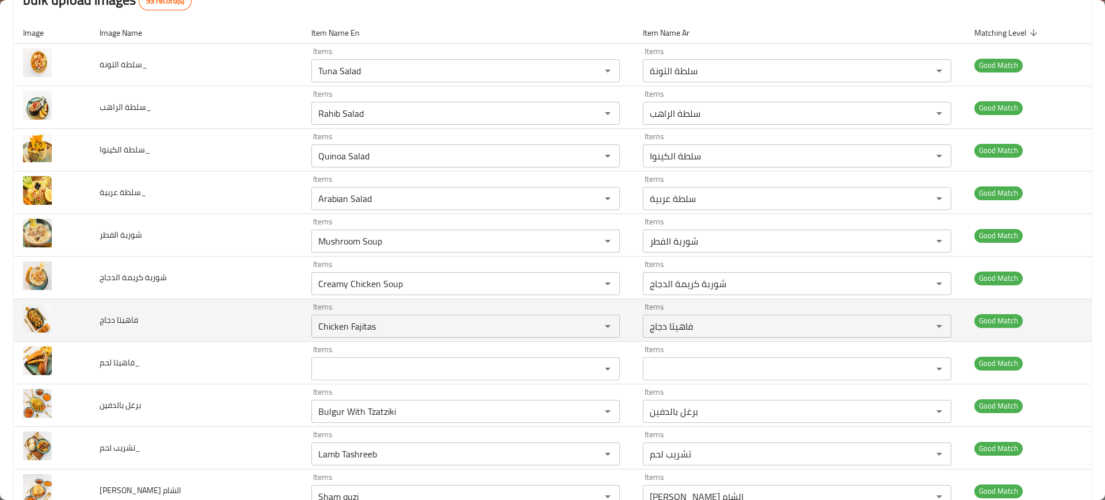
click at [205, 311] on td "فاهيتا دجاج" at bounding box center [196, 320] width 212 height 43
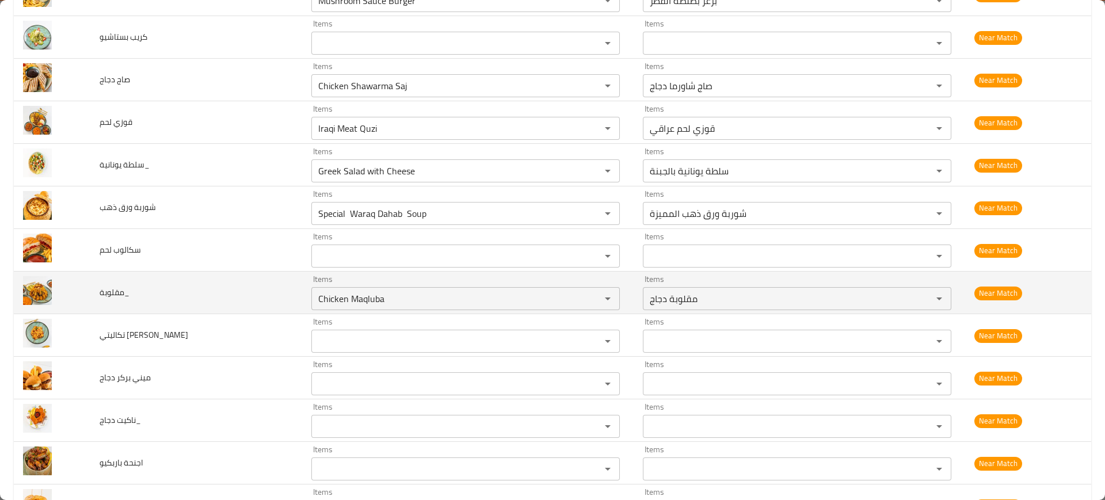
click at [188, 295] on td "مقلوبة_" at bounding box center [196, 293] width 212 height 43
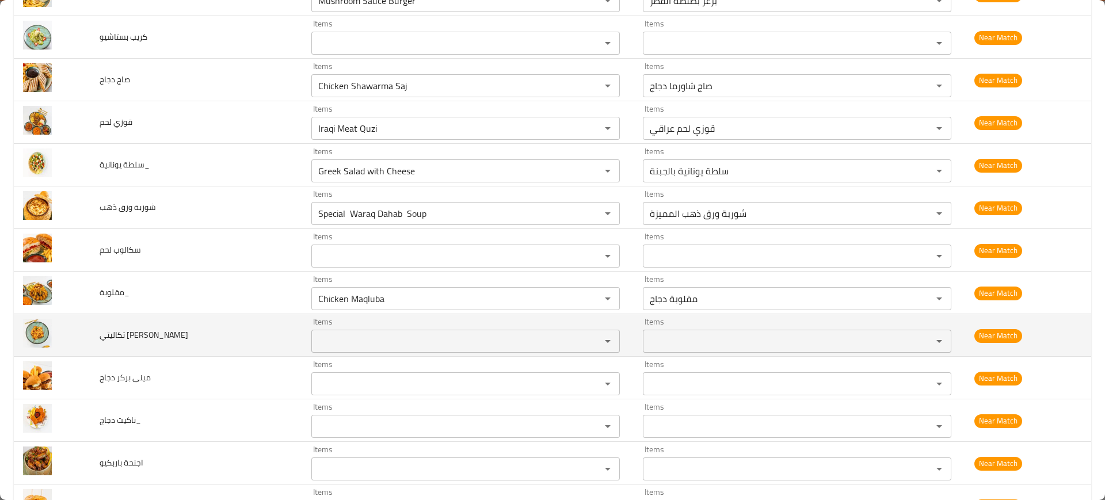
click at [111, 339] on span "تكاليتي جاينيز روبيان" at bounding box center [144, 334] width 89 height 15
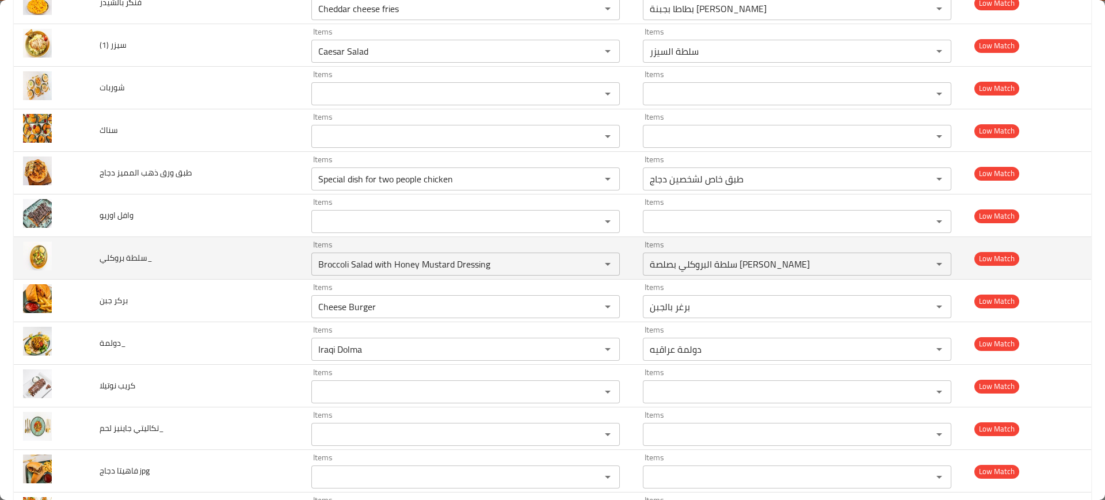
scroll to position [3049, 0]
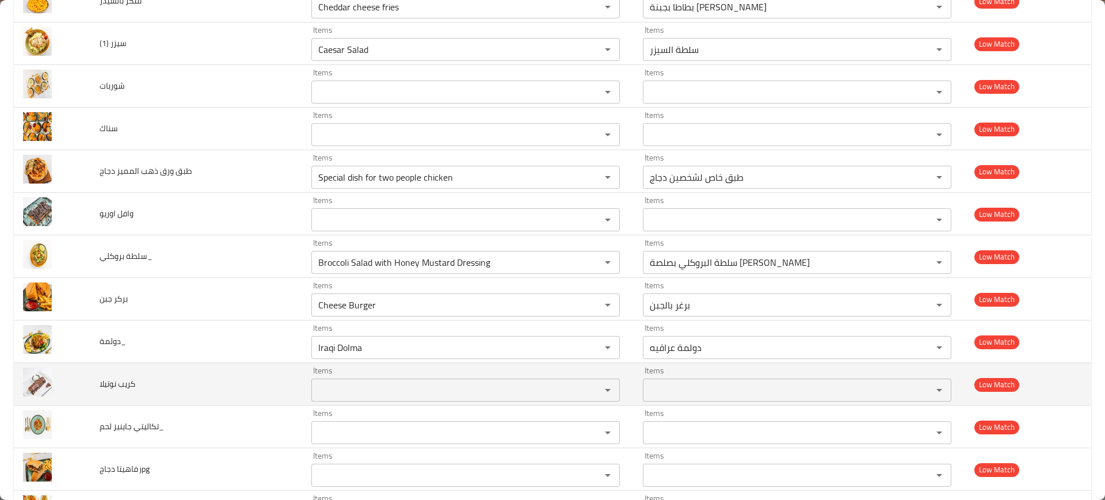
click at [116, 388] on span "كريب نوتيلا" at bounding box center [118, 383] width 36 height 15
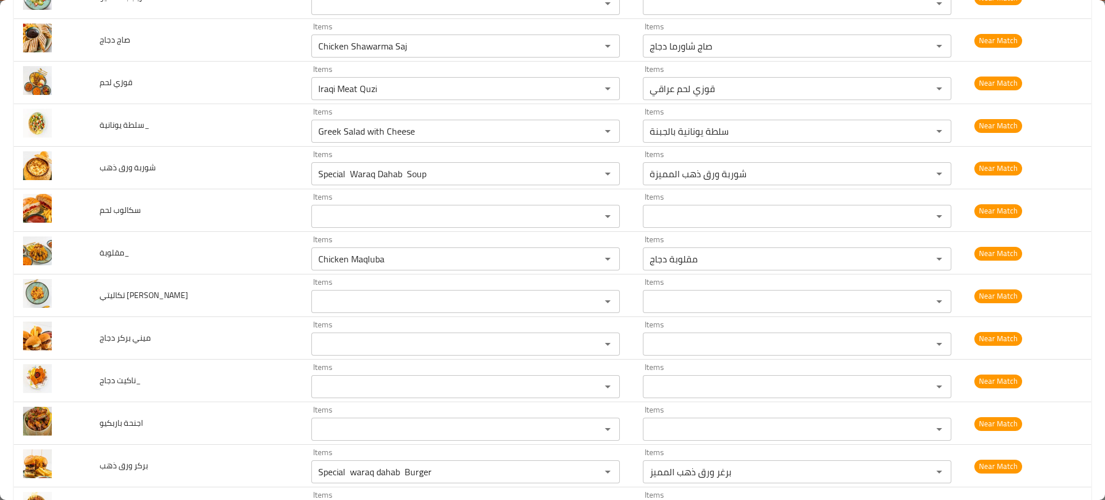
scroll to position [1988, 0]
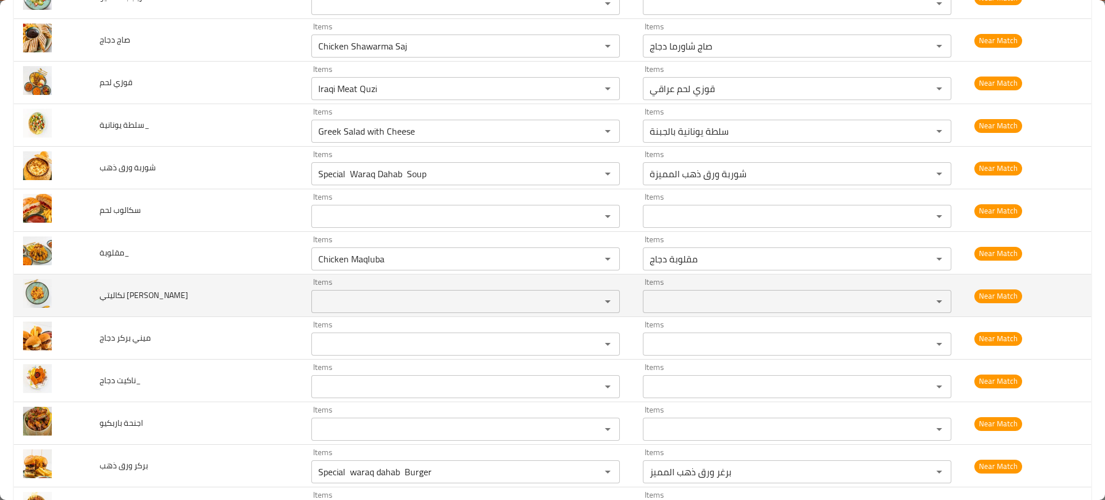
click at [145, 299] on span "تكاليتي جاينيز روبيان" at bounding box center [144, 295] width 89 height 15
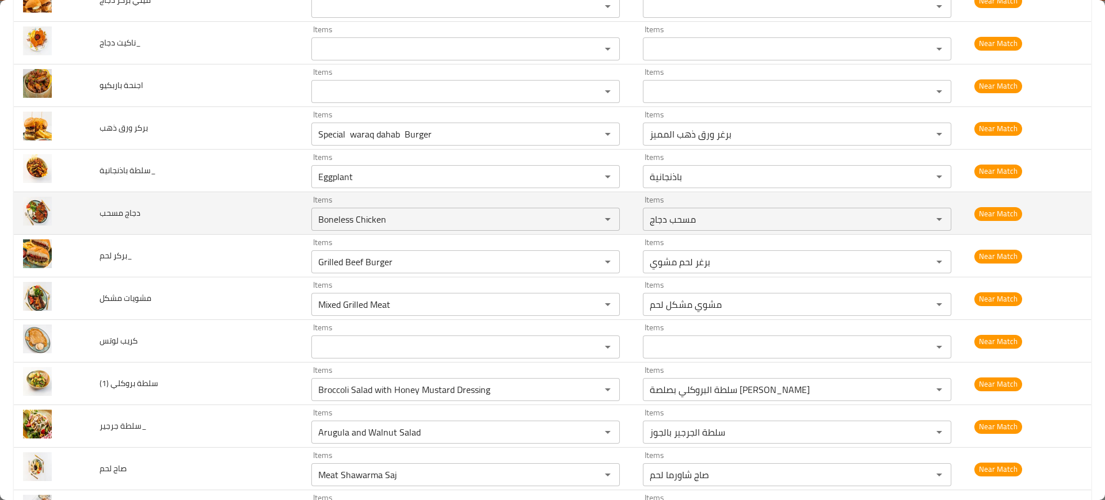
scroll to position [2331, 0]
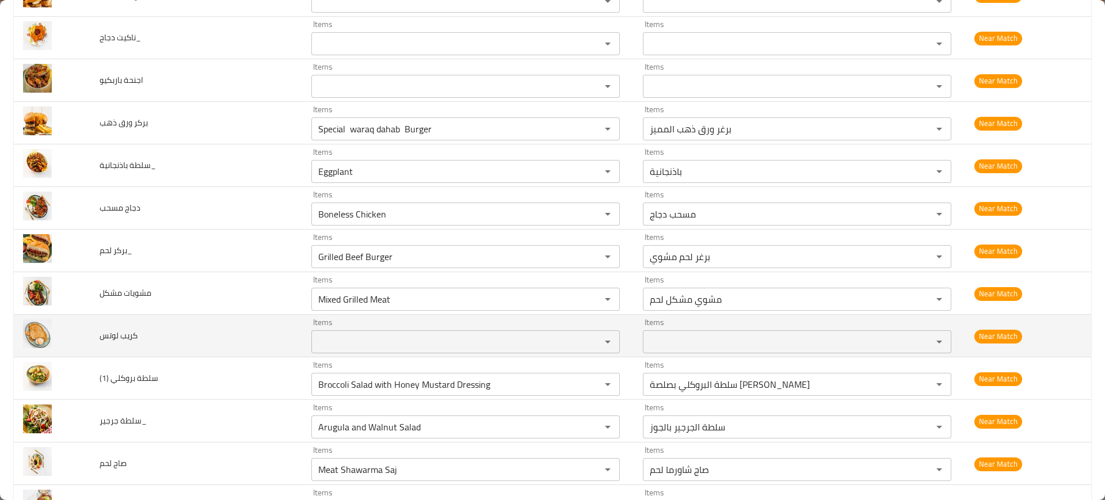
click at [115, 335] on span "كريب لوتس" at bounding box center [119, 335] width 38 height 15
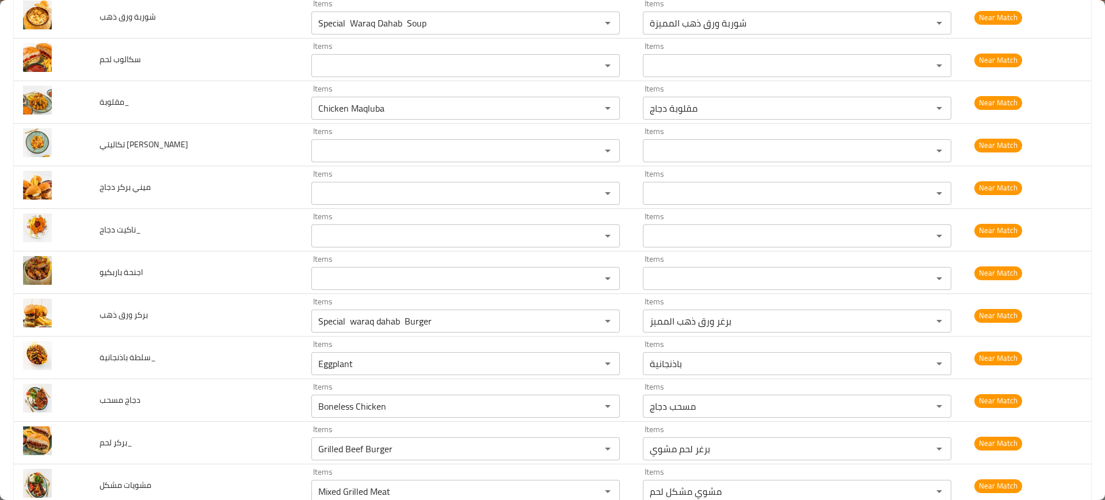
scroll to position [2117, 0]
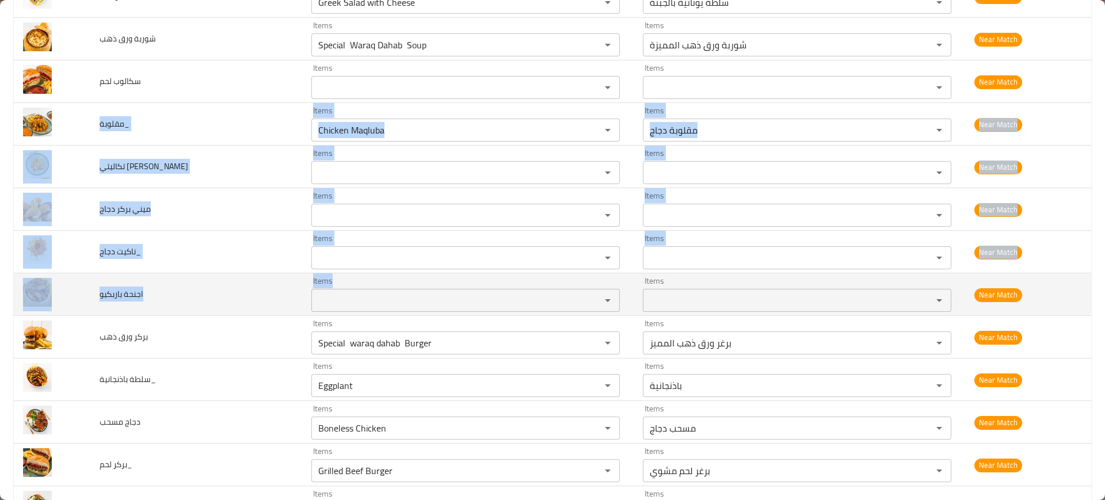
drag, startPoint x: 93, startPoint y: 118, endPoint x: 334, endPoint y: 295, distance: 299.2
click at [334, 295] on tbody "سلطة التونة_ Items Tuna Salad Items Items سلطة التونة Items Good Match سلطة الر…" at bounding box center [552, 39] width 1077 height 3960
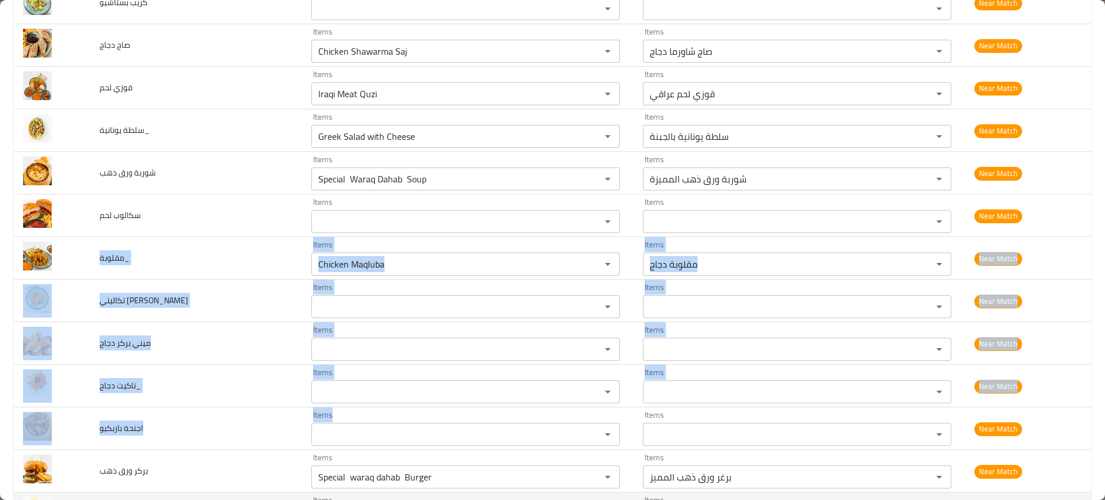
scroll to position [1982, 0]
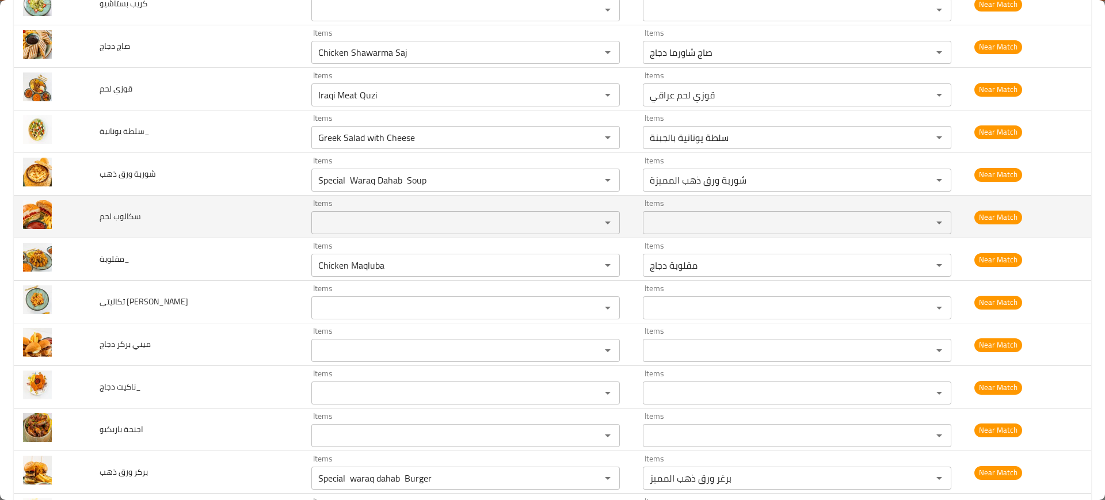
click at [142, 229] on td "سكالوب لحم" at bounding box center [196, 217] width 212 height 43
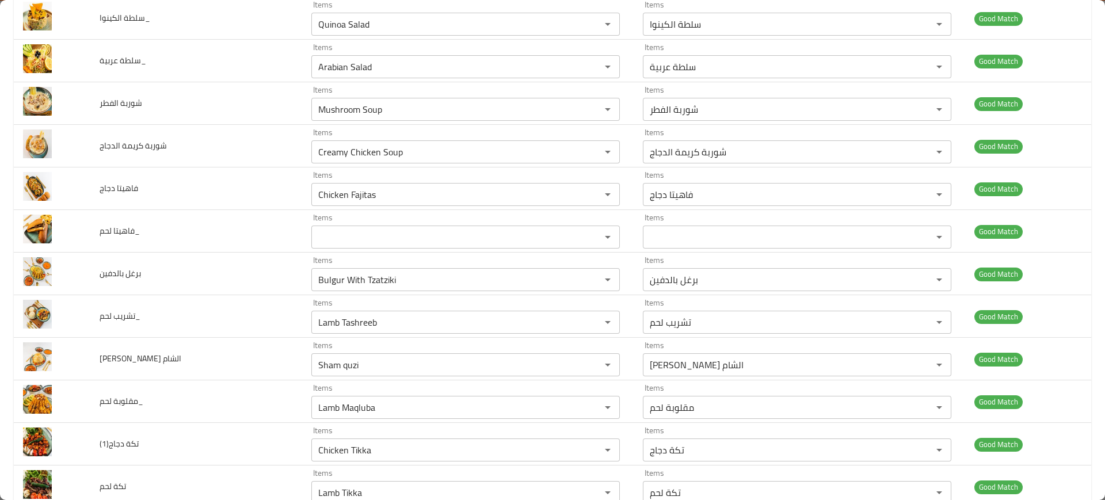
scroll to position [0, 0]
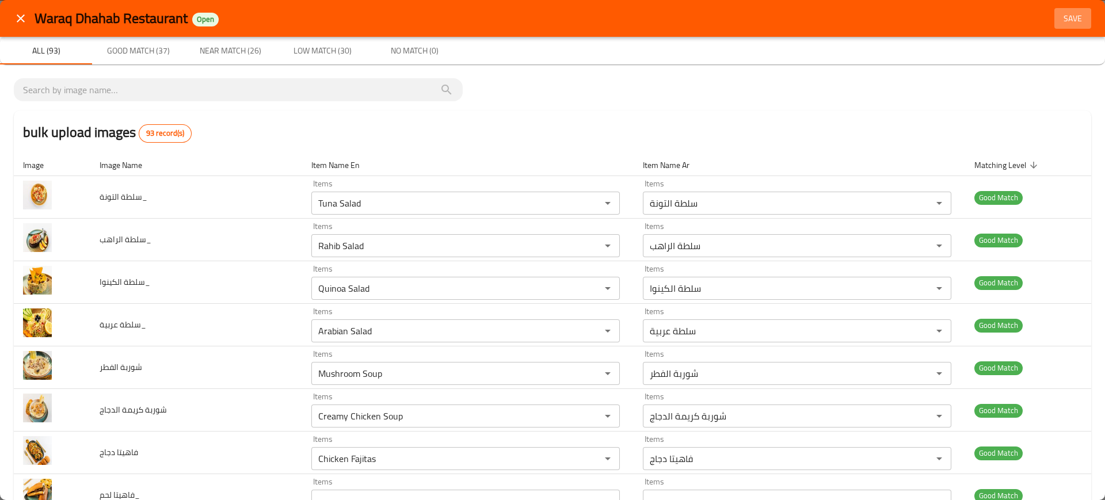
click at [1059, 14] on span "Save" at bounding box center [1073, 19] width 28 height 14
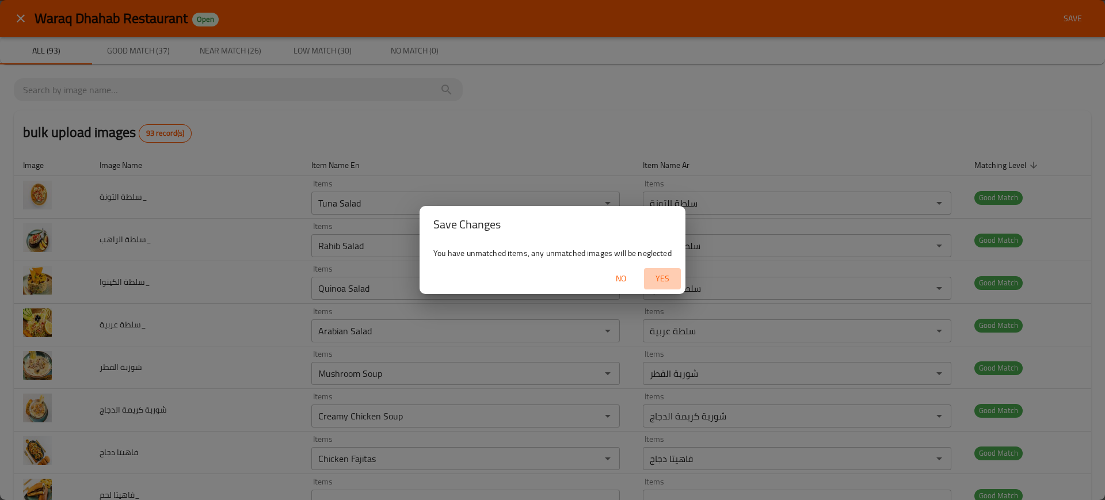
click at [659, 280] on span "Yes" at bounding box center [662, 279] width 28 height 14
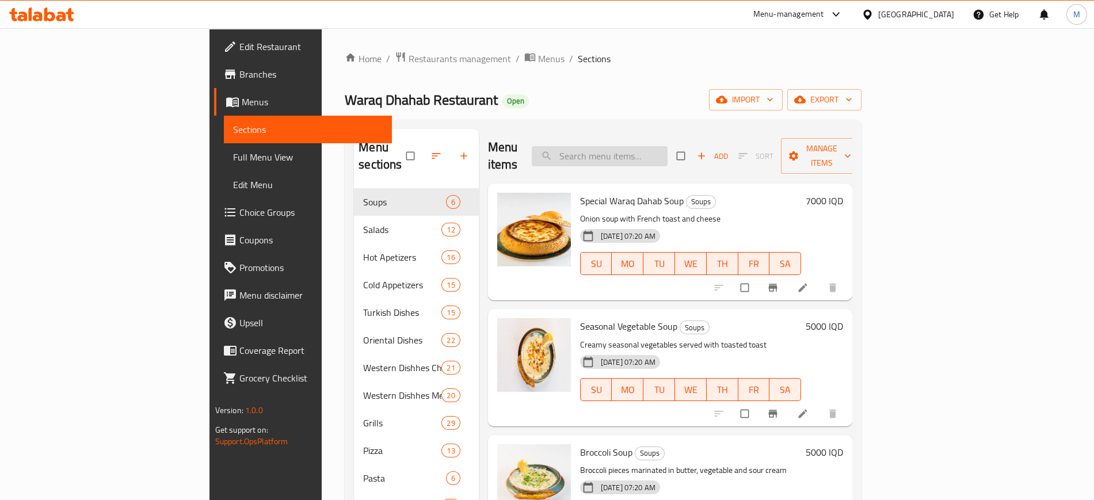
click at [667, 154] on input "search" at bounding box center [600, 156] width 136 height 20
paste input "Jalapeno Cheese Burger"
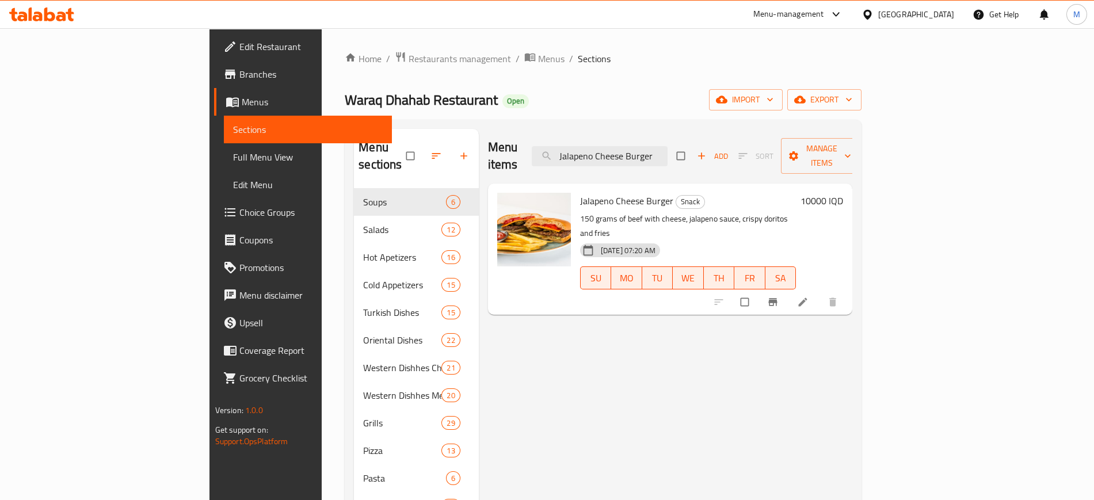
paste input "Beef Fajitas"
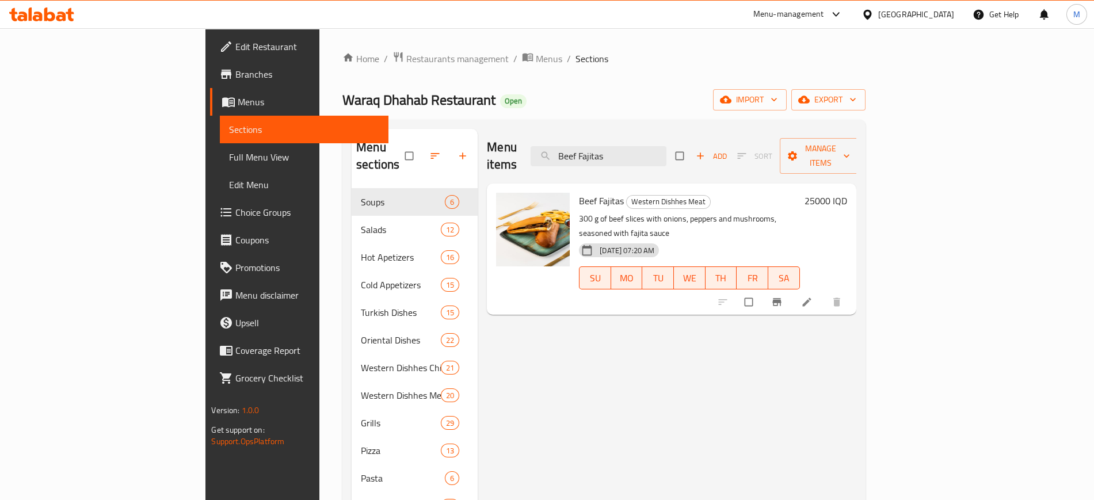
type input "Beef Fajitas"
click at [858, 94] on icon "button" at bounding box center [853, 100] width 12 height 12
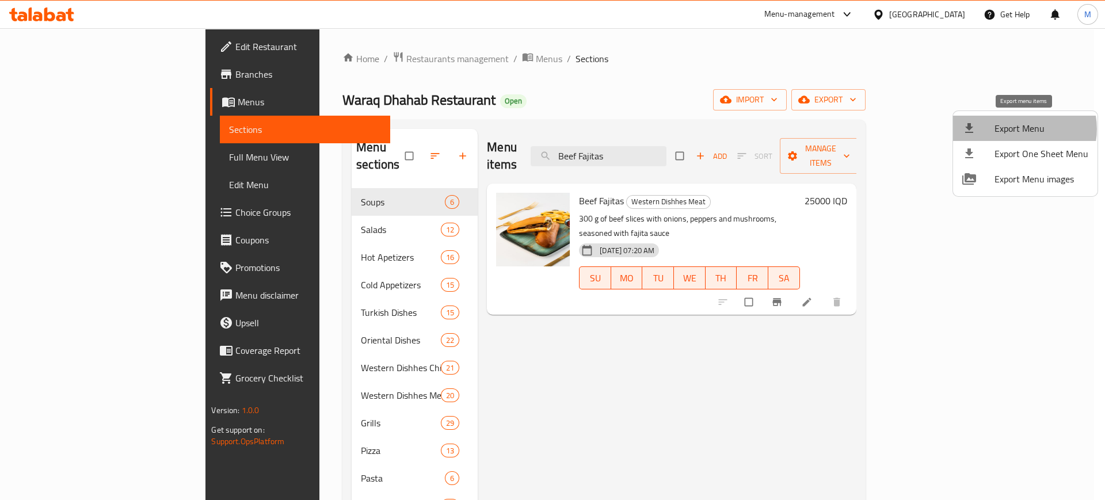
click at [1020, 129] on span "Export Menu" at bounding box center [1041, 128] width 94 height 14
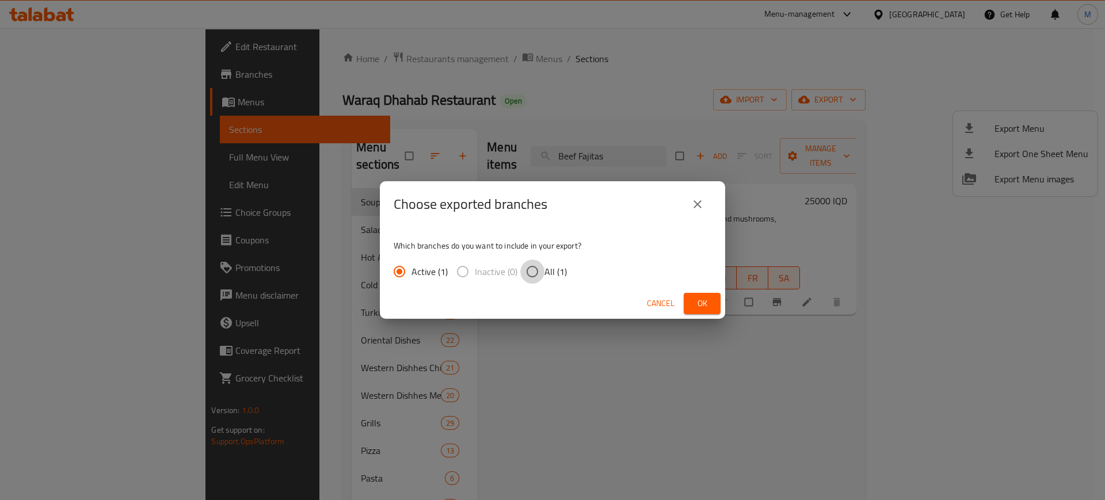
click at [535, 275] on input "All (1)" at bounding box center [532, 272] width 24 height 24
radio input "true"
click at [718, 304] on button "Ok" at bounding box center [702, 303] width 37 height 21
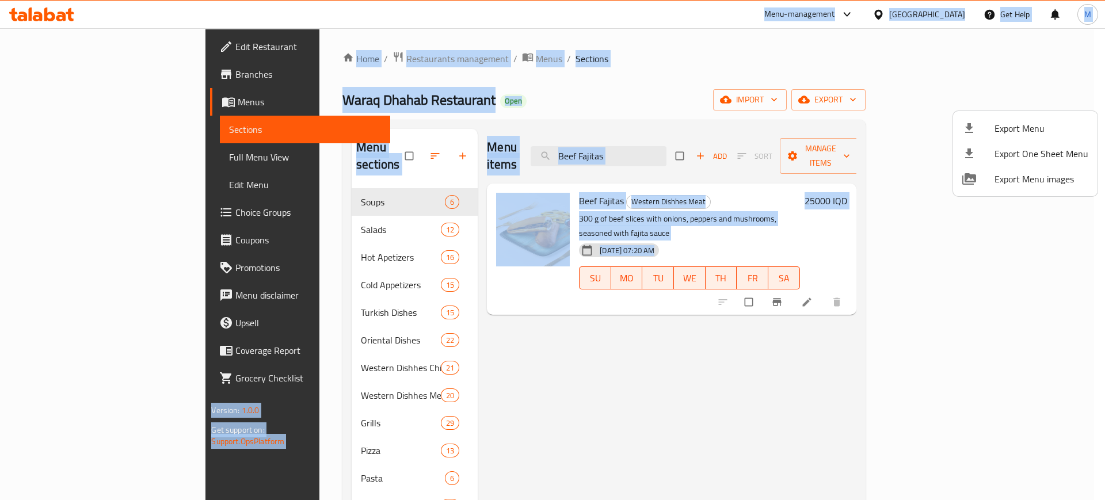
click at [700, 139] on div at bounding box center [552, 250] width 1105 height 500
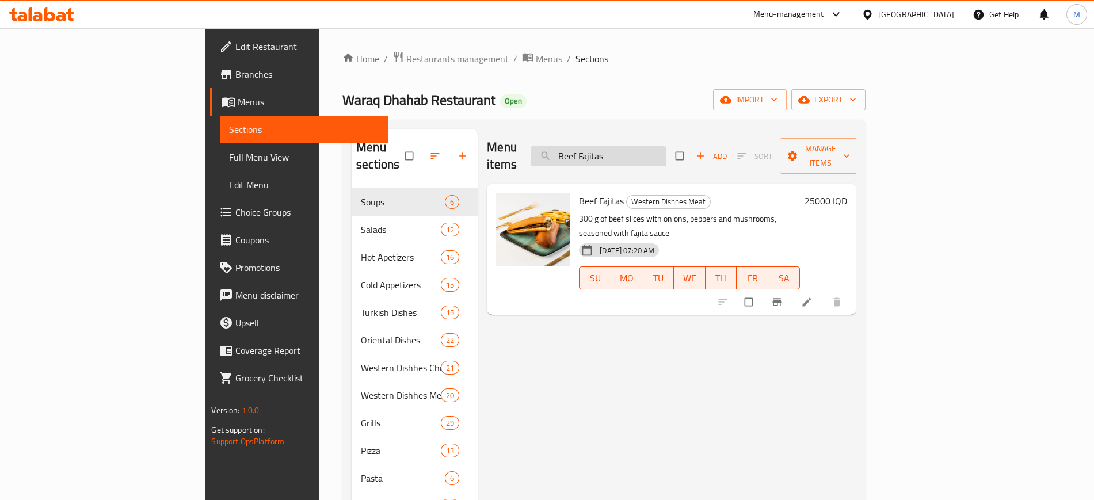
click at [666, 146] on input "Beef Fajitas" at bounding box center [599, 156] width 136 height 20
paste input "ulgur With Tzatziki"
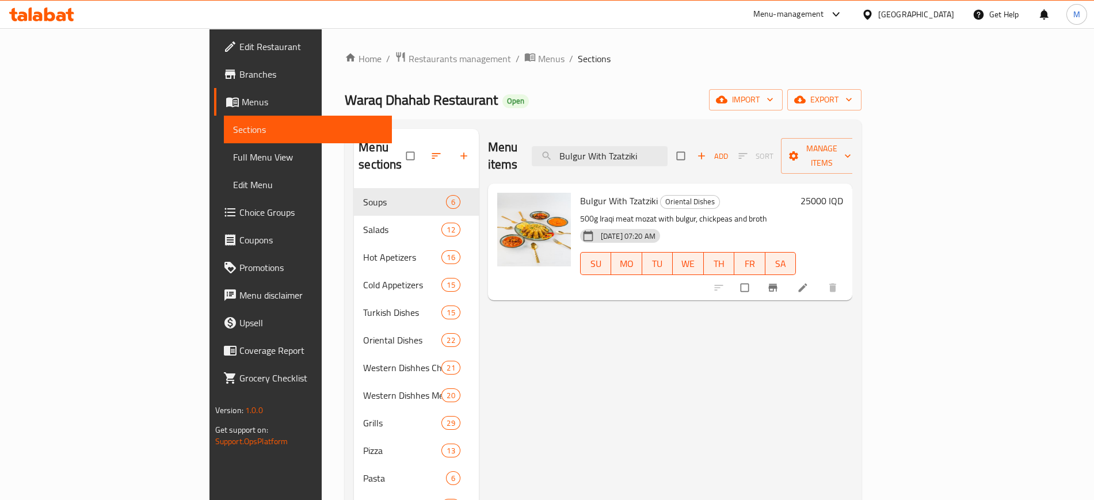
paste input "Half Meat Kebab"
paste input "Lamb borek"
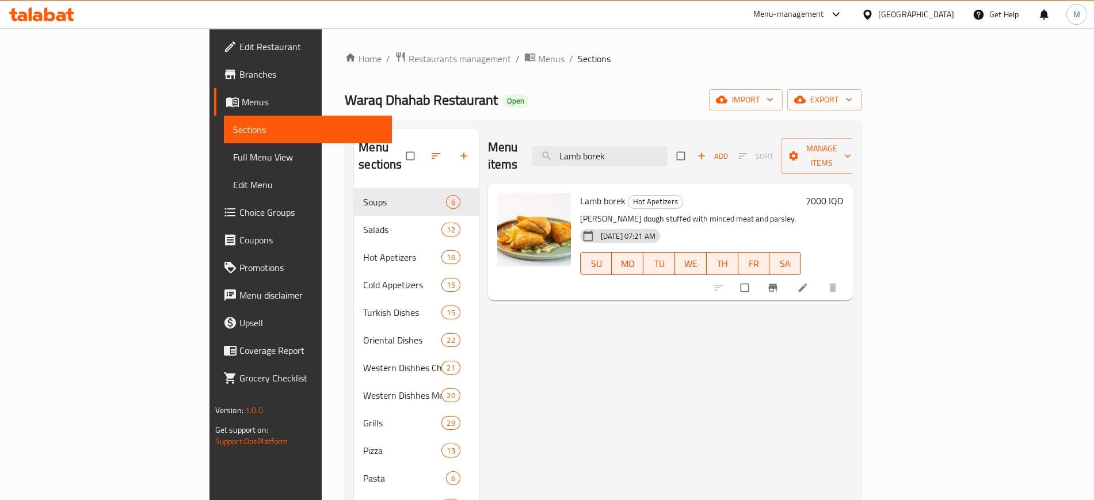
paste input "Biryani"
drag, startPoint x: 658, startPoint y: 148, endPoint x: 524, endPoint y: 148, distance: 134.1
click at [524, 148] on div "Menu items Lamb Biryani Add Sort Manage items" at bounding box center [670, 156] width 365 height 55
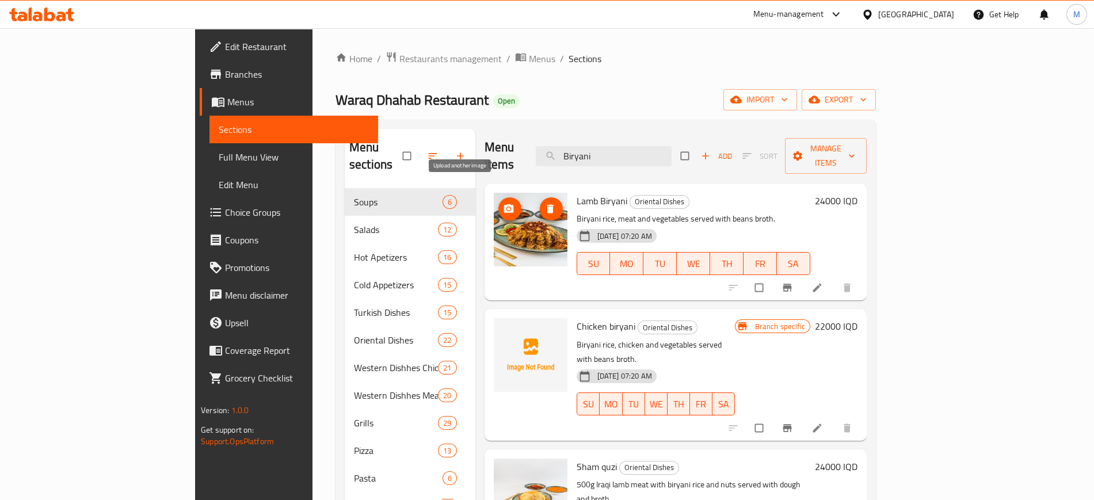
type input "Biryani"
click at [498, 198] on button "upload picture" at bounding box center [509, 208] width 23 height 23
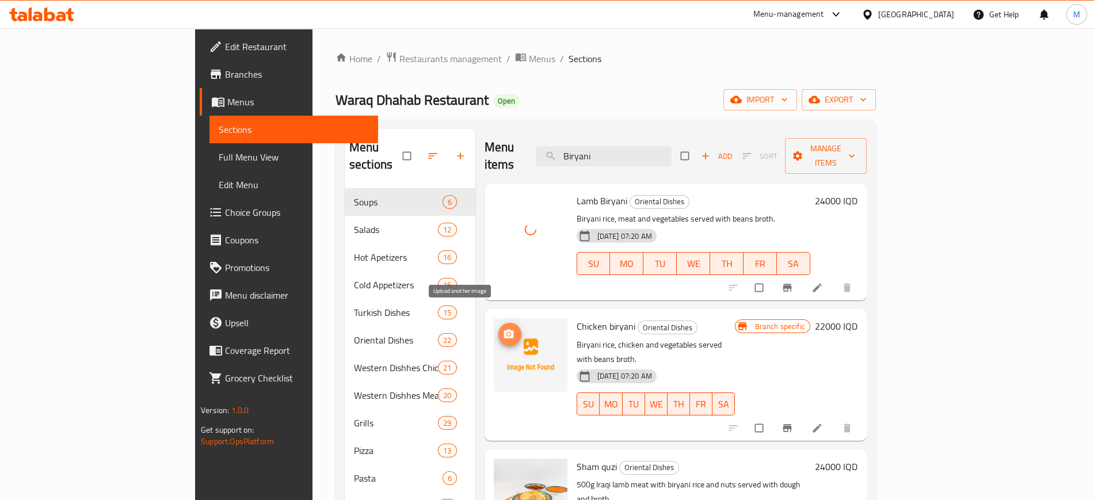
click at [503, 329] on icon "upload picture" at bounding box center [509, 335] width 12 height 12
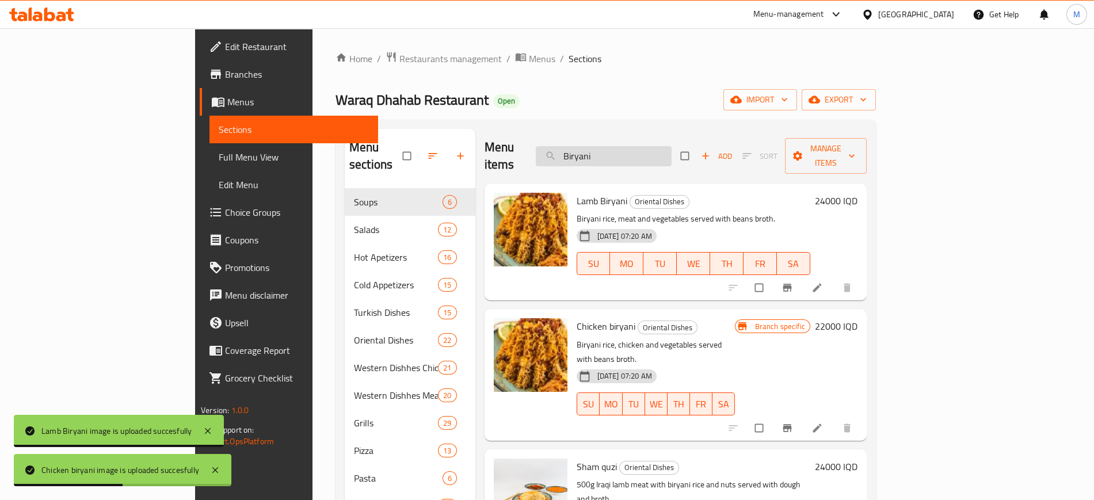
click at [671, 146] on input "Biryani" at bounding box center [604, 156] width 136 height 20
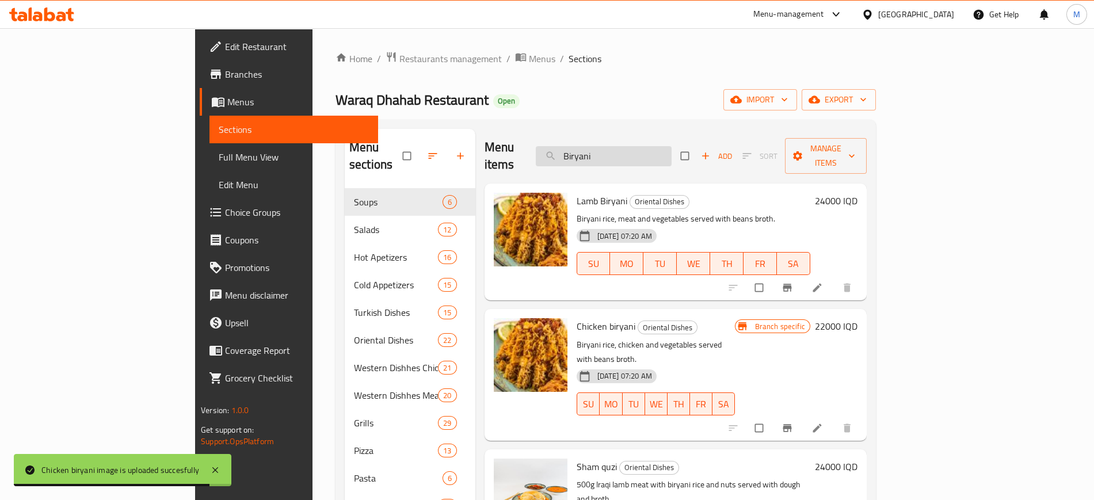
type input "ق"
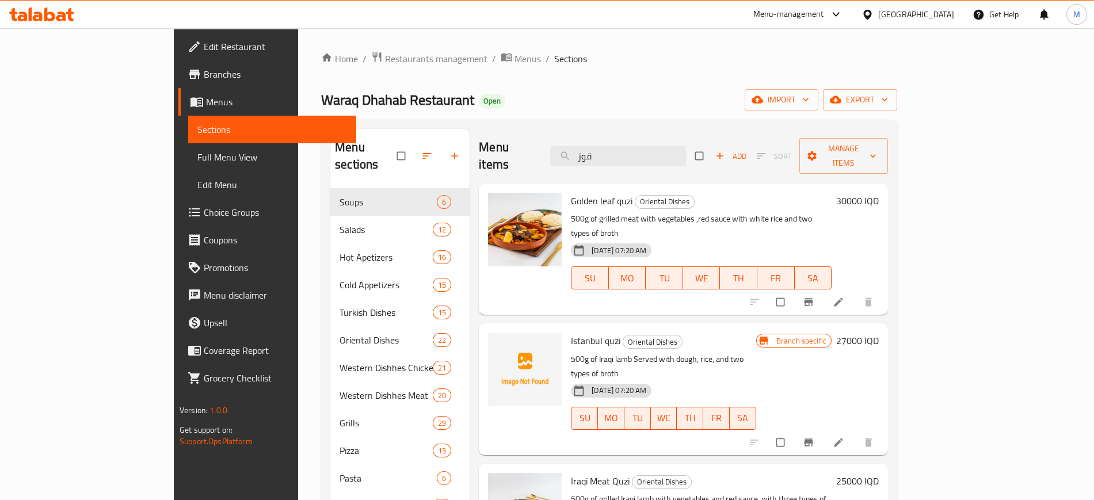
click at [576, 192] on span "Golden leaf quzi" at bounding box center [602, 200] width 62 height 17
copy h6 "quzi"
click at [654, 146] on input "قوز" at bounding box center [618, 156] width 136 height 20
paste input "Chicken Shawarma Saj"
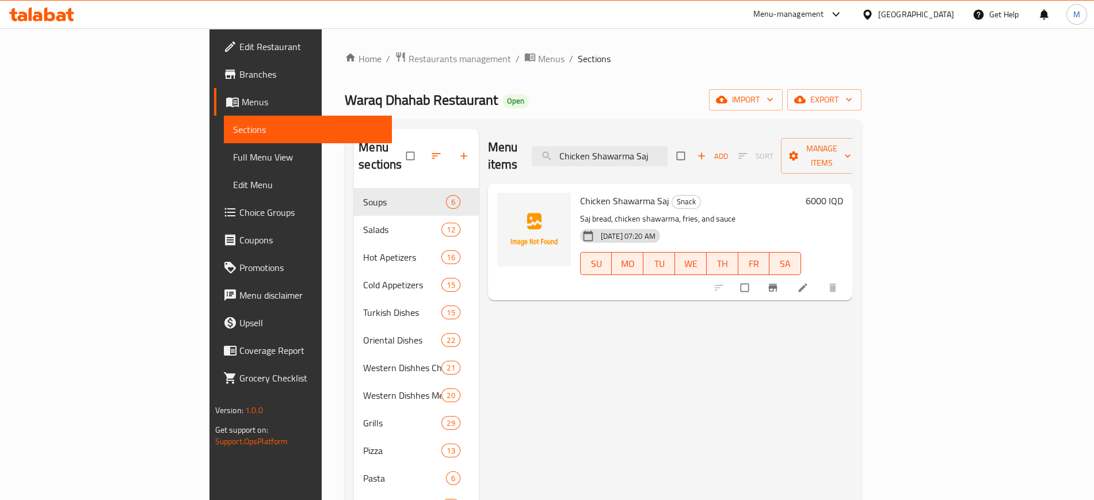
paste input "Iraqi Meat Quzi"
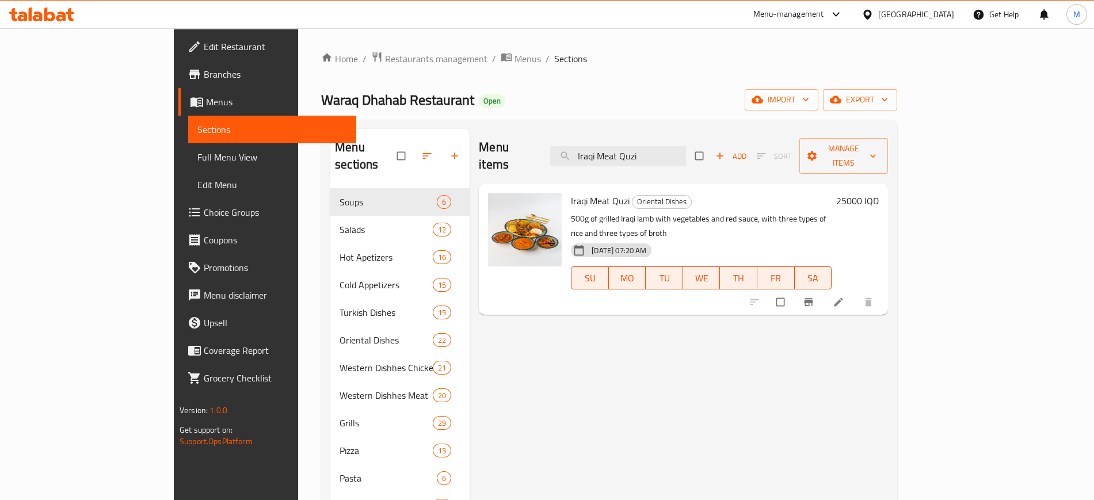
paste input "Meat Scallop Sandwich"
type input "Meat Scallop Sandwich"
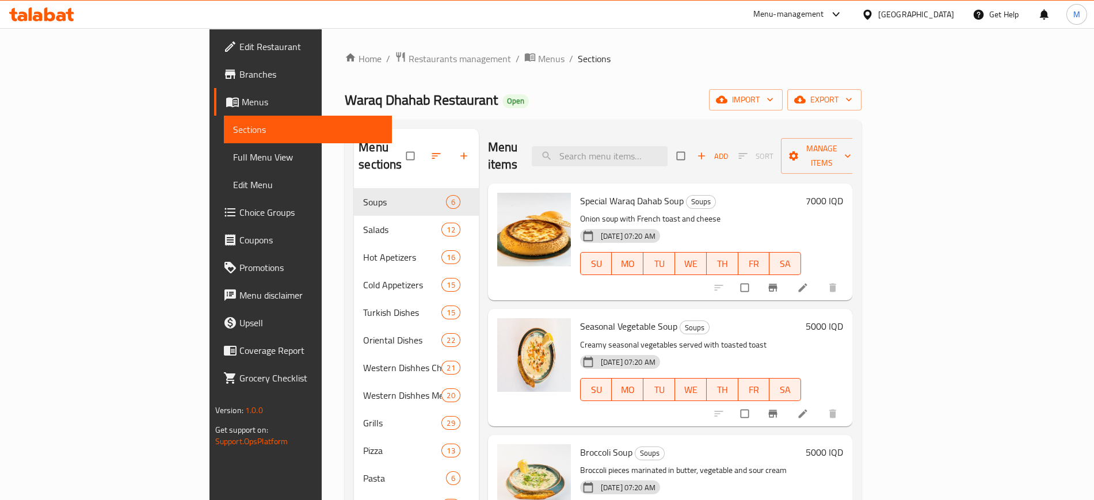
paste input "Barbecue Chicken"
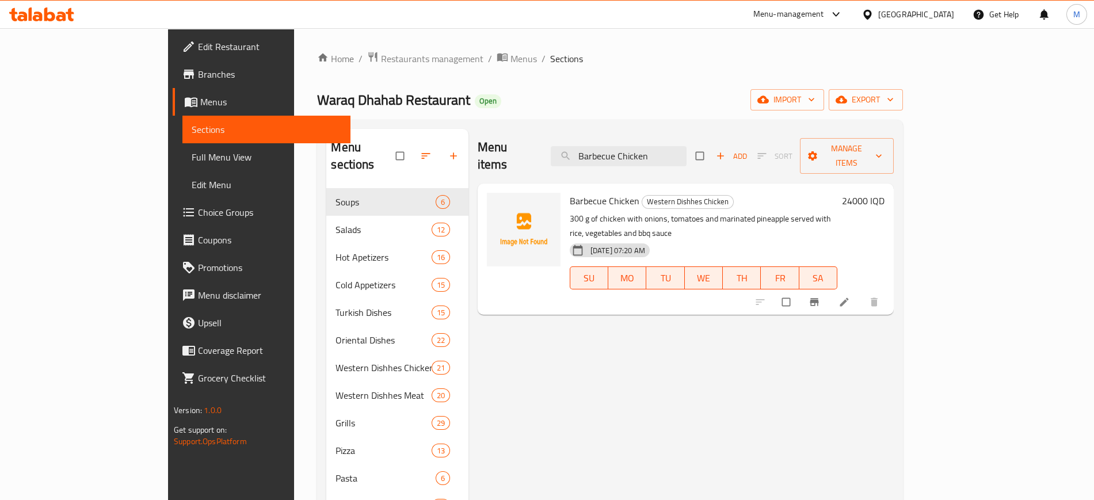
paste input "Eggplant"
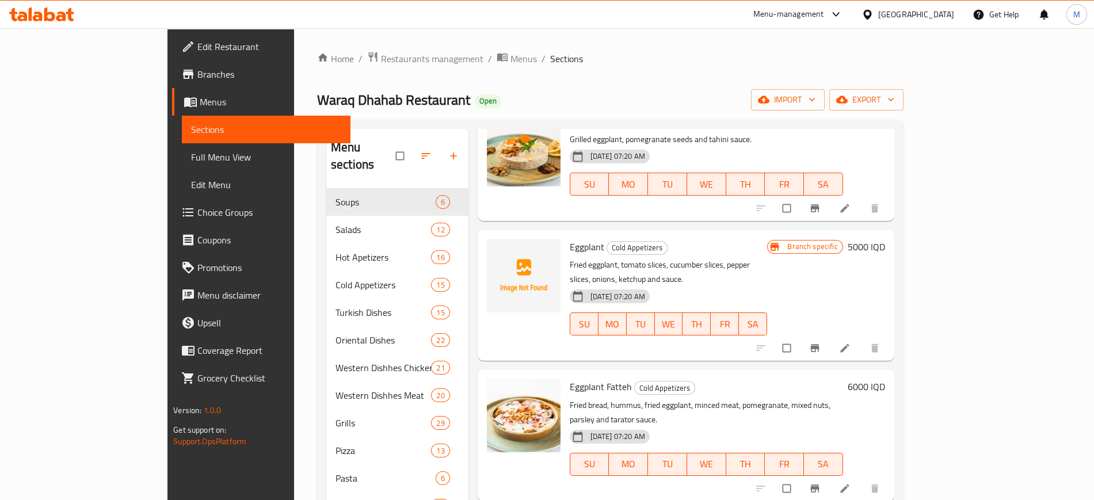
scroll to position [219, 0]
paste input "Boneless Chicken"
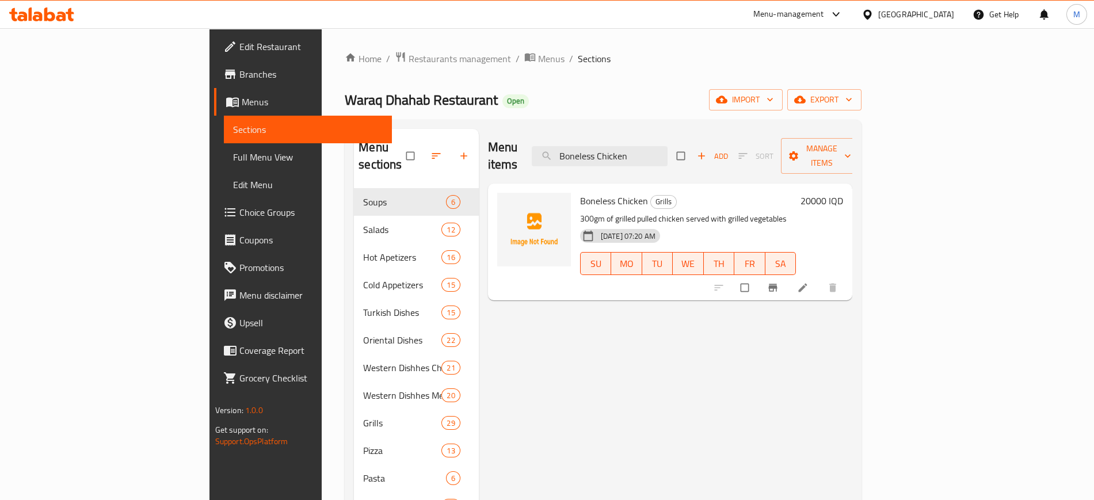
scroll to position [205, 0]
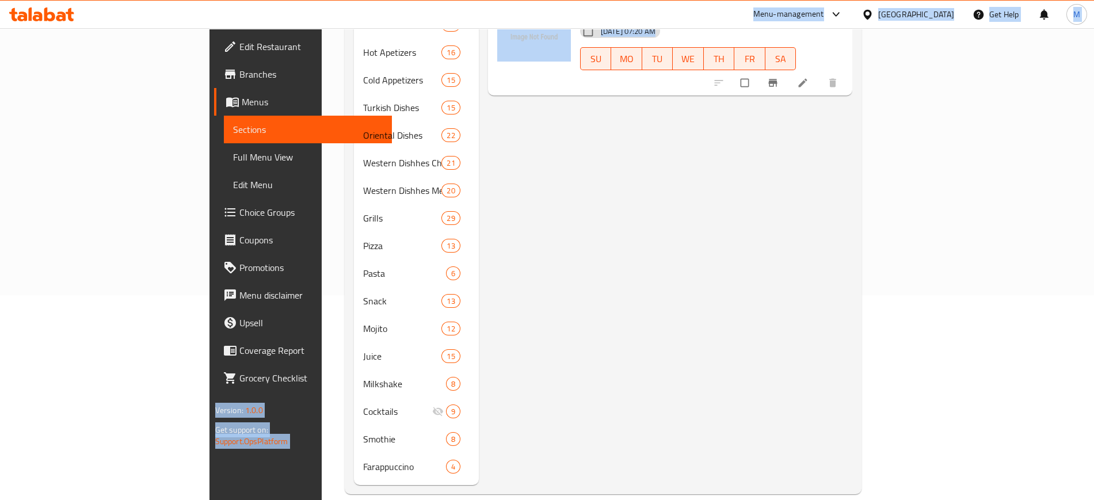
click at [617, 264] on div "Menu items Boneless Chicken Add Sort Manage items Boneless Chicken Grills 300gm…" at bounding box center [666, 204] width 374 height 561
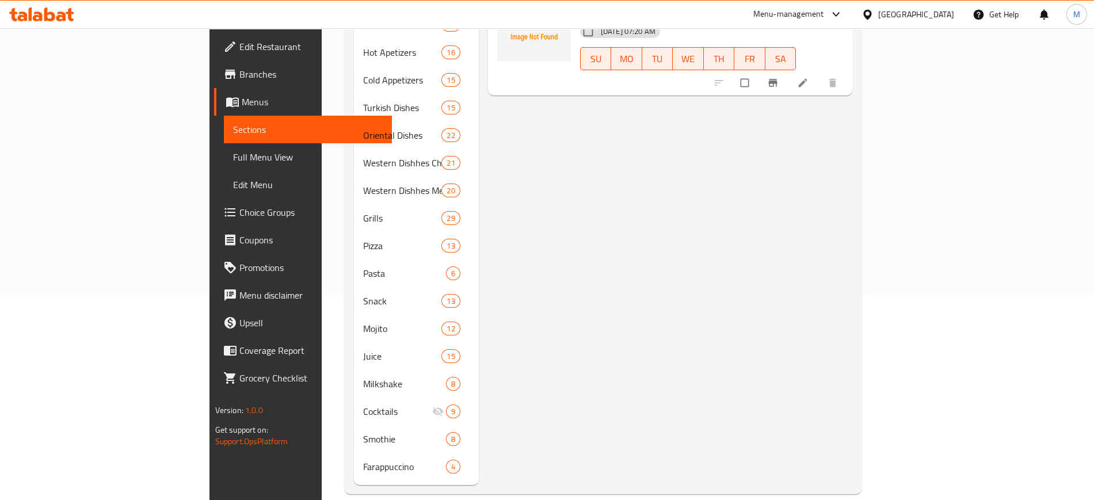
scroll to position [0, 0]
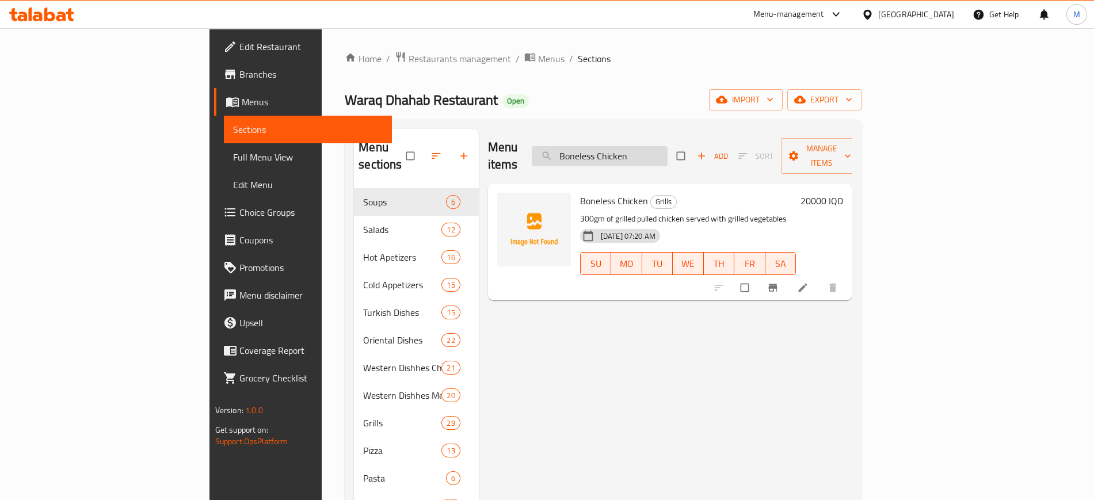
click at [655, 150] on input "Boneless Chicken" at bounding box center [600, 156] width 136 height 20
paste input "Mixed Grilled Meat"
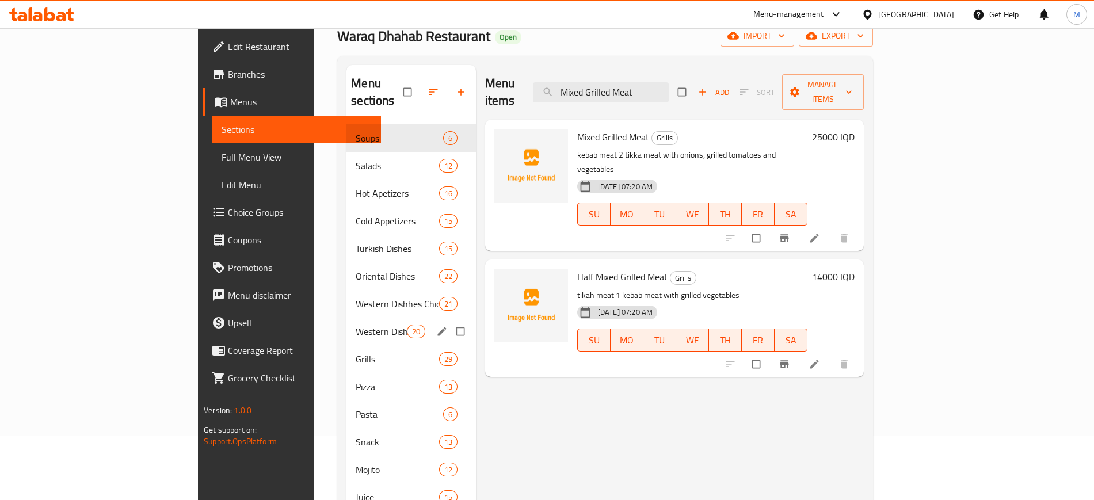
scroll to position [205, 0]
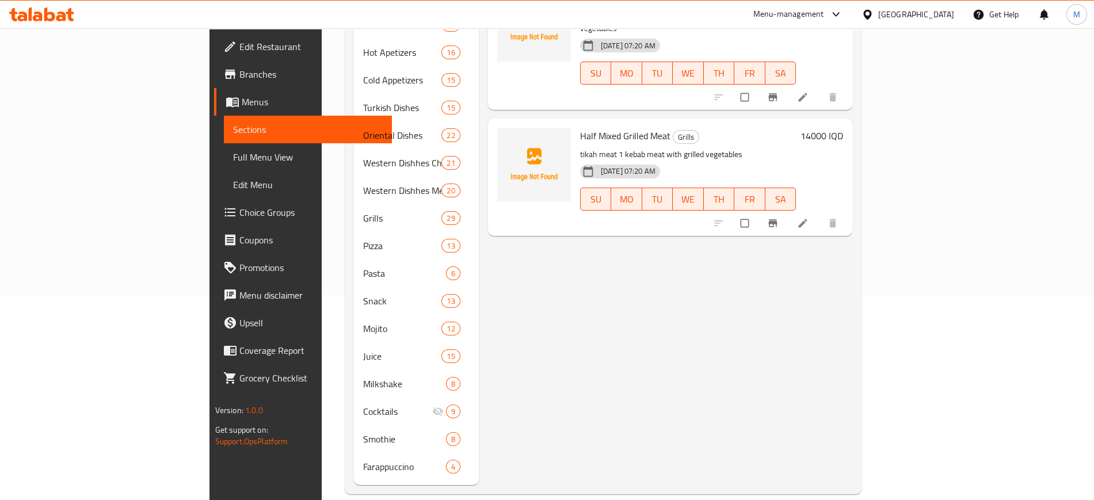
paste input "Special dish for two people chicken"
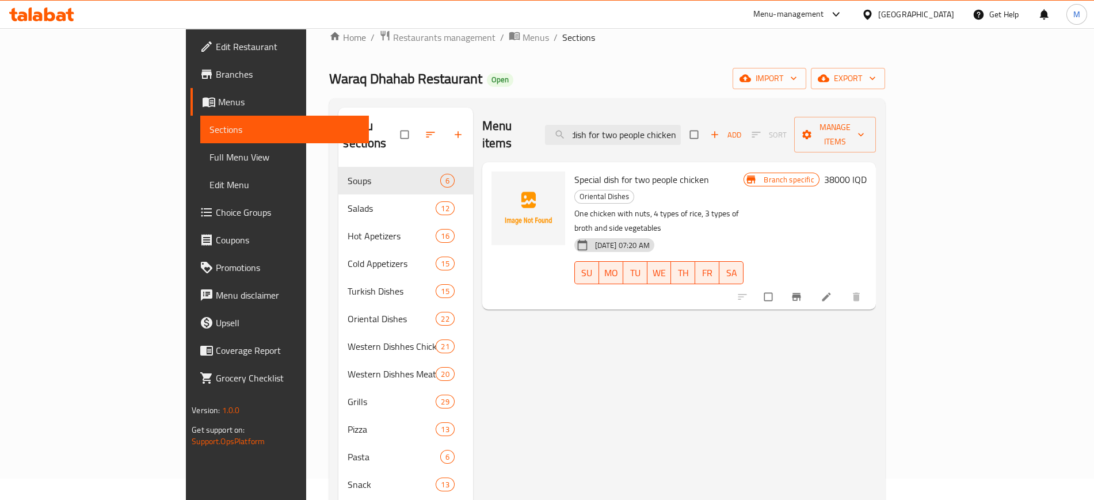
scroll to position [0, 0]
click at [681, 125] on input "Special dish for two people chicken" at bounding box center [613, 135] width 136 height 20
paste input "Chicken Fajitas"
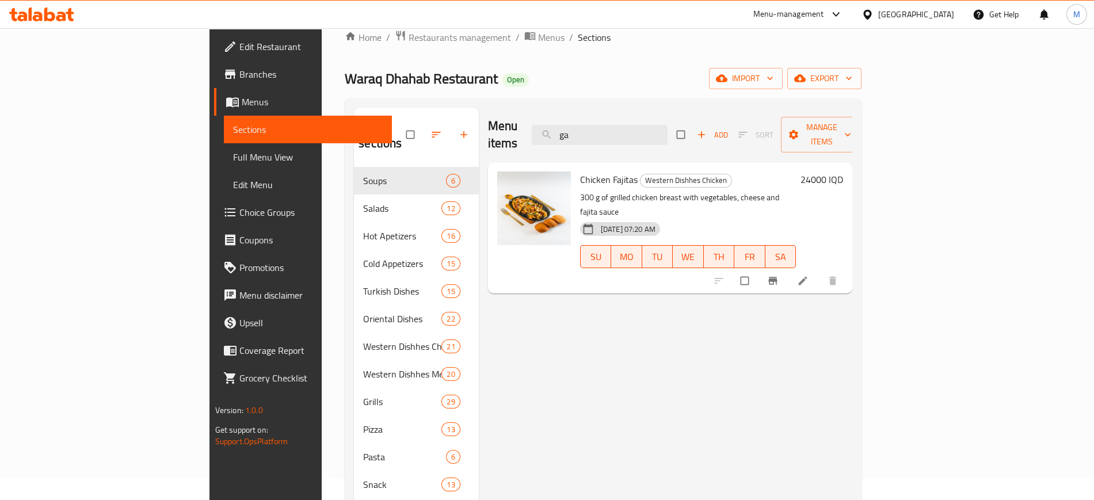
type input "g"
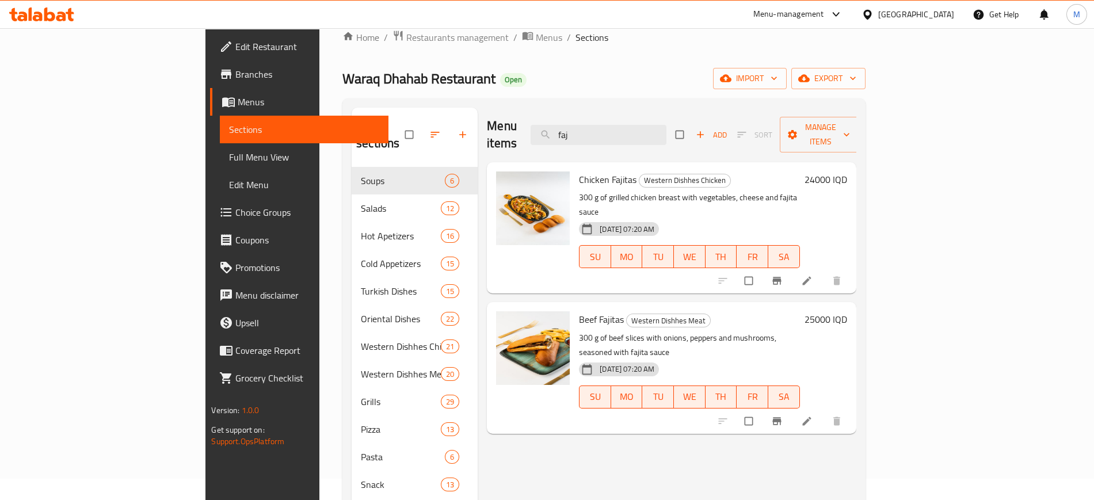
paste input "Bulgur With Tzatziki"
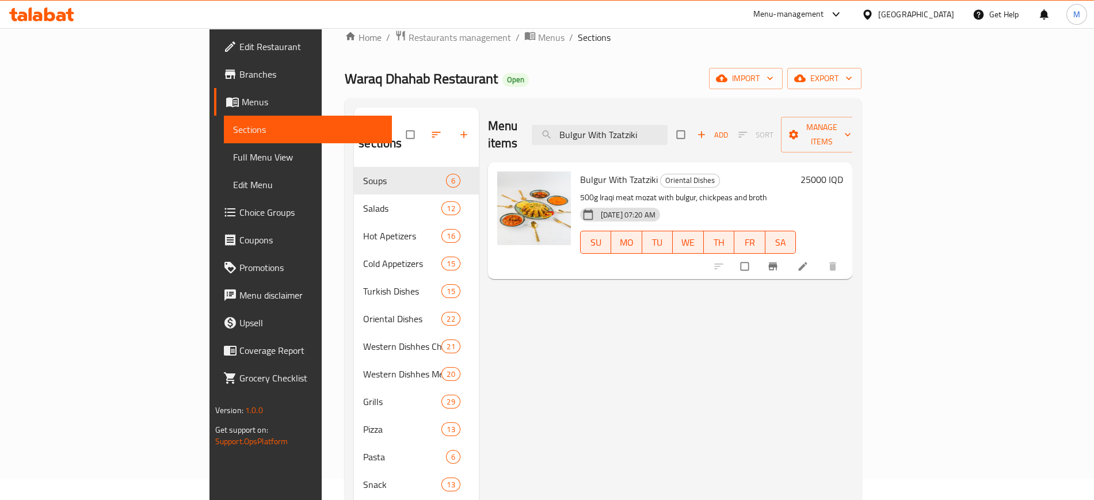
type input "Bulgur With Tzatziki"
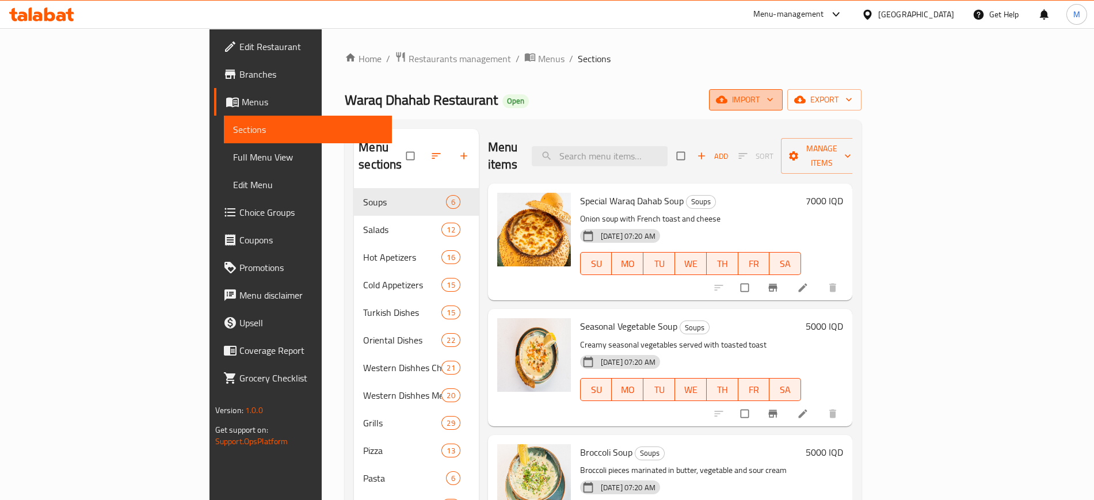
click at [773, 98] on span "import" at bounding box center [745, 100] width 55 height 14
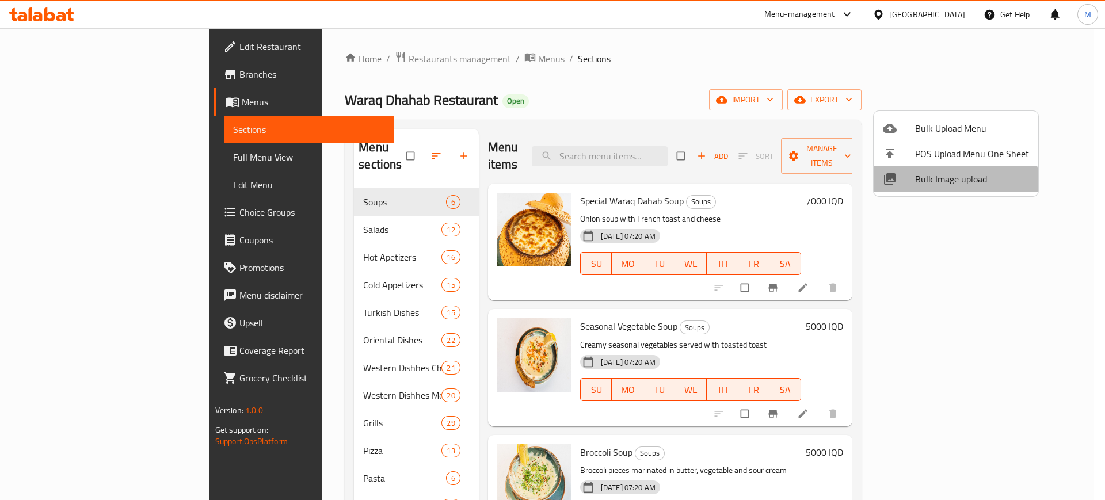
click at [940, 189] on li "Bulk Image upload" at bounding box center [955, 178] width 165 height 25
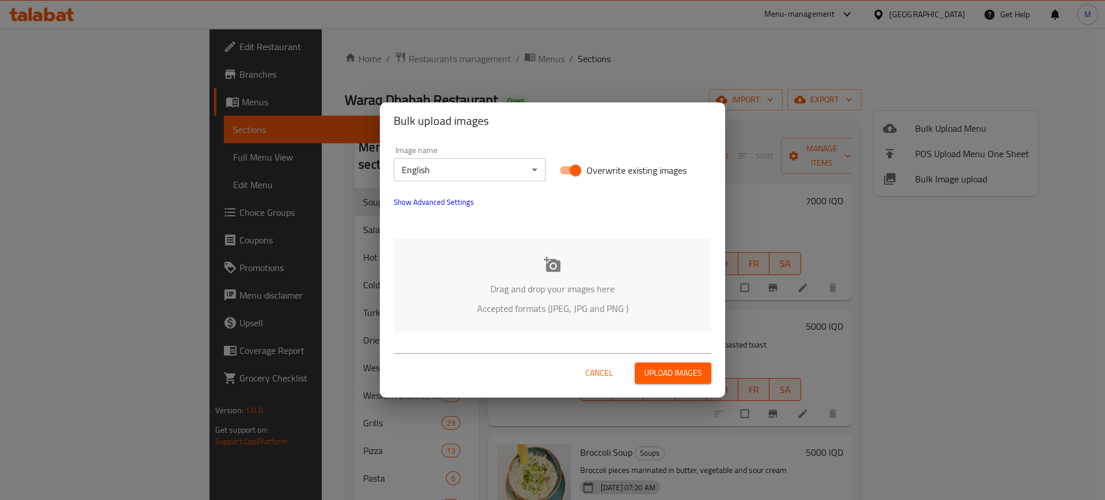
click at [577, 276] on div "Drag and drop your images here Accepted formats (JPEG, JPG and PNG )" at bounding box center [553, 286] width 318 height 94
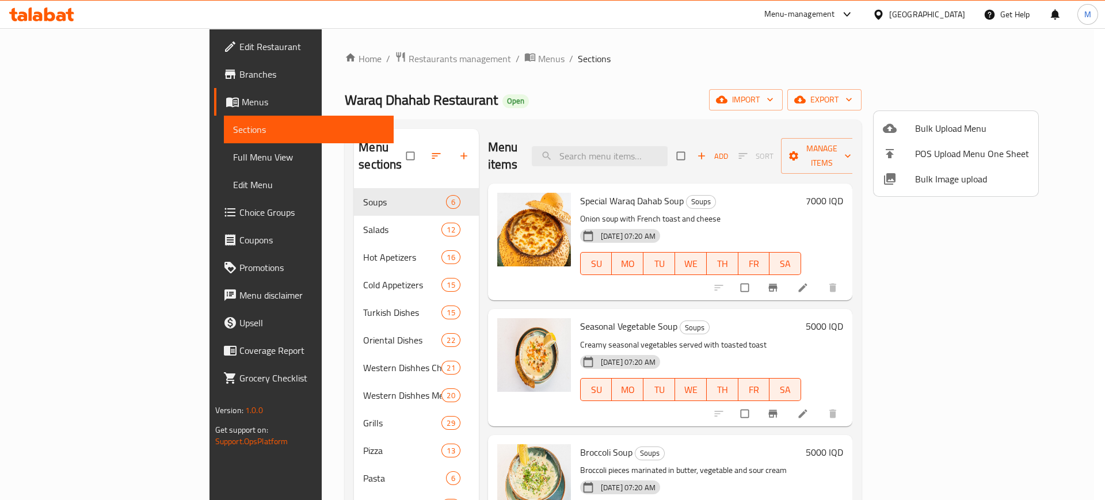
click at [1019, 98] on div at bounding box center [552, 250] width 1105 height 500
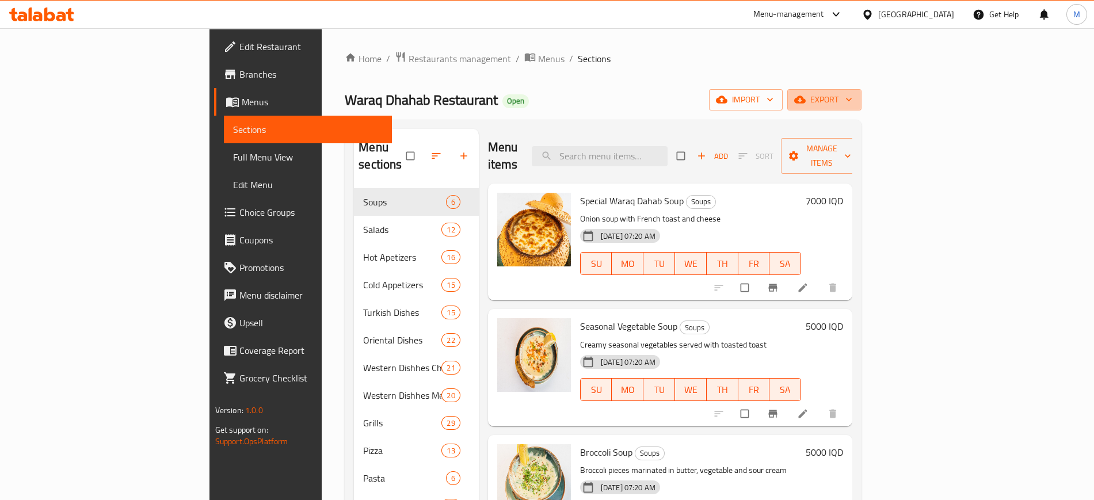
click at [852, 98] on span "export" at bounding box center [824, 100] width 56 height 14
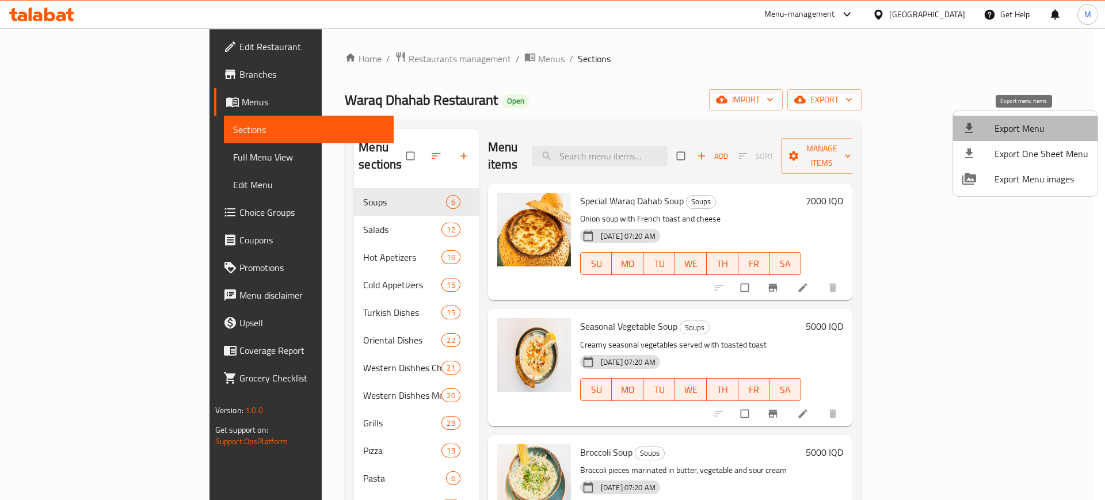
click at [1033, 126] on span "Export Menu" at bounding box center [1041, 128] width 94 height 14
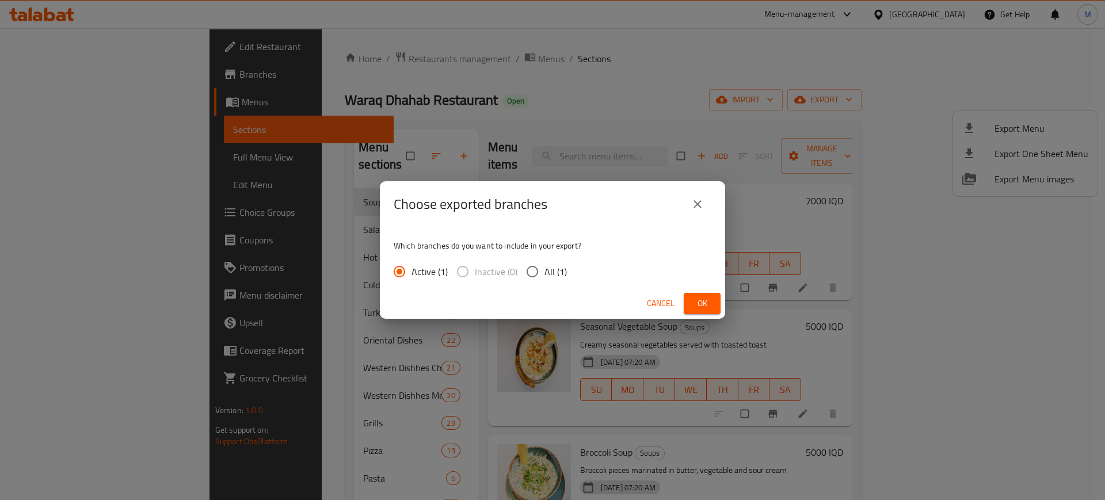
click at [547, 265] on span "All (1)" at bounding box center [555, 272] width 22 height 14
click at [544, 264] on input "All (1)" at bounding box center [532, 272] width 24 height 24
radio input "true"
click at [686, 300] on button "Ok" at bounding box center [702, 303] width 37 height 21
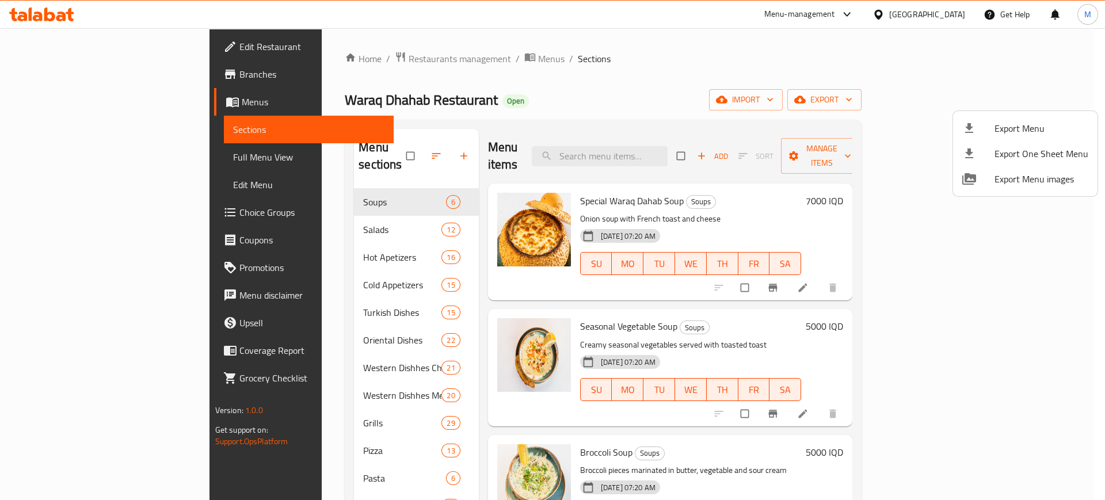
click at [437, 410] on div at bounding box center [552, 250] width 1105 height 500
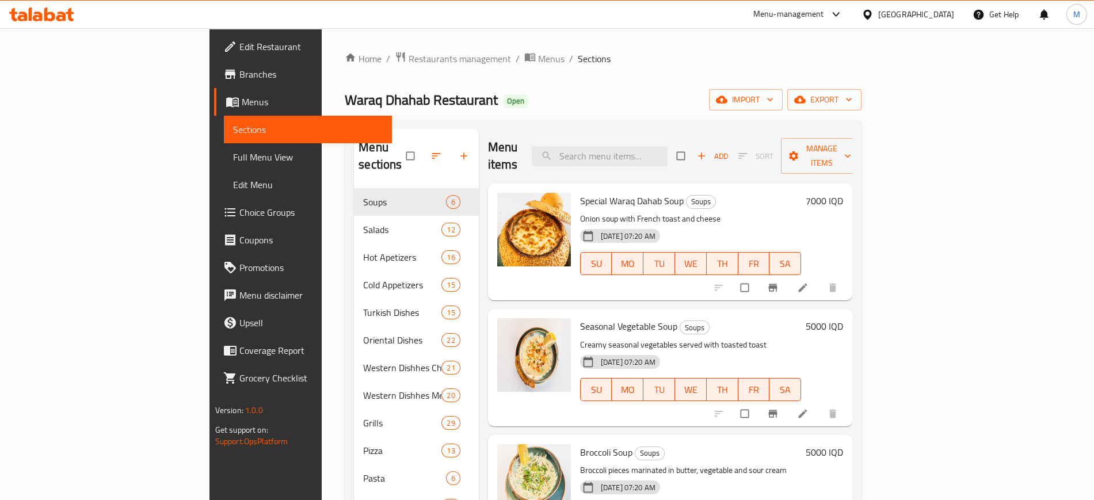
drag, startPoint x: 801, startPoint y: 2, endPoint x: 568, endPoint y: 108, distance: 256.2
click at [568, 108] on div "Waraq Dhahab Restaurant Open import export" at bounding box center [603, 99] width 517 height 21
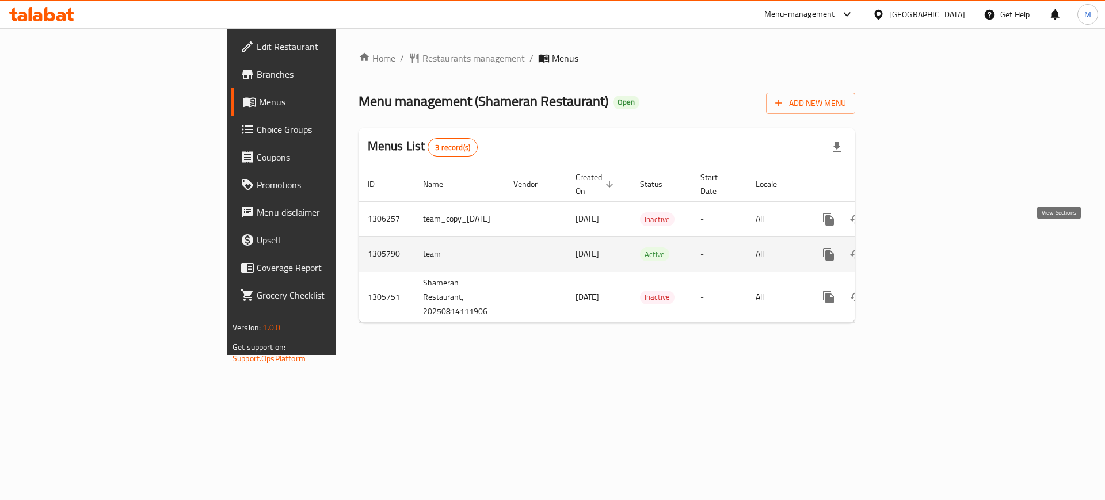
click at [917, 249] on icon "enhanced table" at bounding box center [911, 254] width 10 height 10
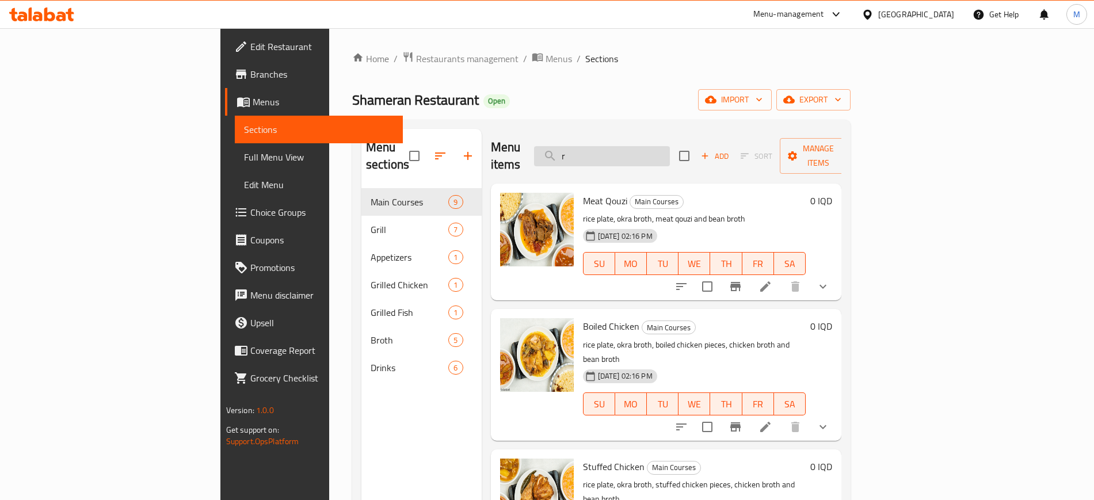
click at [670, 146] on input "r" at bounding box center [602, 156] width 136 height 20
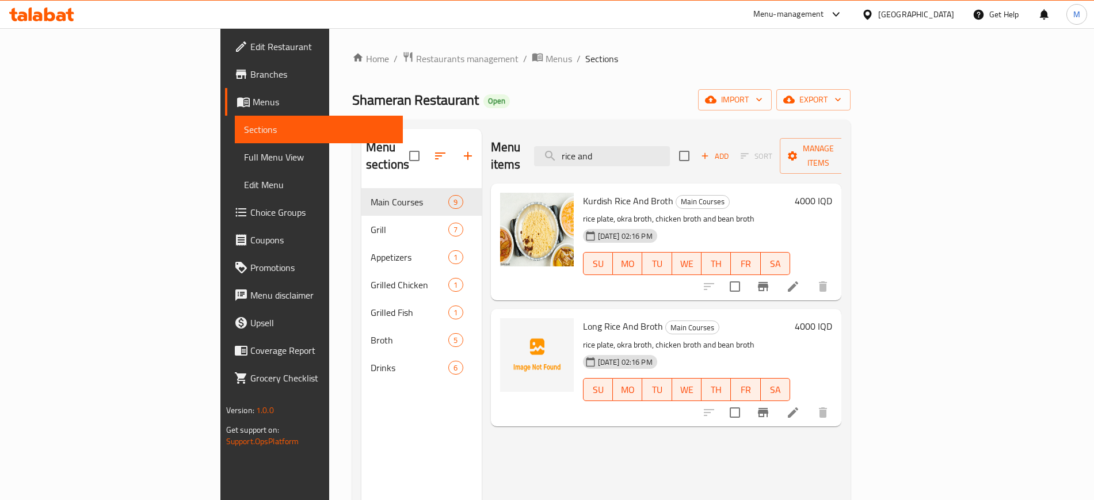
click at [592, 192] on span "Kurdish Rice And Broth" at bounding box center [628, 200] width 90 height 17
copy h6 "Kurdish Rice And Broth"
click at [592, 192] on span "Kurdish Rice And Broth" at bounding box center [628, 200] width 90 height 17
click at [670, 153] on input "rice and" at bounding box center [602, 156] width 136 height 20
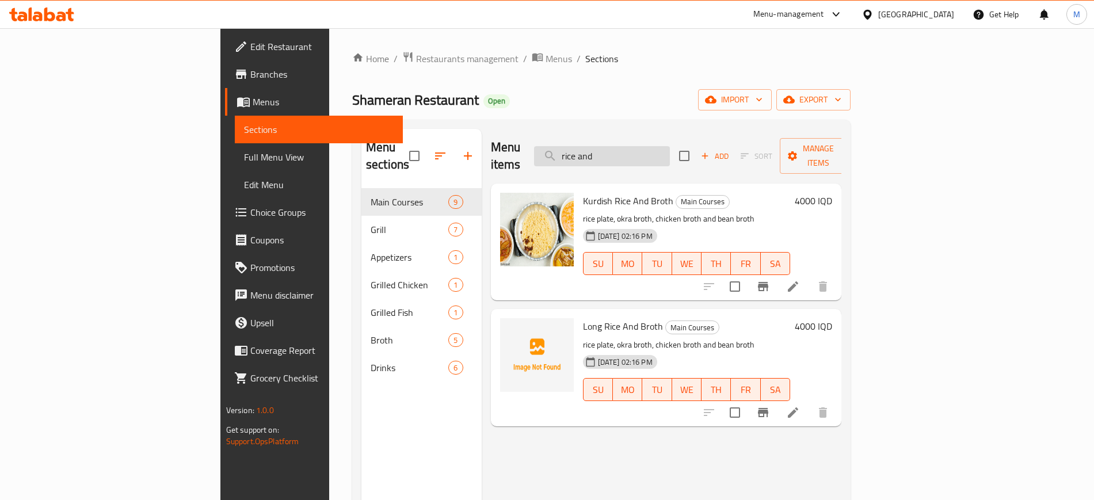
paste input "Kurdish Rice And Broth"
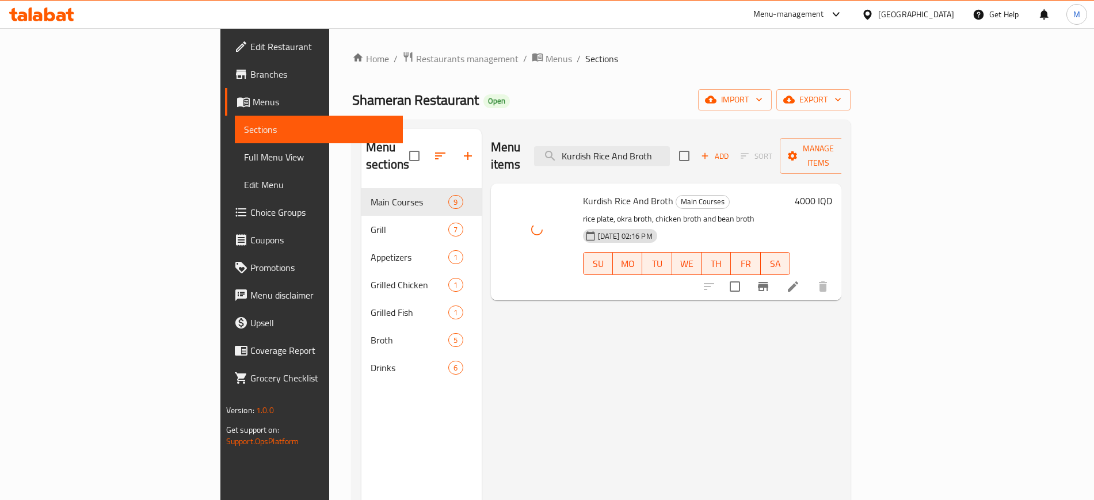
click at [541, 352] on div "Menu items Kurdish Rice And Broth Add Sort Manage items Kurdish Rice And Broth …" at bounding box center [662, 379] width 360 height 500
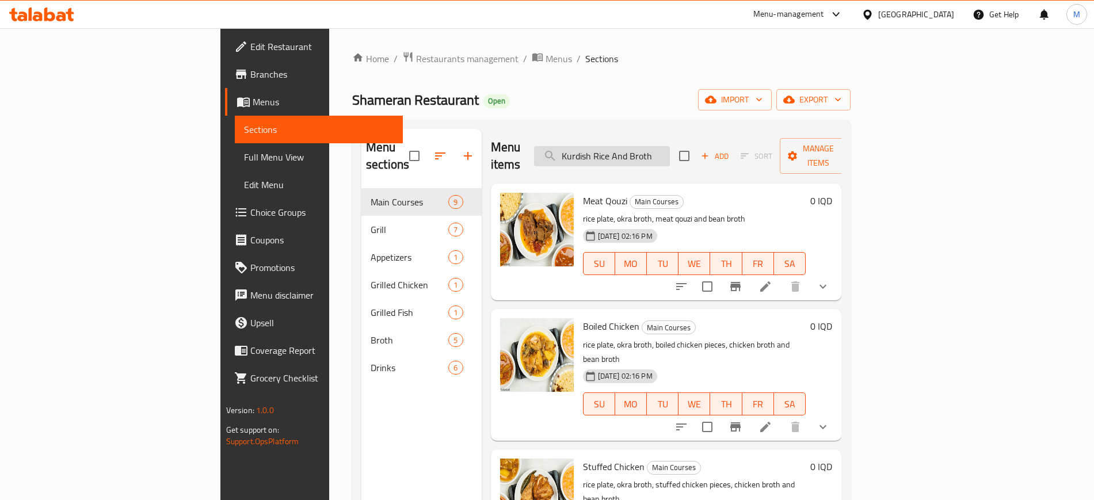
click at [670, 147] on input "Kurdish Rice And Broth" at bounding box center [602, 156] width 136 height 20
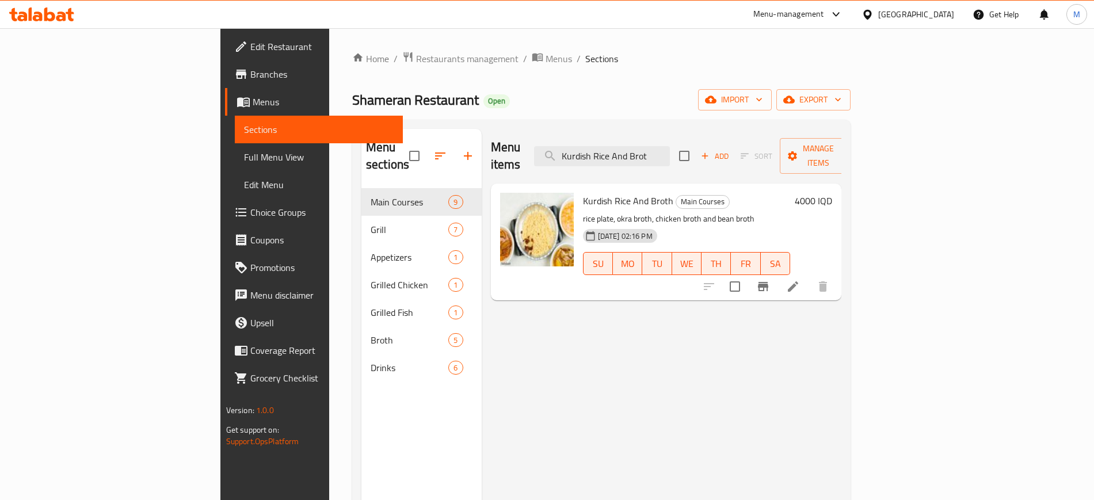
drag, startPoint x: 671, startPoint y: 146, endPoint x: 521, endPoint y: 151, distance: 150.2
click at [521, 151] on div "Menu items Kurdish Rice And Brot Add Sort Manage items" at bounding box center [666, 156] width 351 height 55
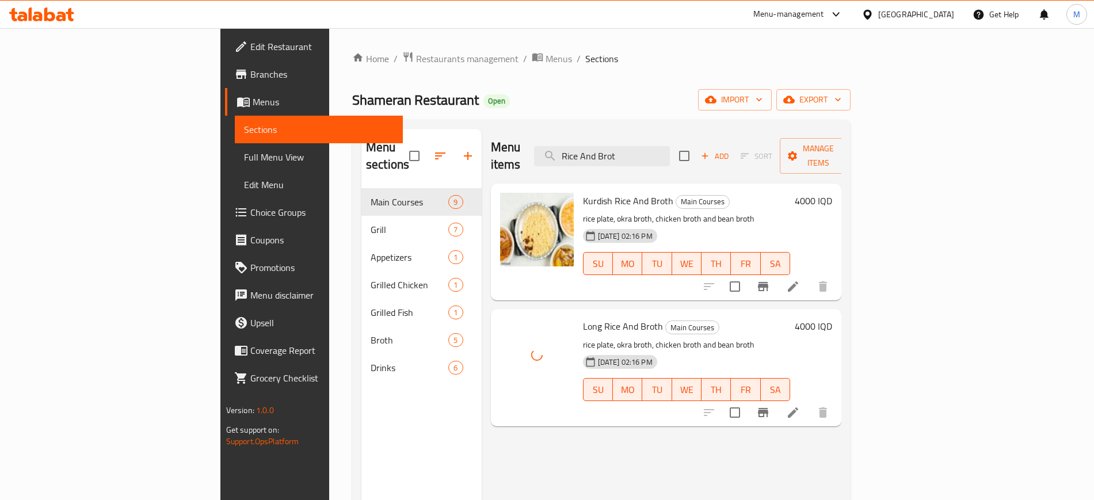
click at [629, 415] on div "Menu items Rice And Brot Add Sort Manage items Kurdish Rice And Broth Main Cour…" at bounding box center [662, 379] width 360 height 500
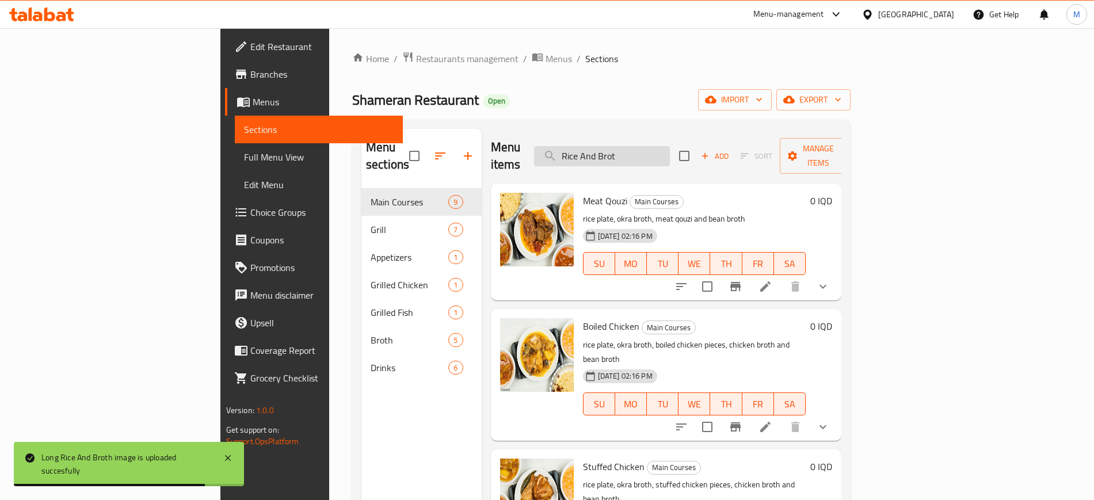
click at [670, 146] on input "Rice And Brot" at bounding box center [602, 156] width 136 height 20
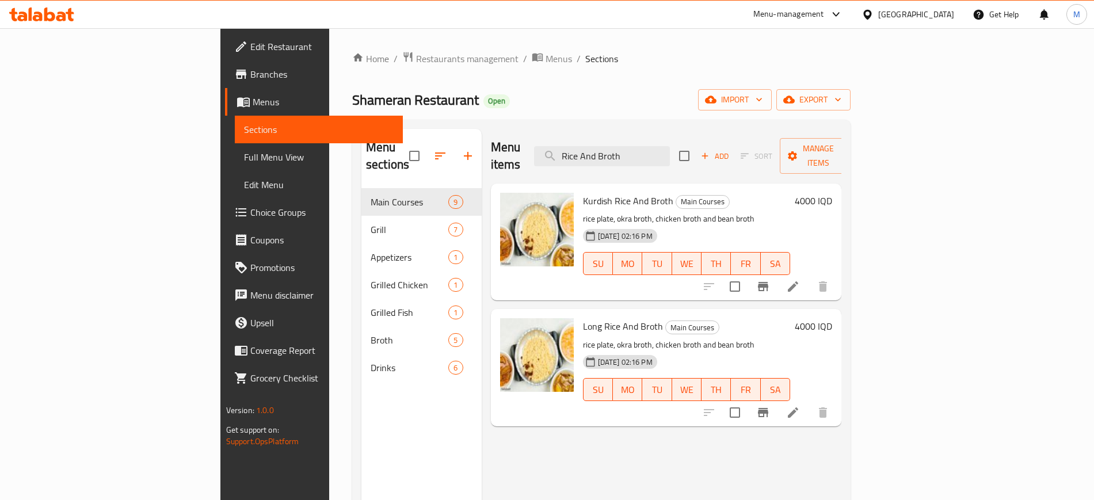
type input "Rice And Broth"
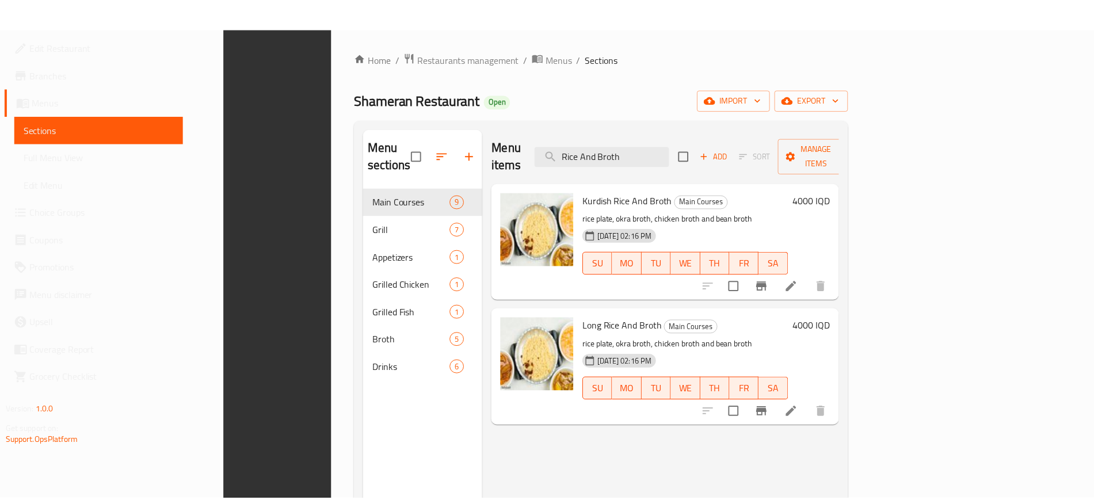
scroll to position [161, 0]
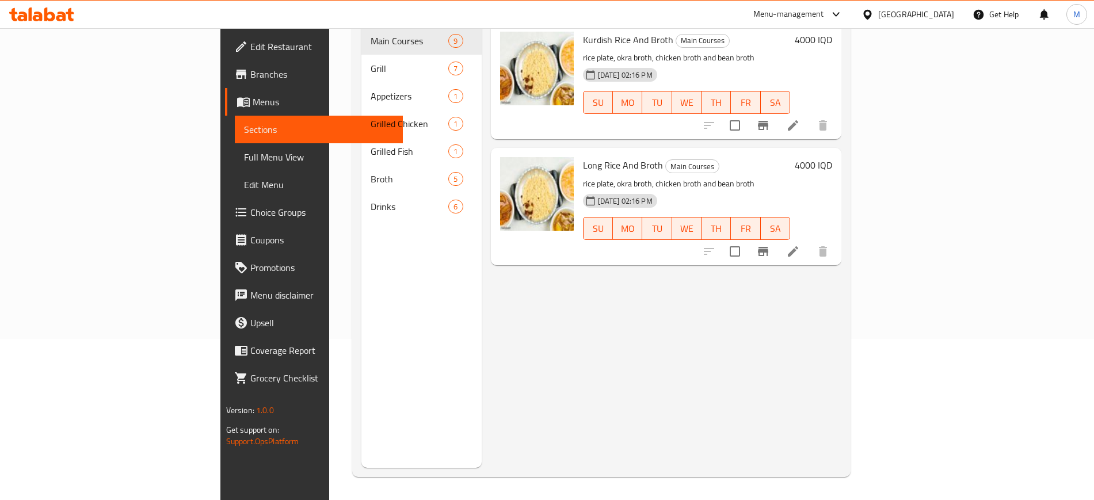
click at [667, 317] on div "Menu items Rice And Broth Add Sort Manage items Kurdish Rice And Broth Main Cou…" at bounding box center [662, 218] width 360 height 500
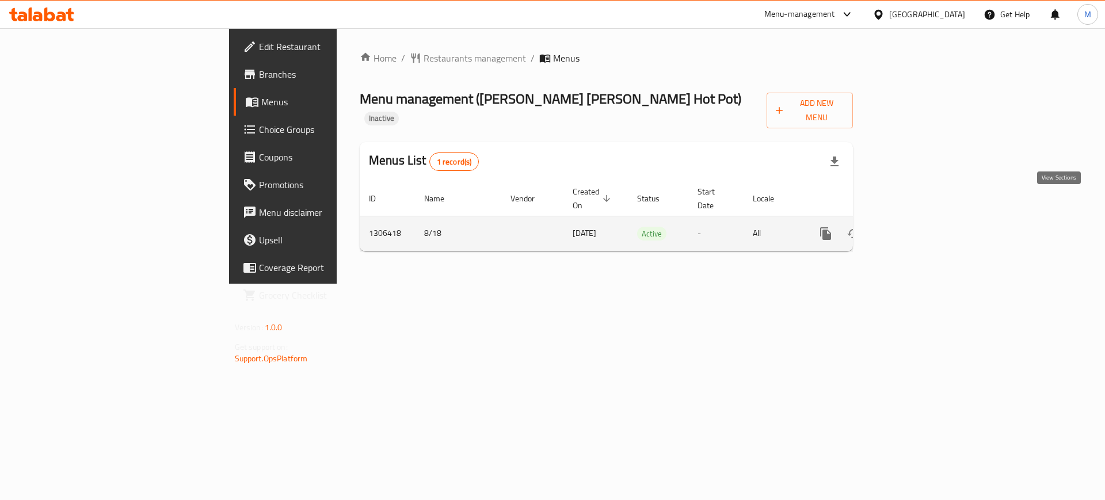
click at [922, 220] on link "enhanced table" at bounding box center [909, 234] width 28 height 28
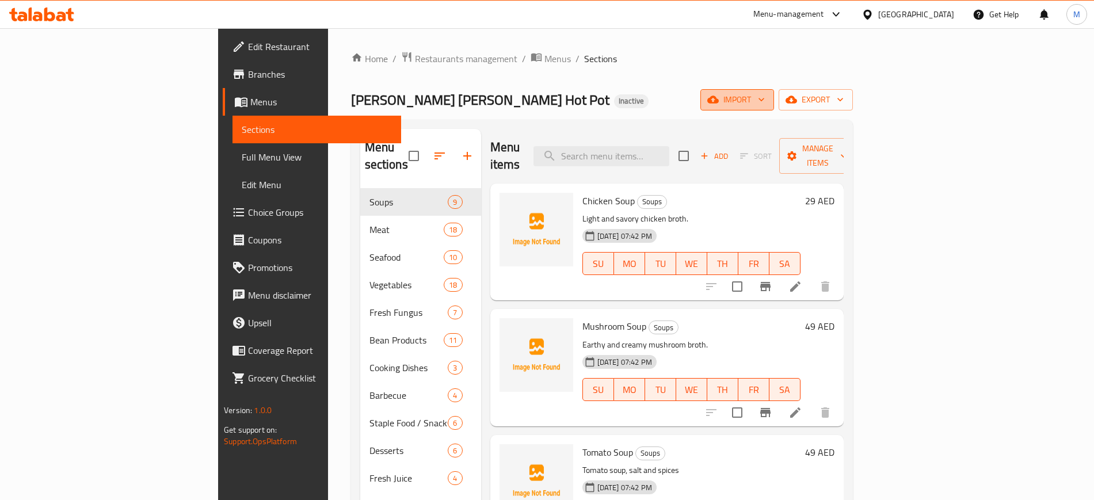
click at [765, 97] on span "import" at bounding box center [736, 100] width 55 height 14
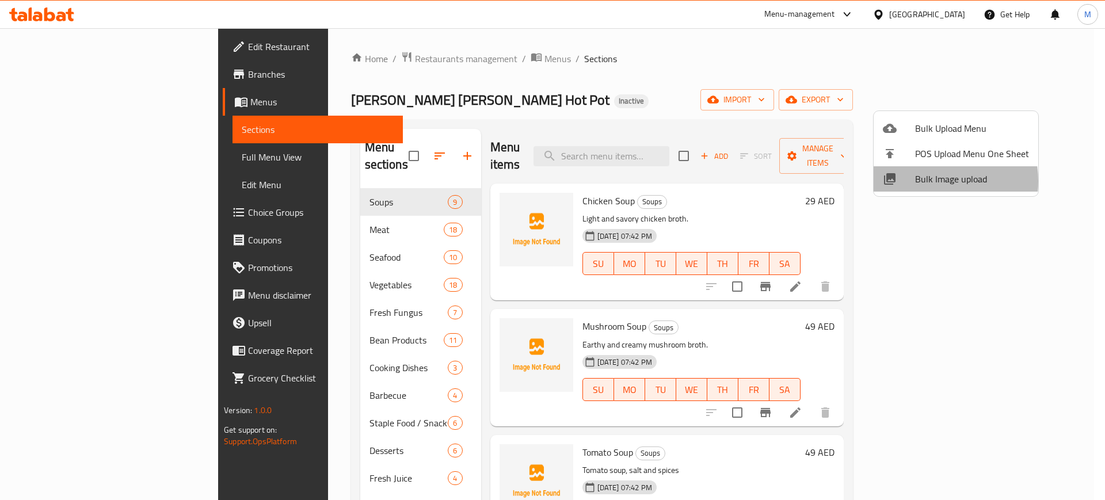
click at [922, 181] on span "Bulk Image upload" at bounding box center [972, 179] width 114 height 14
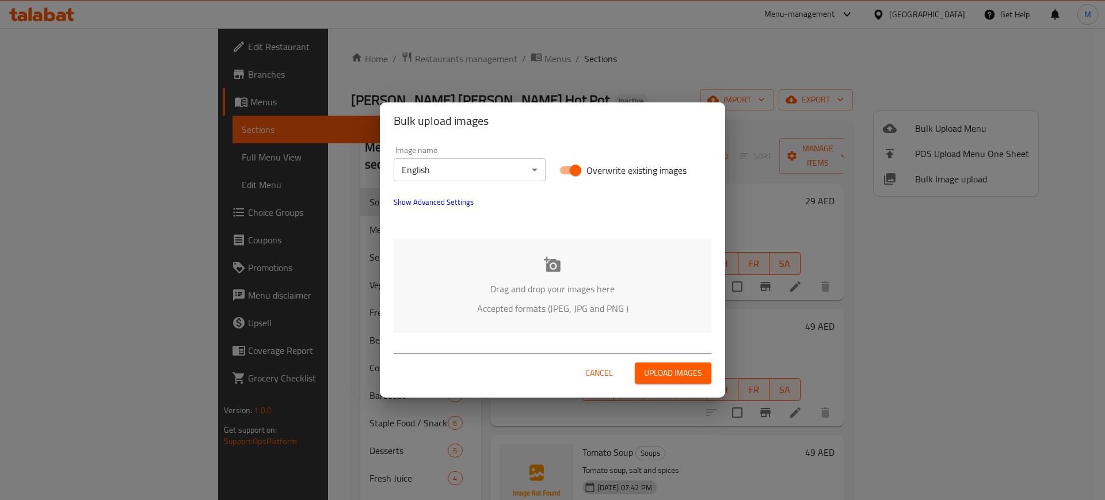
click at [497, 273] on div "Drag and drop your images here Accepted formats (JPEG, JPG and PNG )" at bounding box center [553, 286] width 318 height 94
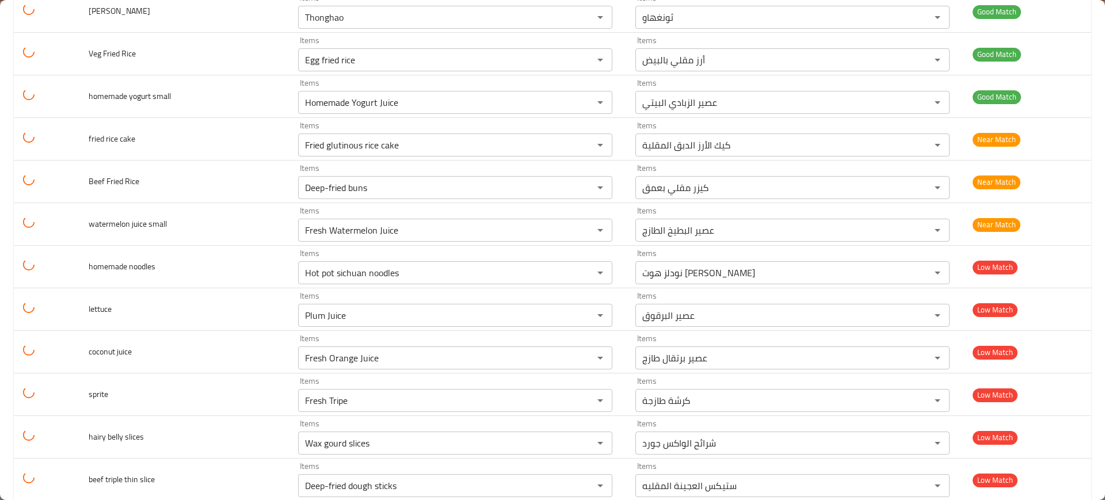
scroll to position [1269, 0]
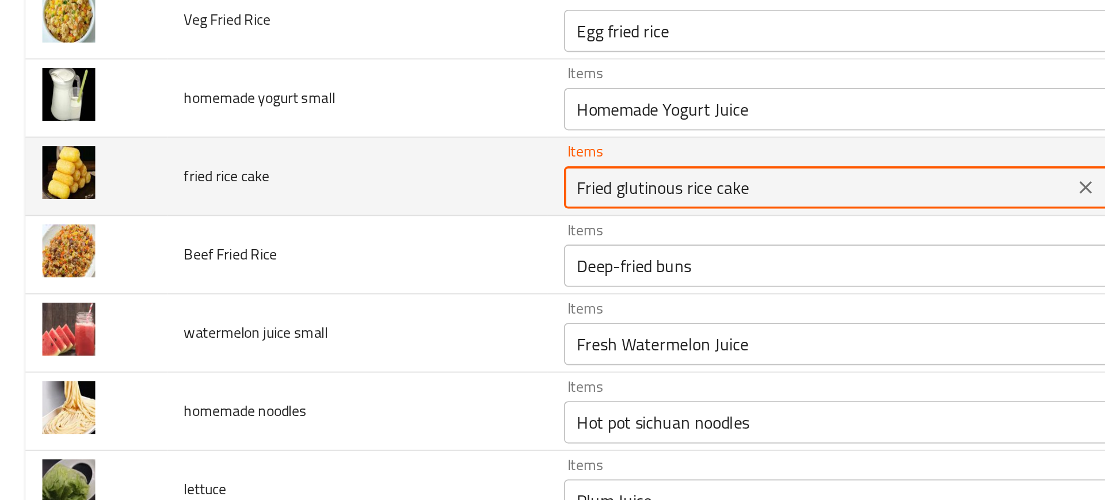
drag, startPoint x: 331, startPoint y: 215, endPoint x: 490, endPoint y: 207, distance: 159.0
click at [490, 207] on cake "Fried glutinous rice cake" at bounding box center [444, 212] width 269 height 16
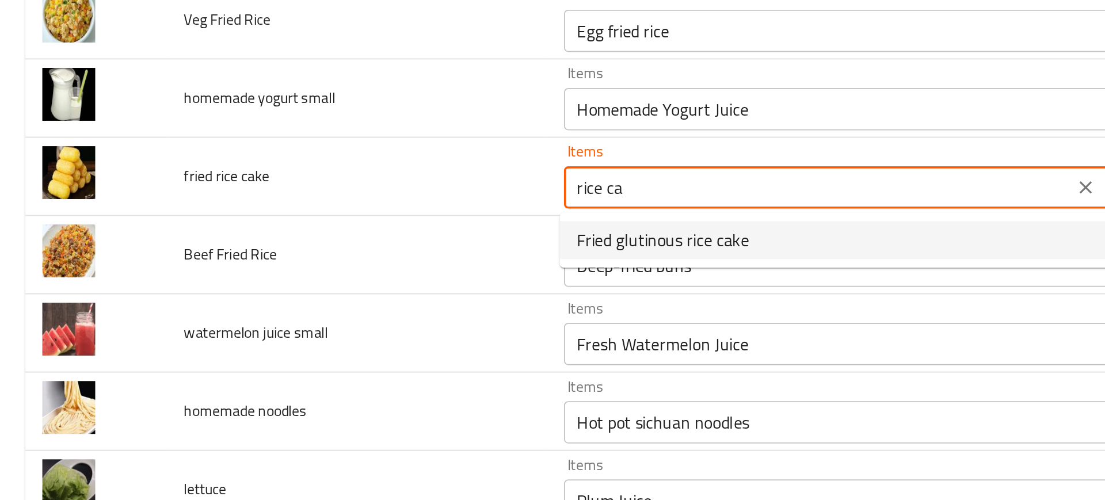
click at [342, 236] on span "Fried glutinous rice cake" at bounding box center [361, 241] width 94 height 14
type cake "Fried glutinous rice cake"
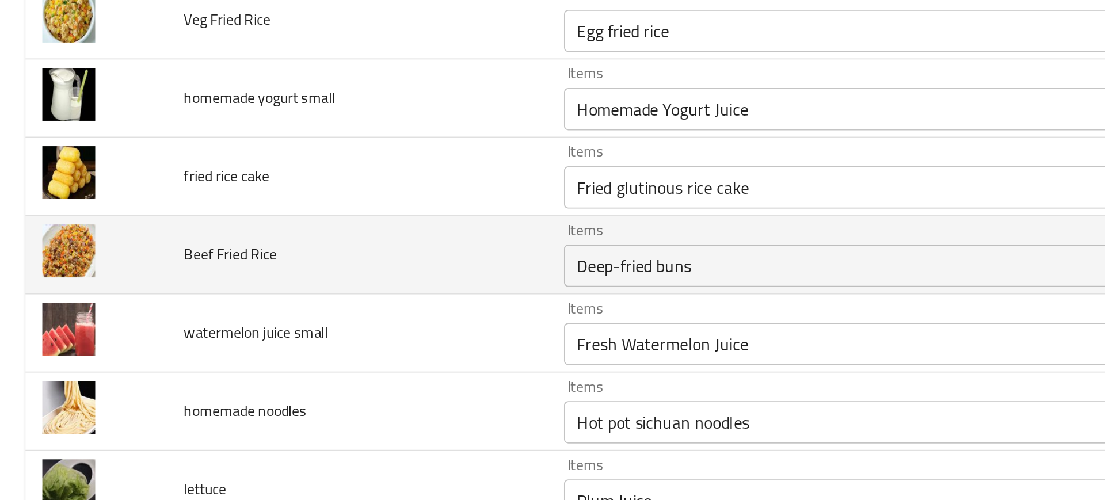
click at [239, 231] on td "Beef Fried Rice" at bounding box center [194, 248] width 207 height 43
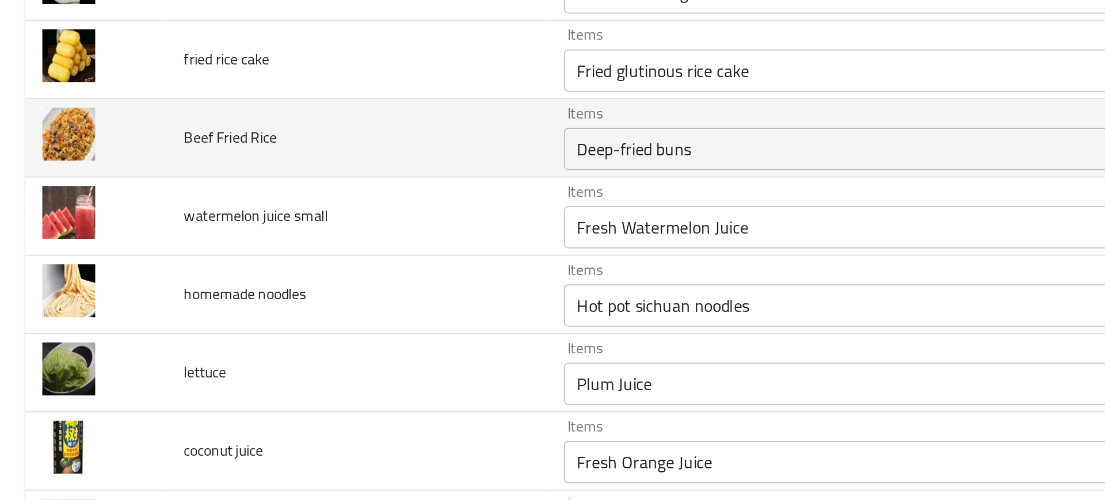
scroll to position [1333, 0]
click at [339, 200] on div "Deep-fried buns Items" at bounding box center [462, 190] width 310 height 23
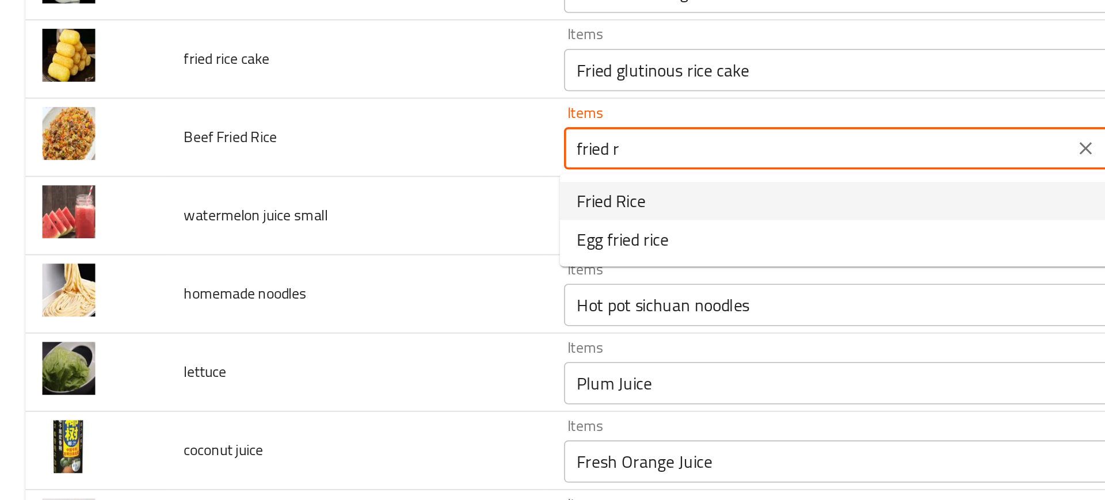
click at [335, 223] on span "Fried Rice" at bounding box center [332, 219] width 37 height 14
type Rice "Fried Rice"
type Rice-ar "أرز مقلي"
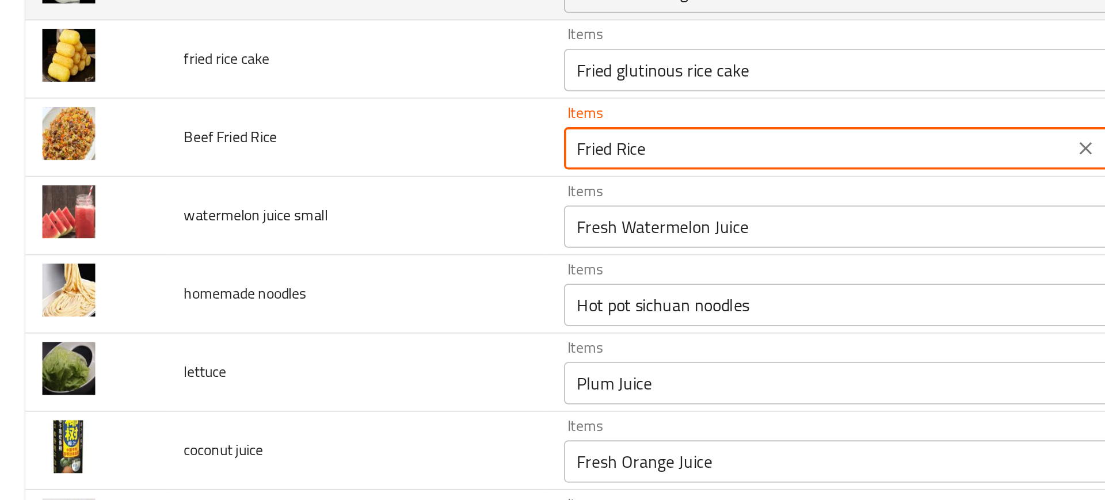
type Rice "Fried Rice"
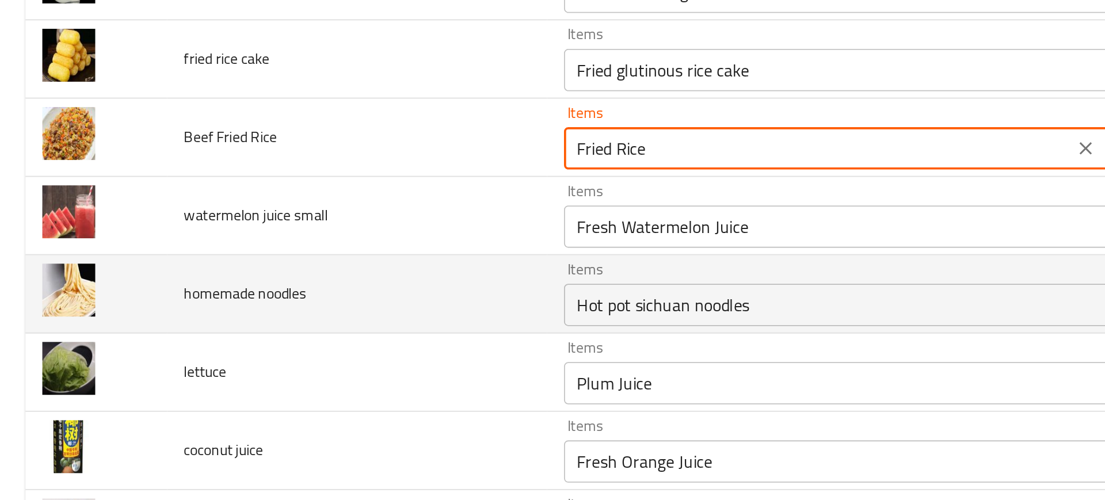
scroll to position [1388, 0]
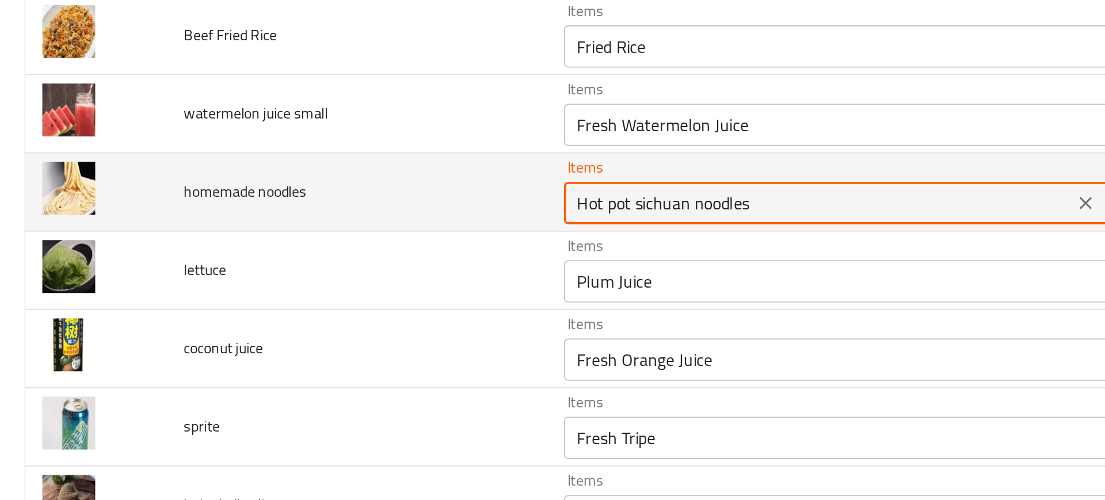
click at [351, 227] on noodles "Hot pot sichuan noodles" at bounding box center [444, 220] width 269 height 16
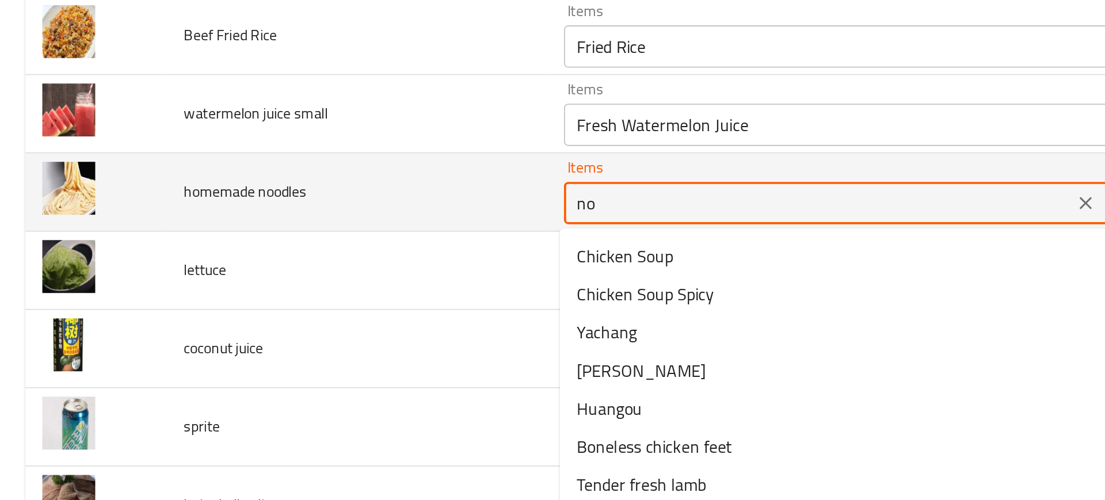
type noodles "noo"
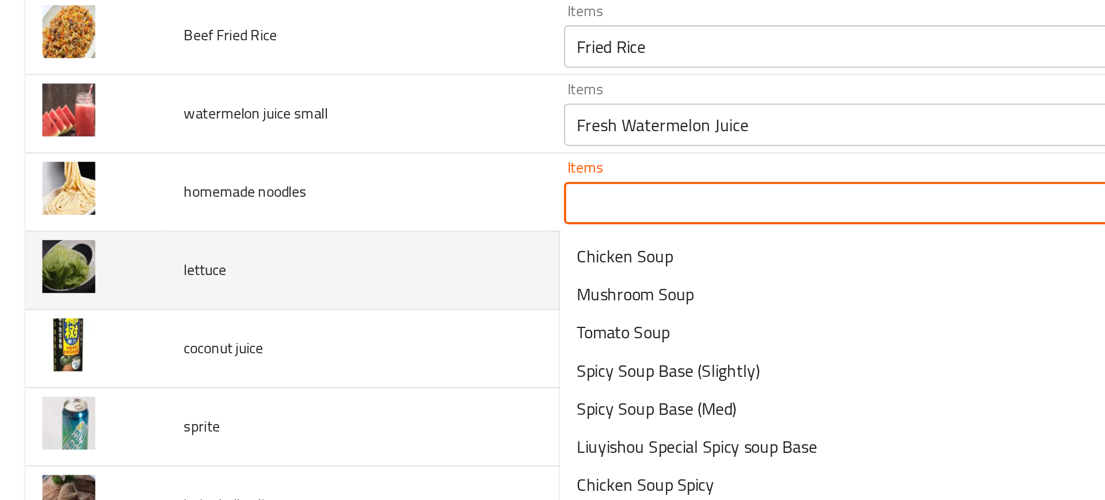
click at [276, 246] on td "lettuce" at bounding box center [194, 257] width 207 height 43
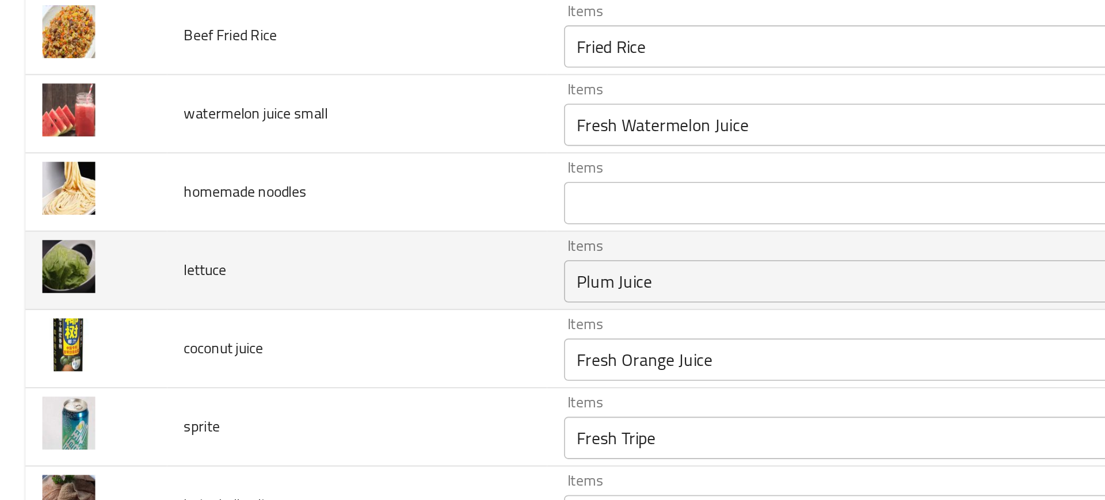
click at [276, 246] on td "lettuce" at bounding box center [194, 257] width 207 height 43
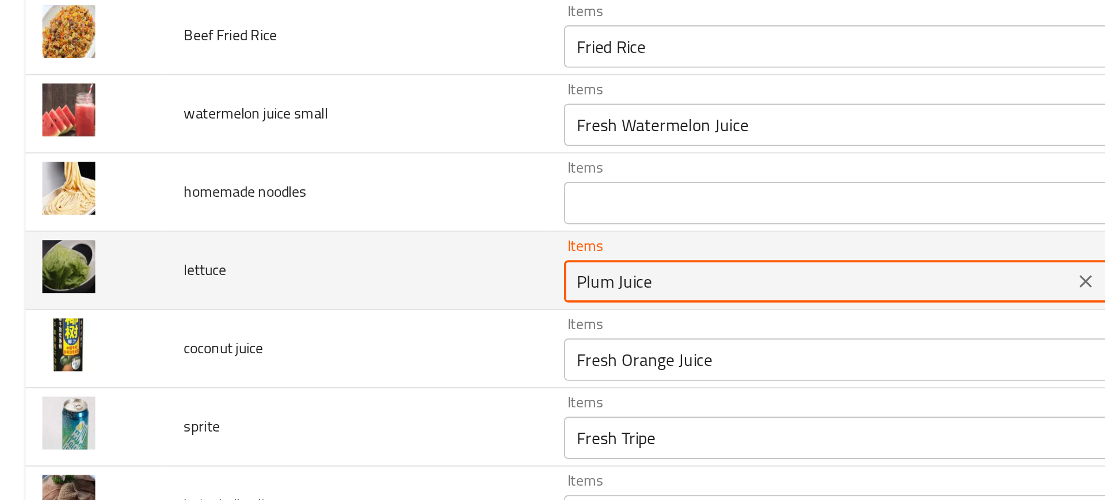
click at [326, 263] on input "Plum Juice" at bounding box center [444, 263] width 269 height 16
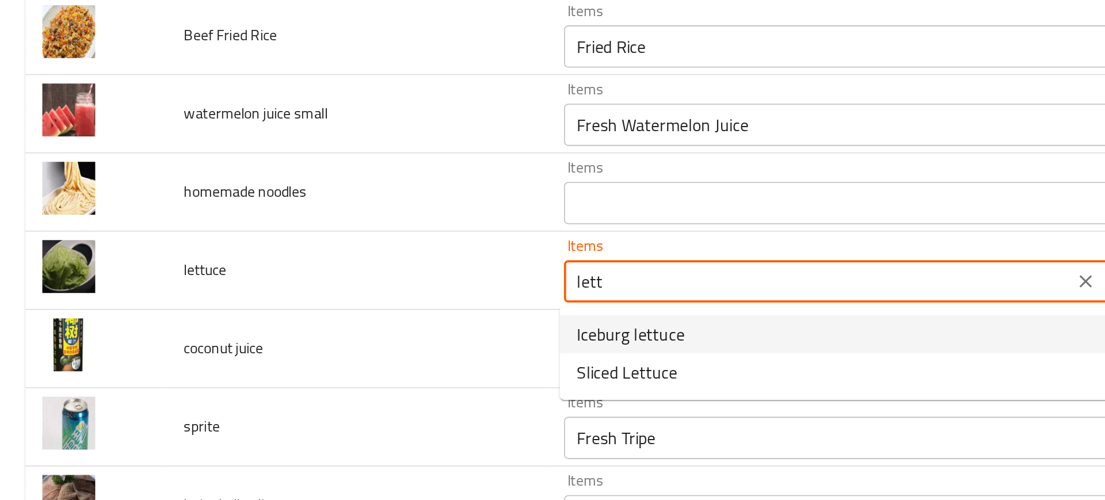
click at [319, 288] on span "Iceburg lettuce" at bounding box center [343, 292] width 59 height 14
type input "Iceburg lettuce"
type input "خس آيسبرج"
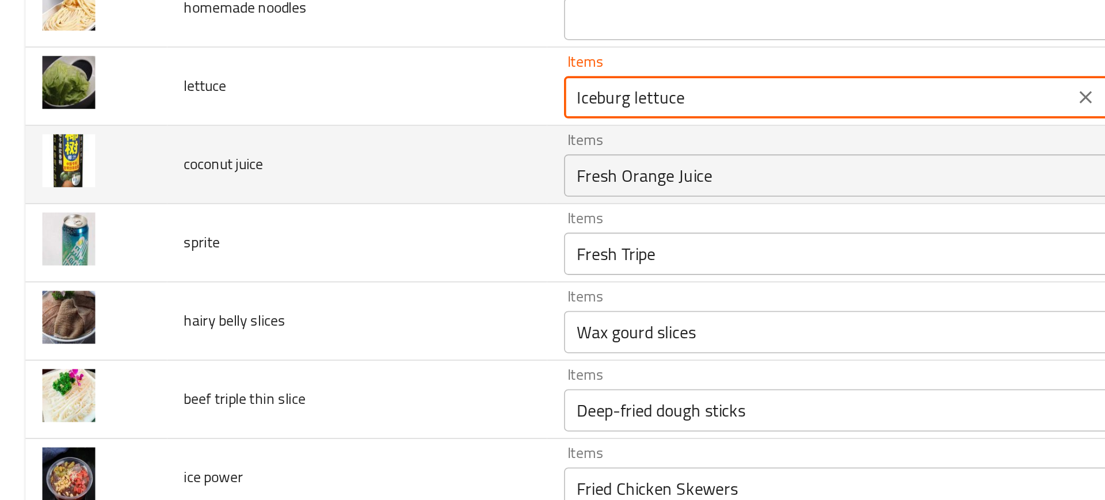
scroll to position [1488, 0]
click at [322, 215] on div "Fresh Orange Juice Items" at bounding box center [462, 205] width 310 height 23
type input "Iceburg lettuce"
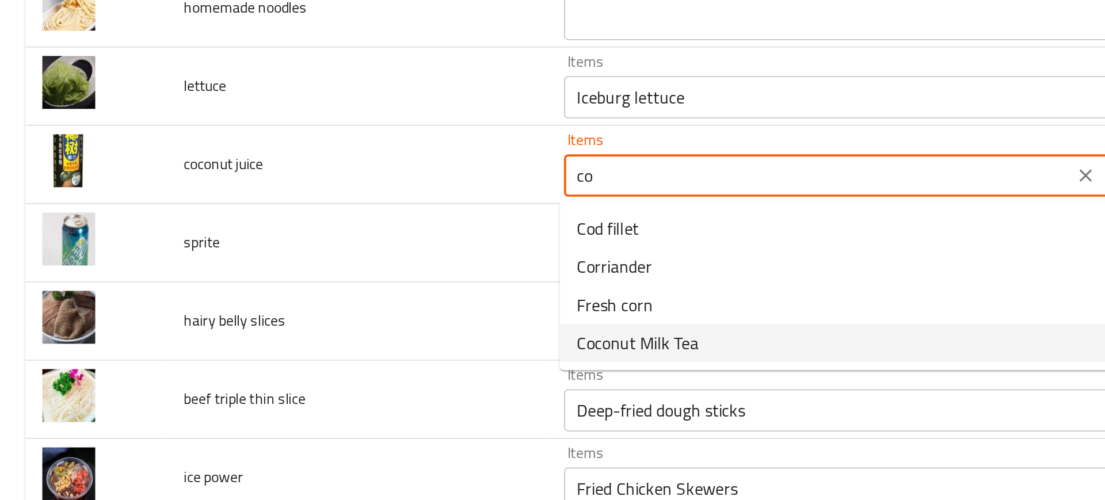
click at [353, 301] on span "Coconut Milk Tea" at bounding box center [347, 296] width 66 height 14
type juice "Coconut Milk Tea"
type juice-ar "شاي حليب جوز الهند"
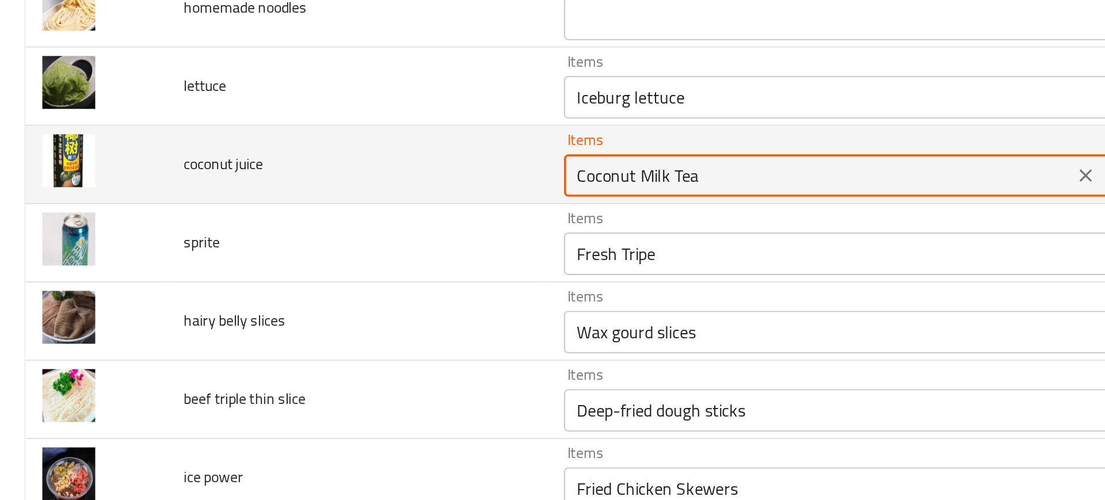
click at [341, 203] on juice "Coconut Milk Tea" at bounding box center [444, 205] width 269 height 16
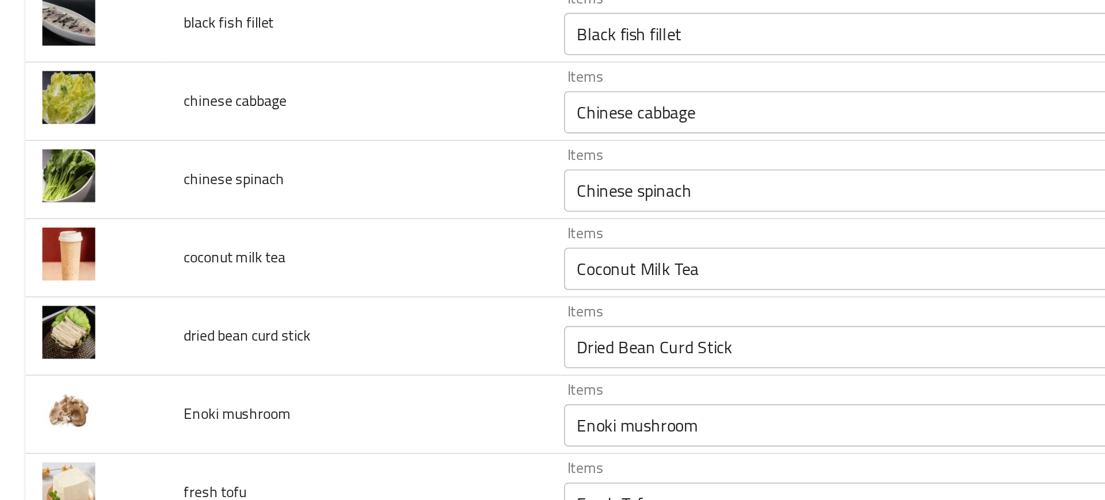
scroll to position [1444, 0]
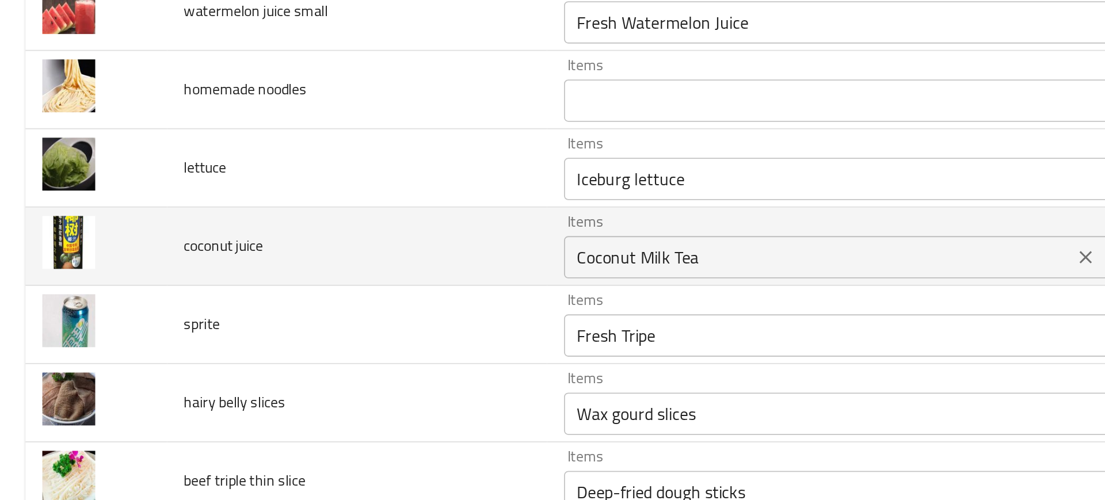
click at [333, 241] on div "Coconut Milk Tea Items" at bounding box center [462, 249] width 310 height 23
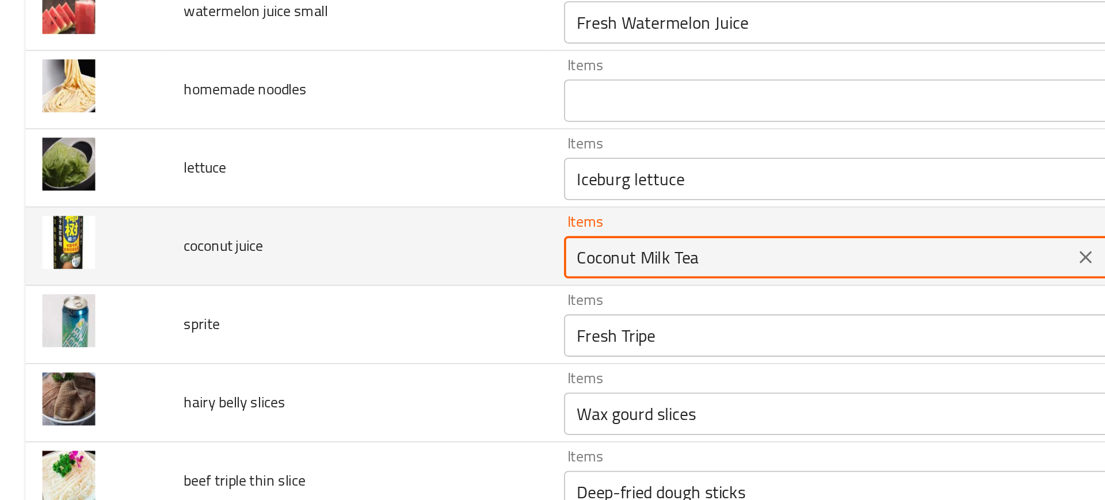
click at [333, 241] on div "Coconut Milk Tea Items" at bounding box center [462, 249] width 310 height 23
click at [348, 252] on juice "Coconut Milk Tea" at bounding box center [444, 250] width 269 height 16
drag, startPoint x: 343, startPoint y: 251, endPoint x: 513, endPoint y: 240, distance: 170.7
click at [513, 240] on div "Coconut Milk Tea Items" at bounding box center [462, 249] width 310 height 23
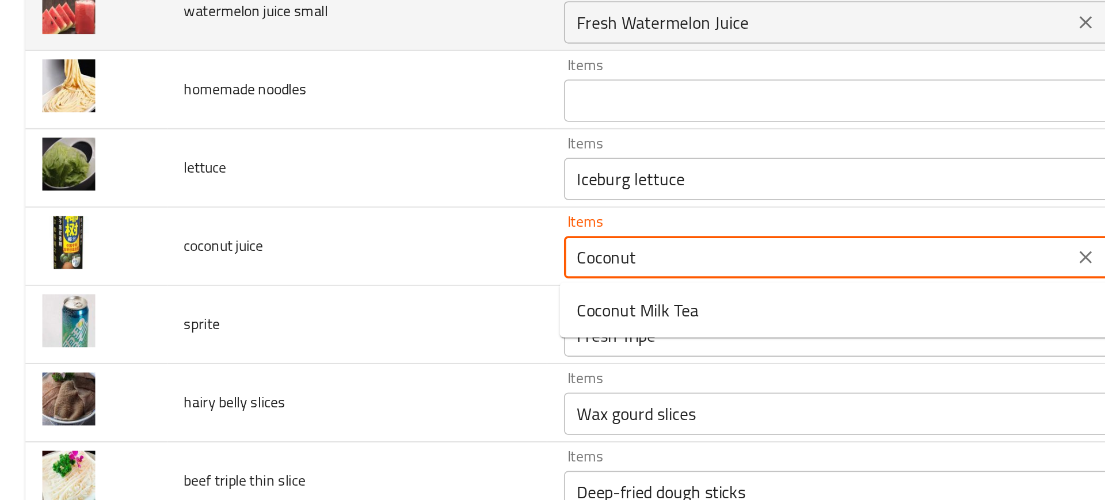
type juice "Coconut Milk Tea"
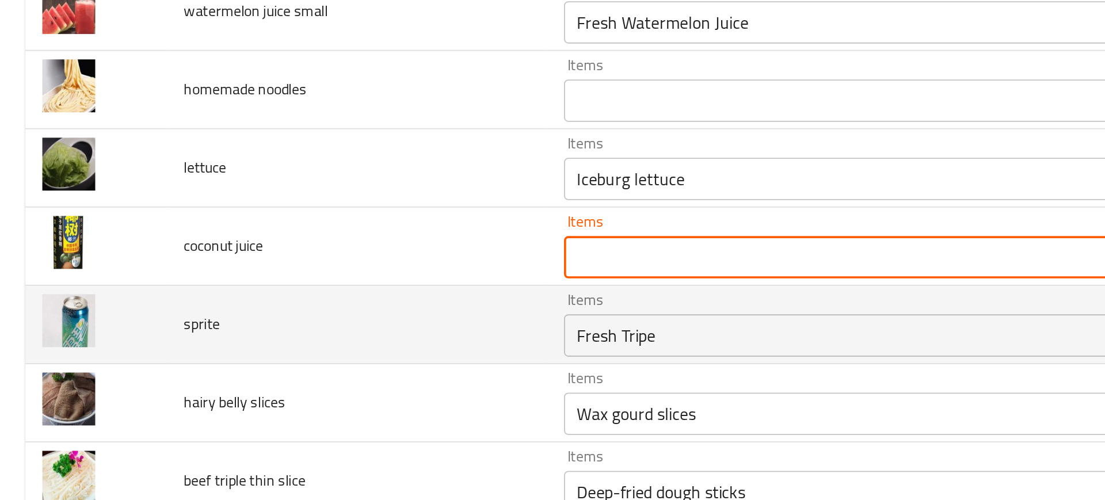
scroll to position [1523, 0]
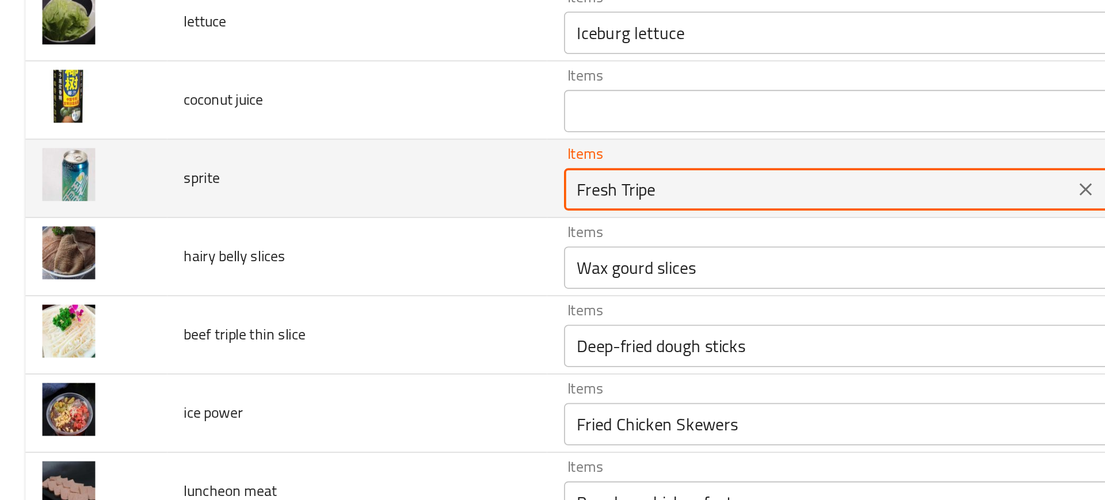
click at [325, 213] on input "Fresh Tripe" at bounding box center [444, 213] width 269 height 16
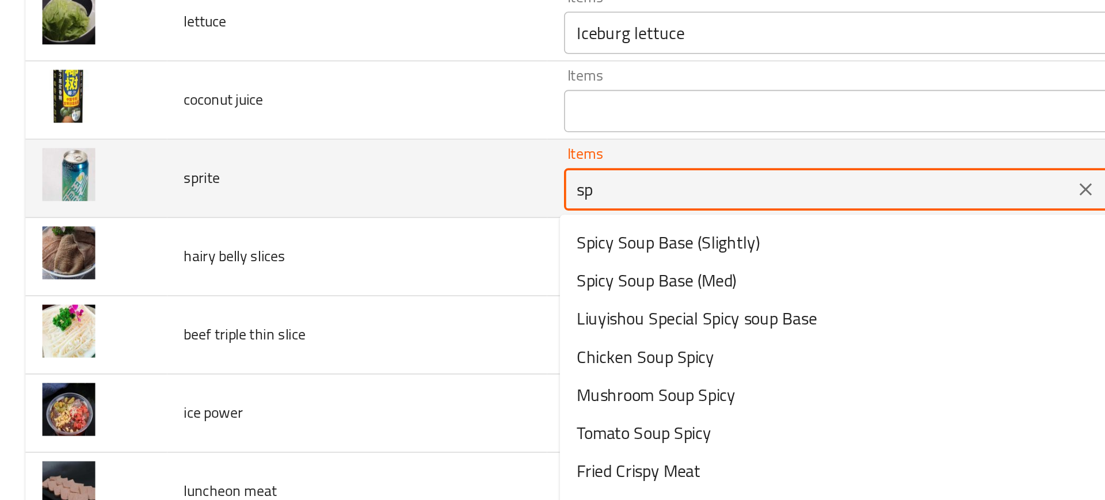
type input "spr"
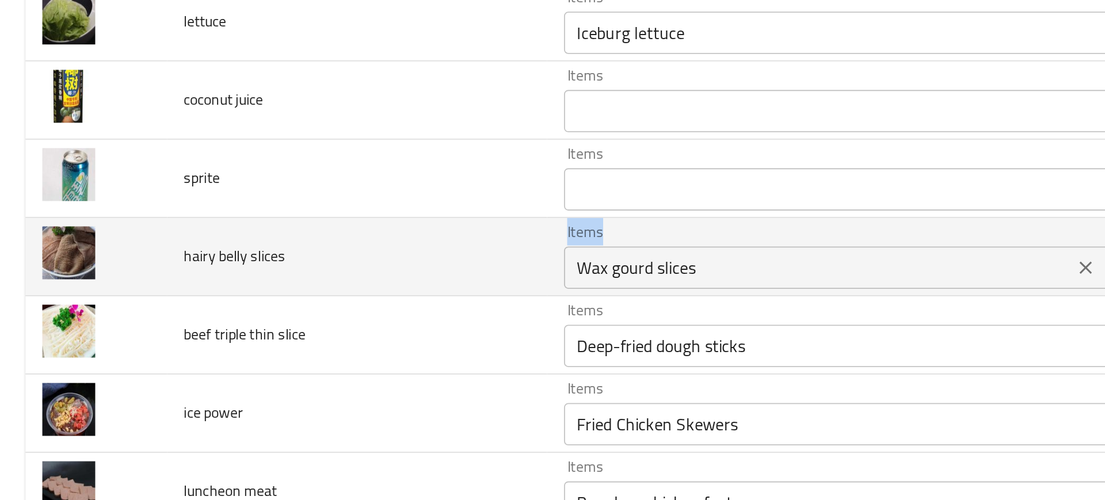
drag, startPoint x: 244, startPoint y: 245, endPoint x: 335, endPoint y: 254, distance: 91.9
click at [335, 254] on tr "hairy belly slices Items Wax gourd slices Items Items شرائح الواكس جورد Items L…" at bounding box center [552, 249] width 1077 height 43
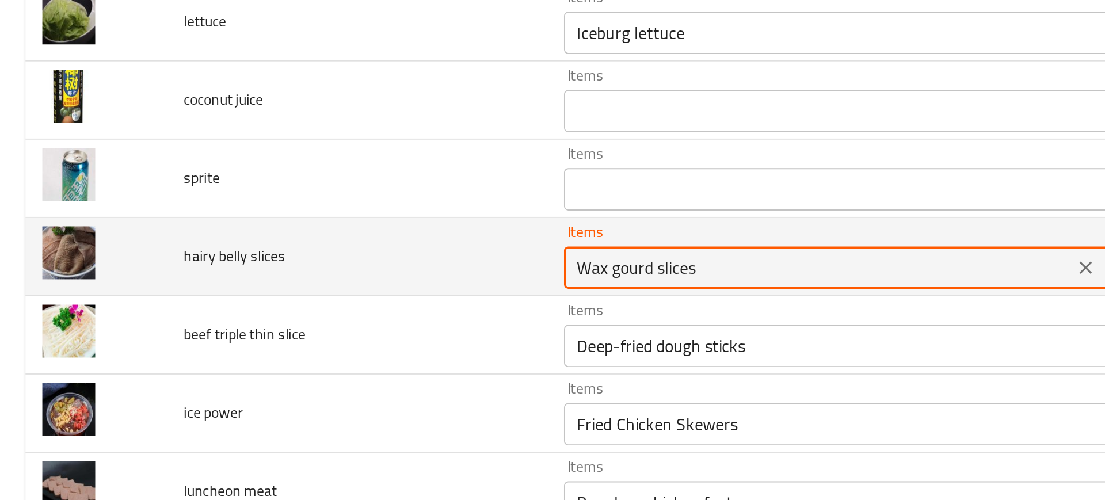
click at [335, 254] on slices "Wax gourd slices" at bounding box center [444, 255] width 269 height 16
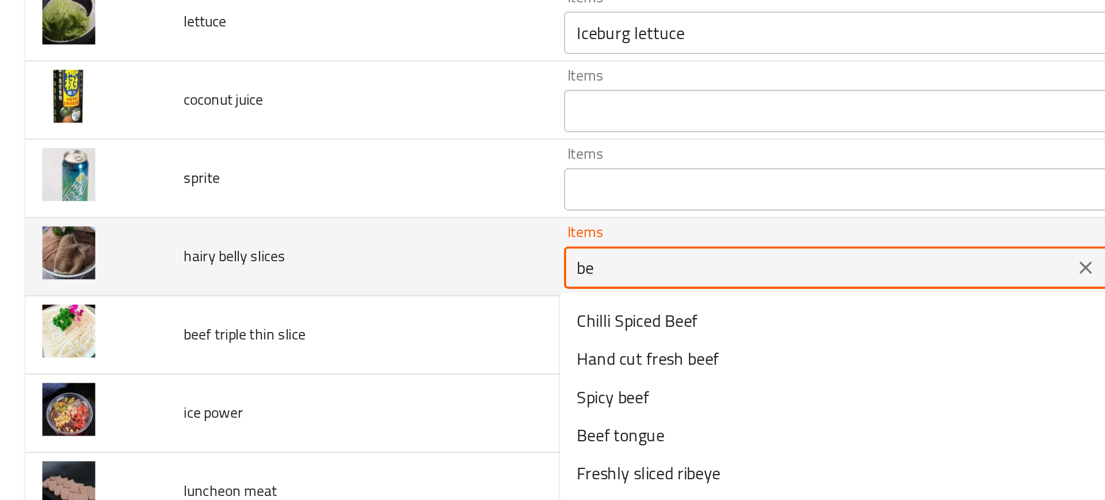
type slices "b"
click at [365, 252] on slices "Items" at bounding box center [444, 255] width 269 height 16
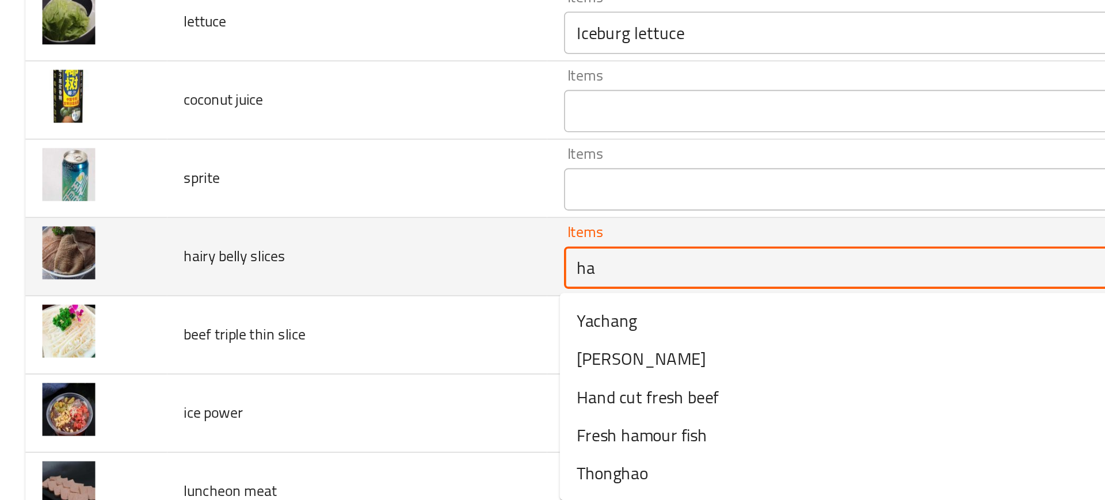
type slices "h"
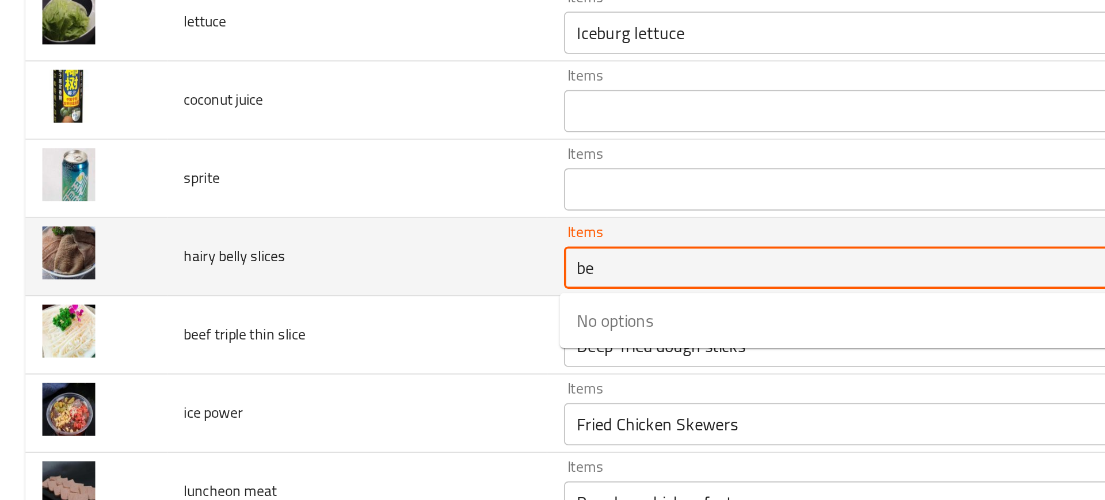
type slices "b"
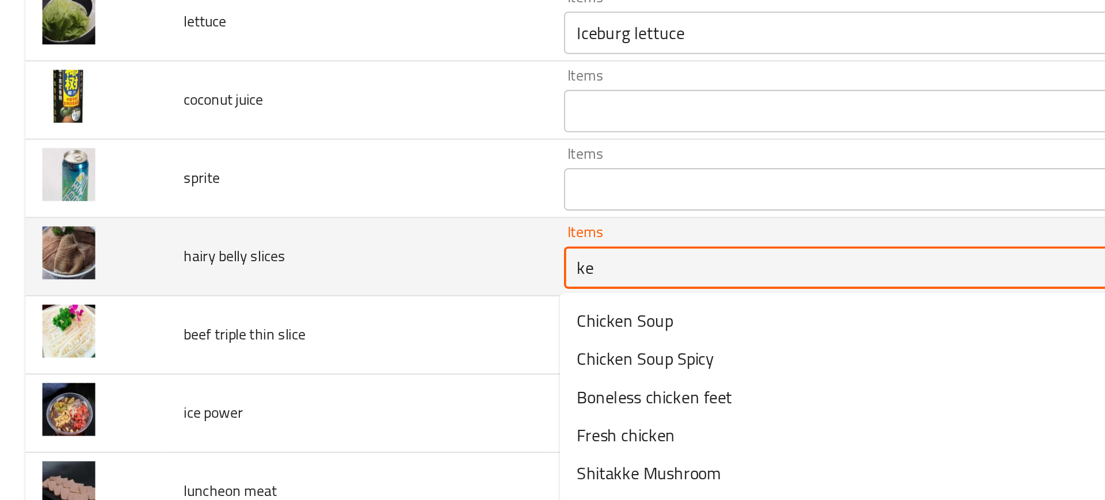
type slices "k"
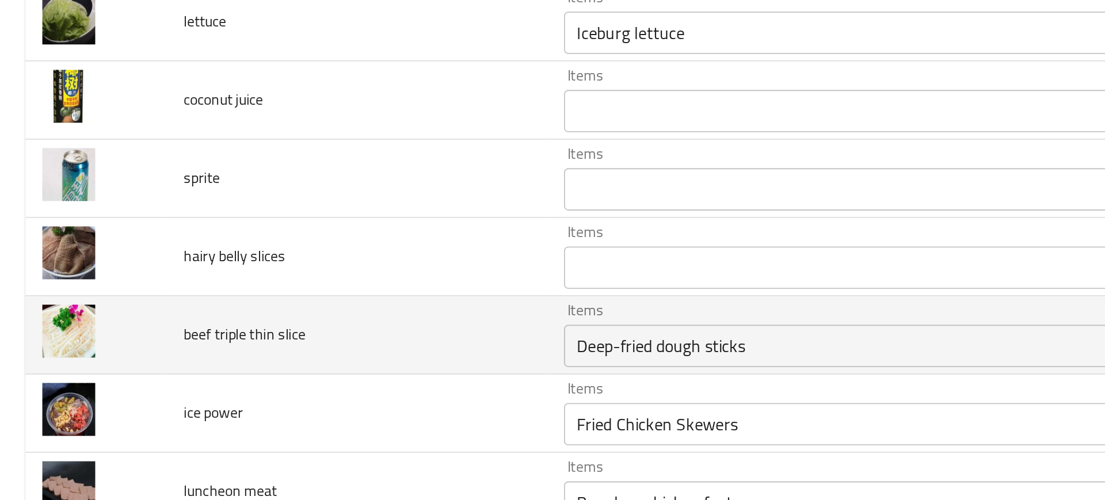
click at [215, 279] on td "beef triple thin slice" at bounding box center [194, 292] width 207 height 43
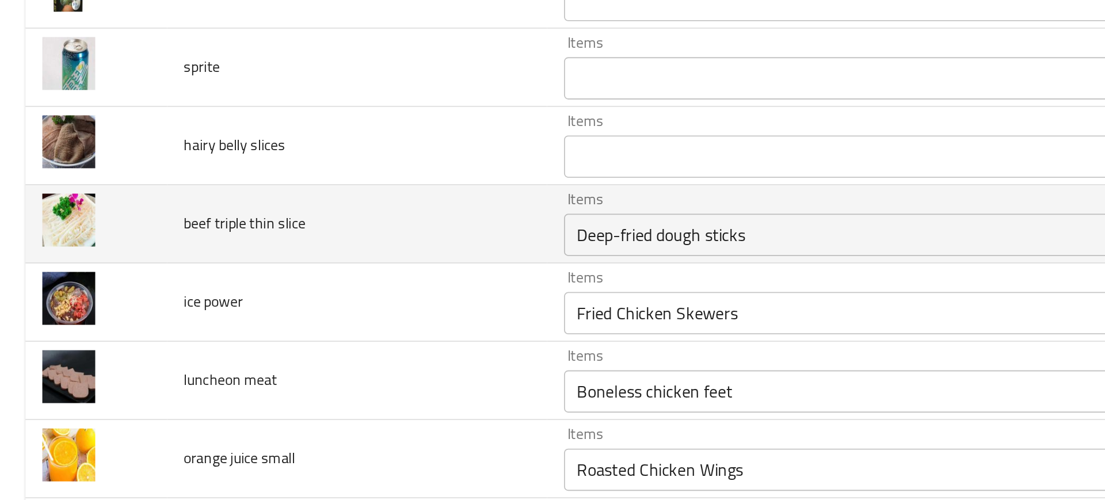
scroll to position [1597, 0]
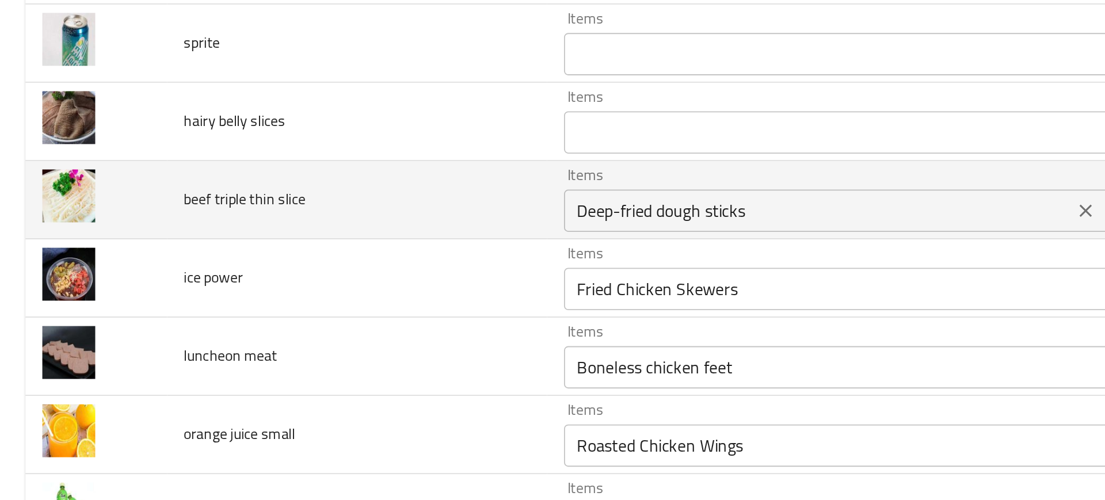
click at [362, 222] on slice "Deep-fried dough sticks" at bounding box center [444, 224] width 269 height 16
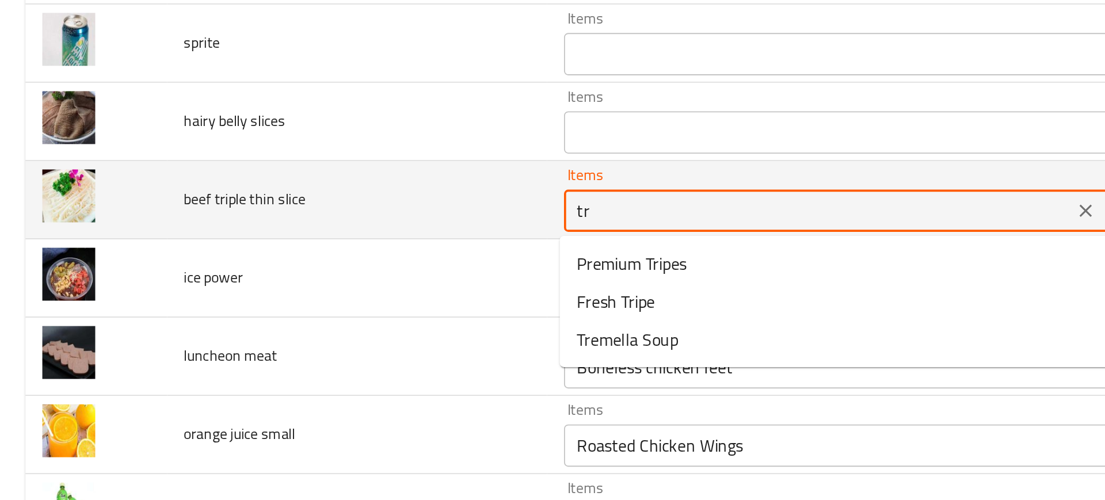
type slice "tri"
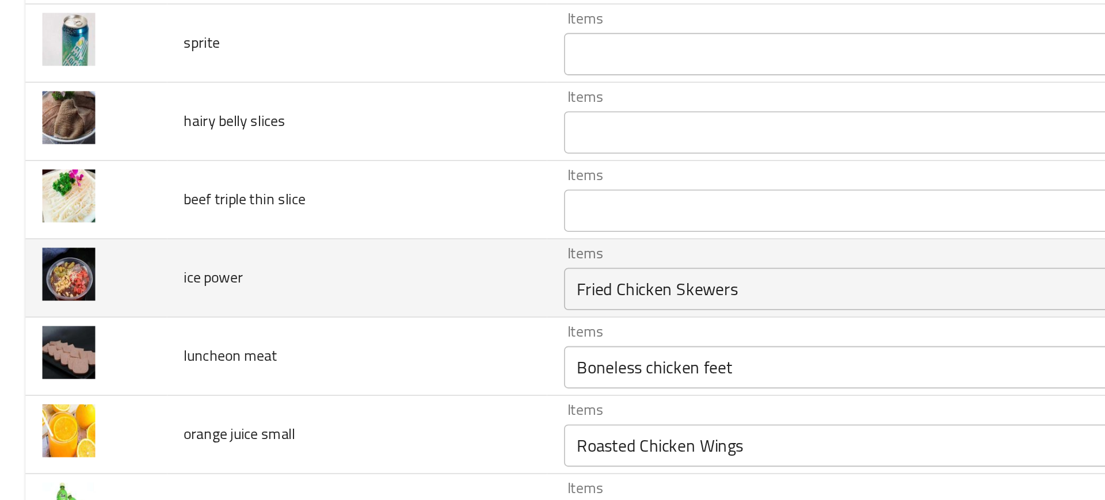
click at [262, 253] on td "ice power" at bounding box center [194, 261] width 207 height 43
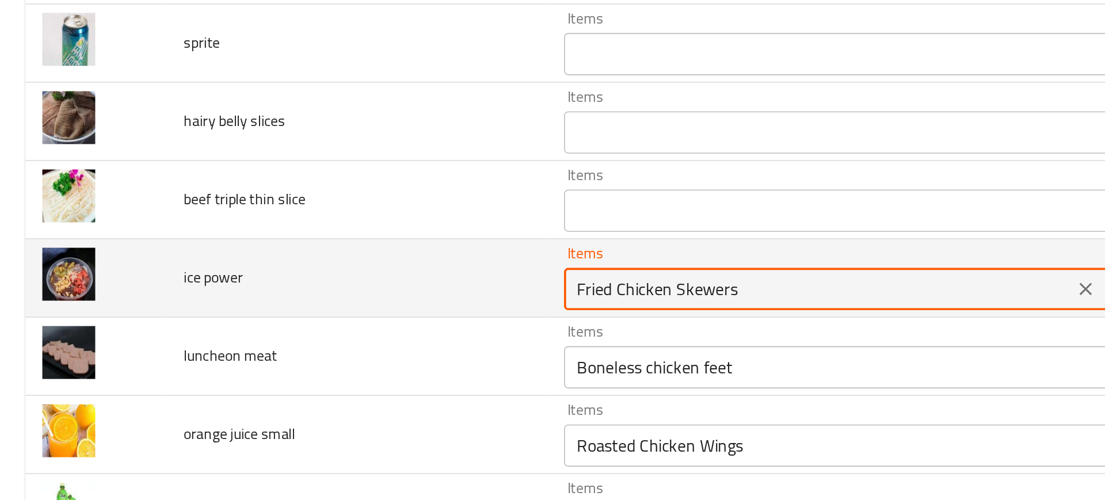
click at [323, 260] on power "Fried Chicken Skewers" at bounding box center [444, 267] width 269 height 16
type power "power"
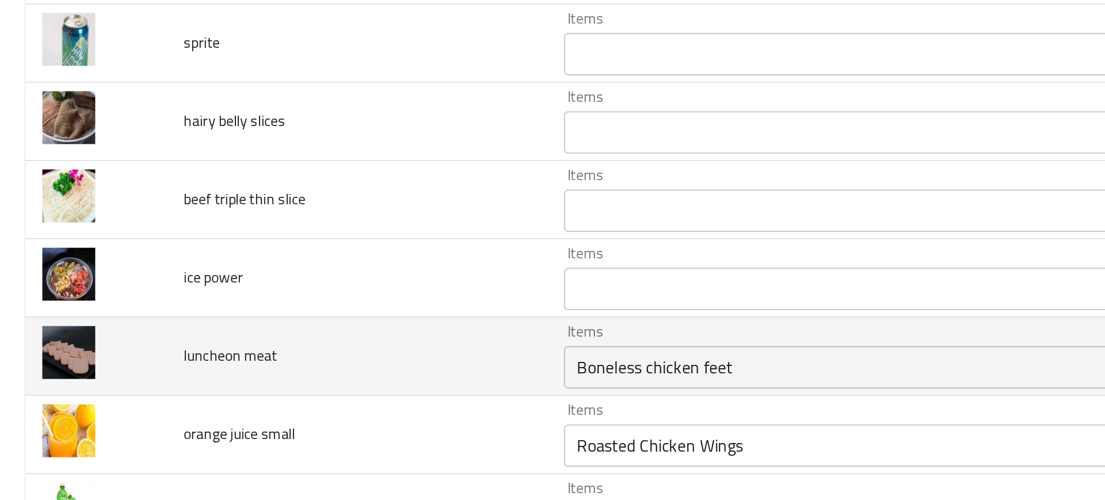
click at [270, 293] on td "luncheon meat" at bounding box center [194, 304] width 207 height 43
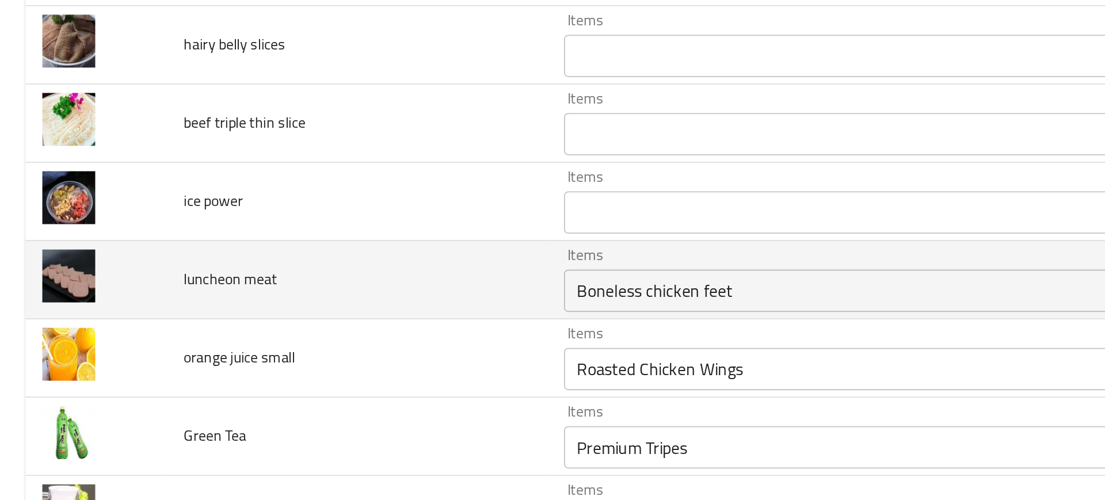
scroll to position [1638, 0]
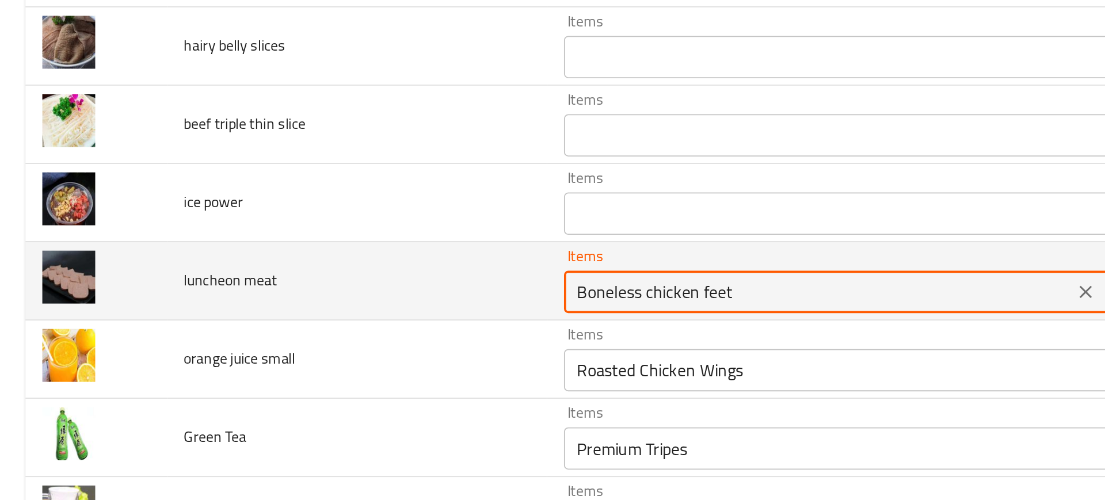
click at [322, 265] on meat "Boneless chicken feet" at bounding box center [444, 269] width 269 height 16
type meat "lunch"
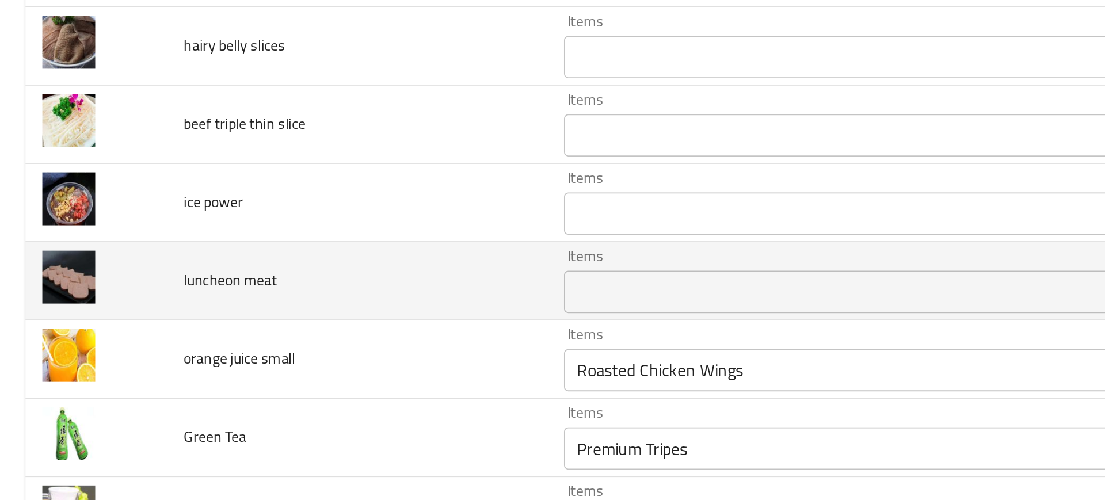
click at [262, 283] on td "luncheon meat" at bounding box center [194, 263] width 207 height 43
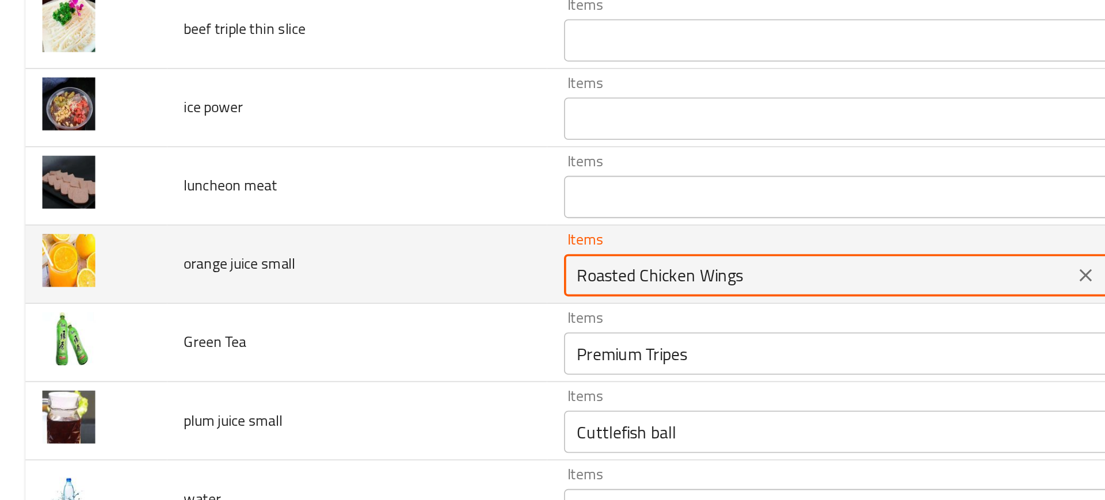
click at [373, 254] on small "Roasted Chicken Wings" at bounding box center [444, 259] width 269 height 16
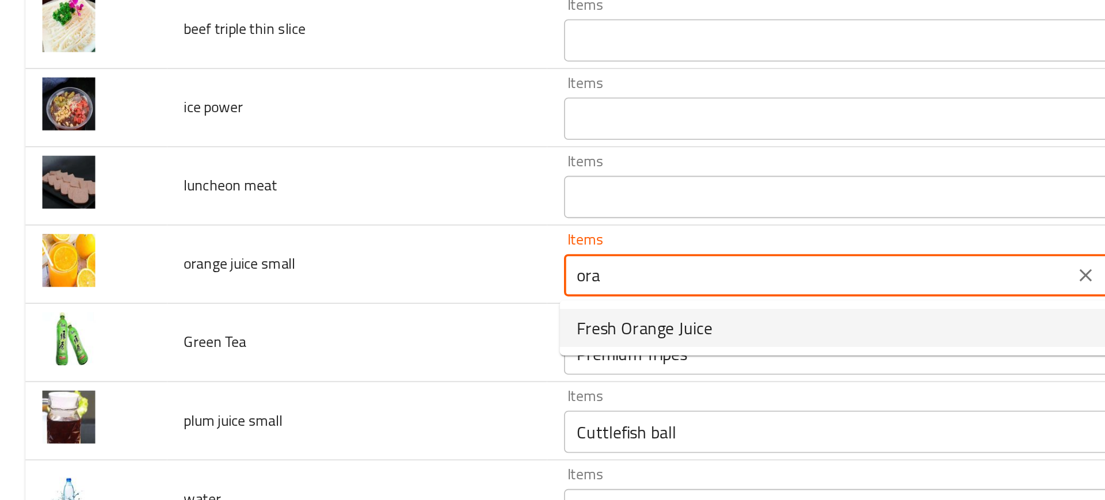
click at [379, 287] on span "Fresh Orange Juice" at bounding box center [351, 288] width 74 height 14
type small "Fresh Orange Juice"
type small-ar "عصير برتقال طازج"
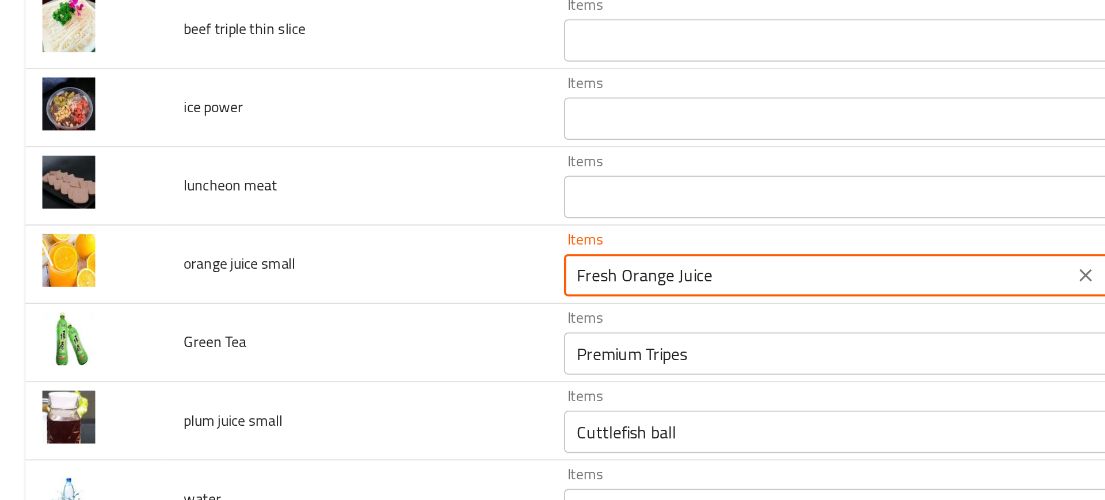
type small "Fresh Orange Juice"
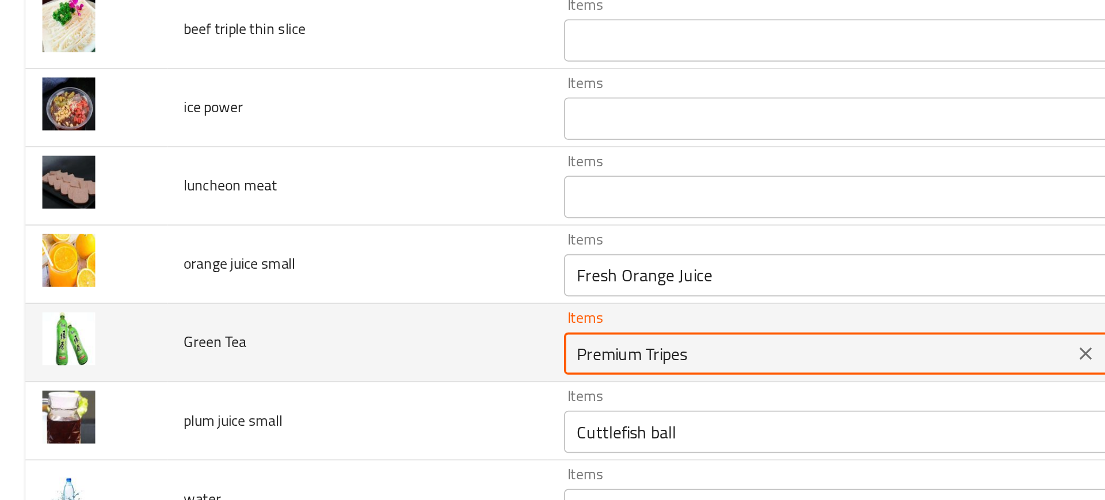
click at [353, 301] on Tea "Premium Tripes" at bounding box center [444, 302] width 269 height 16
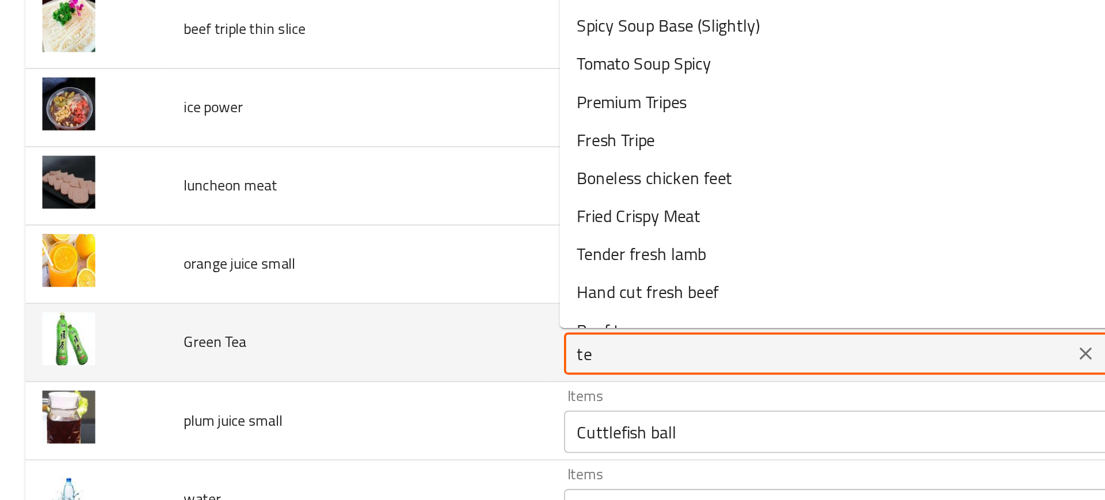
type Tea "tea"
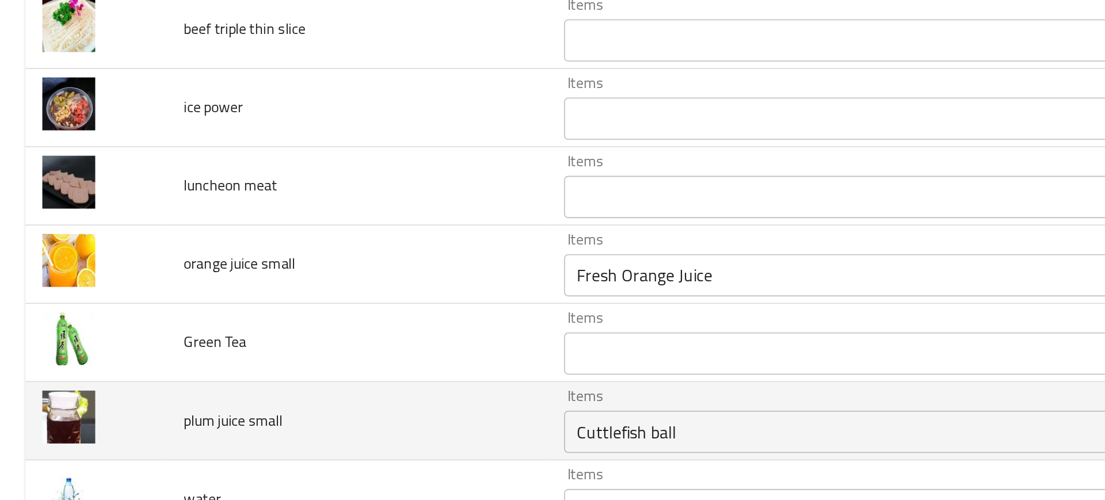
click at [214, 318] on td "plum juice small" at bounding box center [194, 339] width 207 height 43
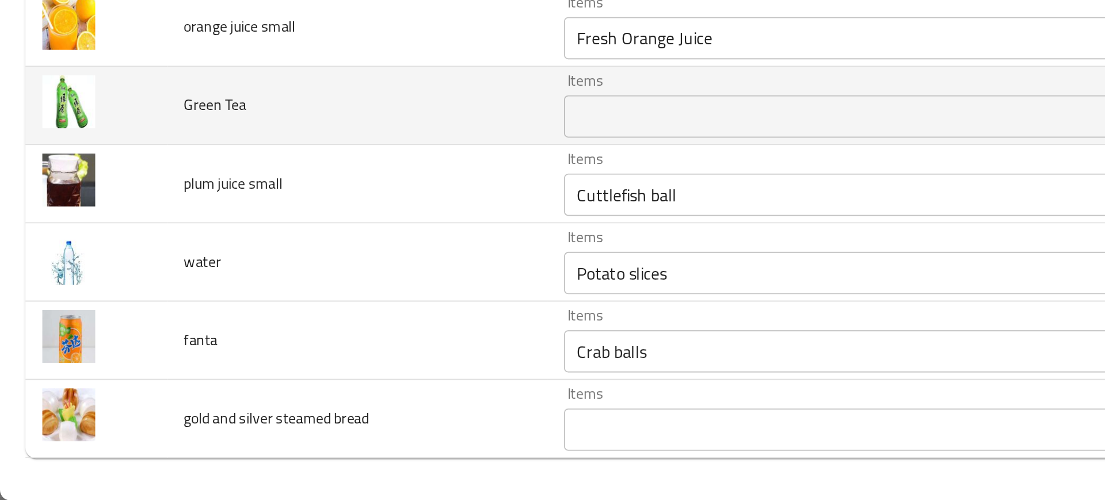
scroll to position [0, 0]
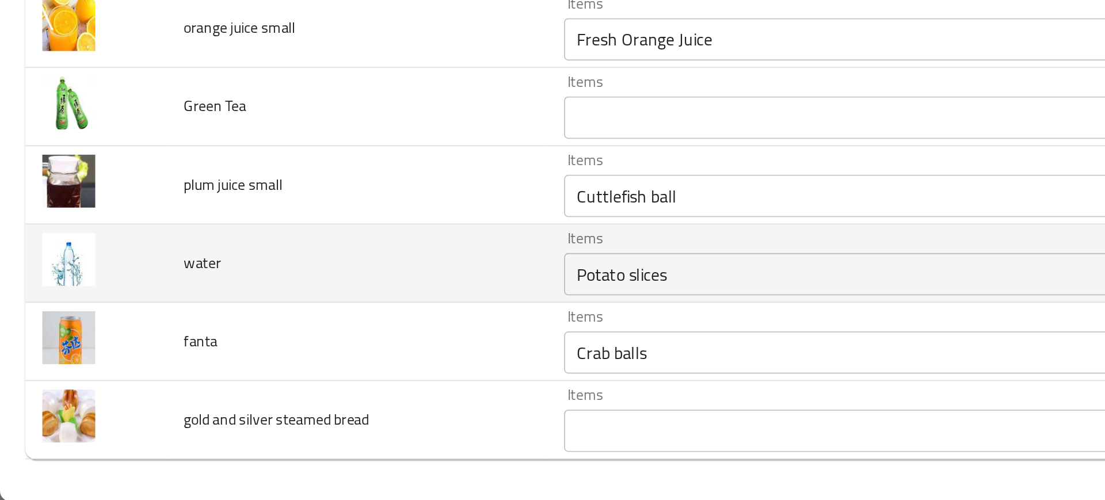
click at [322, 351] on td "Items Potato slices Items" at bounding box center [463, 370] width 333 height 43
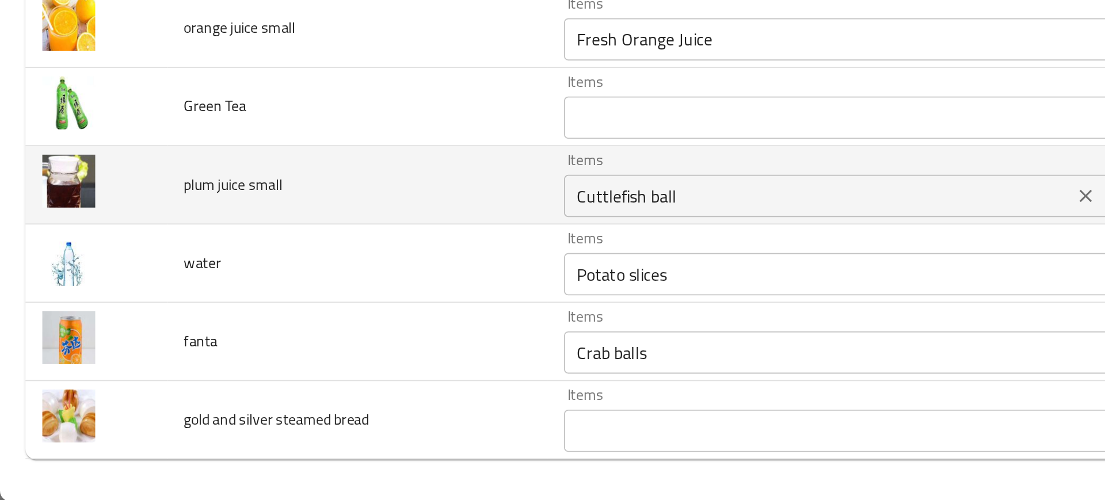
click at [323, 342] on div "Cuttlefish ball Items" at bounding box center [462, 333] width 310 height 23
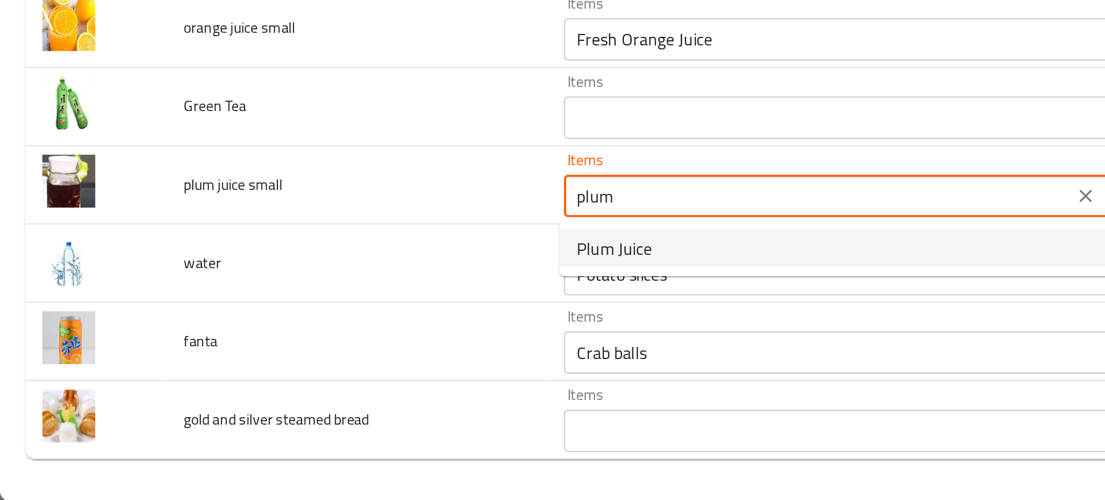
click at [343, 367] on span "Plum Juice" at bounding box center [334, 363] width 41 height 14
type small "Plum Juice"
type small-ar "عصير البرقوق"
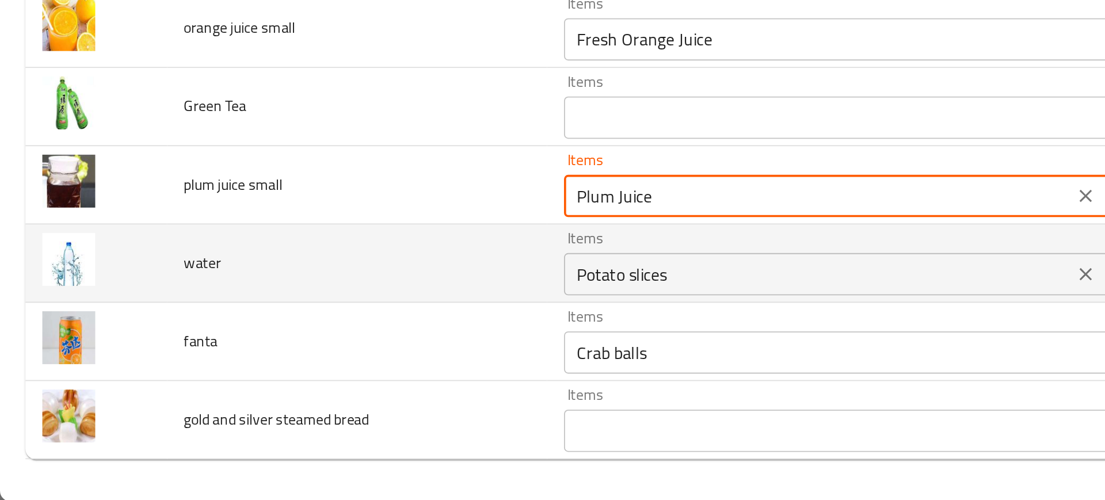
type small "Plum Juice"
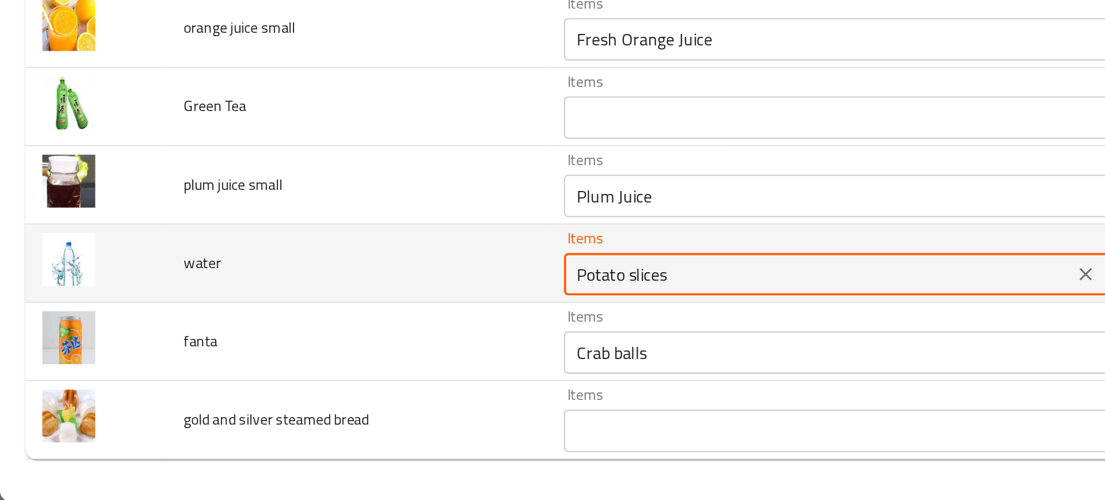
click at [352, 379] on input "Potato slices" at bounding box center [444, 376] width 269 height 16
type input "wat"
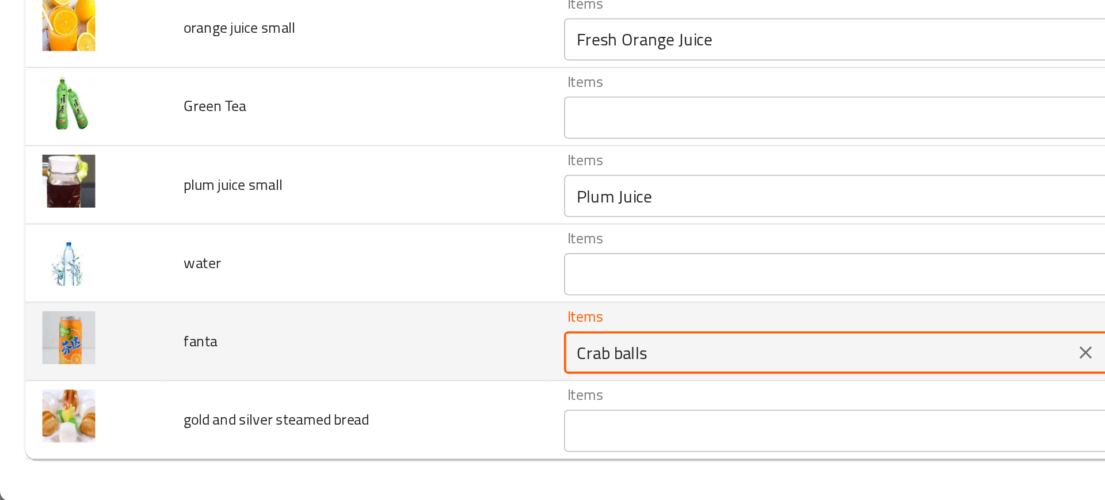
click at [376, 413] on input "Crab balls" at bounding box center [444, 419] width 269 height 16
type input "fan"
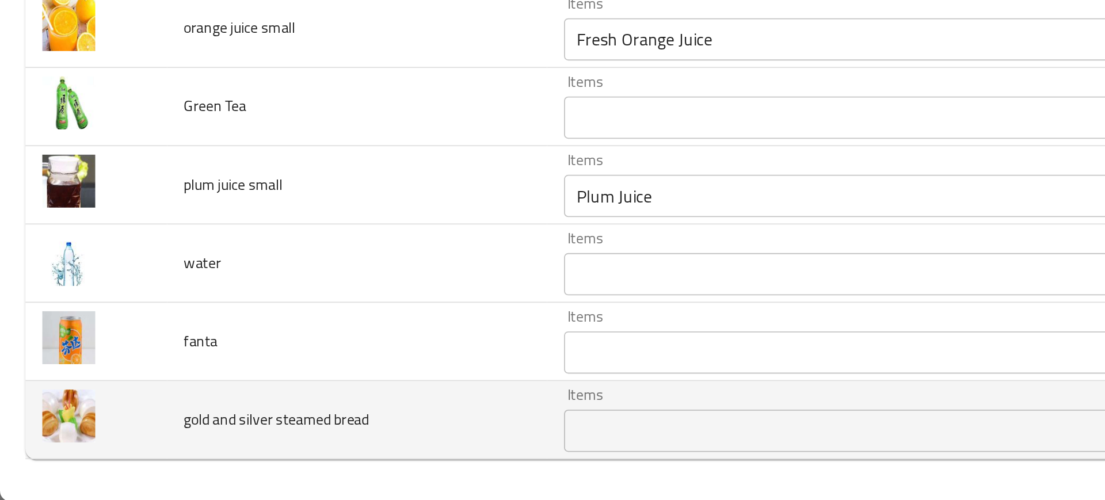
click at [175, 475] on td "gold and silver steamed bread" at bounding box center [194, 455] width 207 height 43
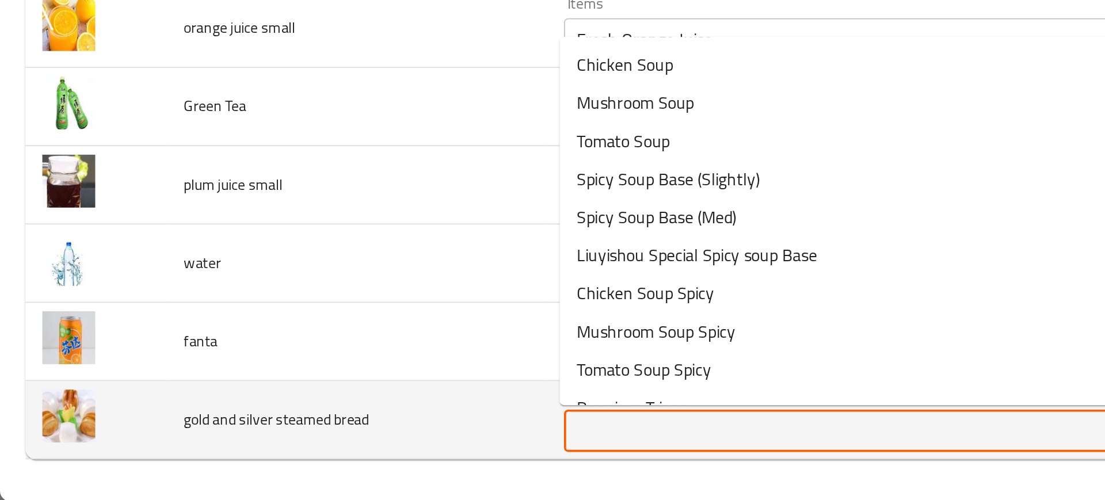
click at [359, 464] on bread "Items" at bounding box center [444, 461] width 269 height 16
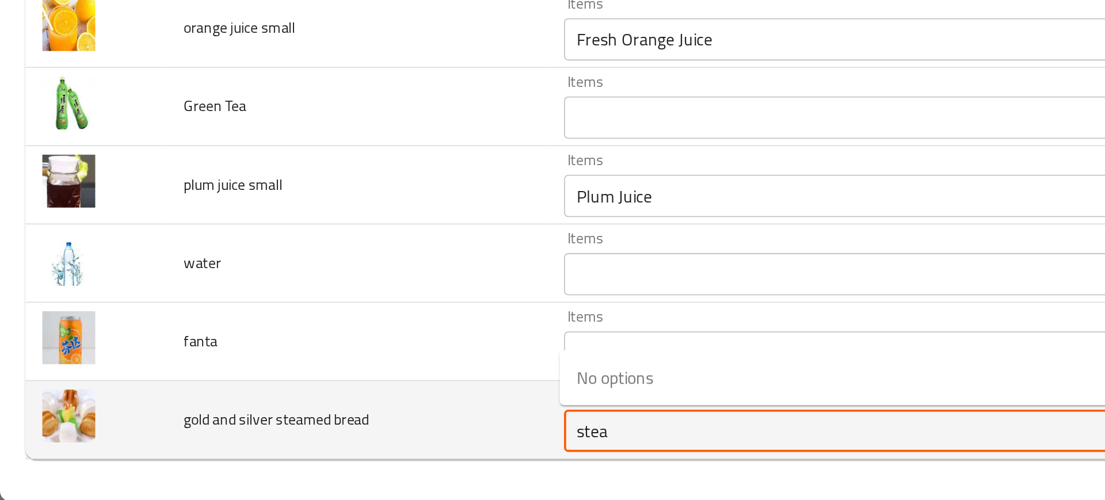
type bread "steam"
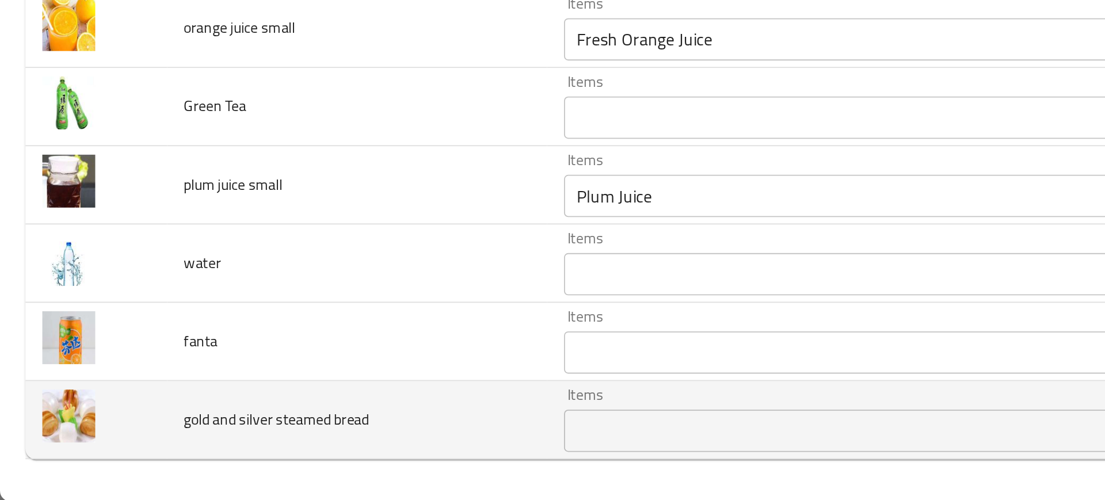
click at [249, 470] on td "gold and silver steamed bread" at bounding box center [194, 455] width 207 height 43
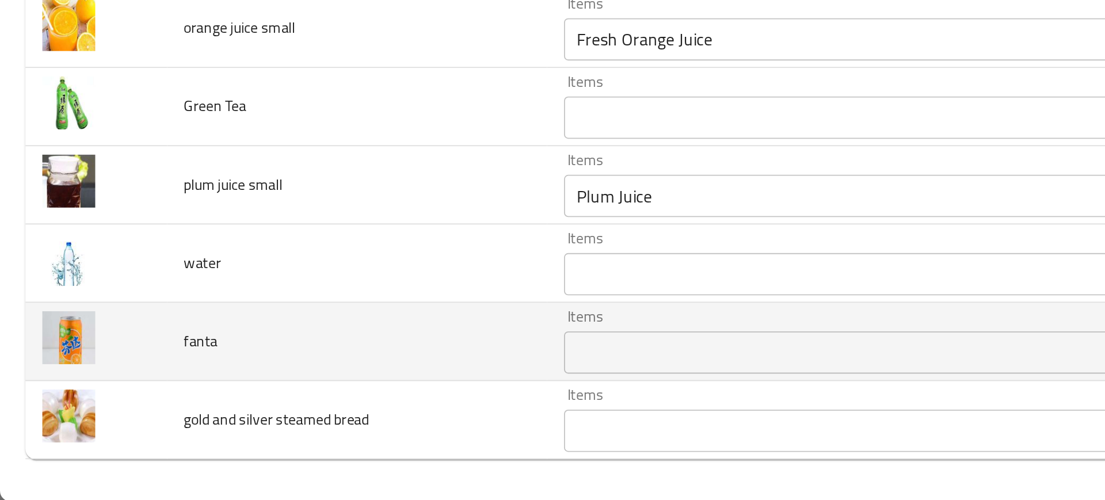
click at [162, 417] on td "fanta" at bounding box center [194, 413] width 207 height 43
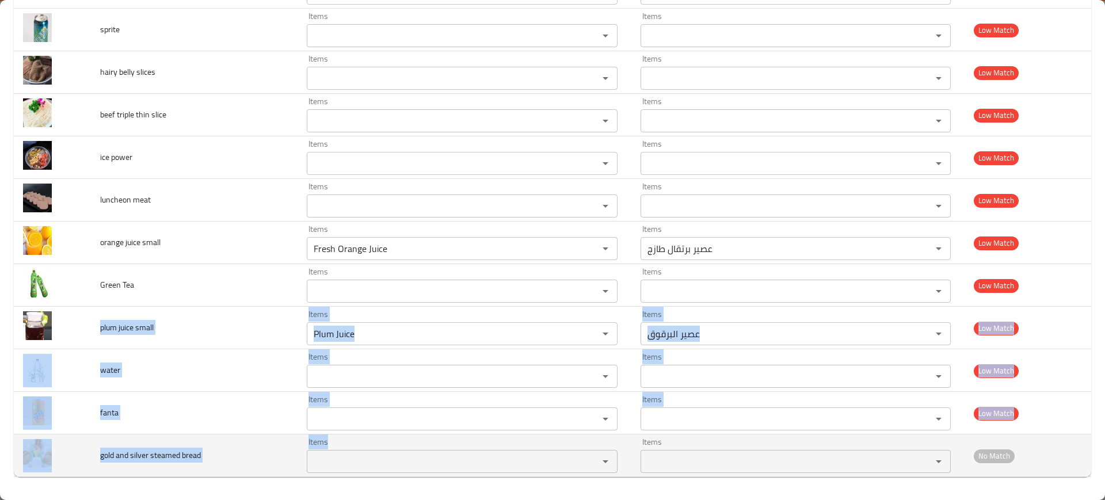
drag, startPoint x: 97, startPoint y: 327, endPoint x: 344, endPoint y: 459, distance: 279.3
copy tbody "plum juice small Items Items Items Items Low Match water Items Items Items Item…"
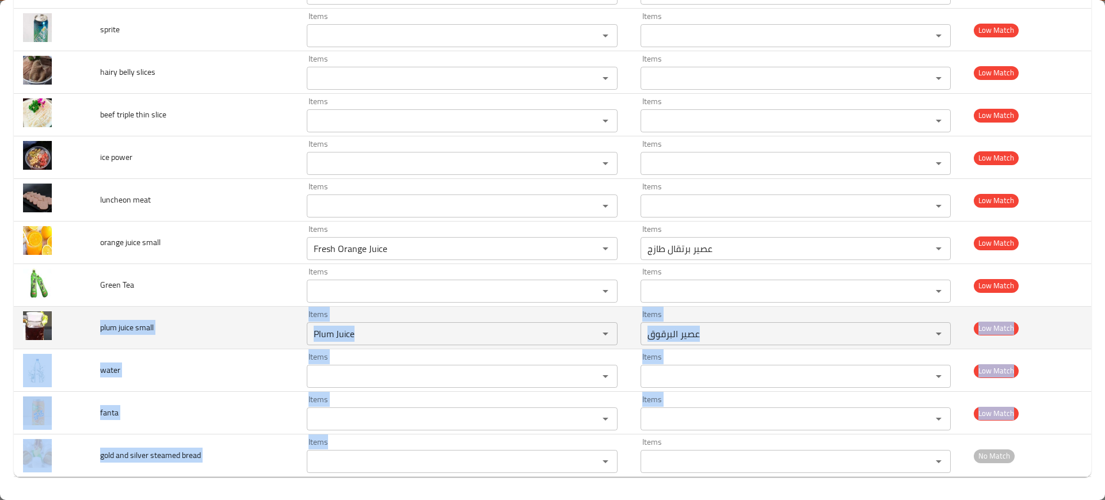
click at [244, 337] on td "plum juice small" at bounding box center [194, 328] width 207 height 43
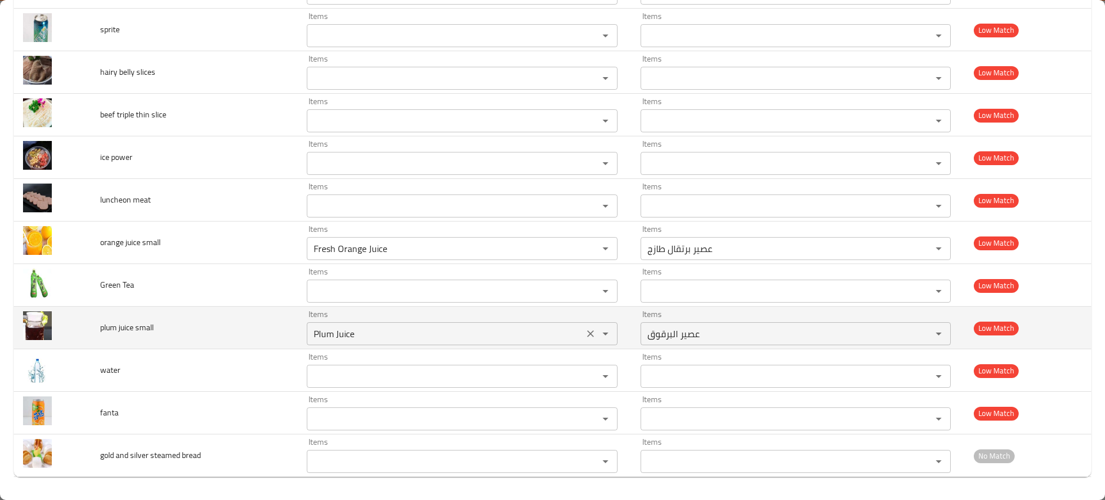
click at [340, 329] on small "Plum Juice" at bounding box center [444, 334] width 269 height 16
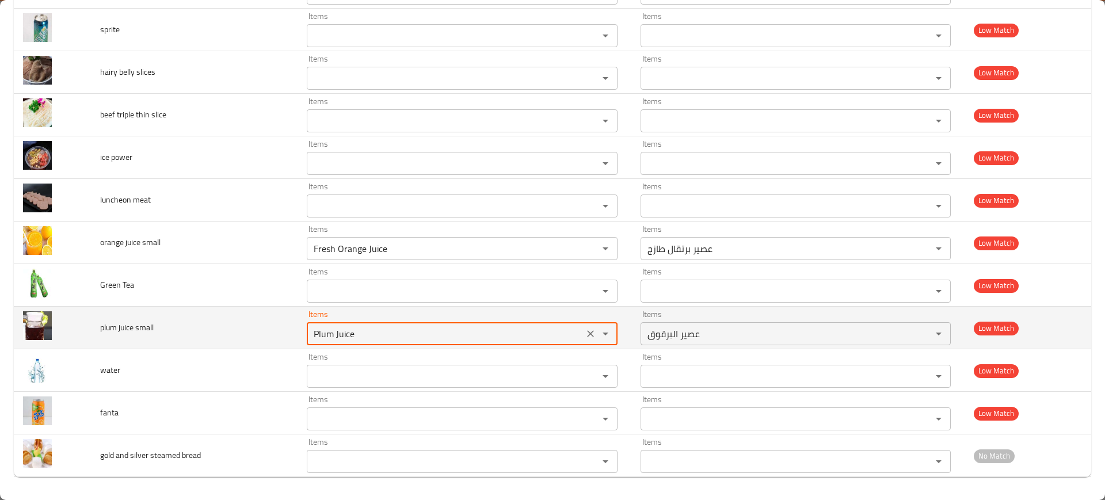
click at [340, 329] on small "Plum Juice" at bounding box center [444, 334] width 269 height 16
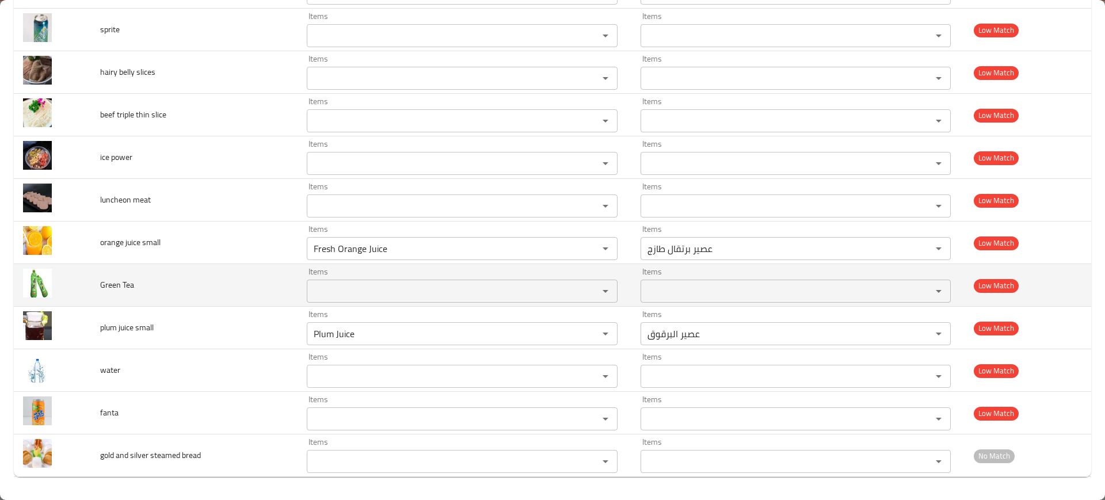
click at [250, 284] on td "Green Tea" at bounding box center [194, 285] width 207 height 43
click at [177, 289] on td "Green Tea" at bounding box center [194, 285] width 207 height 43
click at [100, 291] on span "Green Tea" at bounding box center [117, 284] width 34 height 15
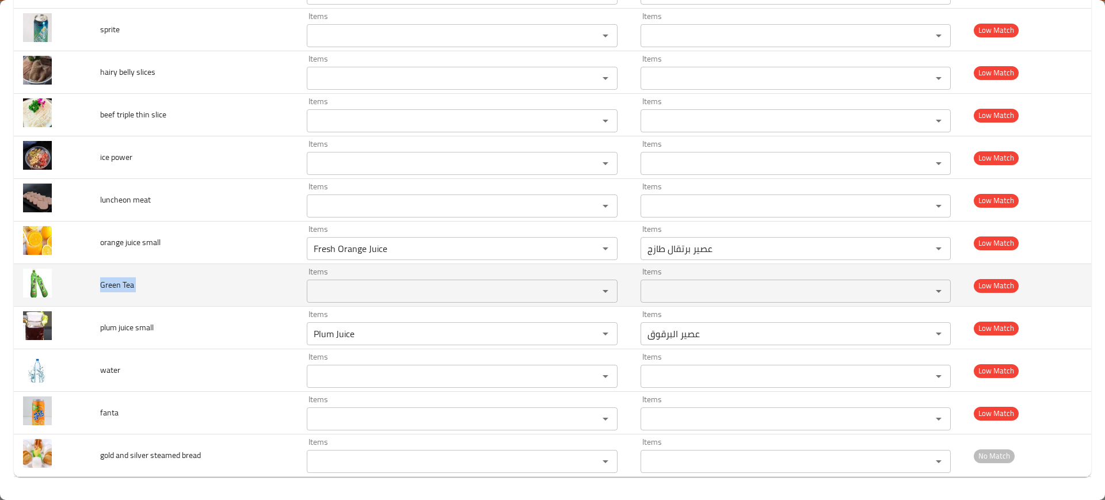
copy span "Green Tea"
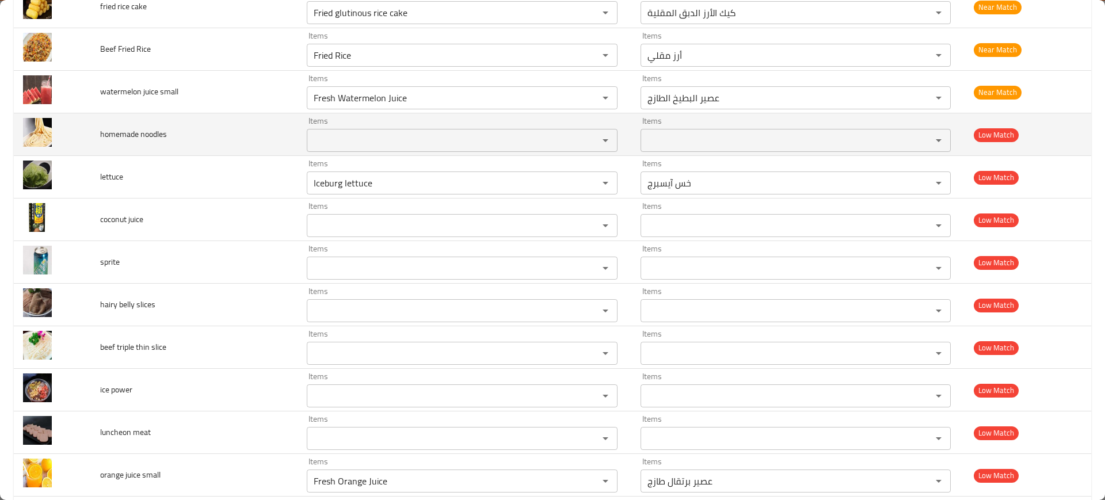
scroll to position [1467, 0]
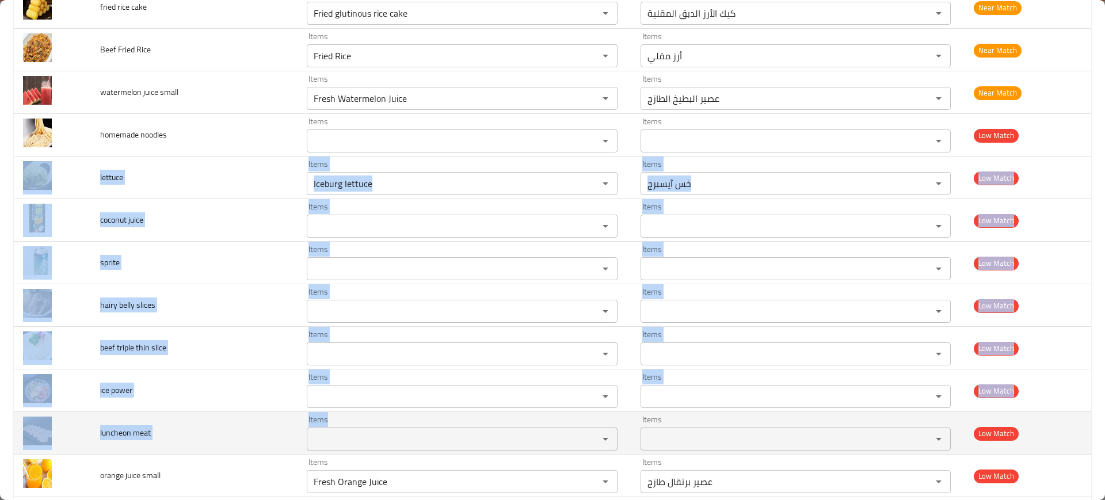
drag, startPoint x: 80, startPoint y: 165, endPoint x: 377, endPoint y: 437, distance: 403.6
copy tbody "lettuce Items Items Items Items Low Match coconut juice Items Items Items Items…"
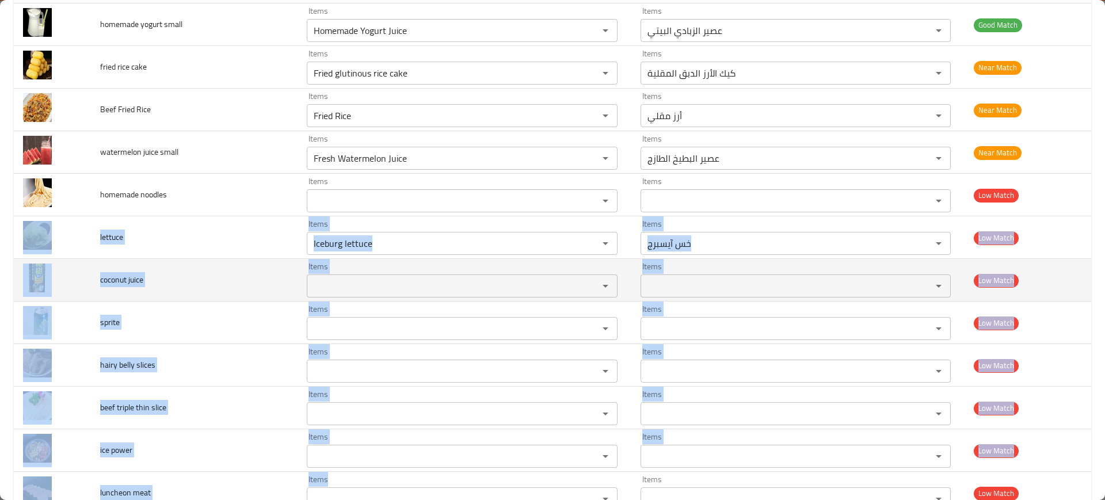
scroll to position [1401, 0]
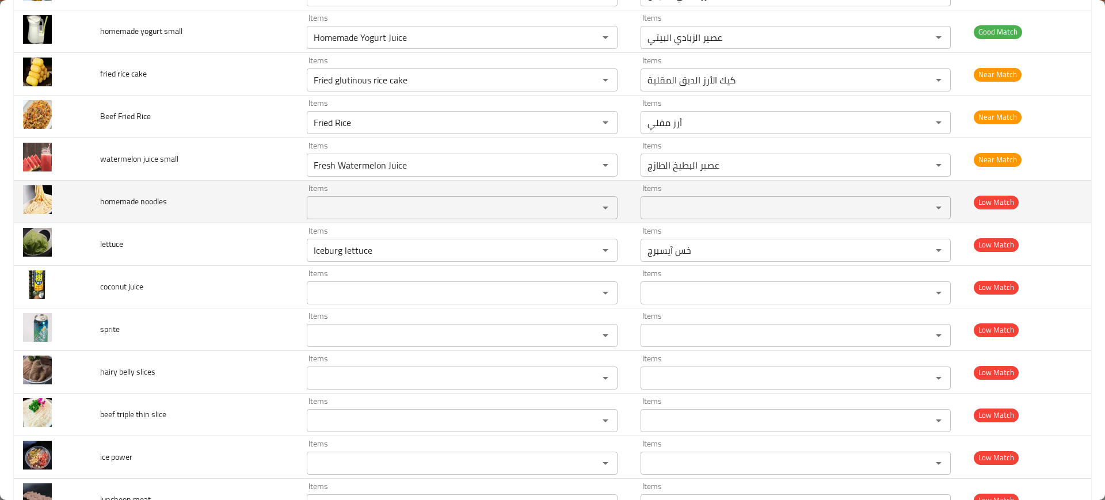
click at [124, 196] on span "homemade noodles" at bounding box center [133, 201] width 67 height 15
copy span "homemade noodles"
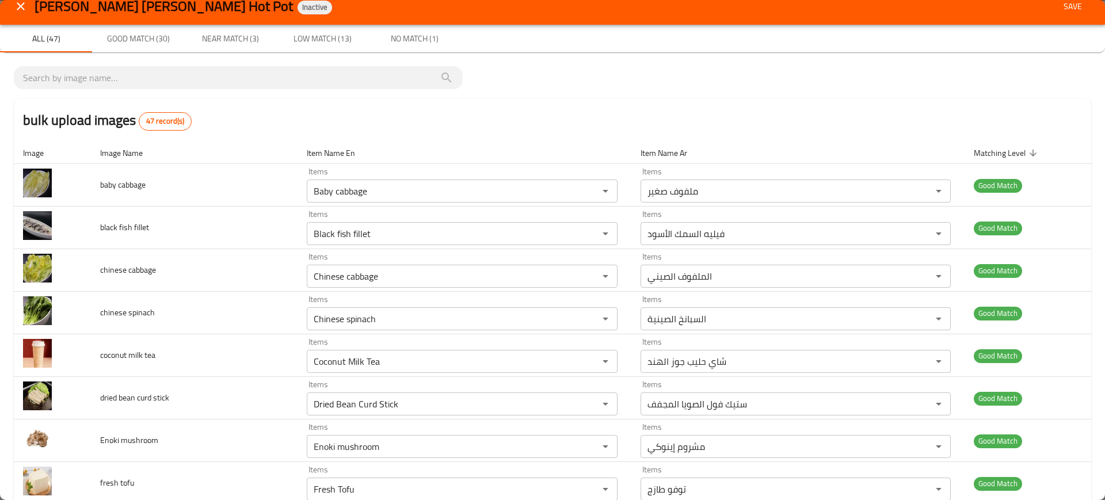
scroll to position [6, 0]
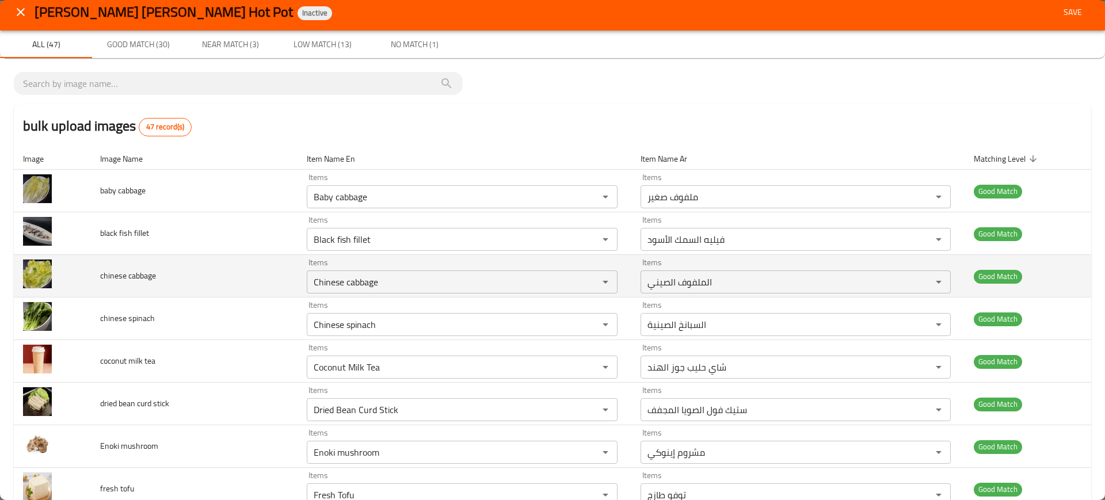
click at [201, 270] on td "chinese cabbage" at bounding box center [194, 276] width 207 height 43
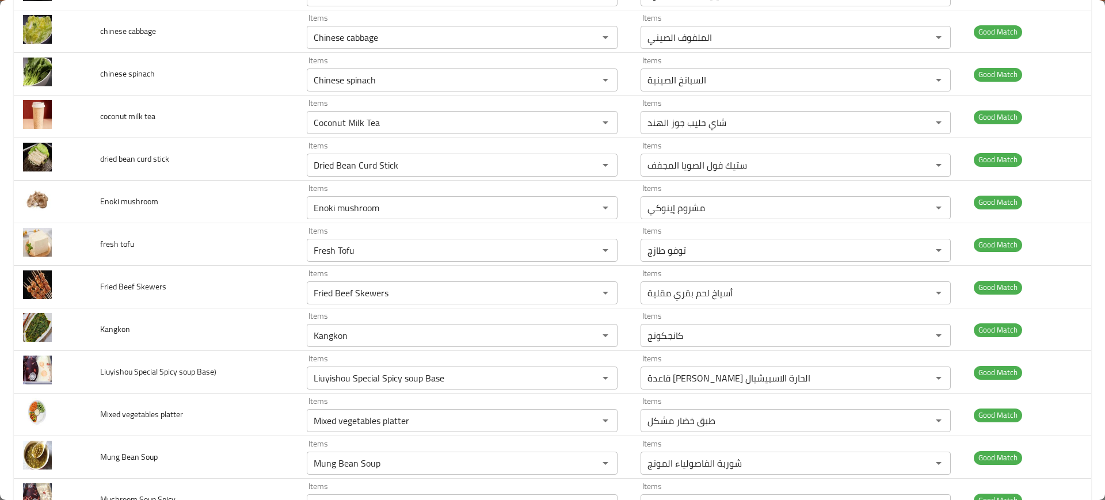
scroll to position [0, 0]
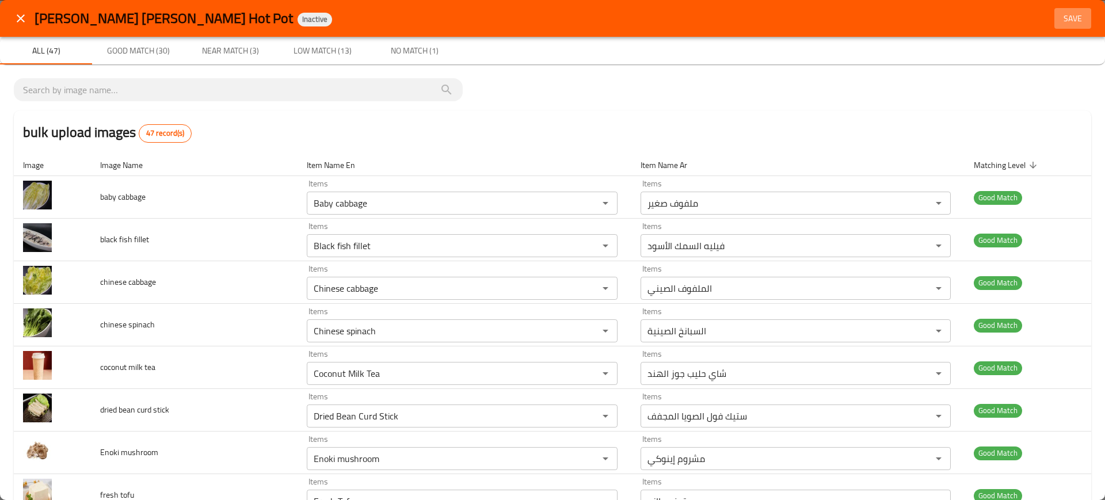
click at [1066, 23] on span "Save" at bounding box center [1073, 19] width 28 height 14
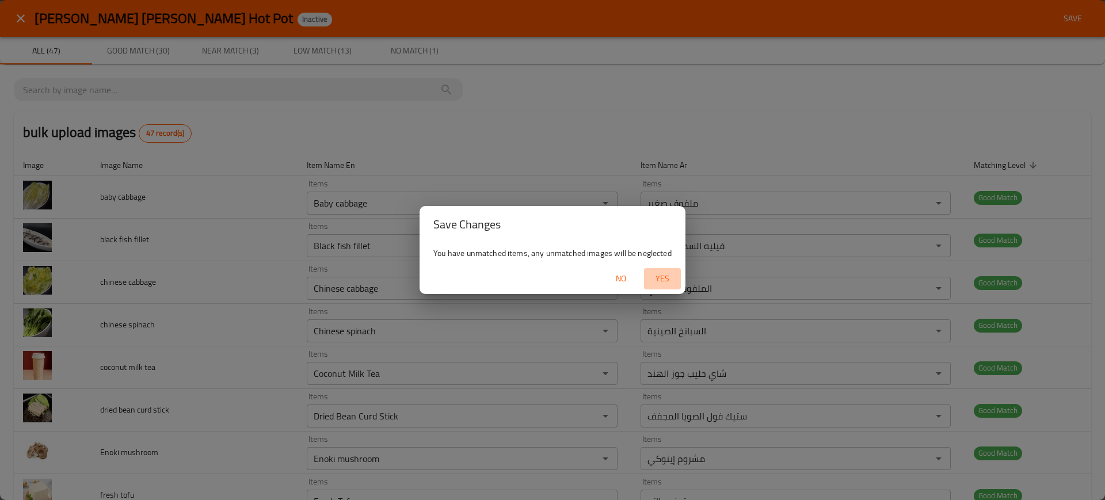
click at [652, 276] on span "Yes" at bounding box center [662, 279] width 28 height 14
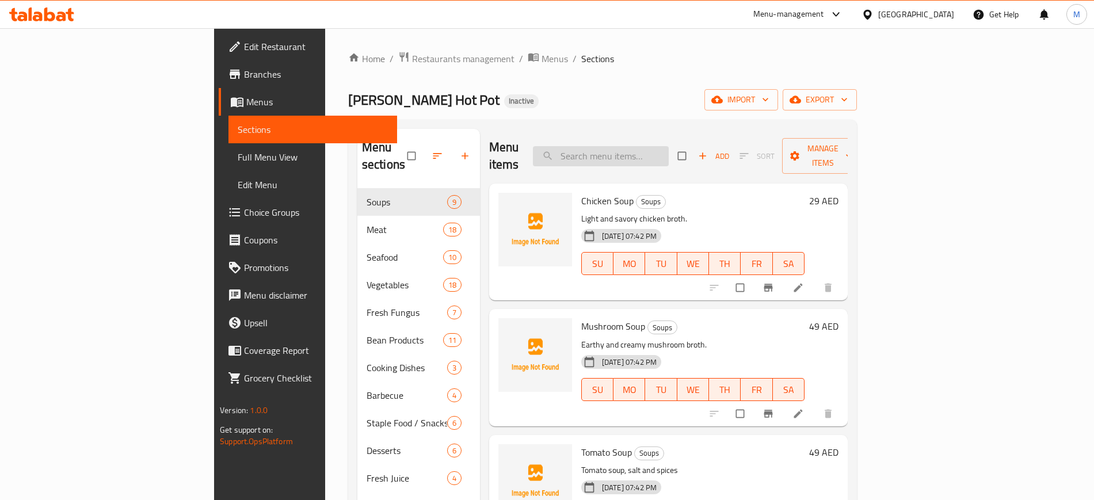
click at [669, 146] on input "search" at bounding box center [601, 156] width 136 height 20
paste input "Fried Rice"
type input "Fried Rice"
click at [692, 282] on icon "sort-choices" at bounding box center [687, 288] width 12 height 12
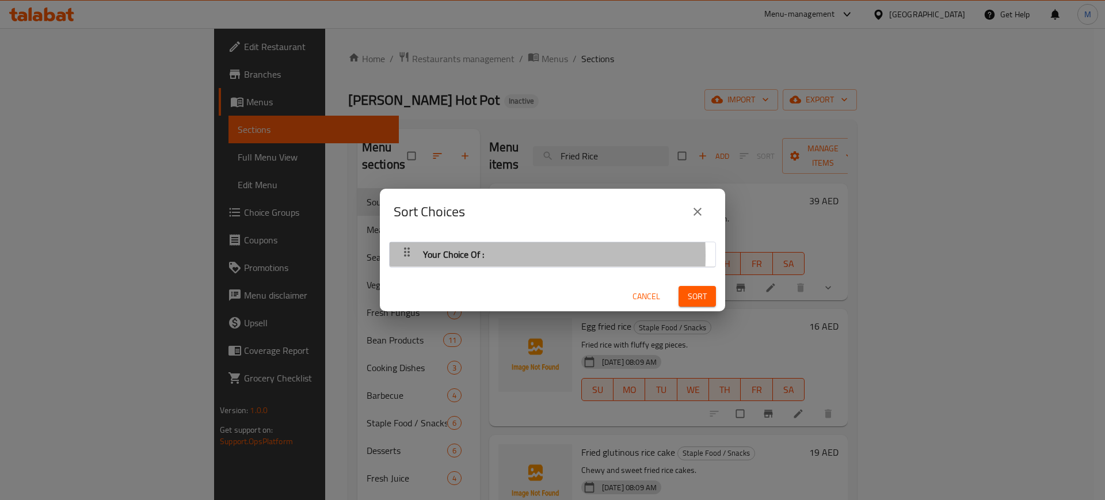
click at [406, 255] on icon "button" at bounding box center [407, 251] width 6 height 9
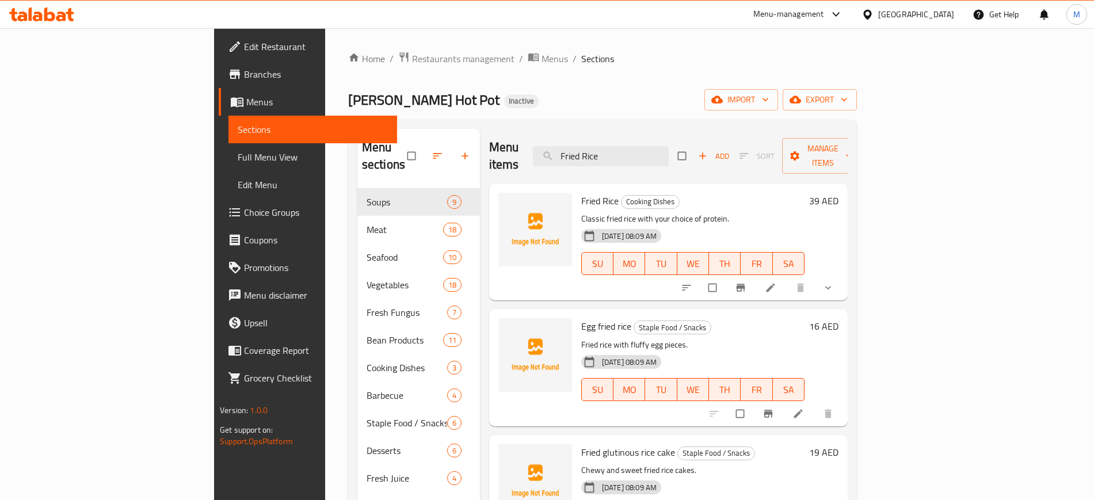
click at [718, 318] on h6 "Egg fried rice Staple Food / Snacks" at bounding box center [692, 326] width 223 height 16
click at [494, 268] on div at bounding box center [535, 242] width 83 height 108
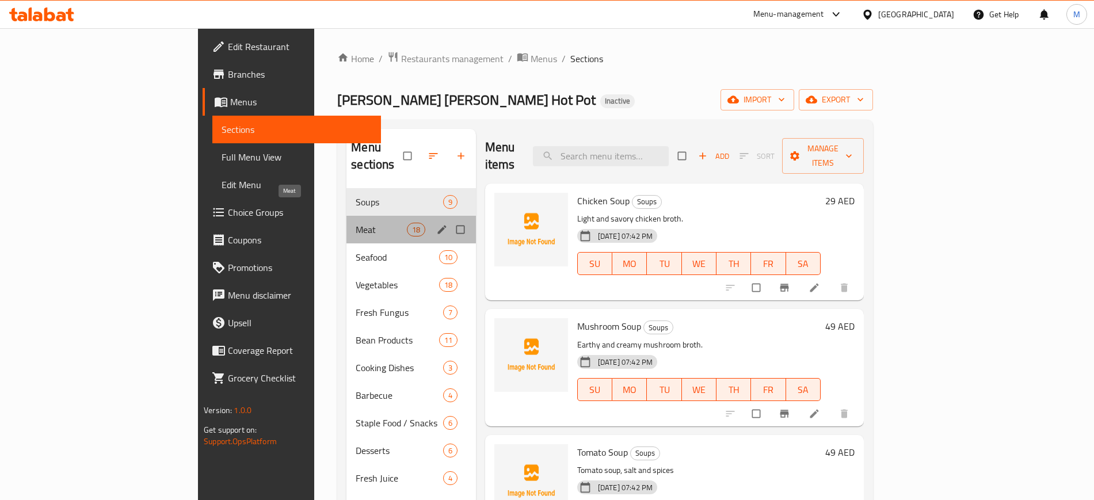
click at [356, 223] on span "Meat" at bounding box center [381, 230] width 51 height 14
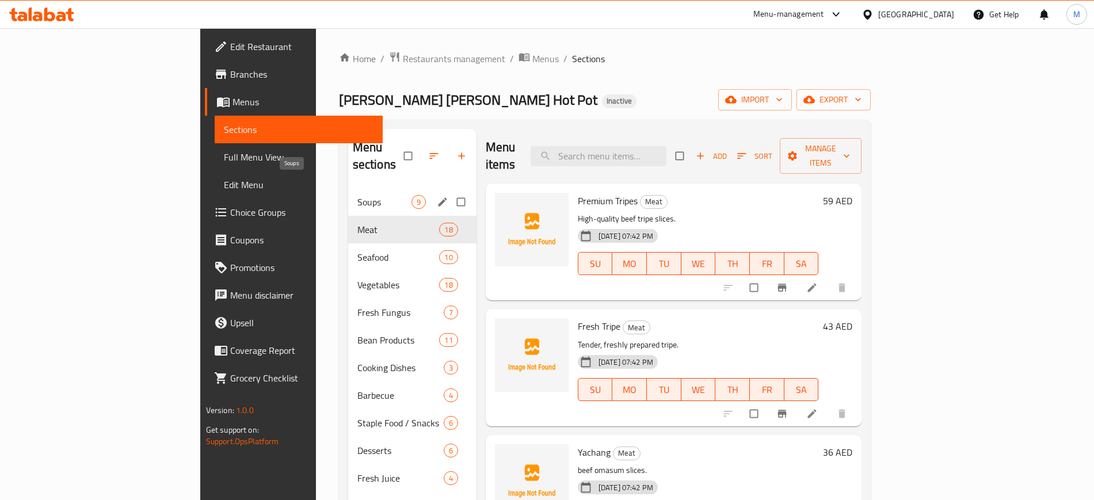
click at [357, 195] on span "Soups" at bounding box center [384, 202] width 54 height 14
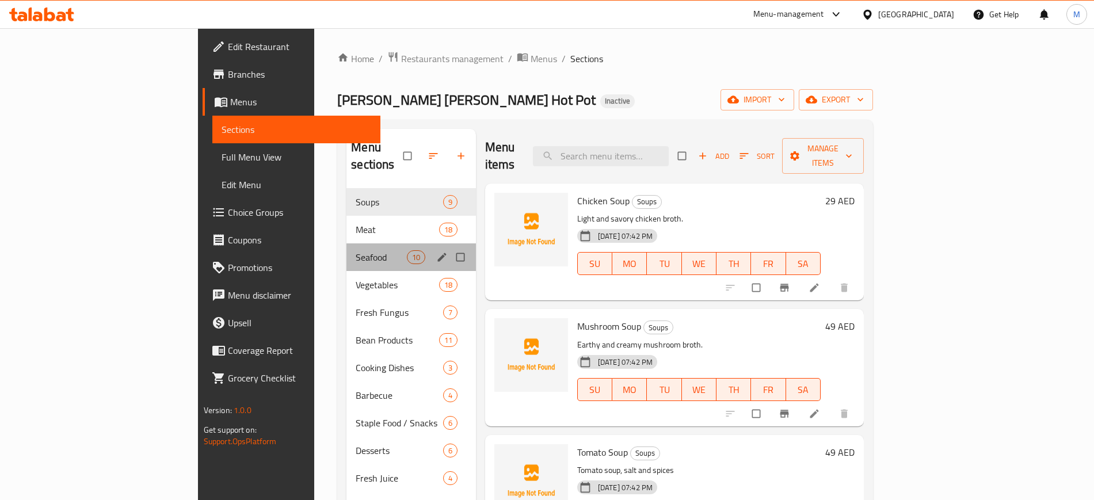
click at [346, 247] on div "Seafood 10" at bounding box center [410, 257] width 129 height 28
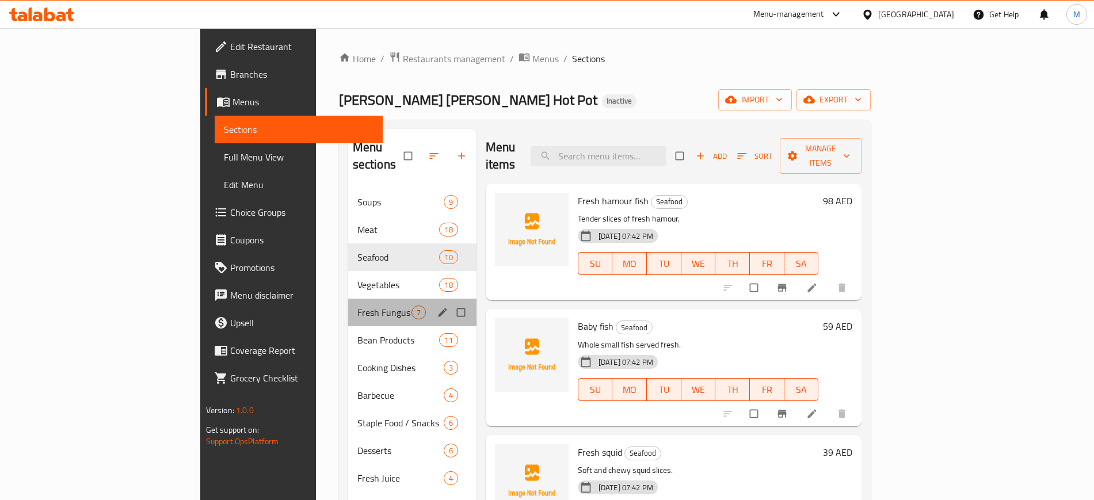
click at [348, 299] on div "Fresh Fungus 7" at bounding box center [412, 313] width 128 height 28
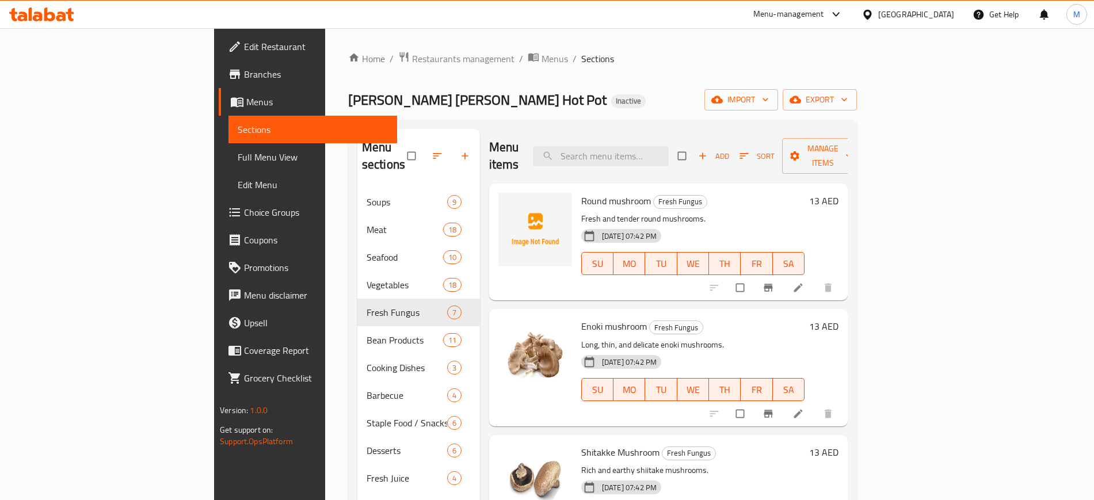
scroll to position [161, 0]
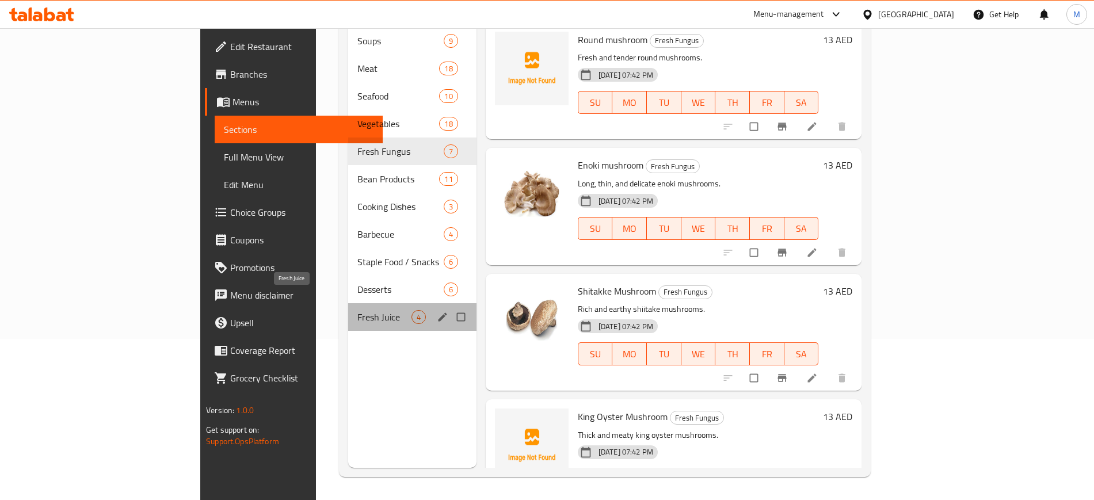
click at [357, 310] on span "Fresh Juice" at bounding box center [384, 317] width 54 height 14
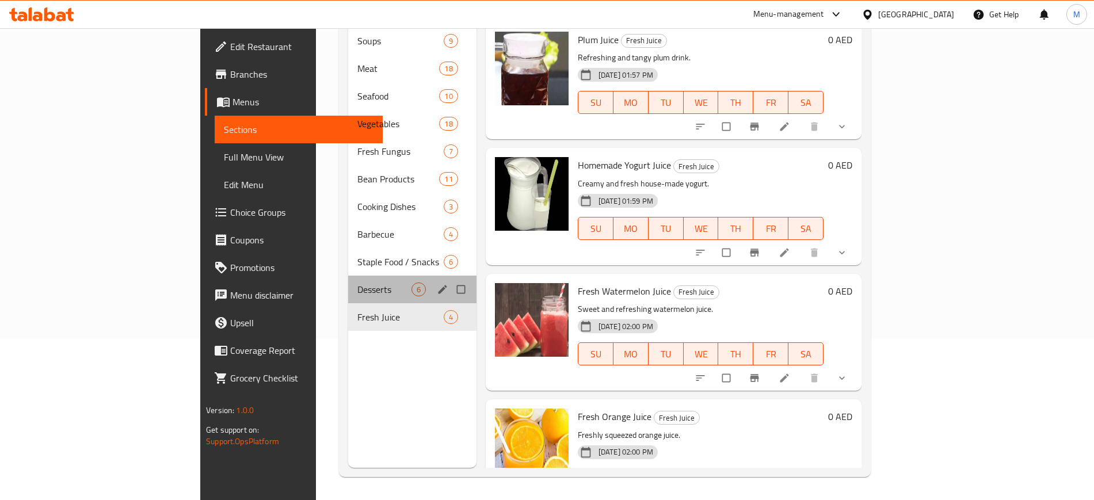
click at [348, 279] on div "Desserts 6" at bounding box center [412, 290] width 128 height 28
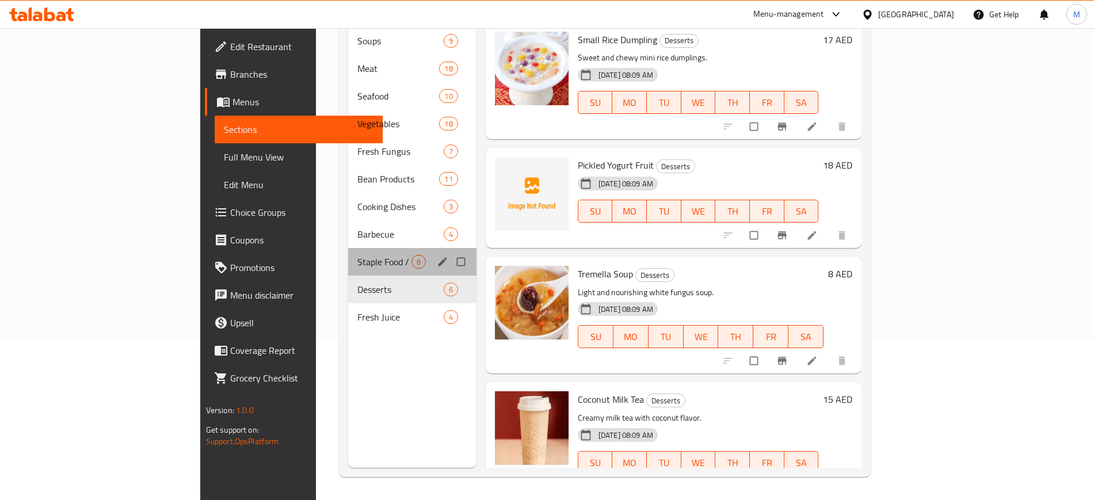
click at [348, 248] on div "Staple Food / Snacks 6" at bounding box center [412, 262] width 128 height 28
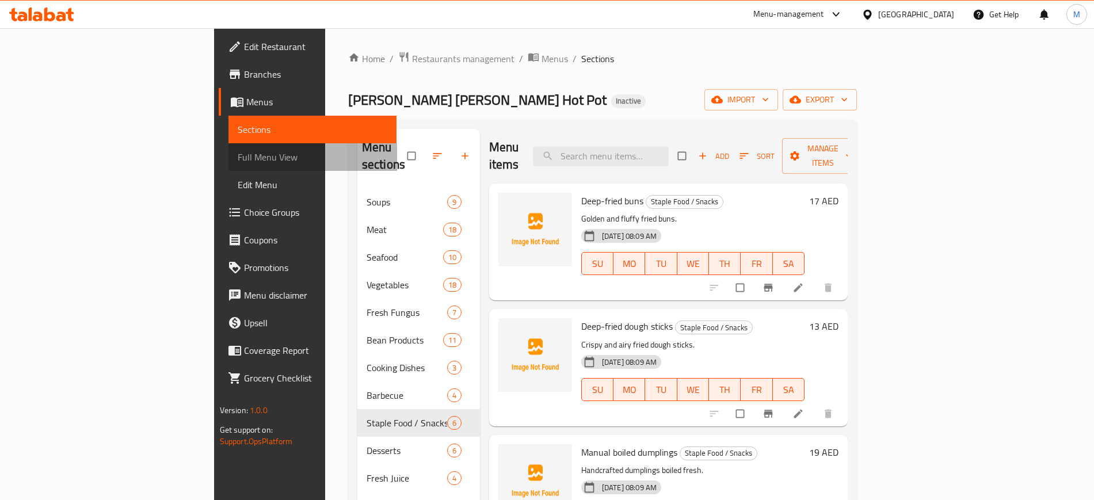
click at [238, 158] on span "Full Menu View" at bounding box center [313, 157] width 150 height 14
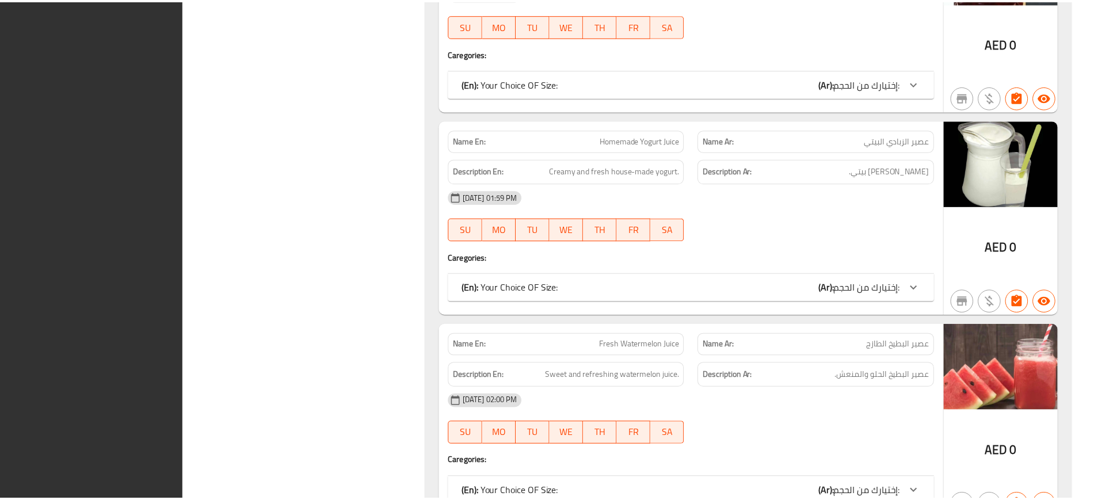
scroll to position [14491, 0]
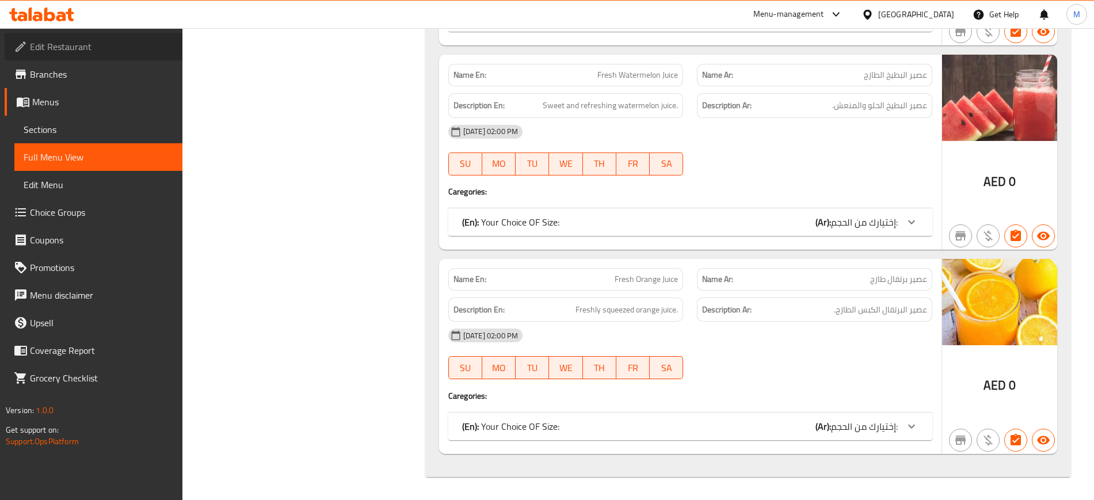
click at [101, 47] on span "Edit Restaurant" at bounding box center [101, 47] width 143 height 14
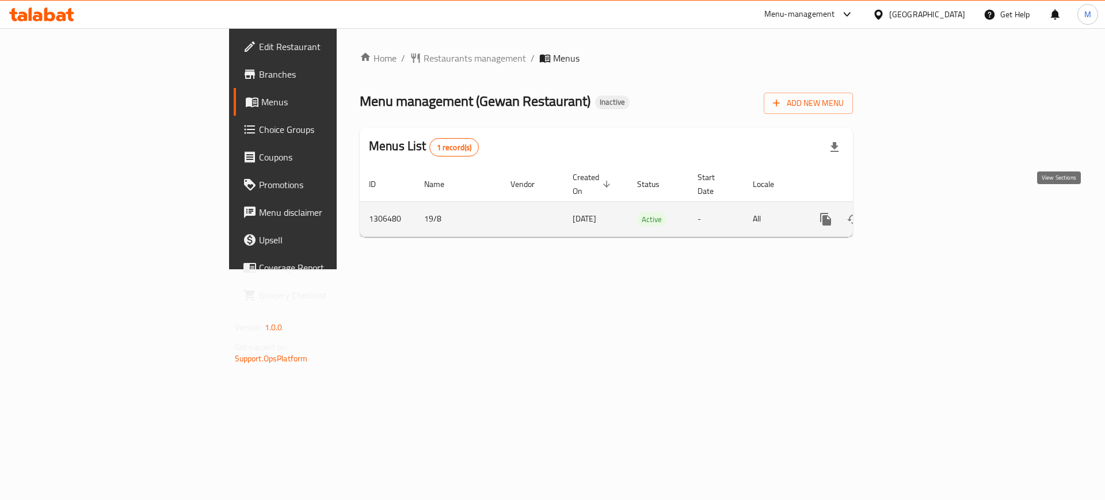
click at [914, 214] on icon "enhanced table" at bounding box center [908, 219] width 10 height 10
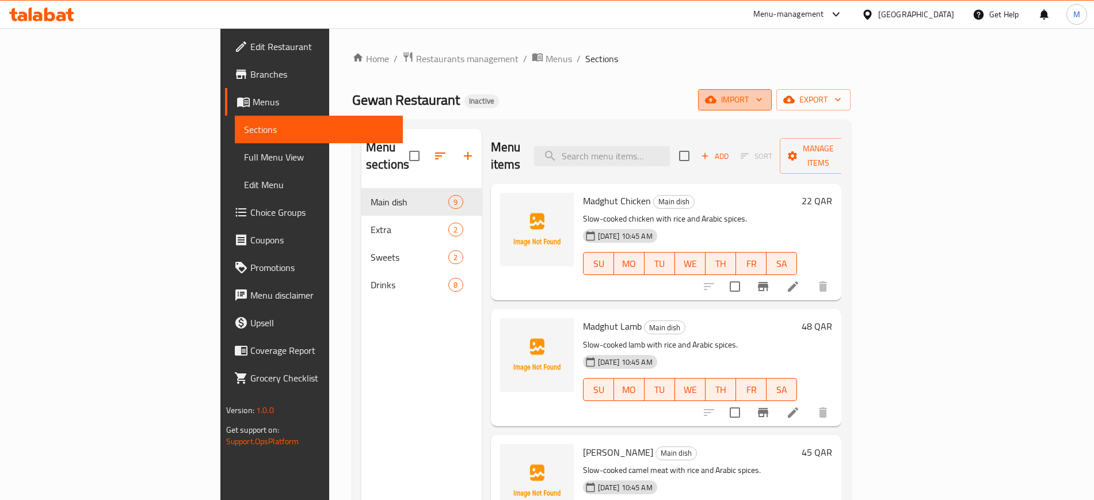
click at [765, 102] on icon "button" at bounding box center [759, 100] width 12 height 12
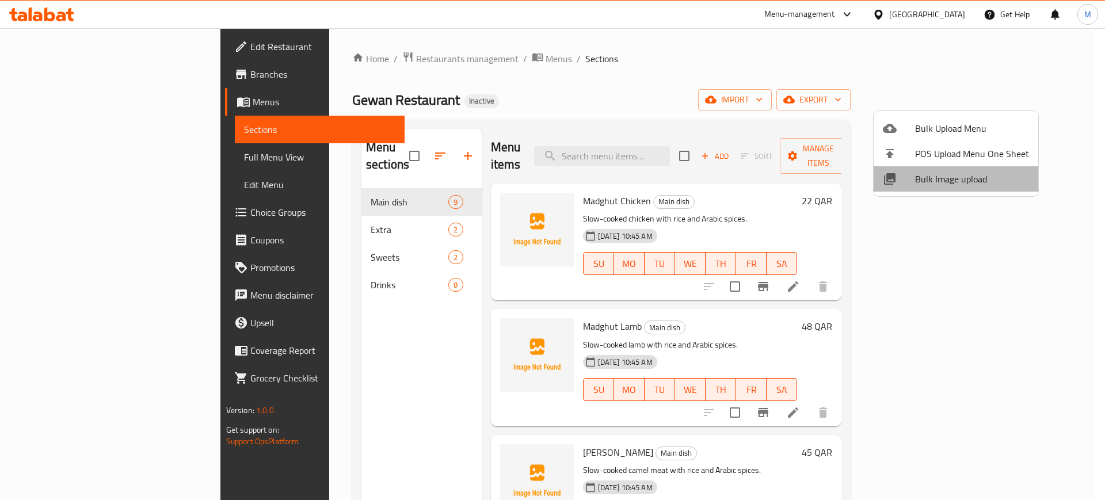
click at [968, 184] on span "Bulk Image upload" at bounding box center [972, 179] width 114 height 14
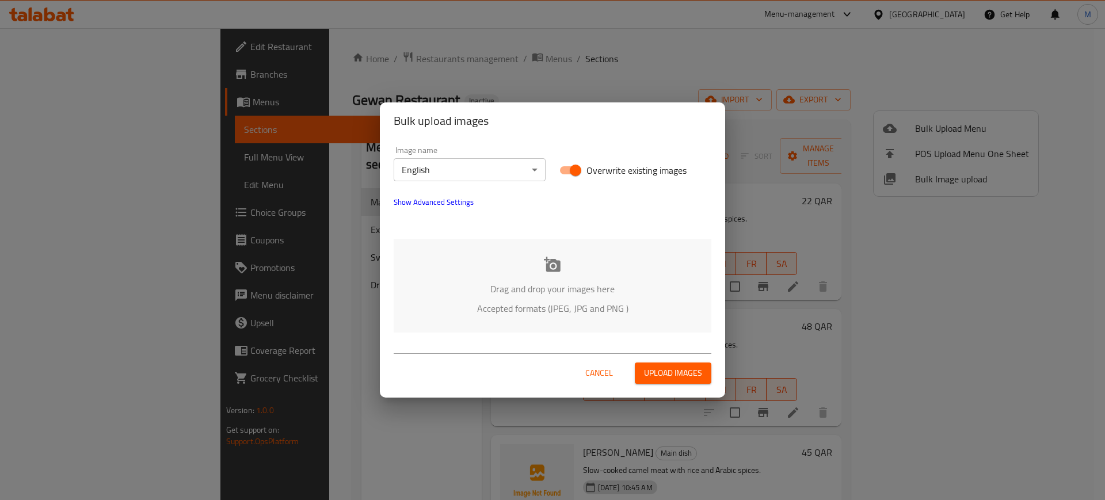
click at [535, 278] on div "Drag and drop your images here Accepted formats (JPEG, JPG and PNG )" at bounding box center [553, 286] width 318 height 94
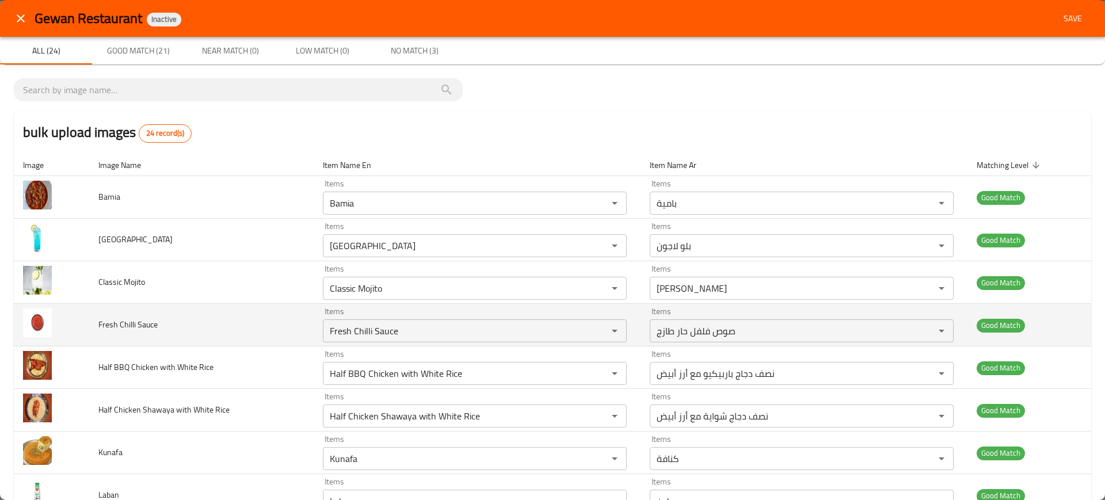
click at [192, 312] on td "Fresh Chilli Sauce" at bounding box center [201, 325] width 224 height 43
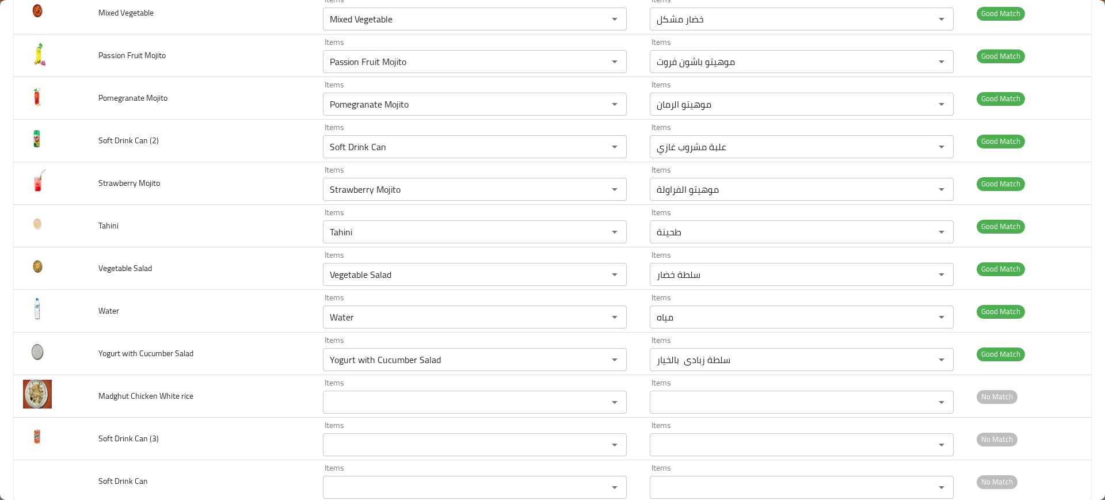
scroll to position [721, 0]
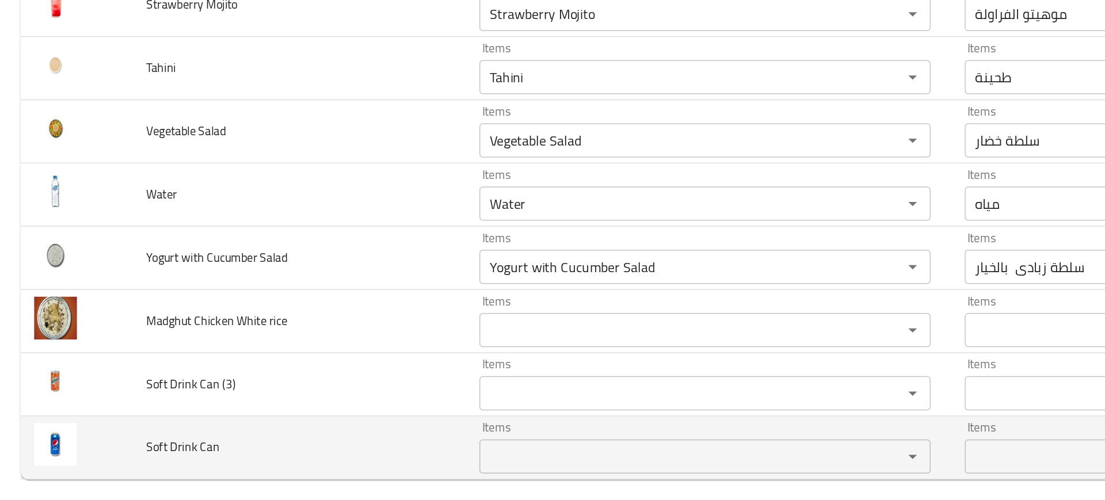
click at [103, 457] on span "Soft Drink Can" at bounding box center [122, 455] width 49 height 15
copy span "Soft Drink Can"
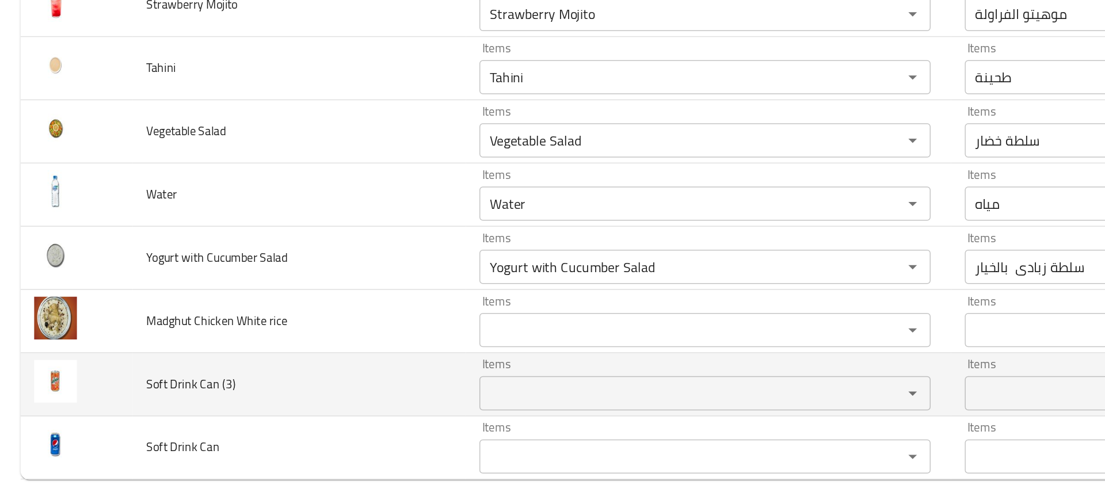
click at [107, 412] on span "Soft Drink Can (3)" at bounding box center [128, 412] width 60 height 15
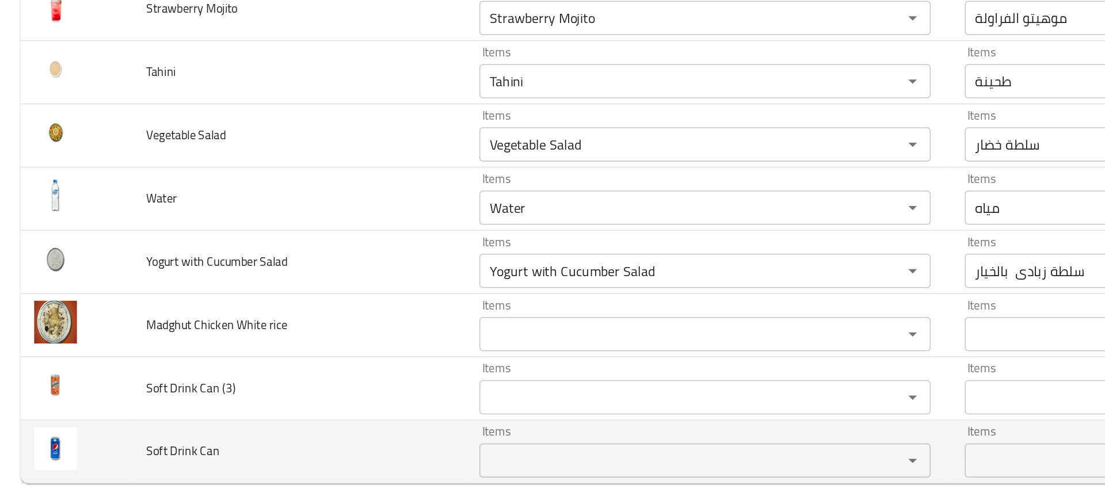
click at [356, 464] on Can "Items" at bounding box center [457, 464] width 263 height 16
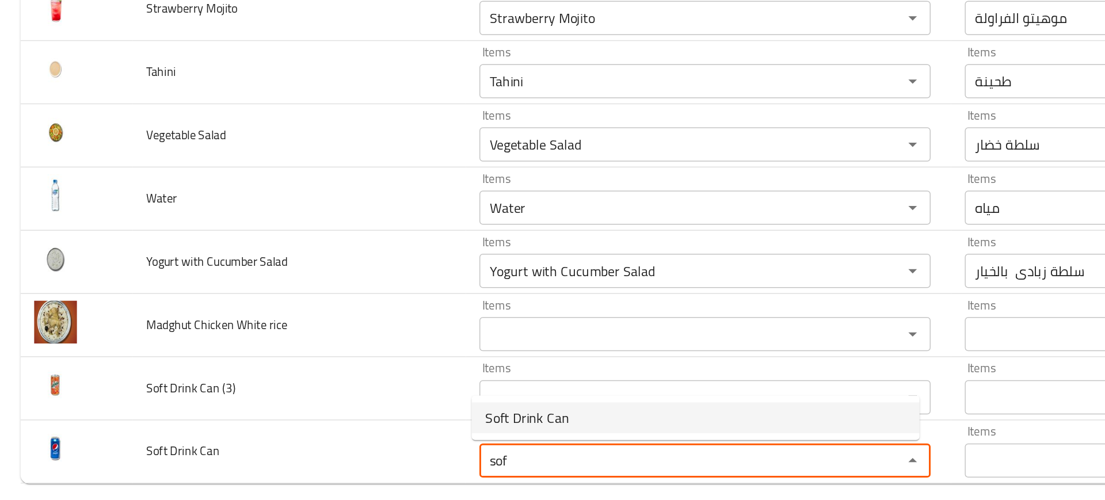
click at [337, 432] on span "Soft Drink Can" at bounding box center [355, 436] width 56 height 14
type Can "Soft Drink Can"
type Can-ar "علبة مشروب غازي"
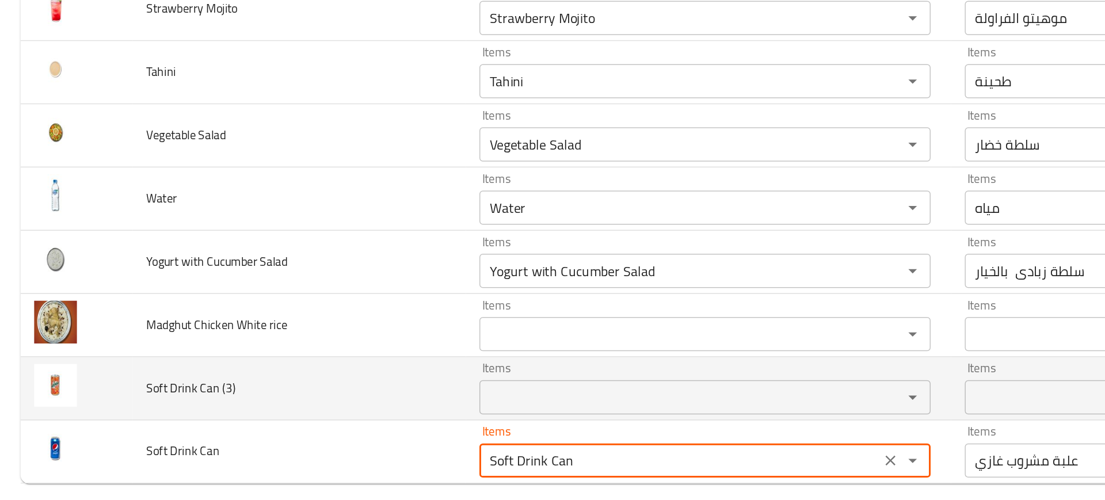
type Can "Soft Drink Can"
click at [194, 429] on td "Soft Drink Can (3)" at bounding box center [201, 416] width 224 height 43
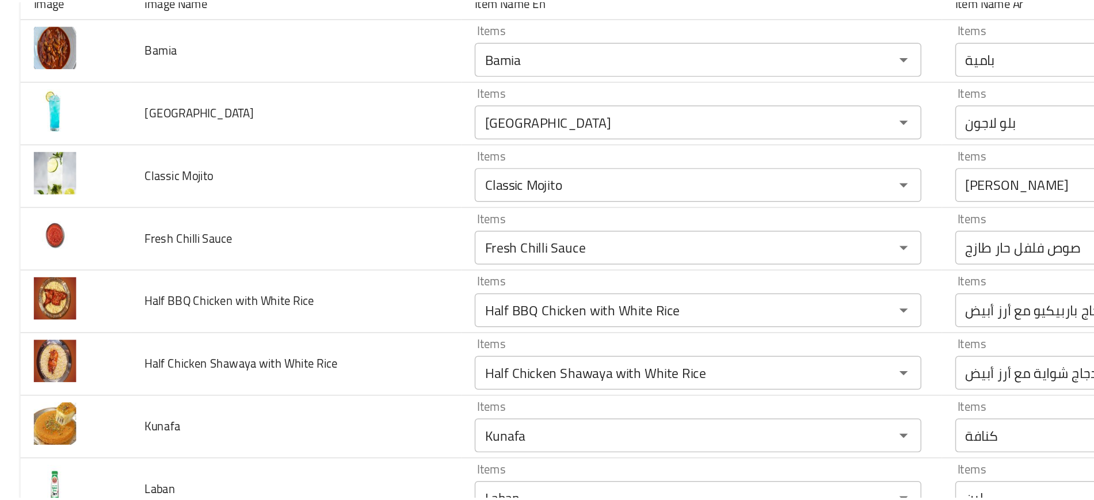
scroll to position [0, 0]
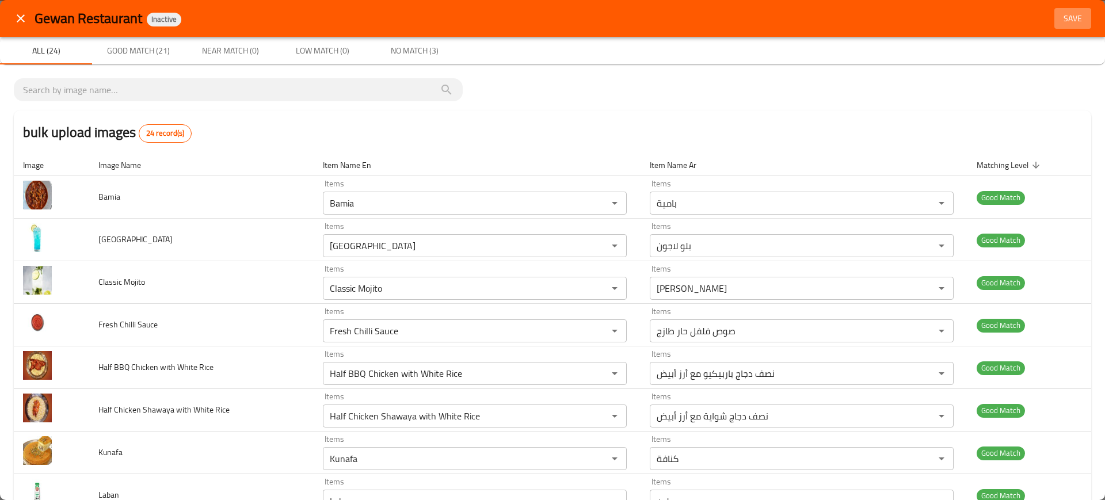
click at [1063, 14] on span "Save" at bounding box center [1073, 19] width 28 height 14
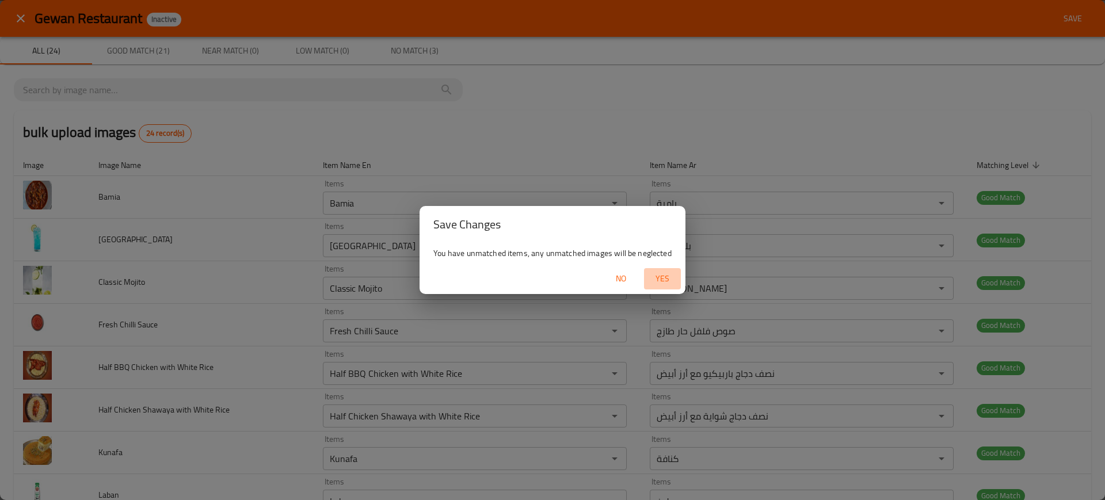
click at [660, 284] on span "Yes" at bounding box center [662, 279] width 28 height 14
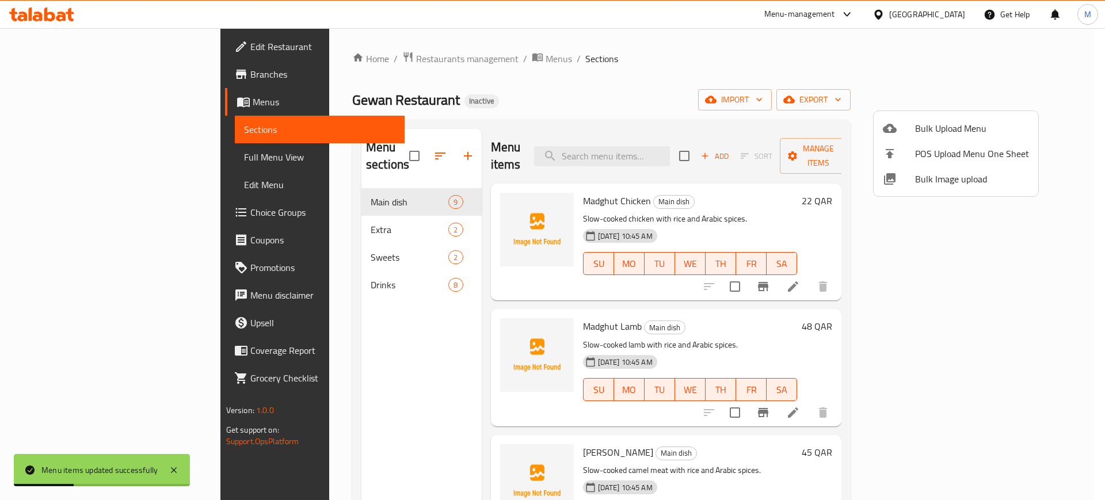
click at [297, 271] on div at bounding box center [552, 250] width 1105 height 500
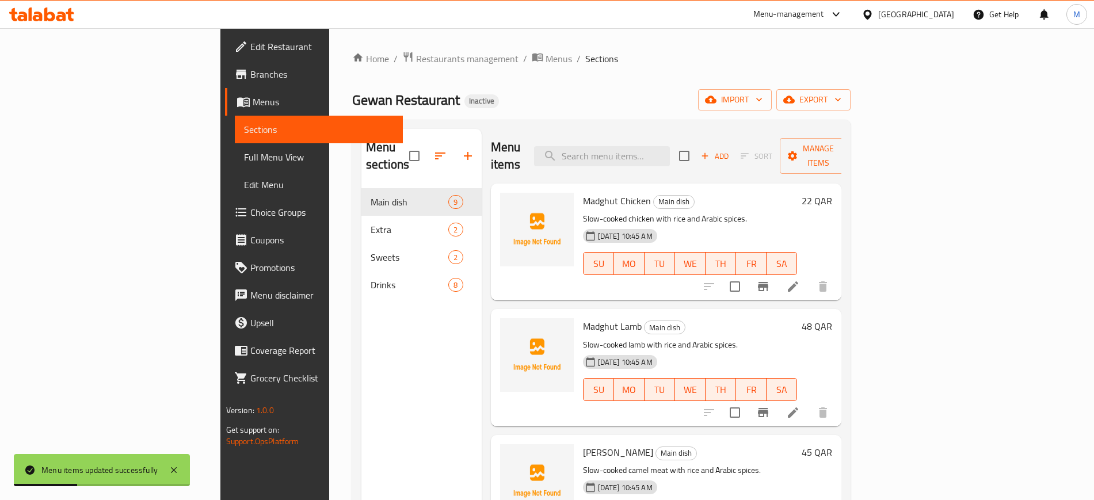
click at [371, 278] on span "Drinks" at bounding box center [410, 285] width 78 height 14
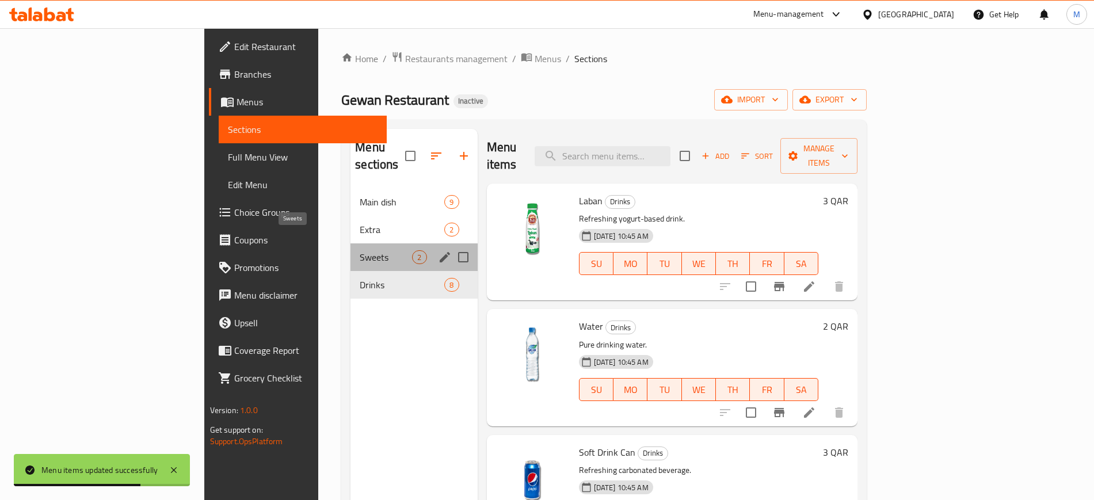
click at [360, 250] on span "Sweets" at bounding box center [386, 257] width 52 height 14
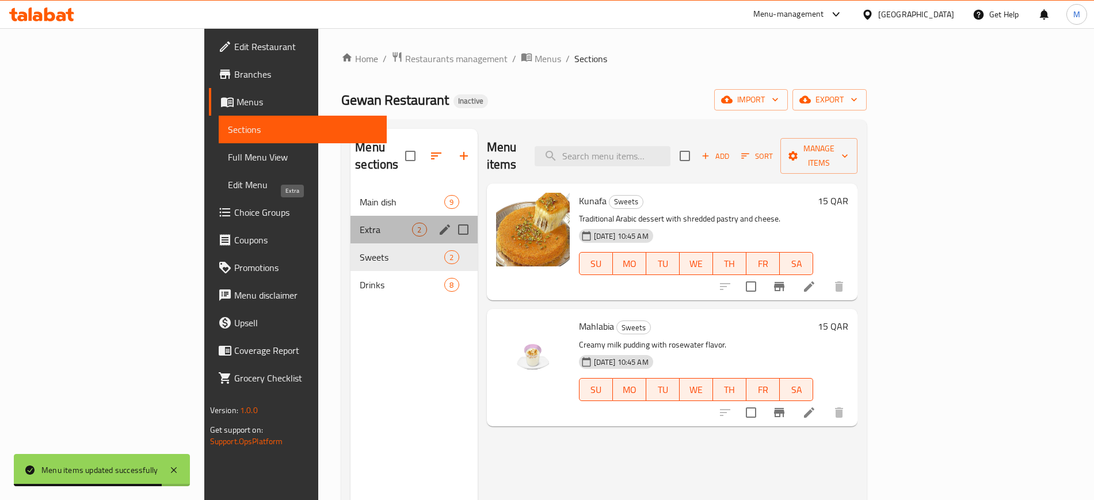
click at [360, 223] on span "Extra" at bounding box center [386, 230] width 52 height 14
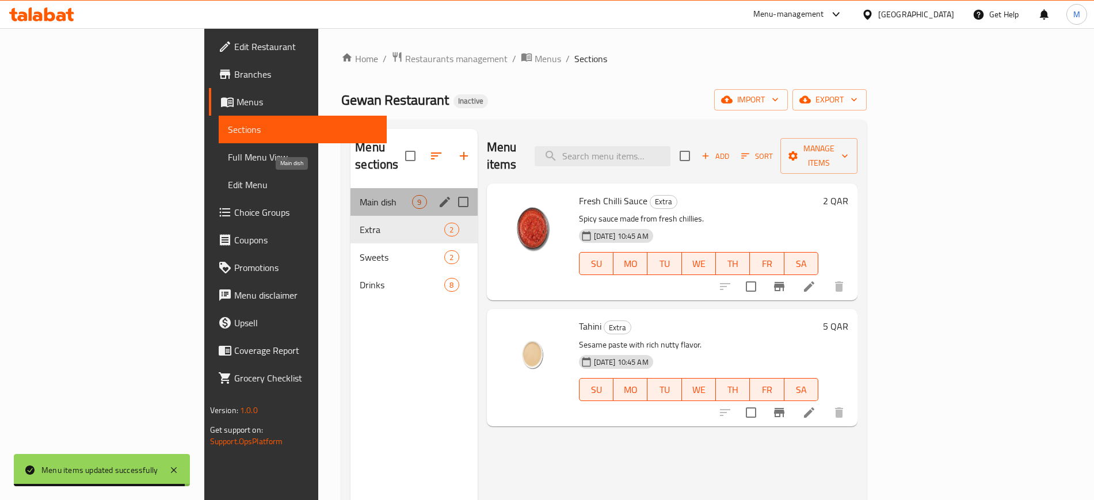
click at [360, 195] on span "Main dish" at bounding box center [386, 202] width 52 height 14
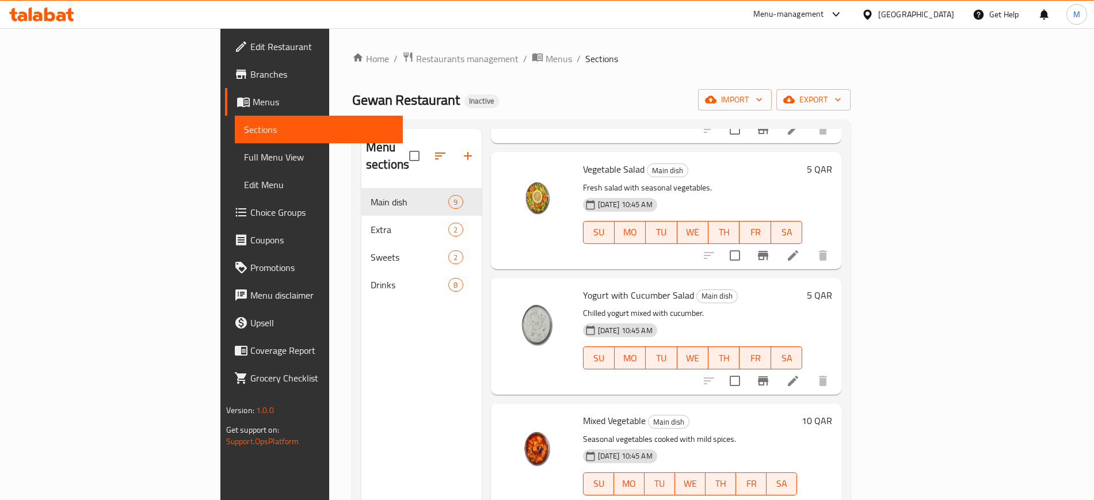
scroll to position [161, 0]
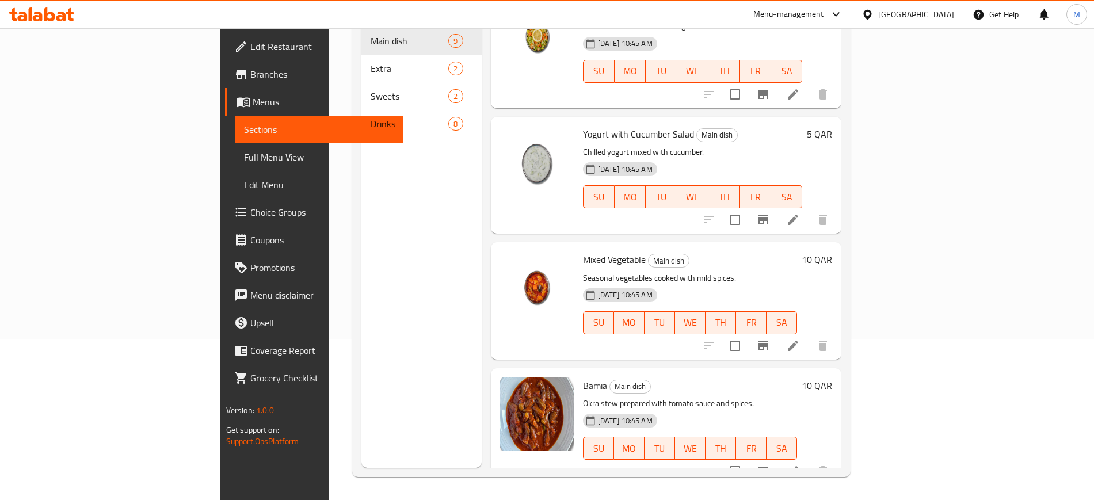
click at [235, 145] on link "Full Menu View" at bounding box center [319, 157] width 168 height 28
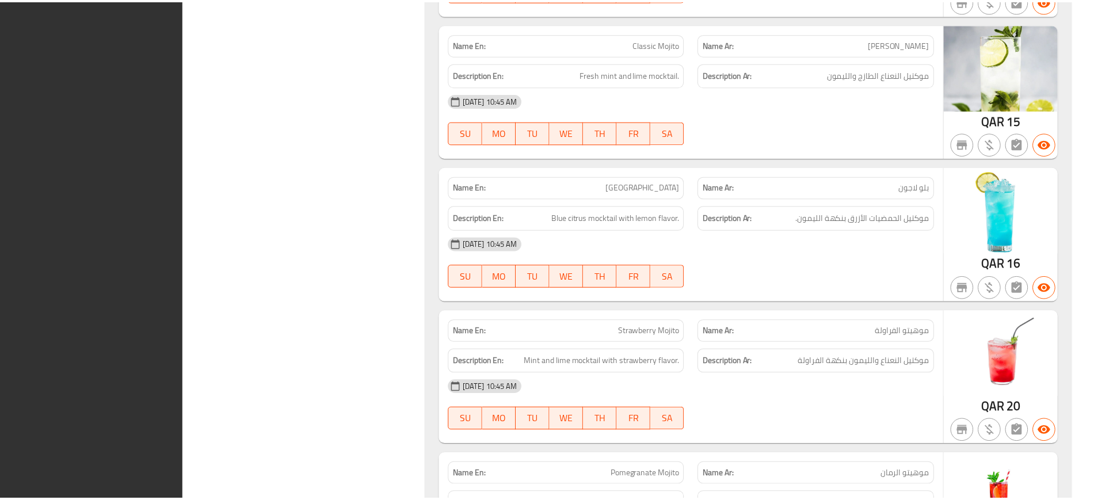
scroll to position [2969, 0]
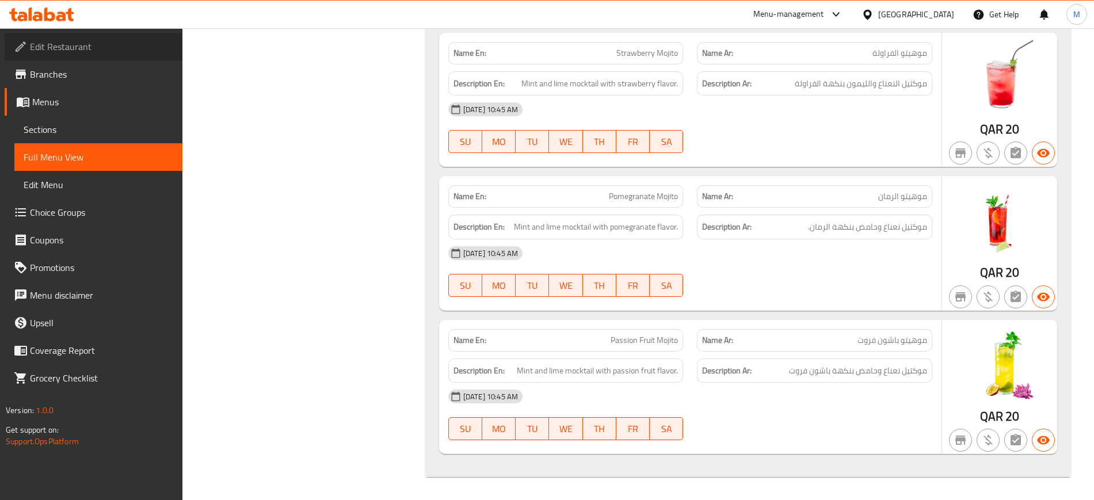
click at [110, 58] on link "Edit Restaurant" at bounding box center [94, 47] width 178 height 28
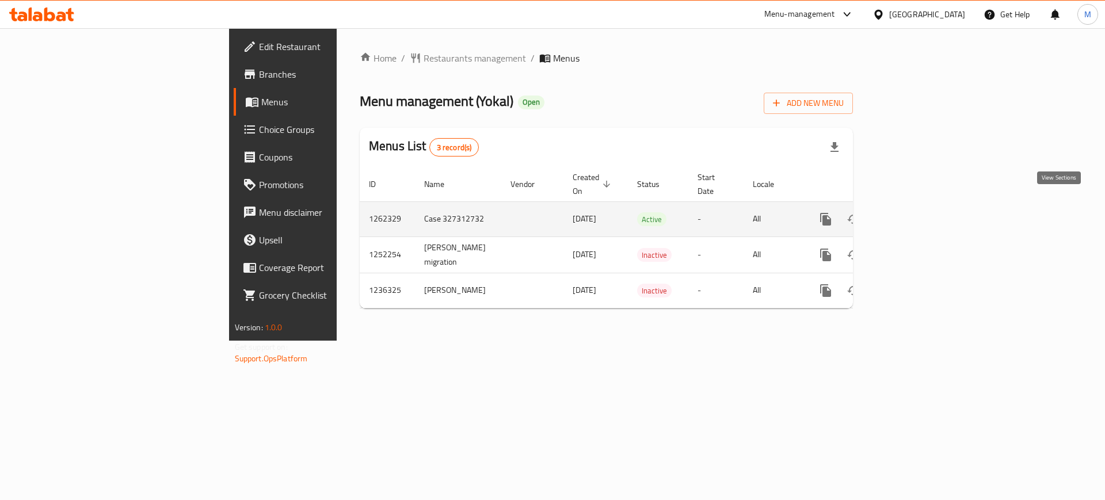
click at [915, 212] on icon "enhanced table" at bounding box center [909, 219] width 14 height 14
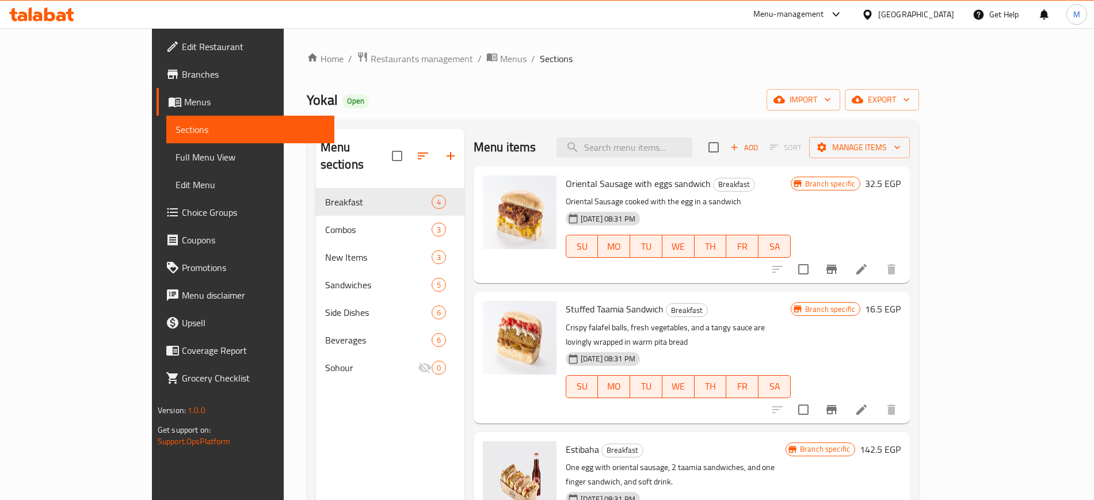
click at [325, 444] on div "Menu sections Breakfast 4 Combos 3 New Items 3 Sandwiches 5 Side Dishes 6 Bever…" at bounding box center [390, 379] width 148 height 500
click at [669, 140] on input "search" at bounding box center [624, 148] width 136 height 20
paste input "Sweet & Breezy Signature soda 275ml"
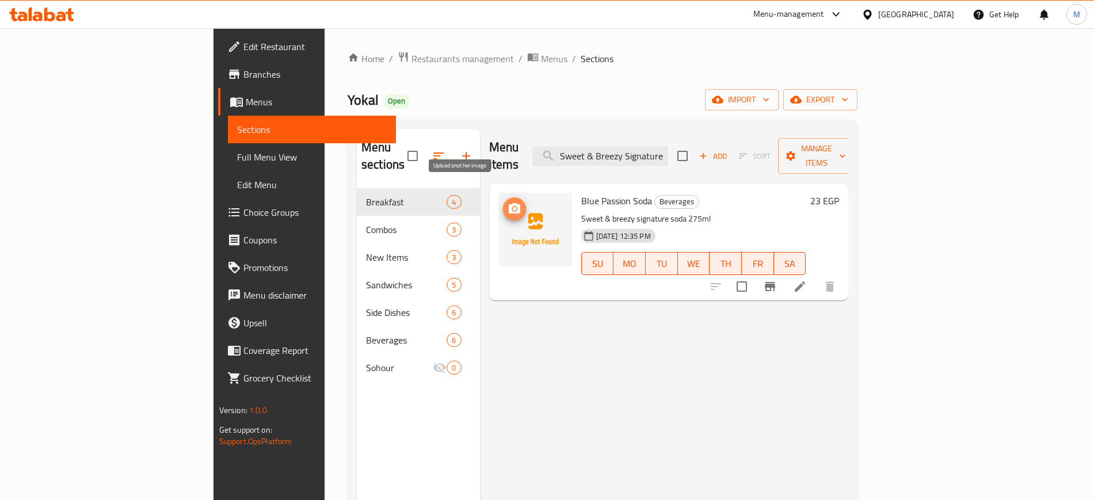
click at [507, 202] on icon "upload picture" at bounding box center [514, 209] width 14 height 14
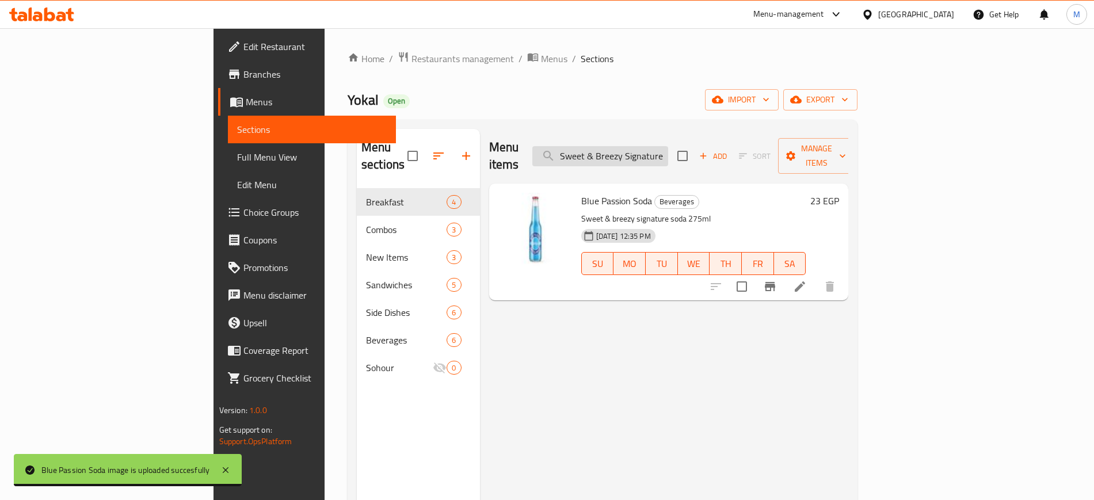
click at [668, 146] on input "Sweet & Breezy Signature soda 275ml" at bounding box center [600, 156] width 136 height 20
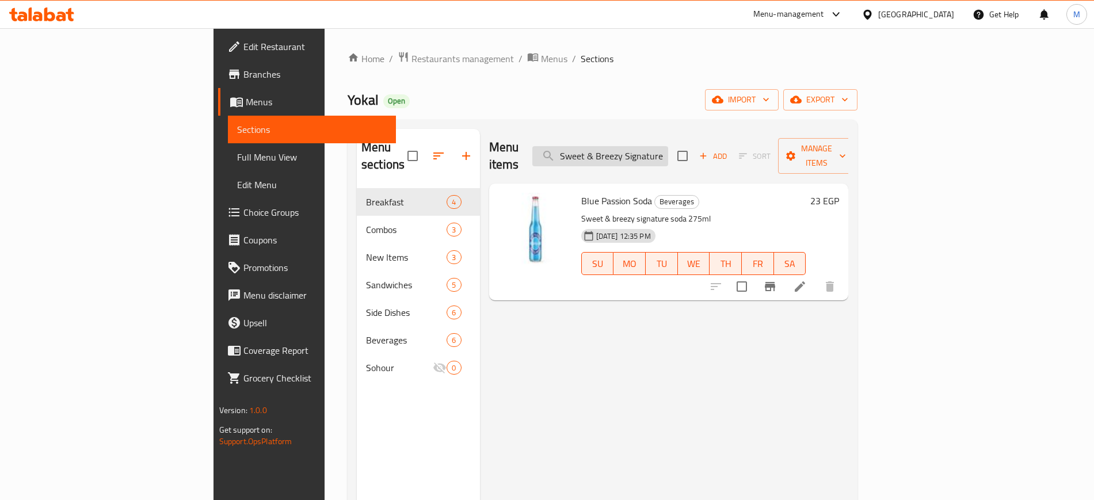
click at [668, 146] on input "Sweet & Breezy Signature soda 275ml" at bounding box center [600, 156] width 136 height 20
paste input "Light & Zesty Signature soda 275ml"
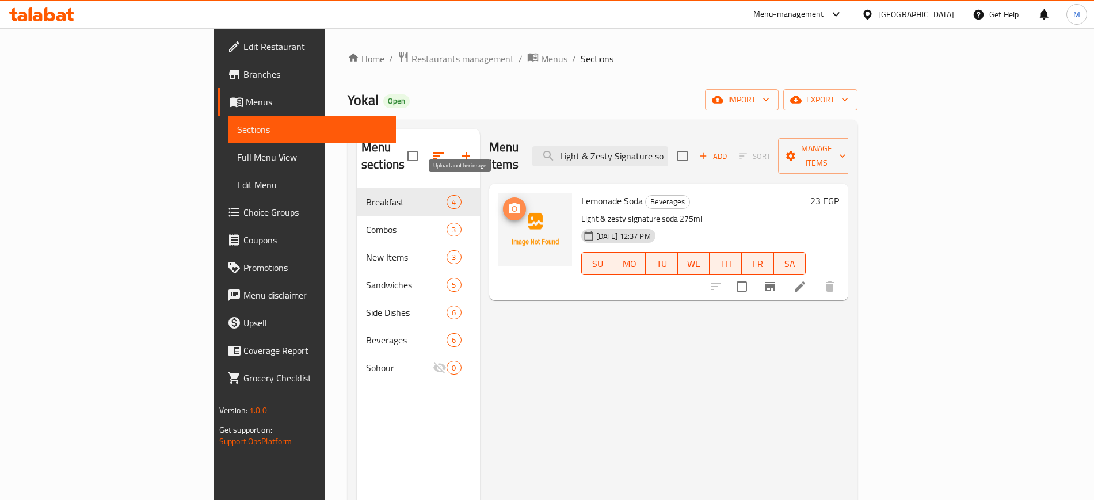
click at [503, 197] on button "upload picture" at bounding box center [514, 208] width 23 height 23
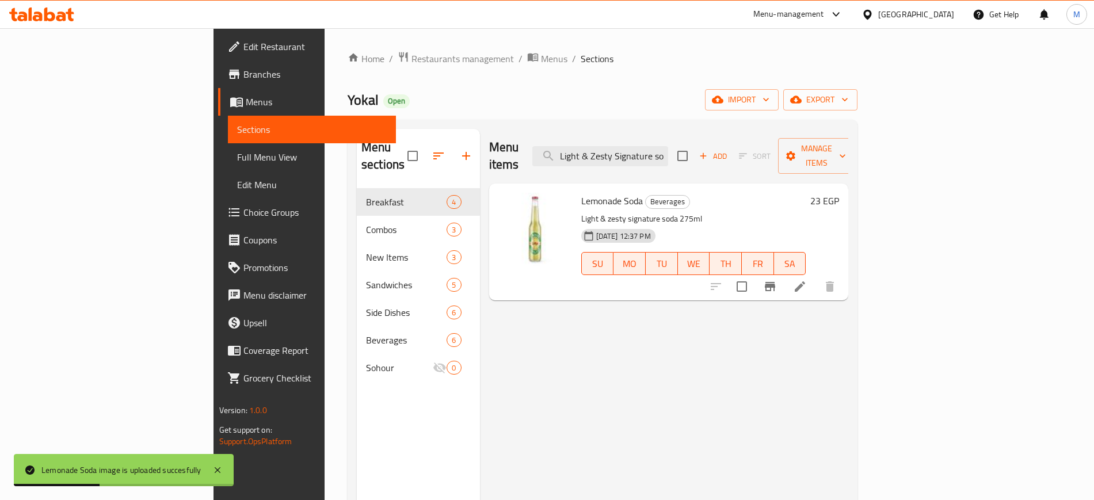
drag, startPoint x: 693, startPoint y: 142, endPoint x: 346, endPoint y: 138, distance: 346.4
click at [357, 138] on div "Menu sections Breakfast 4 Combos 3 New Items 3 Sandwiches 5 Side Dishes 6 Bever…" at bounding box center [602, 379] width 491 height 500
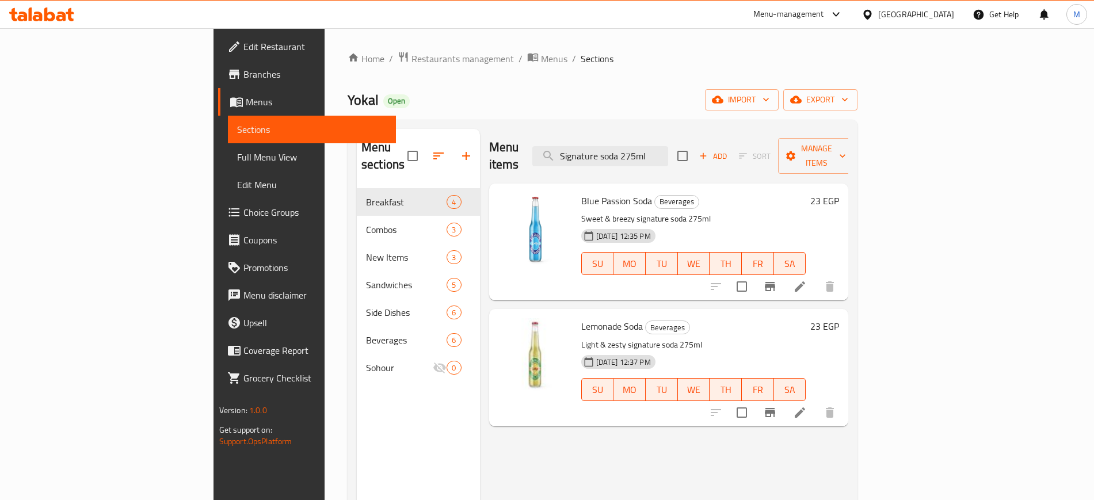
type input "Signature soda 275ml"
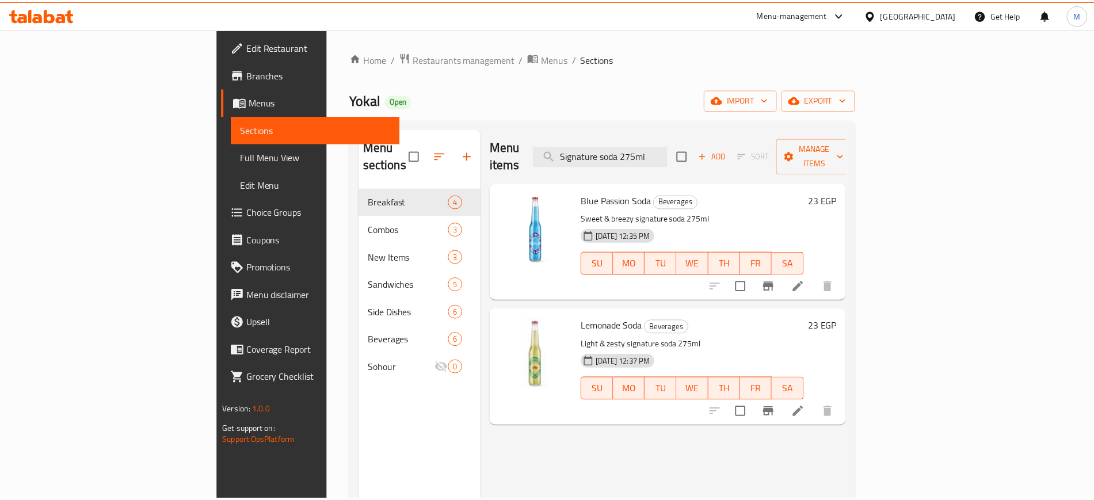
scroll to position [161, 0]
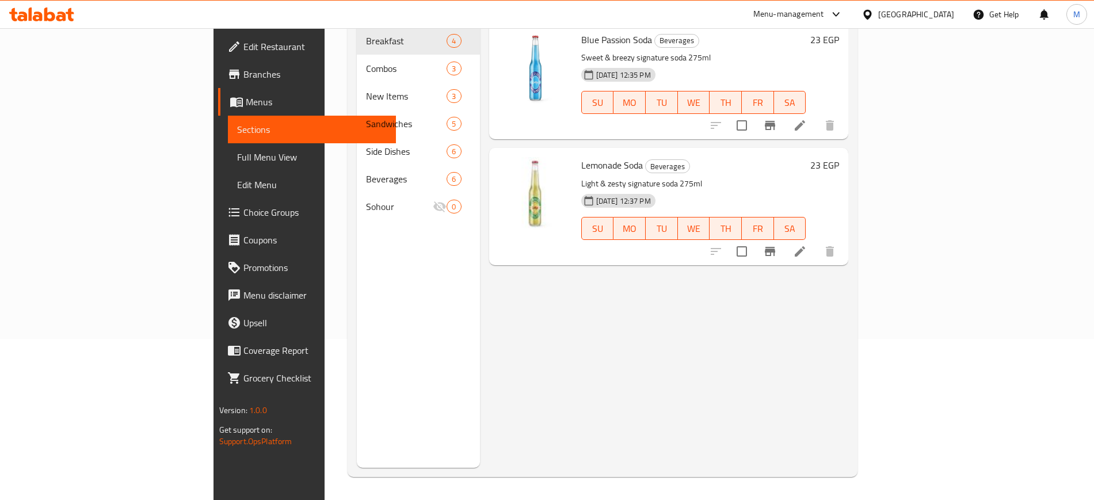
click at [631, 422] on div "Menu items Signature soda 275ml Add Sort Manage items Blue Passion Soda Beverag…" at bounding box center [664, 218] width 369 height 500
